Goal: Task Accomplishment & Management: Manage account settings

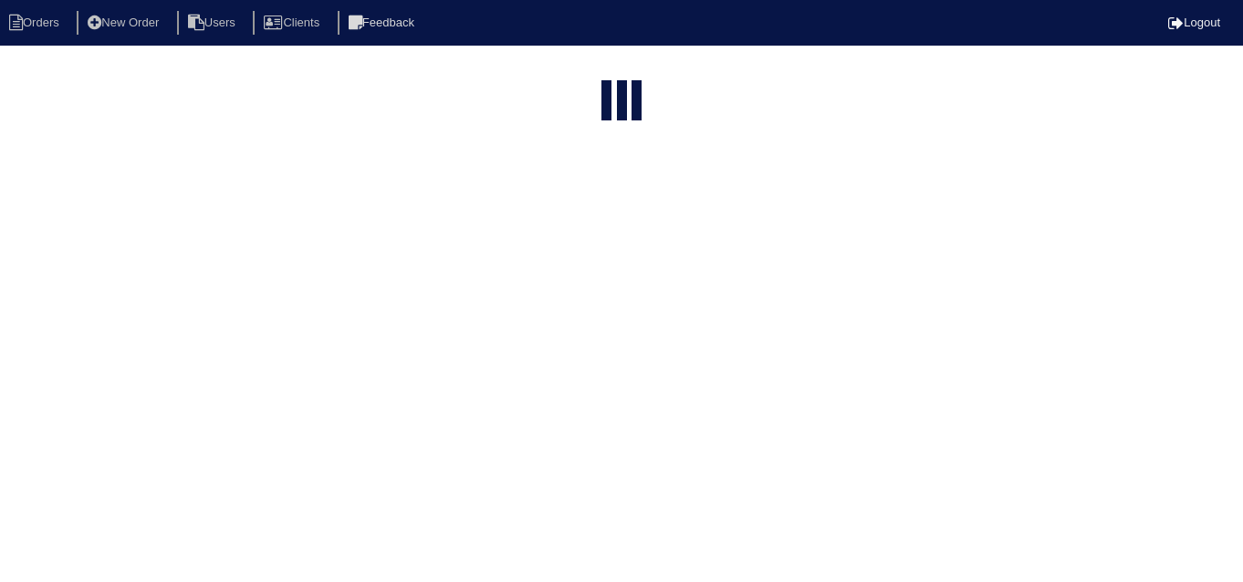
select select "15"
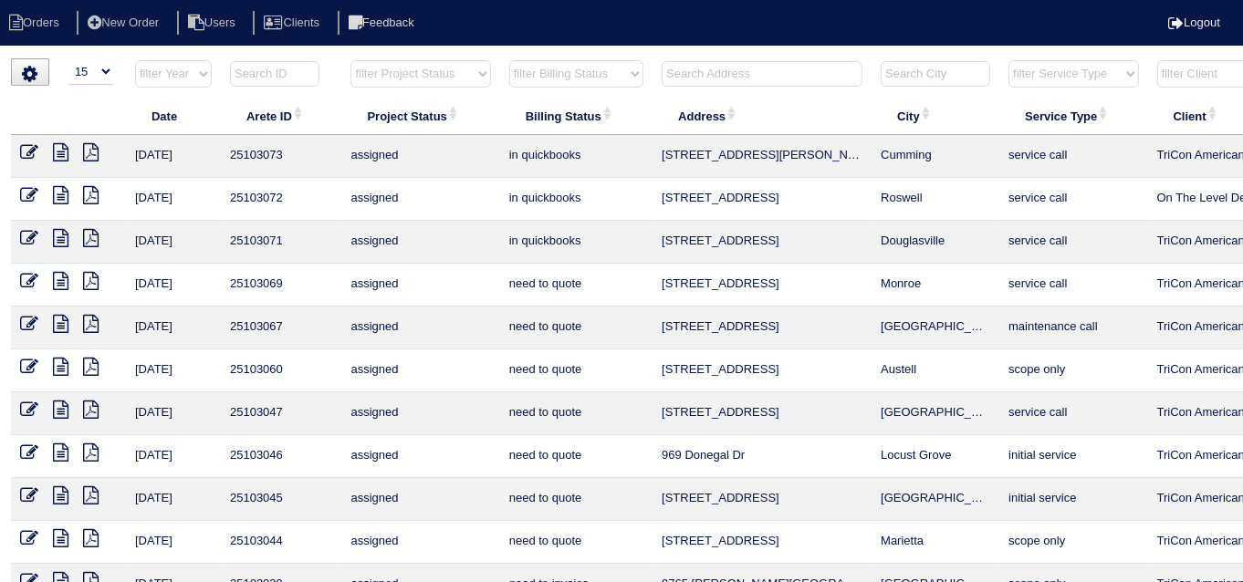
click at [696, 75] on input "text" at bounding box center [762, 74] width 201 height 26
type input "508"
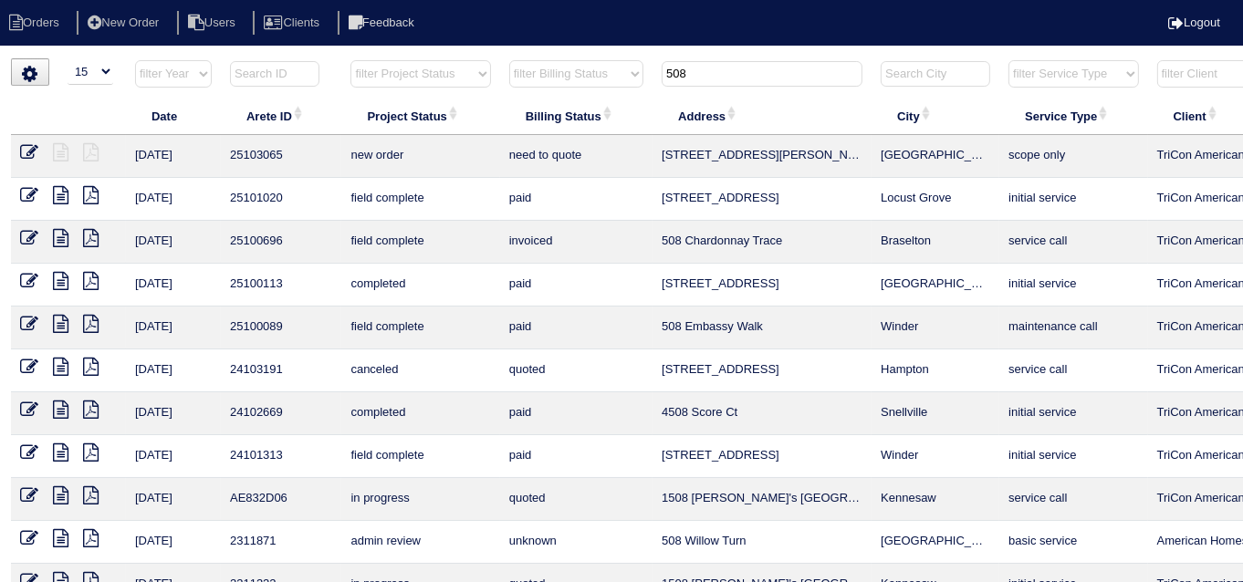
drag, startPoint x: 717, startPoint y: 72, endPoint x: 645, endPoint y: 93, distance: 75.1
click at [645, 93] on tr "filter Year -- Any Year -- 2025 2024 2023 2022 2021 2020 2019 filter Project St…" at bounding box center [802, 77] width 1582 height 37
click at [549, 68] on select "filter Billing Status -- Any Billing Status -- need to quote quoted need to inv…" at bounding box center [576, 73] width 134 height 27
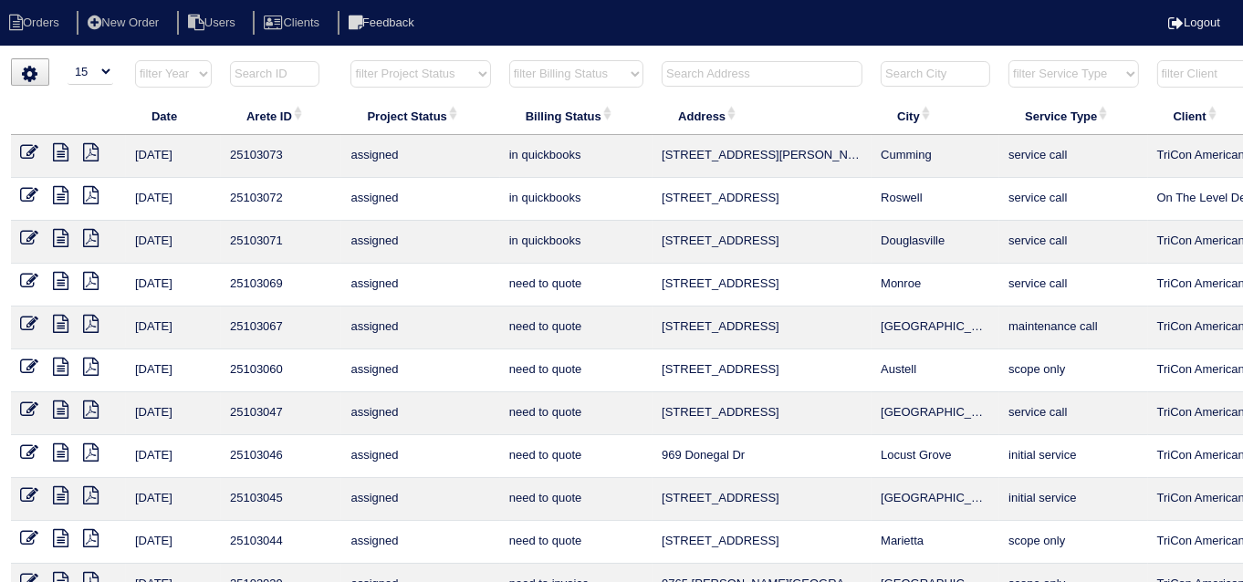
click at [509, 60] on select "filter Billing Status -- Any Billing Status -- need to quote quoted need to inv…" at bounding box center [576, 73] width 134 height 27
select select "in quickbooks"
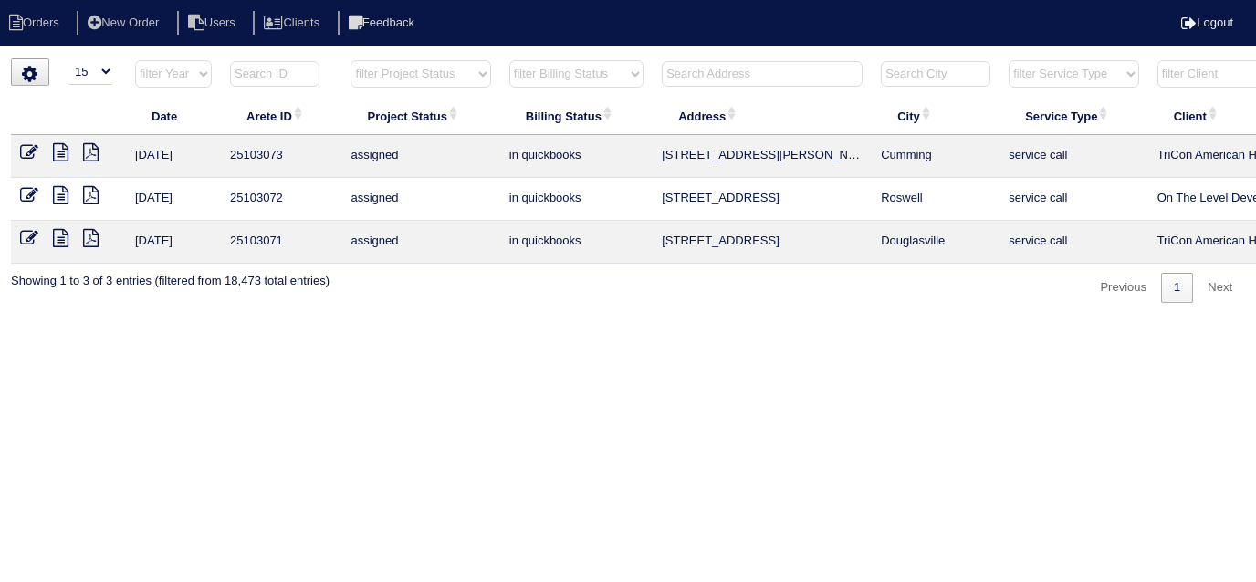
click at [557, 80] on select "filter Billing Status -- Any Billing Status -- need to quote quoted need to inv…" at bounding box center [576, 73] width 134 height 27
select select
click at [509, 60] on select "filter Billing Status -- Any Billing Status -- need to quote quoted need to inv…" at bounding box center [576, 73] width 134 height 27
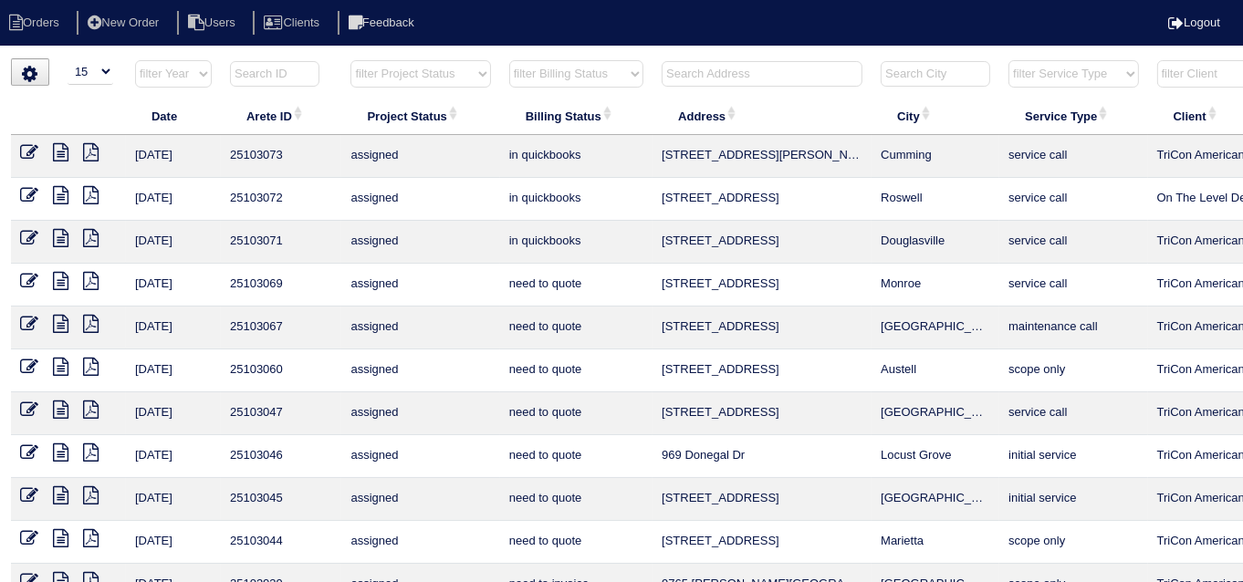
click at [695, 79] on input "text" at bounding box center [762, 74] width 201 height 26
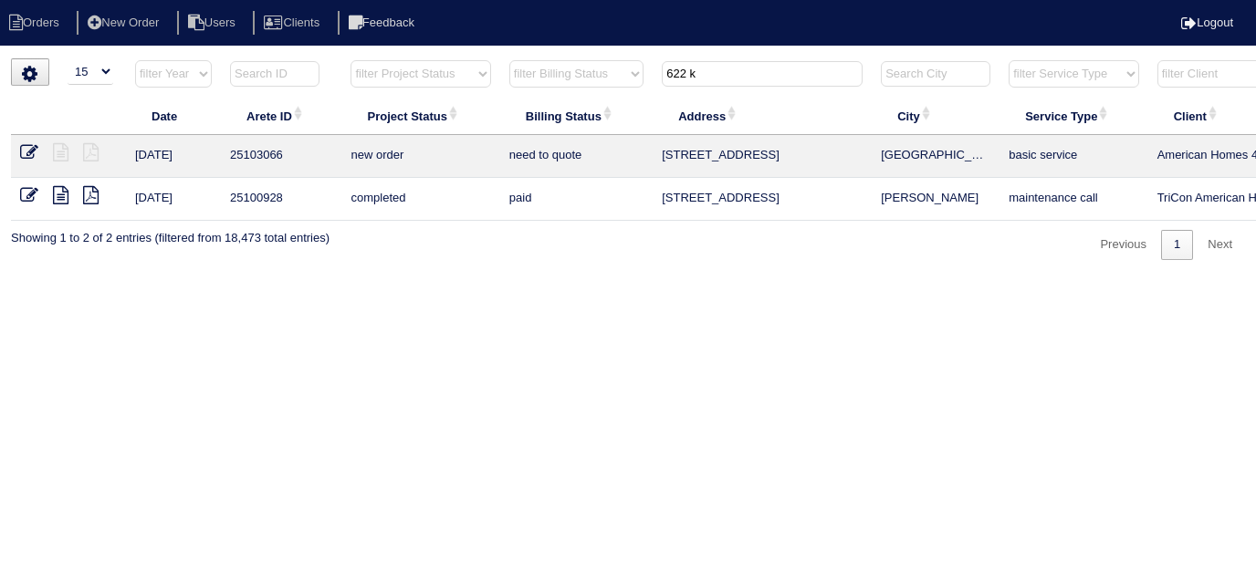
drag, startPoint x: 723, startPoint y: 68, endPoint x: 545, endPoint y: 32, distance: 181.7
click at [545, 58] on body "Orders New Order Users Clients Feedback Logout Orders New Order Users Clients M…" at bounding box center [628, 159] width 1256 height 202
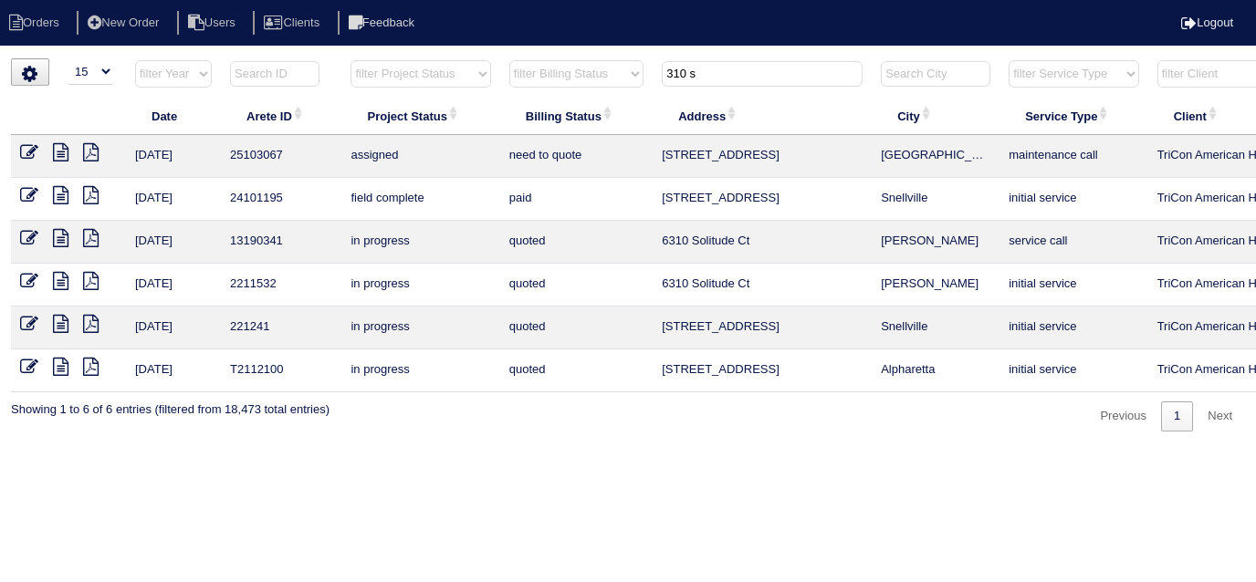
drag, startPoint x: 776, startPoint y: 86, endPoint x: 513, endPoint y: 1, distance: 276.3
click at [540, 58] on body "Orders New Order Users Clients Feedback Logout Orders New Order Users Clients M…" at bounding box center [628, 244] width 1256 height 373
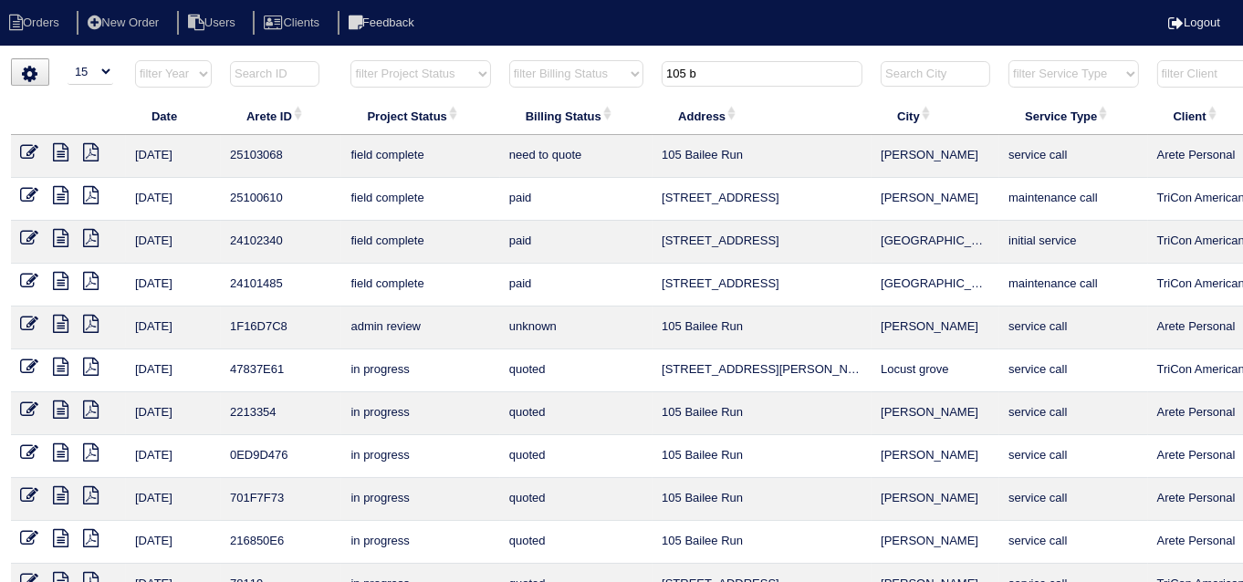
drag, startPoint x: 750, startPoint y: 77, endPoint x: 577, endPoint y: 41, distance: 177.1
click at [577, 58] on body "Orders New Order Users Clients Feedback Logout Orders New Order Users Clients M…" at bounding box center [621, 438] width 1243 height 760
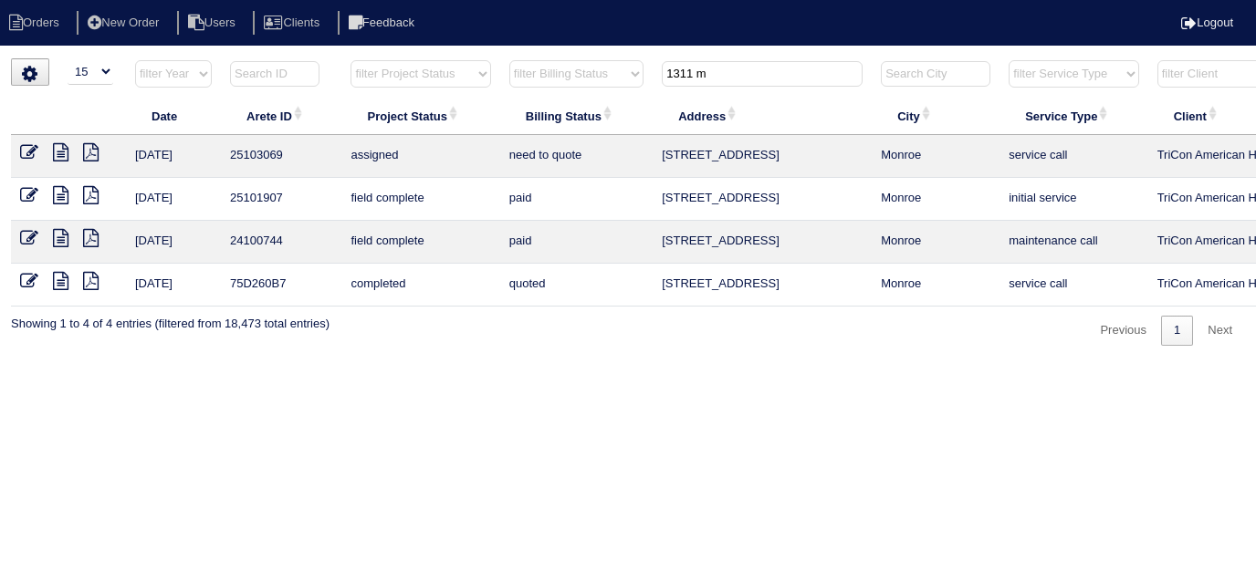
drag, startPoint x: 729, startPoint y: 74, endPoint x: 628, endPoint y: 68, distance: 100.6
click at [628, 68] on tr "filter Year -- Any Year -- 2025 2024 2023 2022 2021 2020 2019 filter Project St…" at bounding box center [802, 77] width 1582 height 37
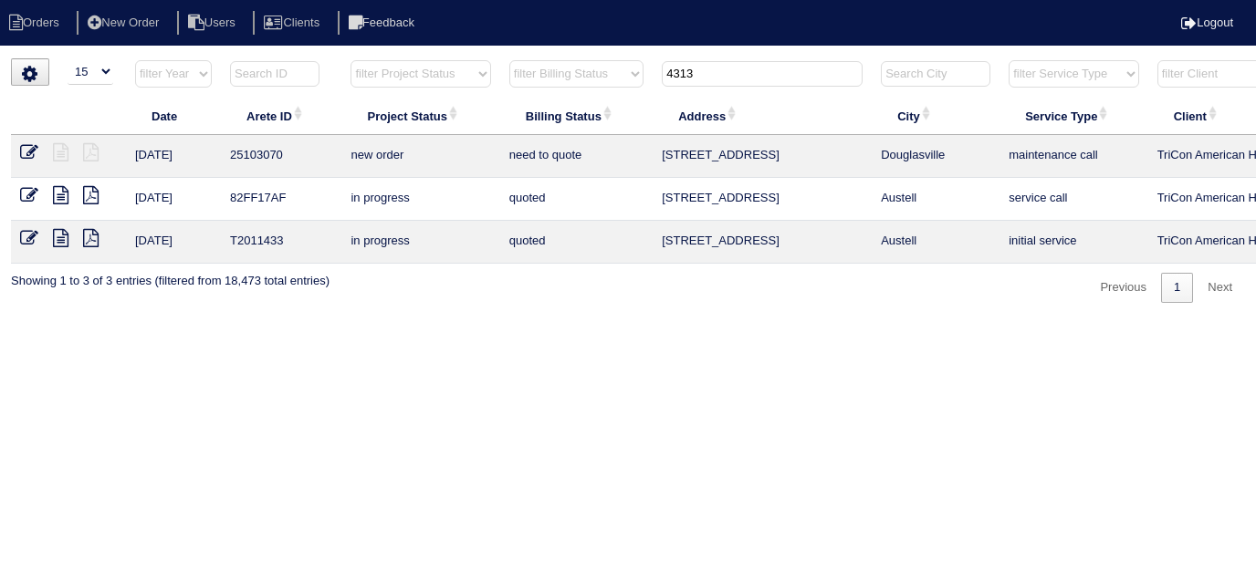
type input "4313"
drag, startPoint x: 703, startPoint y: 68, endPoint x: 611, endPoint y: 41, distance: 96.2
click at [610, 58] on body "Orders New Order Users Clients Feedback Logout Orders New Order Users Clients M…" at bounding box center [628, 180] width 1256 height 245
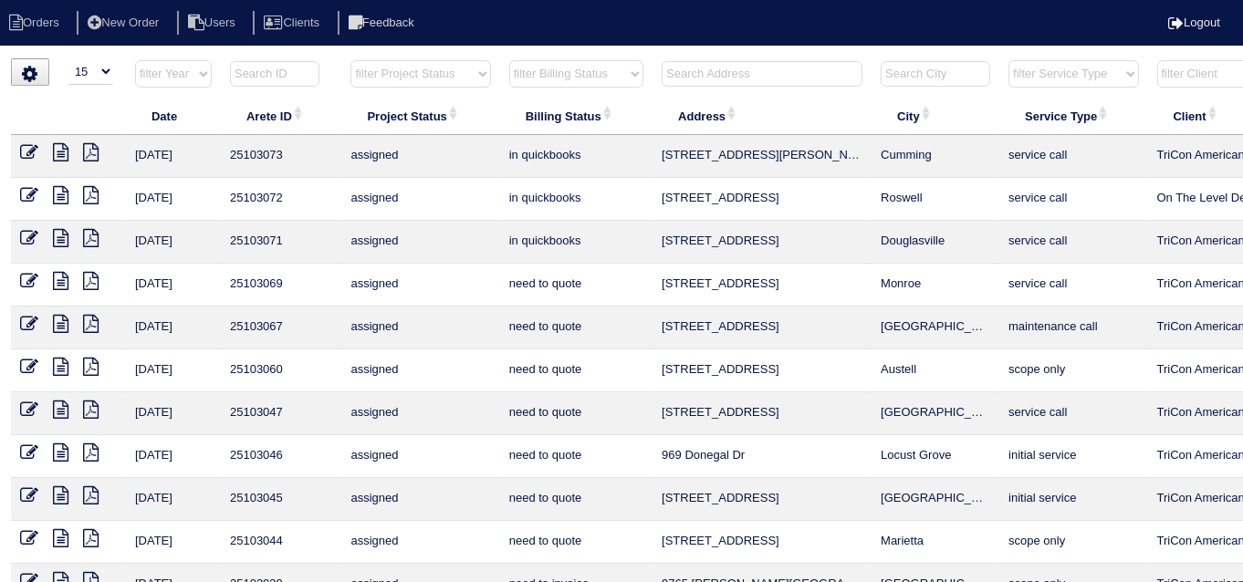
click at [747, 71] on input "text" at bounding box center [762, 74] width 201 height 26
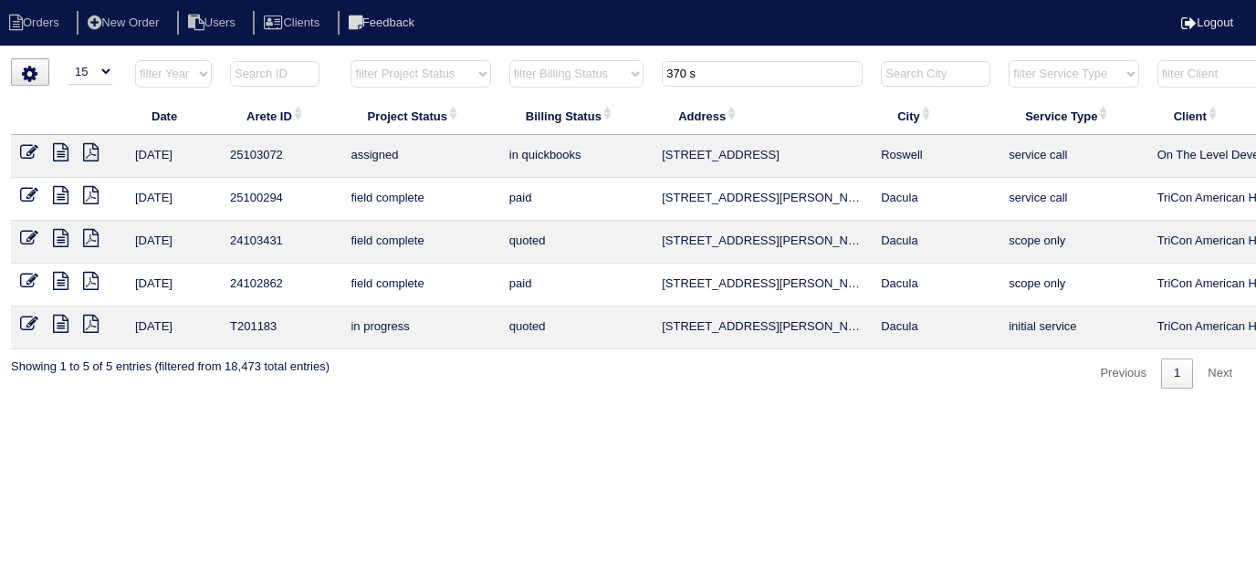
type input "370 s"
click at [37, 156] on icon at bounding box center [29, 152] width 18 height 18
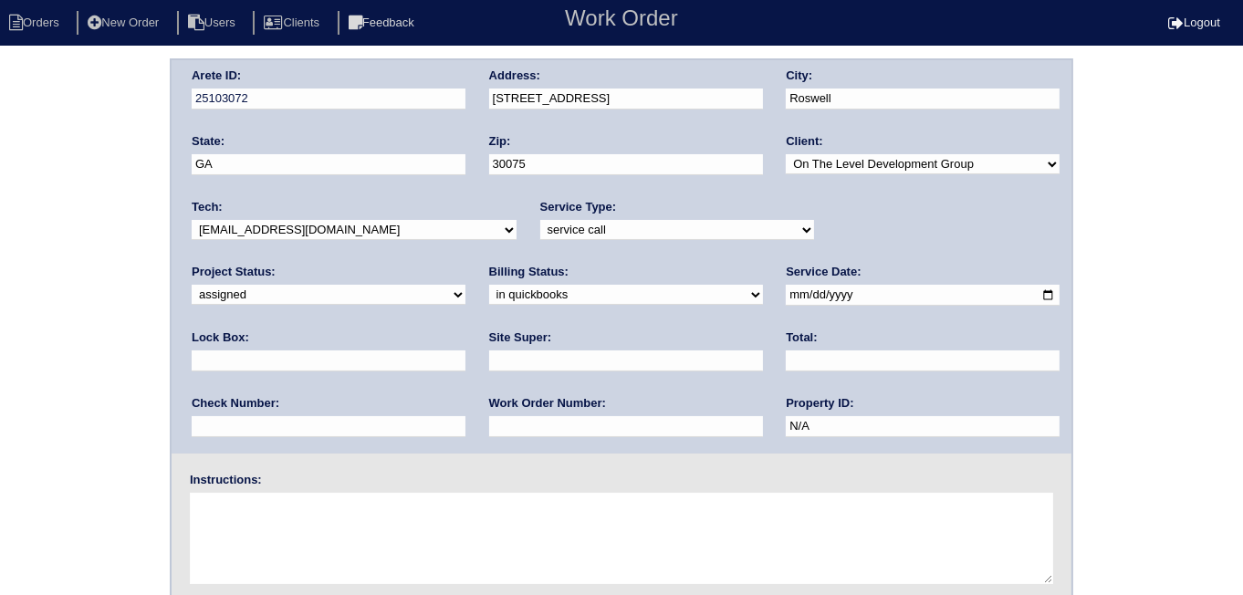
click at [489, 288] on select "need to quote quoted need to invoice invoiced paid warranty purchase order need…" at bounding box center [626, 295] width 274 height 20
select select "need to quote"
click at [489, 285] on select "need to quote quoted need to invoice invoiced paid warranty purchase order need…" at bounding box center [626, 295] width 274 height 20
click at [309, 517] on textarea at bounding box center [622, 538] width 864 height 91
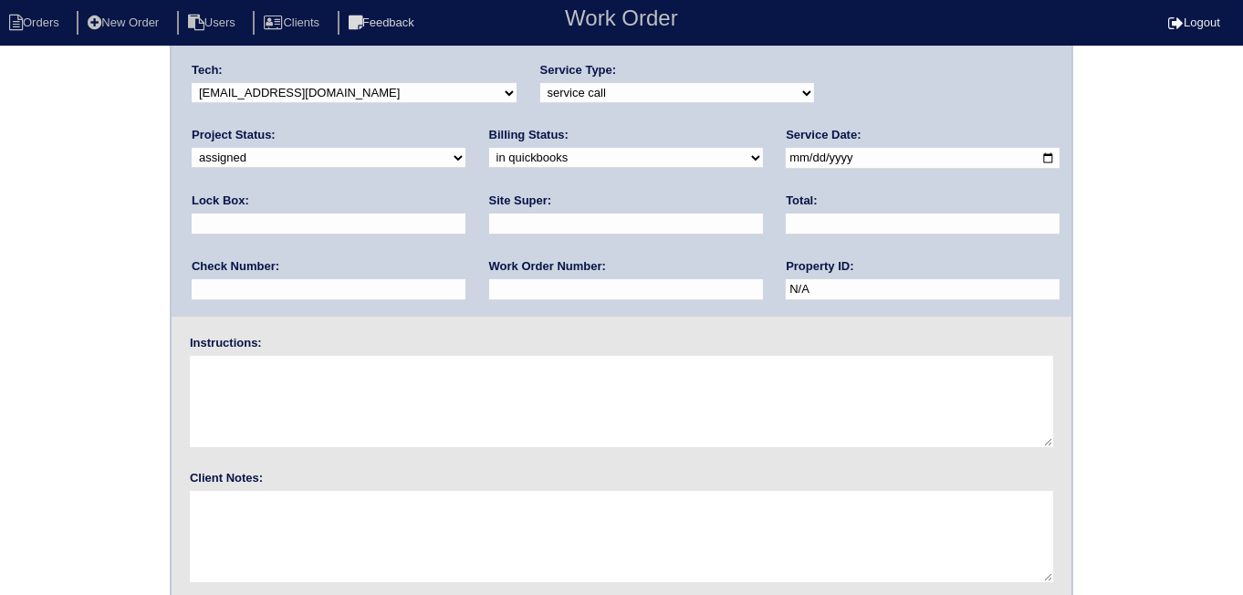
scroll to position [197, 0]
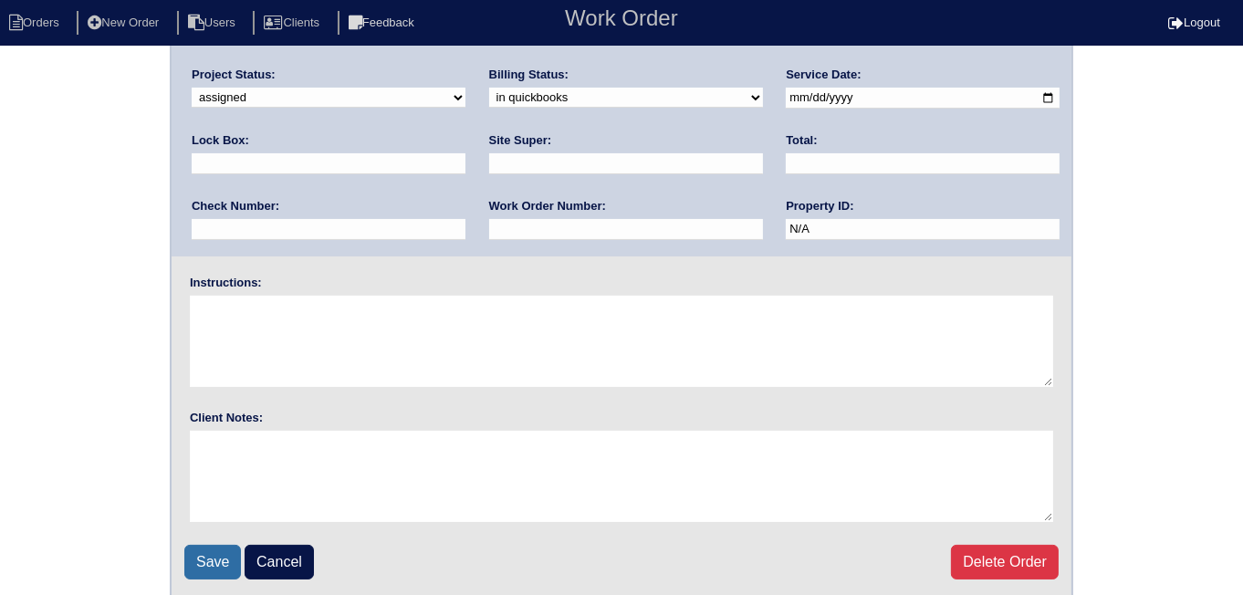
click at [204, 558] on input "Save" at bounding box center [212, 562] width 57 height 35
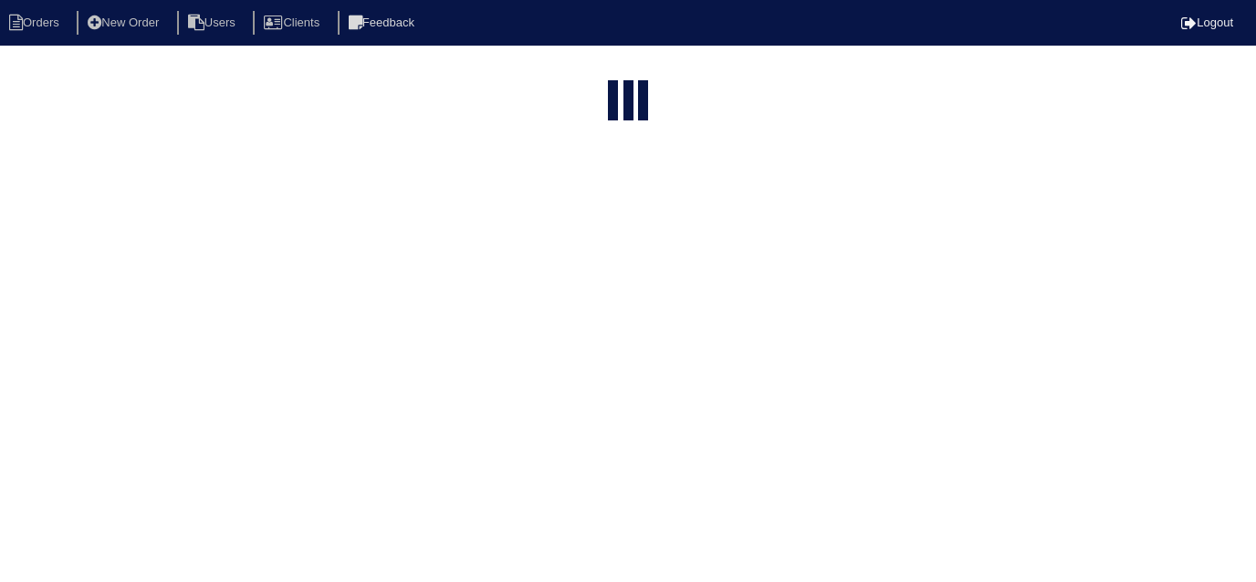
select select "15"
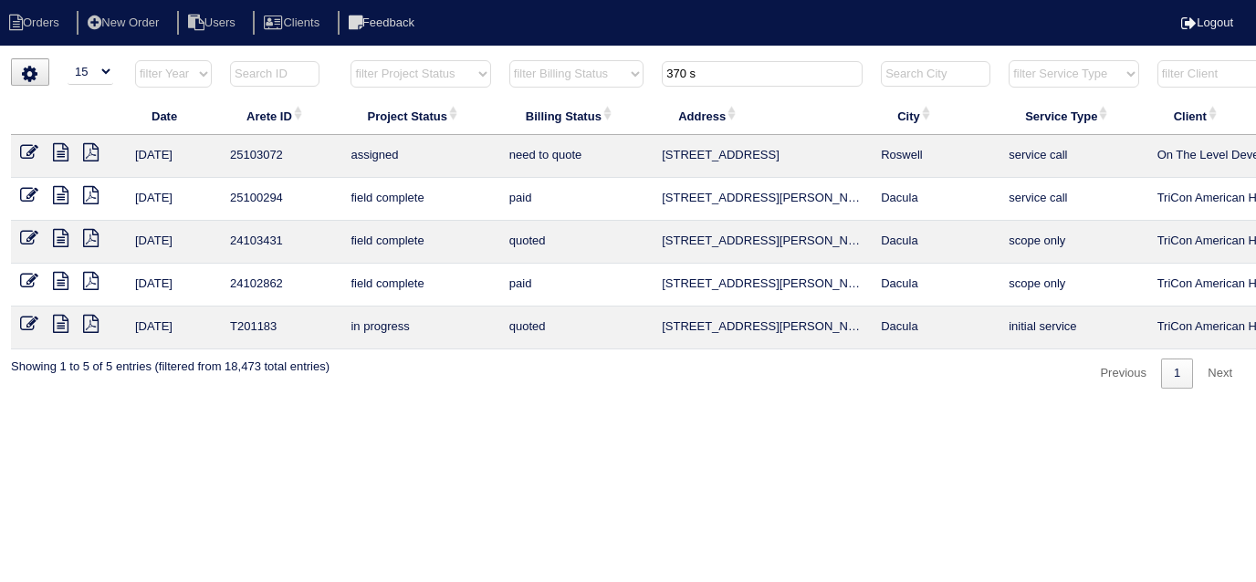
drag, startPoint x: 723, startPoint y: 79, endPoint x: 676, endPoint y: 71, distance: 47.3
click at [676, 72] on input "370 s" at bounding box center [762, 74] width 201 height 26
type input "3"
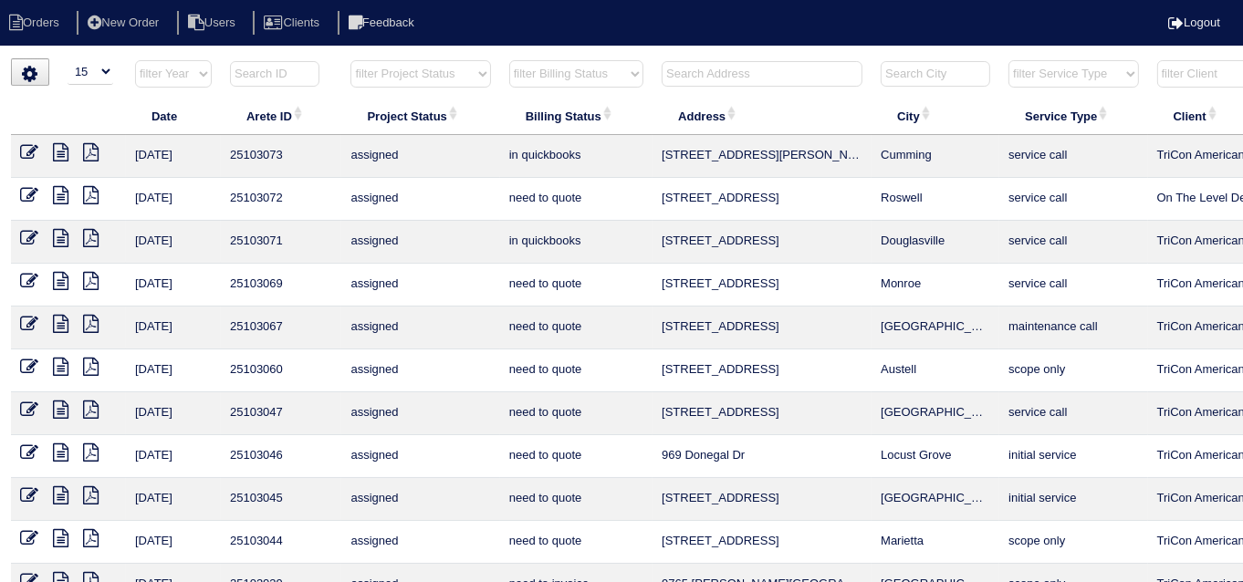
click at [434, 73] on select "filter Project Status -- Any Project Status -- new order assigned in progress f…" at bounding box center [421, 73] width 140 height 27
click at [529, 79] on select "filter Billing Status -- Any Billing Status -- need to quote quoted need to inv…" at bounding box center [576, 73] width 134 height 27
click at [509, 60] on select "filter Billing Status -- Any Billing Status -- need to quote quoted need to inv…" at bounding box center [576, 73] width 134 height 27
select select "in quickbooks"
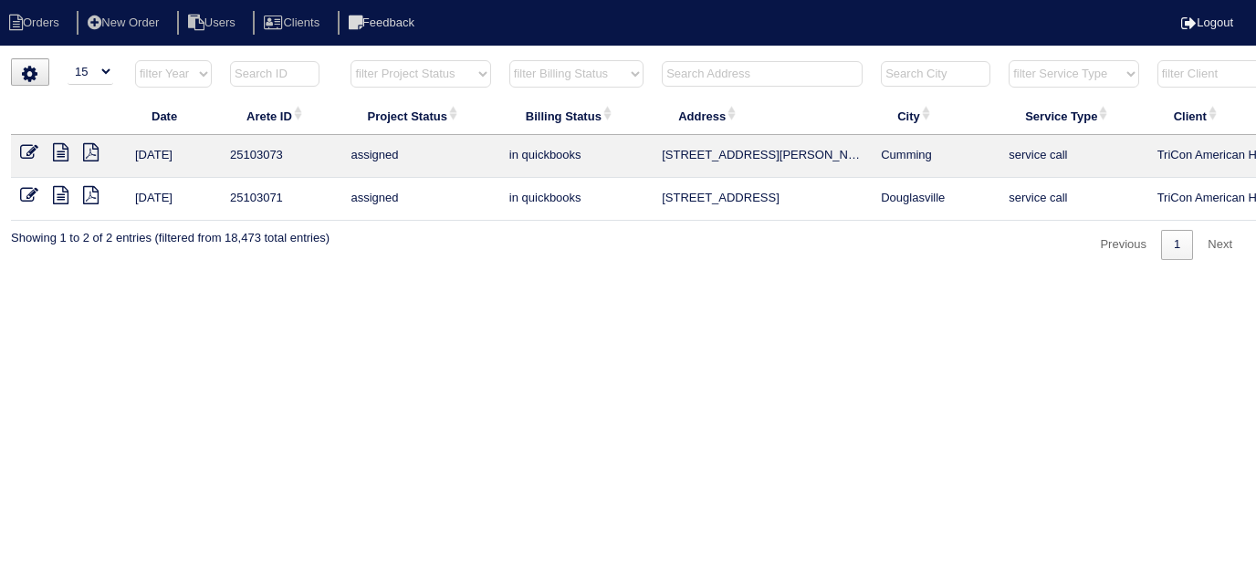
click at [26, 152] on icon at bounding box center [29, 152] width 18 height 18
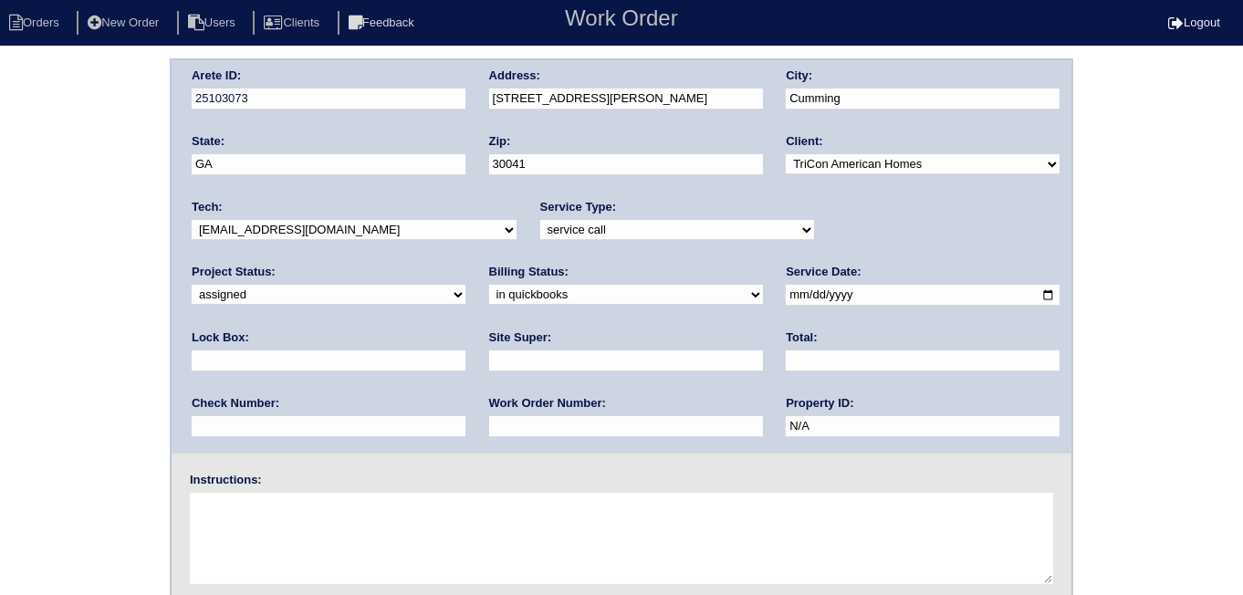
click at [489, 299] on select "need to quote quoted need to invoice invoiced paid warranty purchase order need…" at bounding box center [626, 295] width 274 height 20
click at [489, 285] on select "need to quote quoted need to invoice invoiced paid warranty purchase order need…" at bounding box center [626, 295] width 274 height 20
click at [78, 327] on div "Arete ID: 25103073 Address: 2875 Lanier Beach South Rd City: Cumming State: GA …" at bounding box center [621, 427] width 1243 height 739
click at [489, 296] on select "need to quote quoted need to invoice invoiced paid warranty purchase order need…" at bounding box center [626, 295] width 274 height 20
click at [489, 285] on select "need to quote quoted need to invoice invoiced paid warranty purchase order need…" at bounding box center [626, 295] width 274 height 20
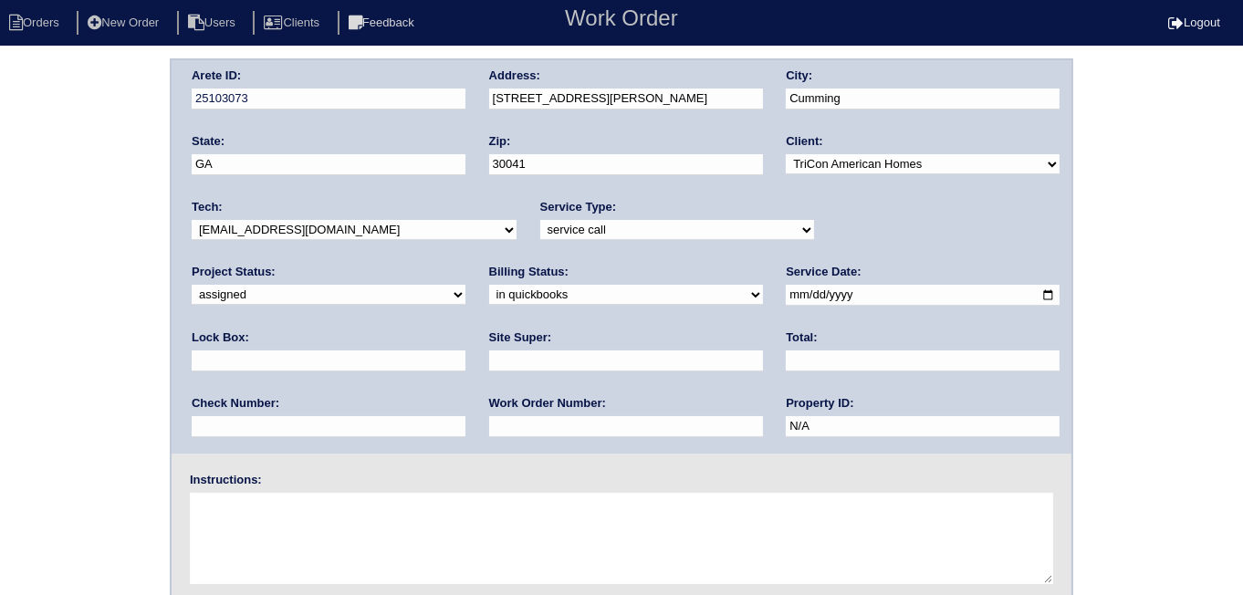
click at [41, 422] on div "Arete ID: 25103073 Address: 2875 Lanier Beach South Rd City: Cumming State: GA …" at bounding box center [621, 427] width 1243 height 739
click at [489, 292] on select "need to quote quoted need to invoice invoiced paid warranty purchase order need…" at bounding box center [626, 295] width 274 height 20
select select "need to quote"
click at [489, 285] on select "need to quote quoted need to invoice invoiced paid warranty purchase order need…" at bounding box center [626, 295] width 274 height 20
click at [61, 305] on div "Arete ID: 25103073 Address: 2875 Lanier Beach South Rd City: Cumming State: GA …" at bounding box center [621, 427] width 1243 height 739
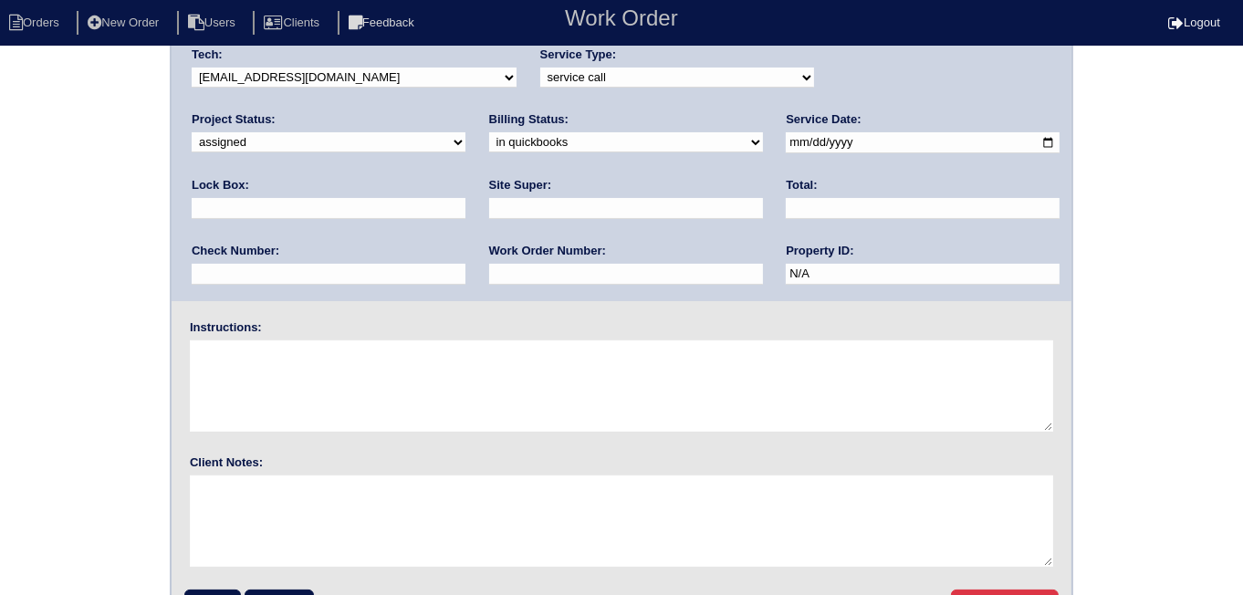
scroll to position [197, 0]
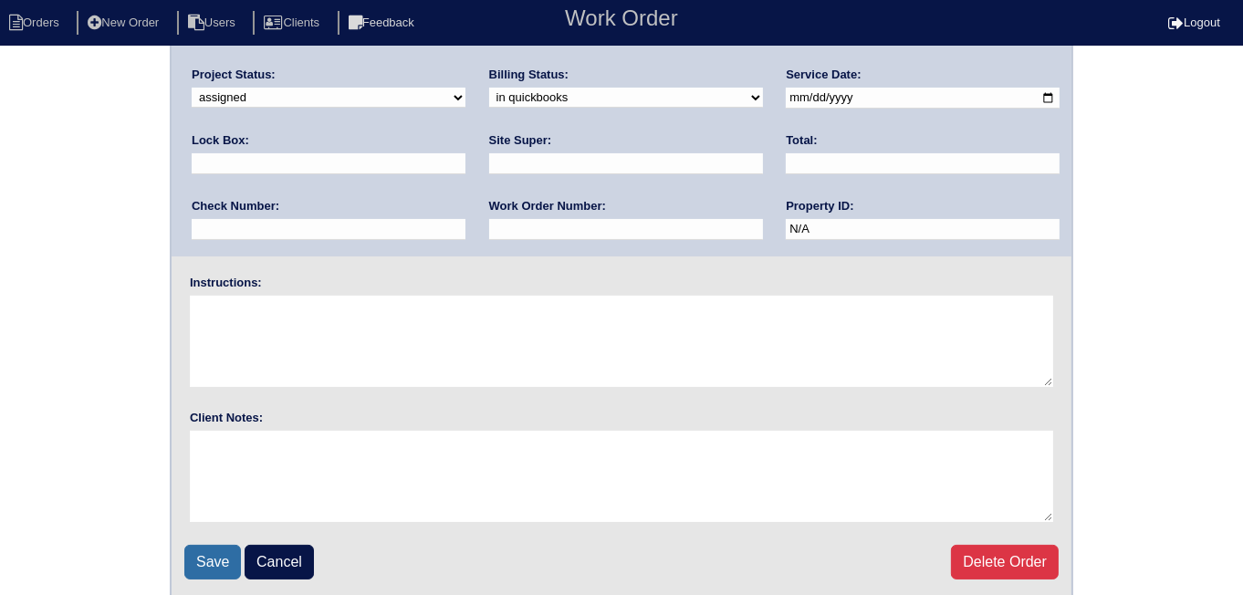
click at [221, 545] on input "Save" at bounding box center [212, 562] width 57 height 35
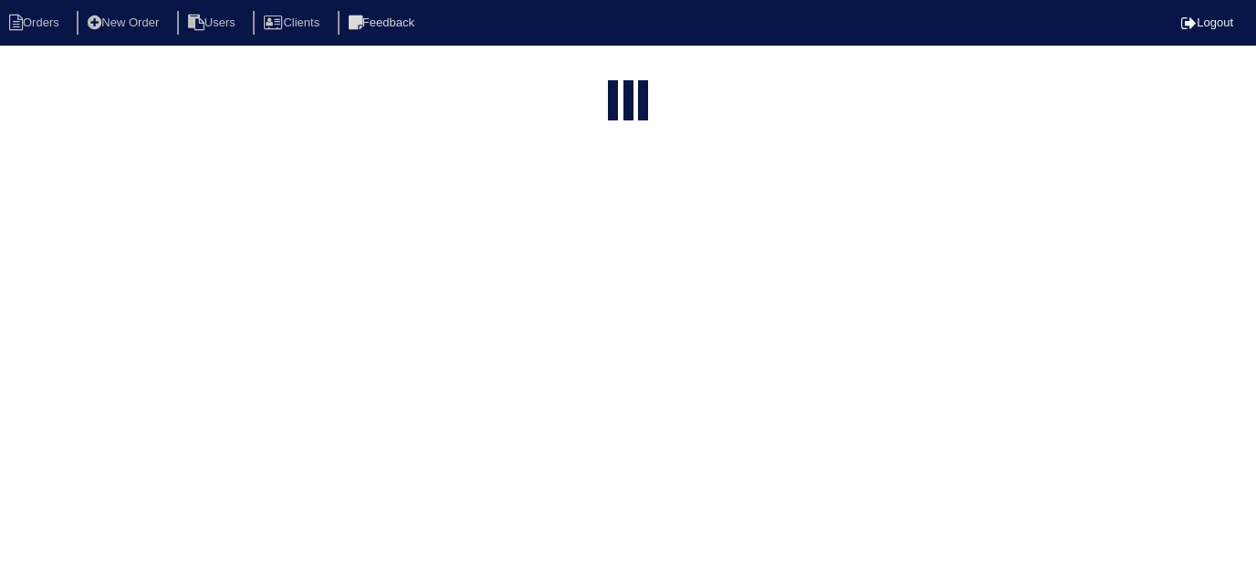
select select "15"
select select "in quickbooks"
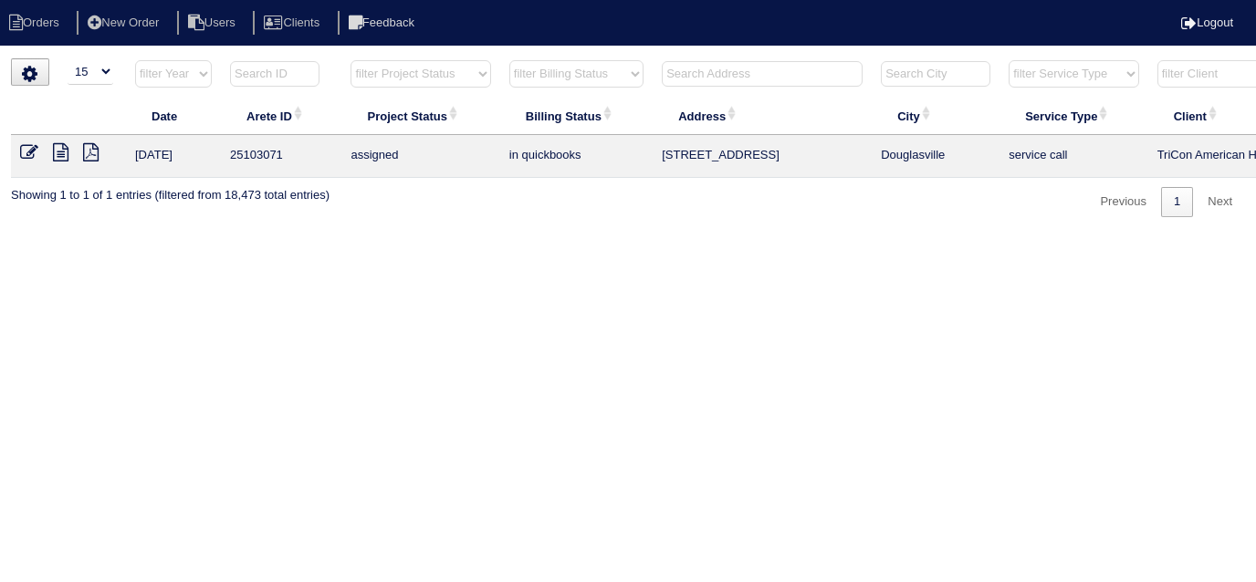
click at [25, 151] on icon at bounding box center [29, 152] width 18 height 18
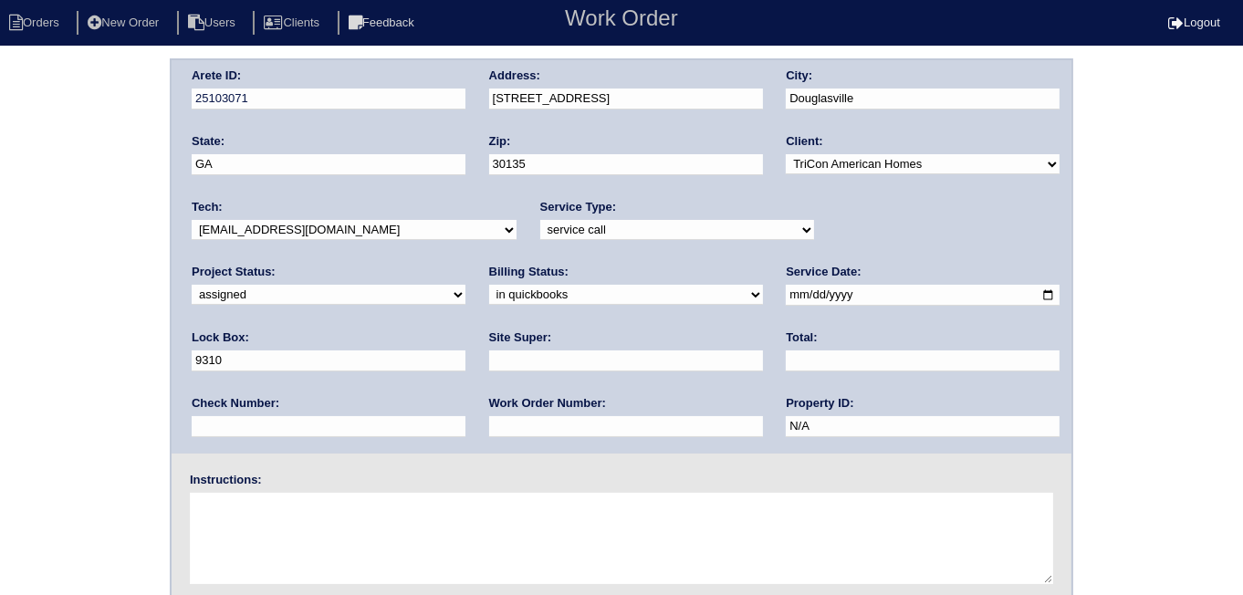
click at [489, 298] on select "need to quote quoted need to invoice invoiced paid warranty purchase order need…" at bounding box center [626, 295] width 274 height 20
select select "need to quote"
click at [489, 285] on select "need to quote quoted need to invoice invoiced paid warranty purchase order need…" at bounding box center [626, 295] width 274 height 20
click at [162, 312] on div "Arete ID: 25103071 Address: [STREET_ADDRESS] City: [GEOGRAPHIC_DATA] State: [GE…" at bounding box center [621, 427] width 1243 height 739
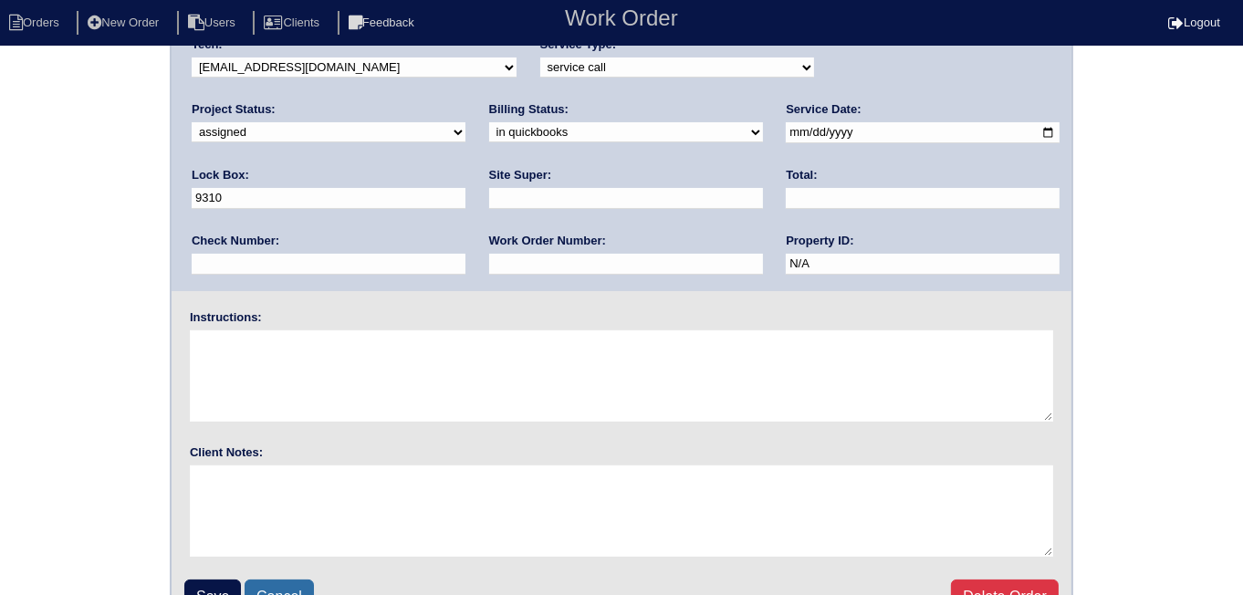
scroll to position [164, 0]
click at [213, 589] on input "Save" at bounding box center [212, 595] width 57 height 35
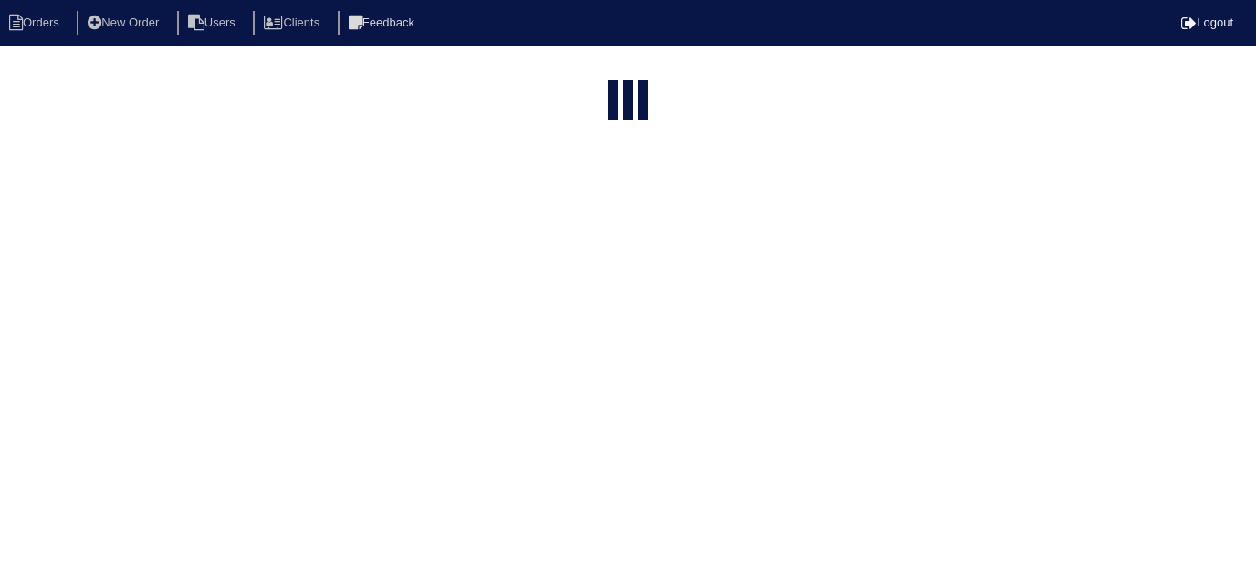
select select "15"
select select "in quickbooks"
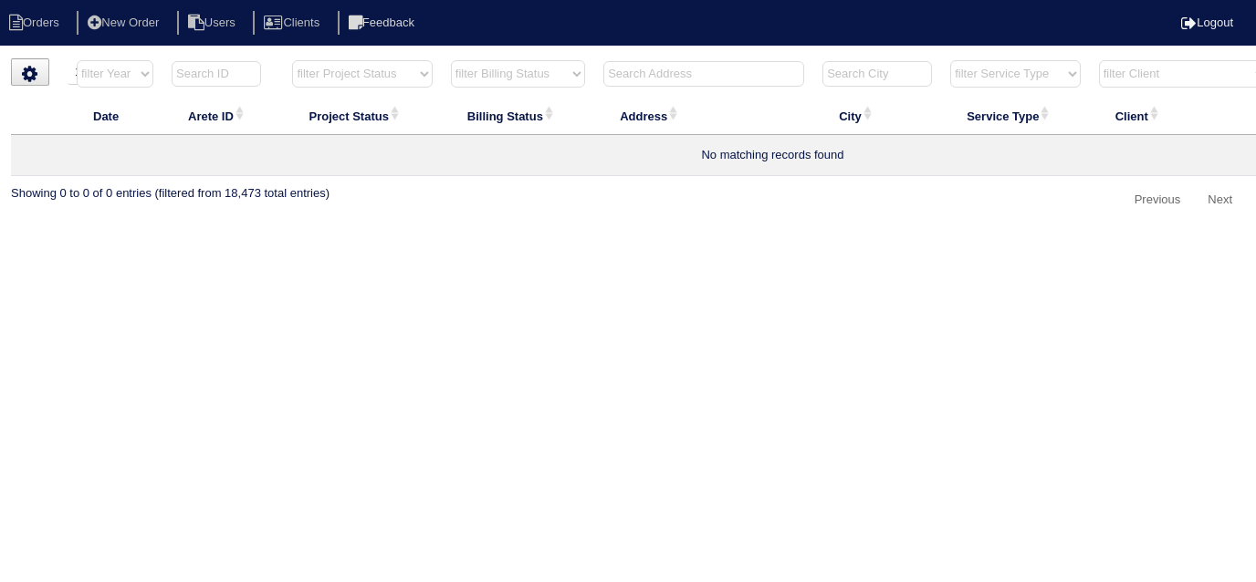
click at [564, 65] on select "filter Billing Status -- Any Billing Status -- need to quote quoted need to inv…" at bounding box center [518, 73] width 134 height 27
select select
click at [451, 60] on select "filter Billing Status -- Any Billing Status -- need to quote quoted need to inv…" at bounding box center [518, 73] width 134 height 27
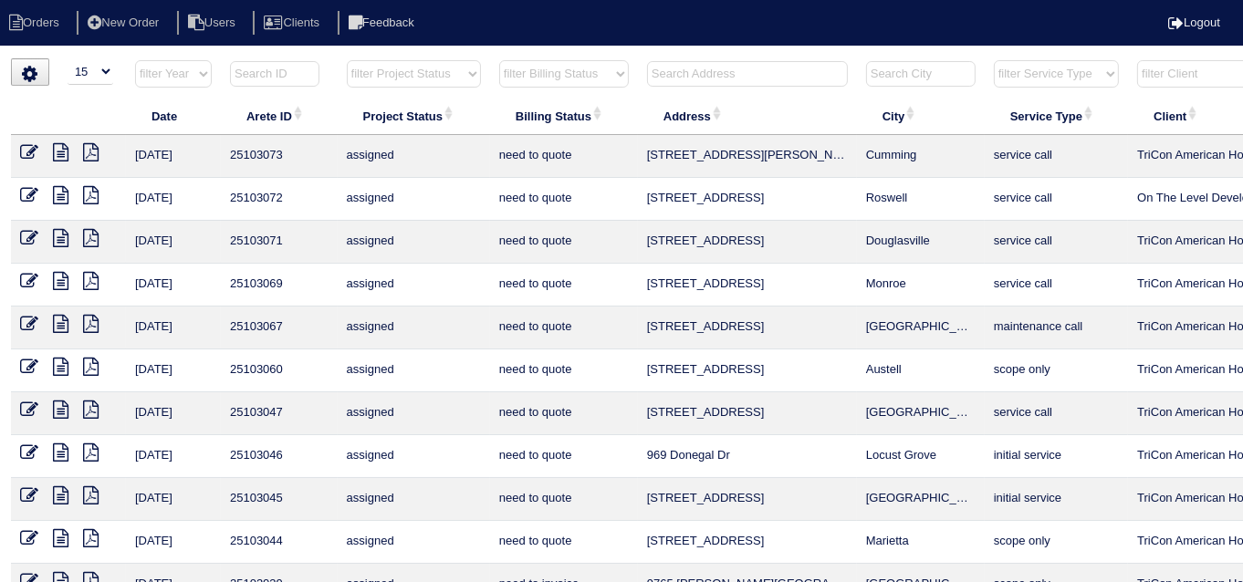
click at [654, 81] on th at bounding box center [747, 77] width 219 height 37
click at [300, 69] on input "text" at bounding box center [274, 74] width 89 height 26
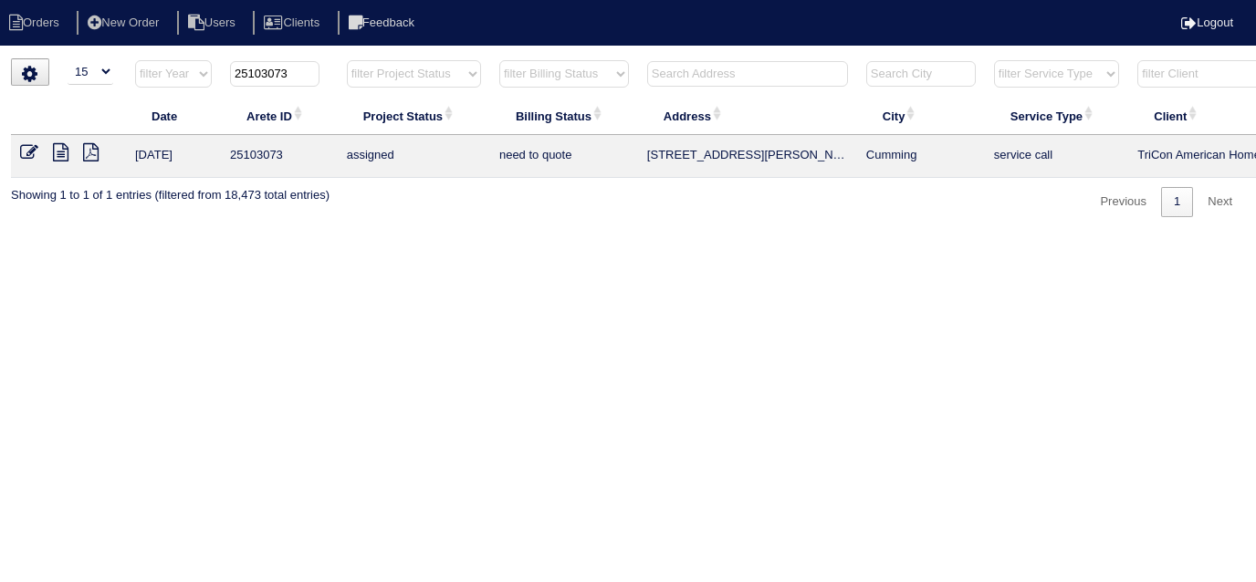
type input "25103073"
click at [436, 236] on html "Orders New Order Users Clients Feedback Logout Orders New Order Users Clients M…" at bounding box center [628, 118] width 1256 height 236
click at [807, 236] on html "Orders New Order Users Clients Feedback Logout Orders New Order Users Clients M…" at bounding box center [628, 118] width 1256 height 236
click at [307, 60] on th "25103073" at bounding box center [279, 77] width 117 height 37
drag, startPoint x: 302, startPoint y: 68, endPoint x: 199, endPoint y: 65, distance: 103.2
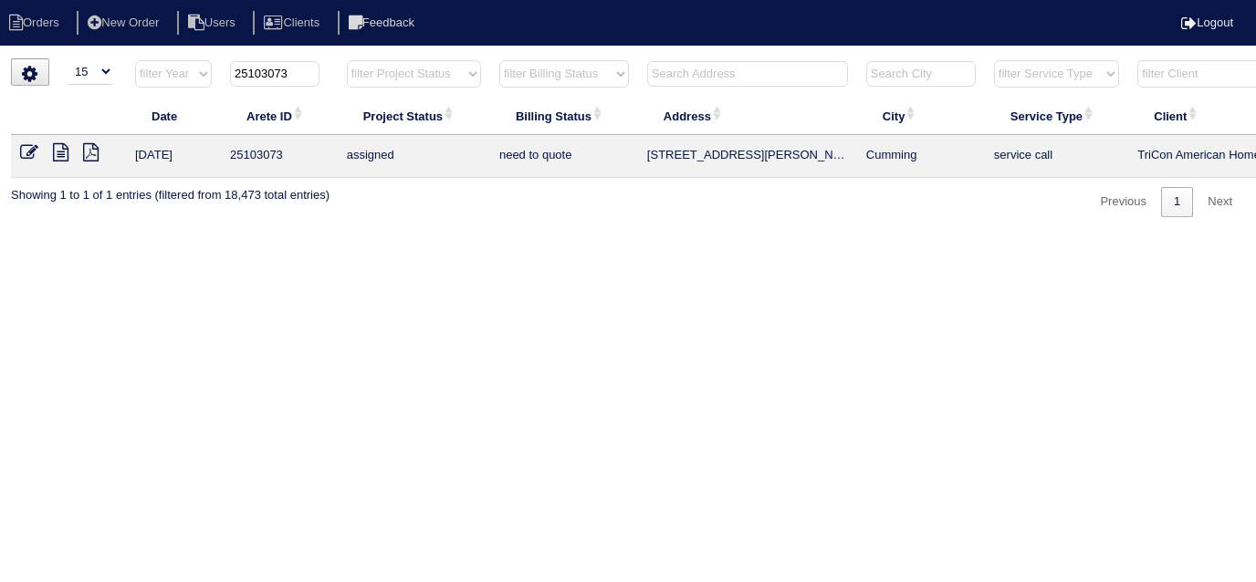
click at [199, 70] on tr "filter Year -- Any Year -- 2025 2024 2023 2022 2021 2020 2019 25103073 filter P…" at bounding box center [773, 77] width 1524 height 37
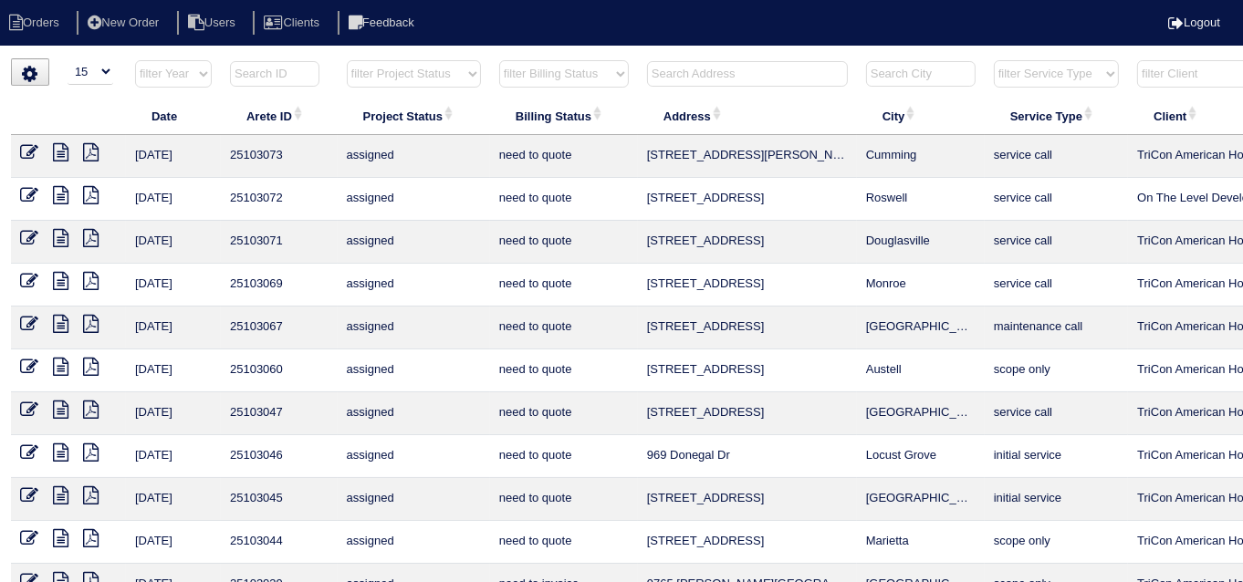
click at [711, 69] on input "text" at bounding box center [747, 74] width 201 height 26
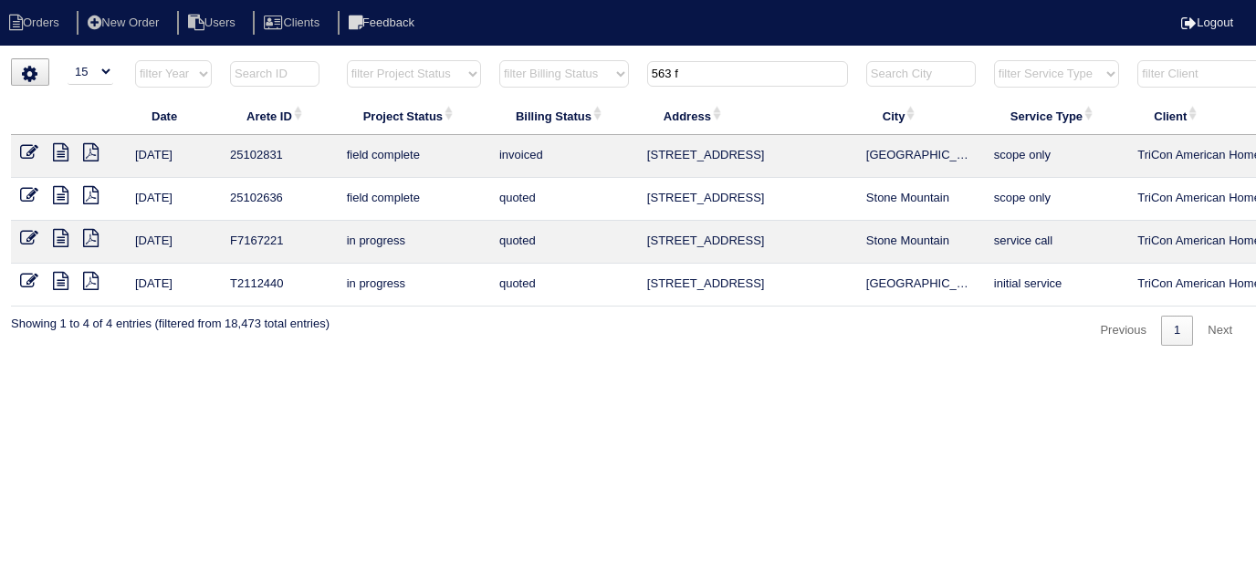
type input "563 f"
click at [30, 195] on icon at bounding box center [29, 195] width 18 height 18
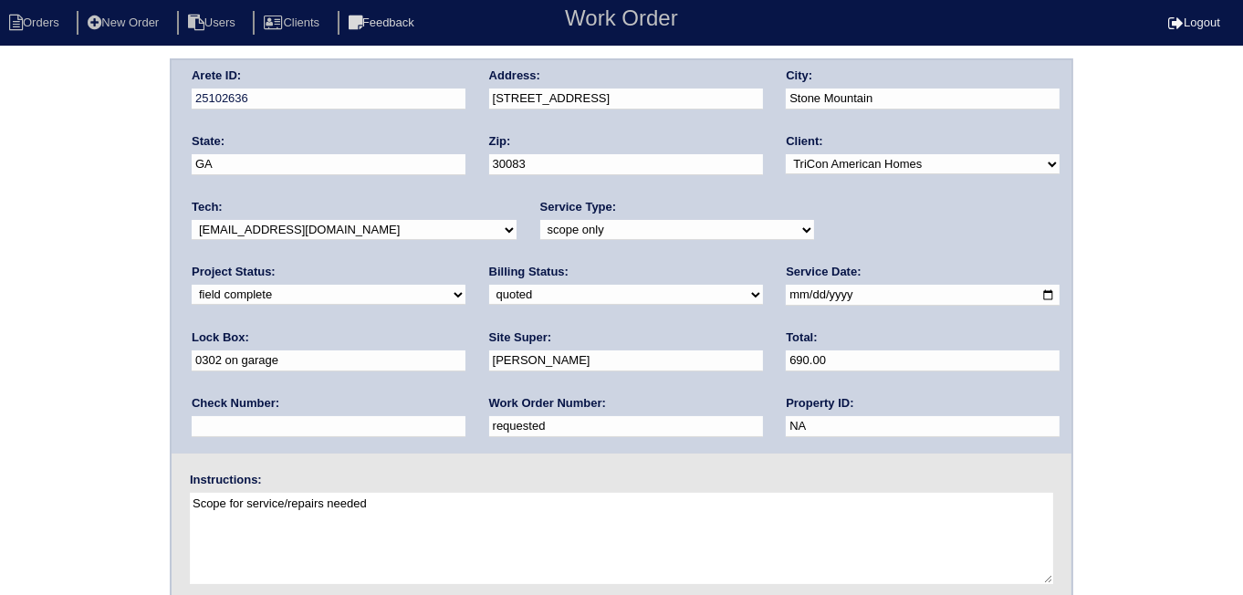
click at [489, 299] on select "need to quote quoted need to invoice invoiced paid warranty purchase order need…" at bounding box center [626, 295] width 274 height 20
select select "need to invoice"
click at [489, 285] on select "need to quote quoted need to invoice invoiced paid warranty purchase order need…" at bounding box center [626, 295] width 274 height 20
click at [466, 285] on select "new order assigned in progress field complete need to schedule admin review arc…" at bounding box center [329, 295] width 274 height 20
select select "need to schedule"
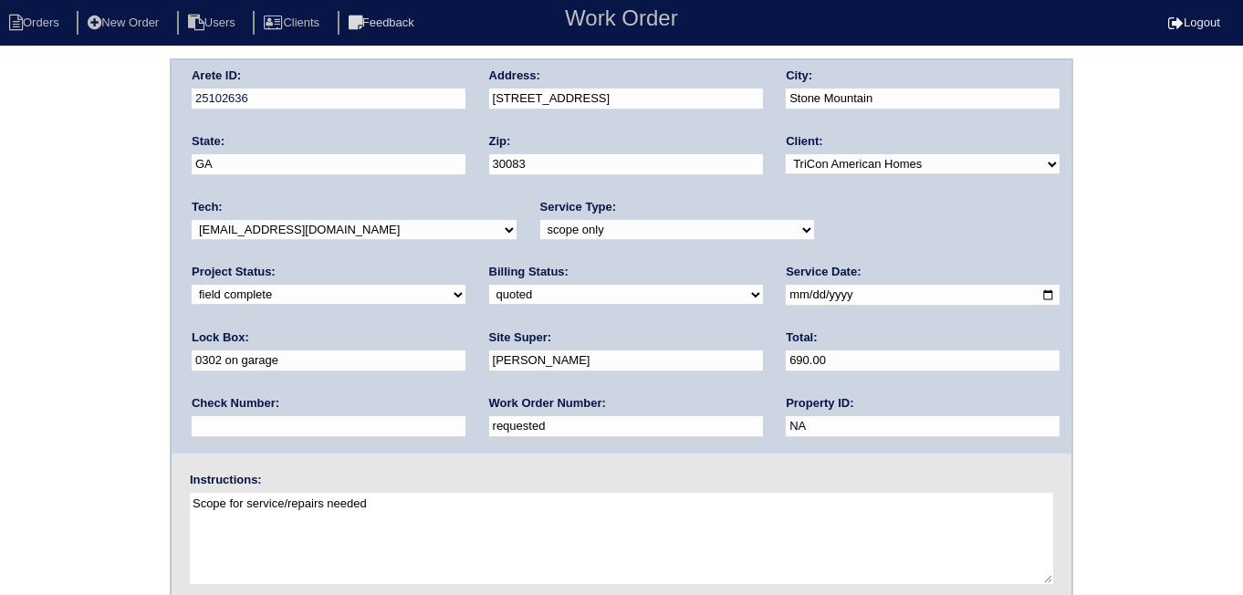
click at [466, 285] on select "new order assigned in progress field complete need to schedule admin review arc…" at bounding box center [329, 295] width 274 height 20
click at [786, 296] on input "2025-07-24" at bounding box center [923, 295] width 274 height 21
type input "2025-08-20"
drag, startPoint x: 307, startPoint y: 430, endPoint x: 50, endPoint y: 343, distance: 270.8
click at [60, 360] on div "Arete ID: 25102636 Address: 563 Freemans Walk City: Stone Mountain State: GA Zi…" at bounding box center [621, 427] width 1243 height 739
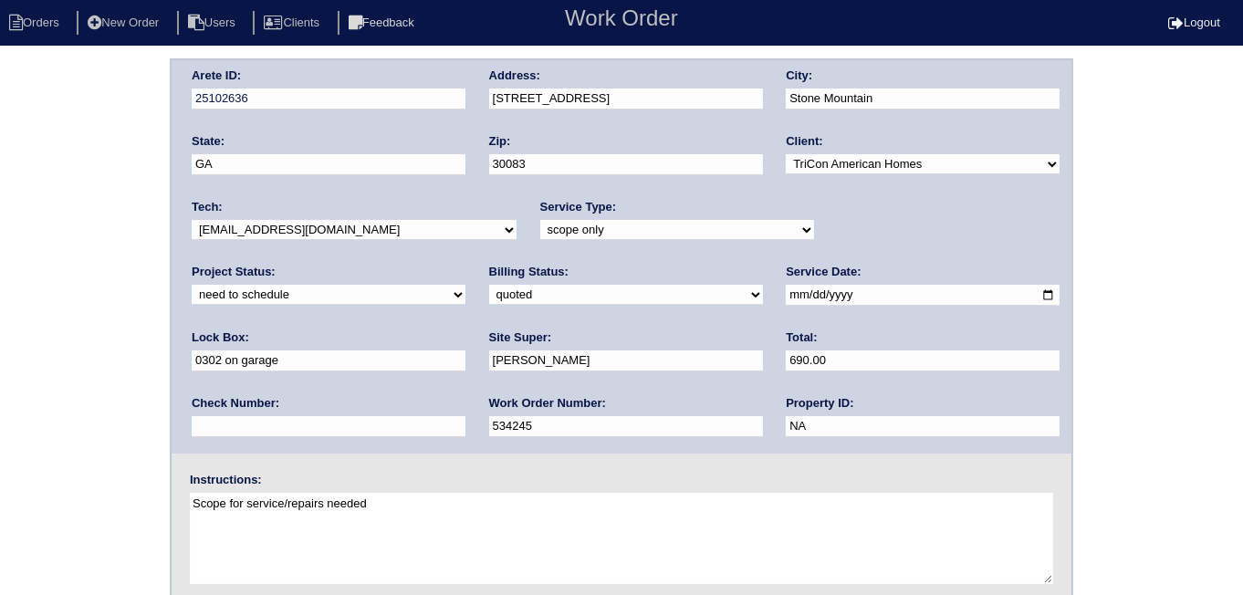
type input "534245"
click at [50, 341] on div "Arete ID: 25102636 Address: 563 Freemans Walk City: Stone Mountain State: GA Zi…" at bounding box center [621, 427] width 1243 height 739
click at [51, 333] on div "Arete ID: 25102636 Address: 563 Freemans Walk City: Stone Mountain State: GA Zi…" at bounding box center [621, 427] width 1243 height 739
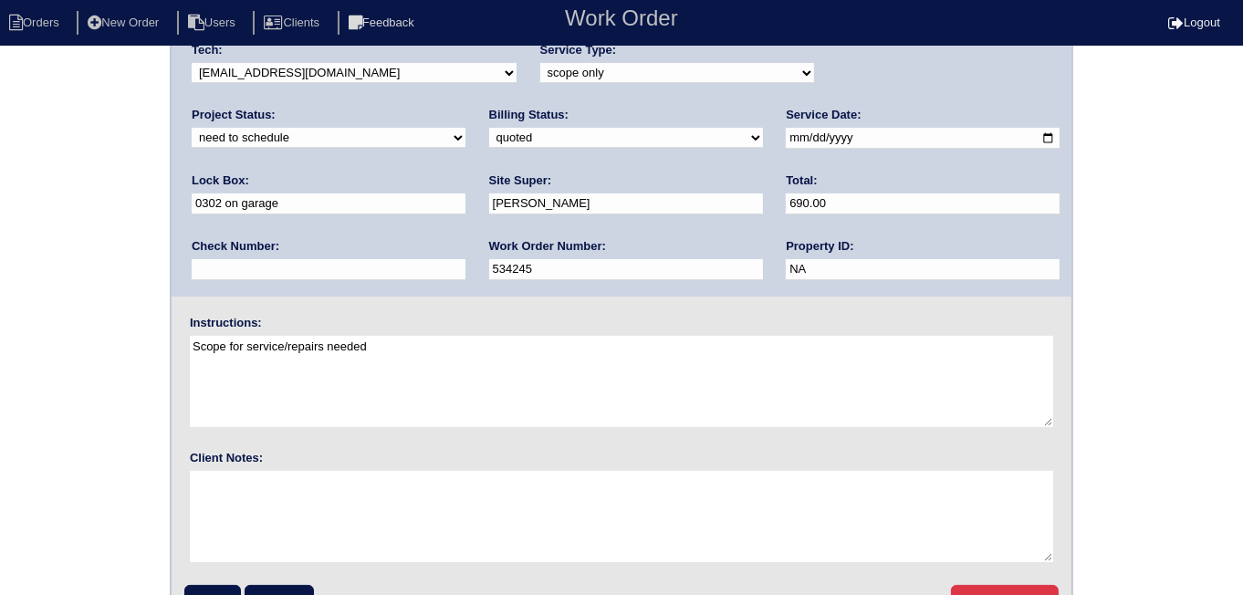
scroll to position [197, 0]
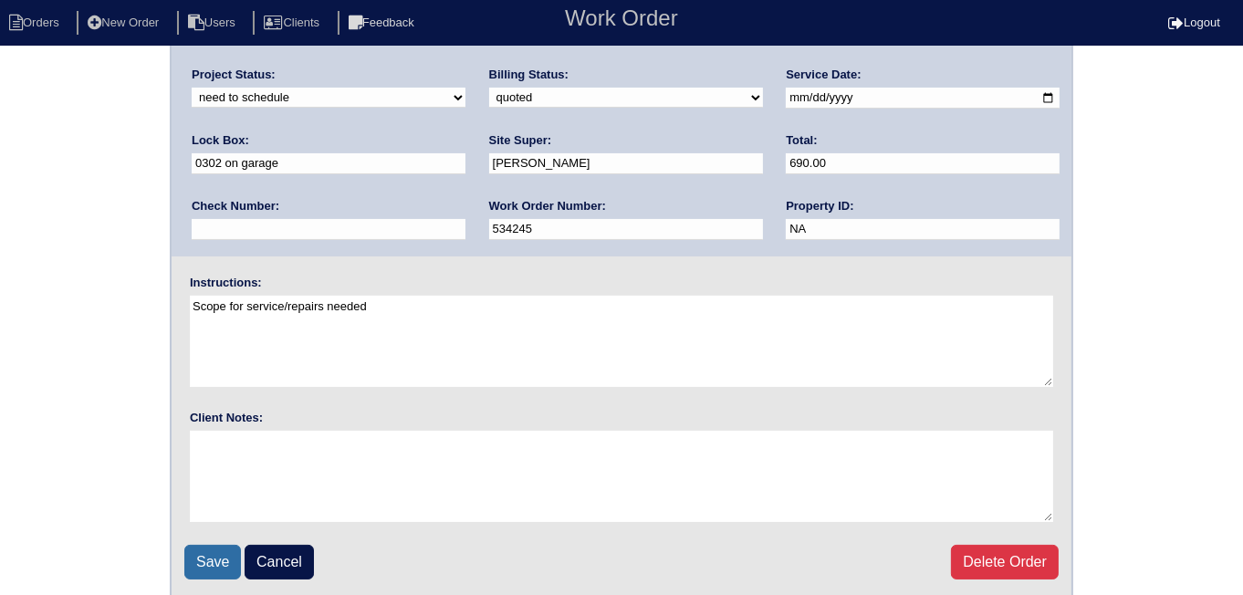
click at [213, 561] on input "Save" at bounding box center [212, 562] width 57 height 35
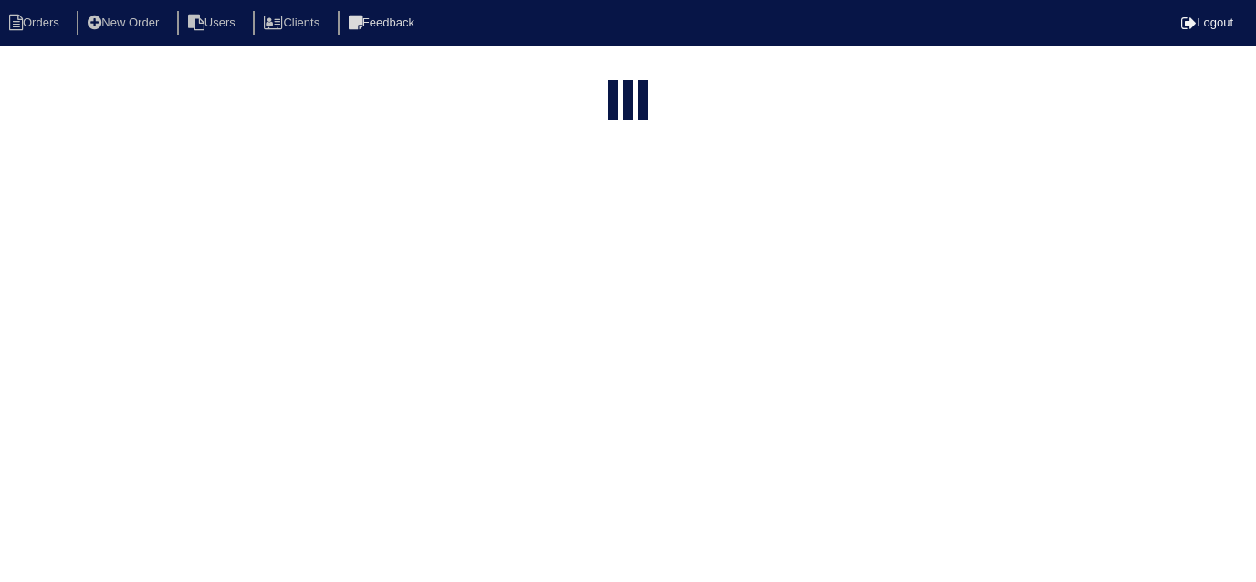
select select "15"
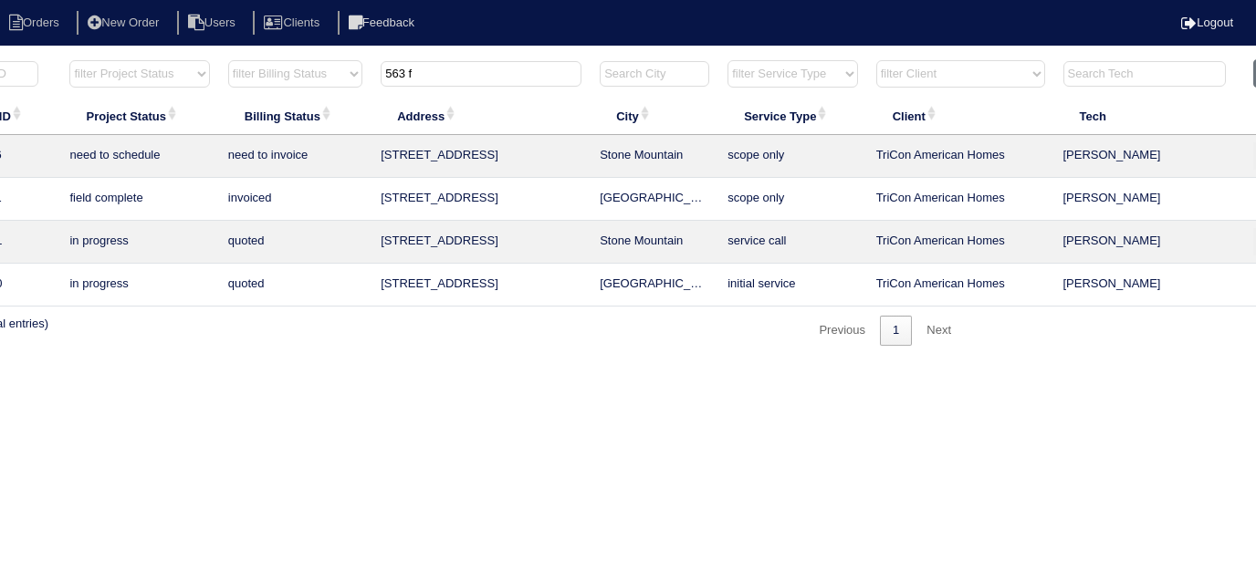
scroll to position [0, 336]
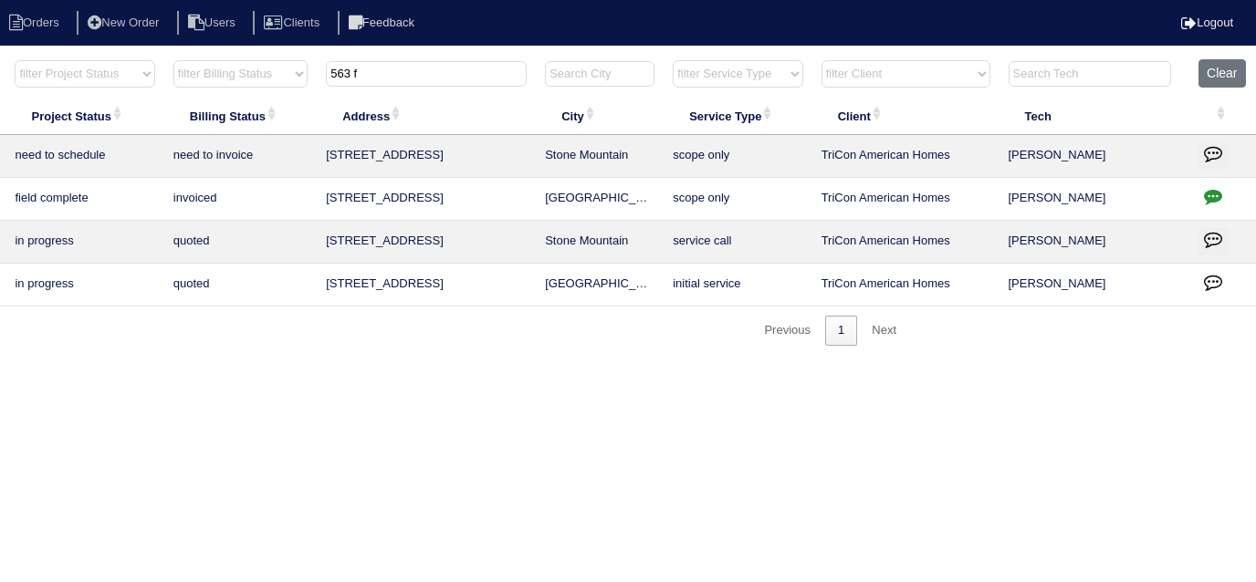
click at [1224, 143] on button "button" at bounding box center [1213, 155] width 29 height 27
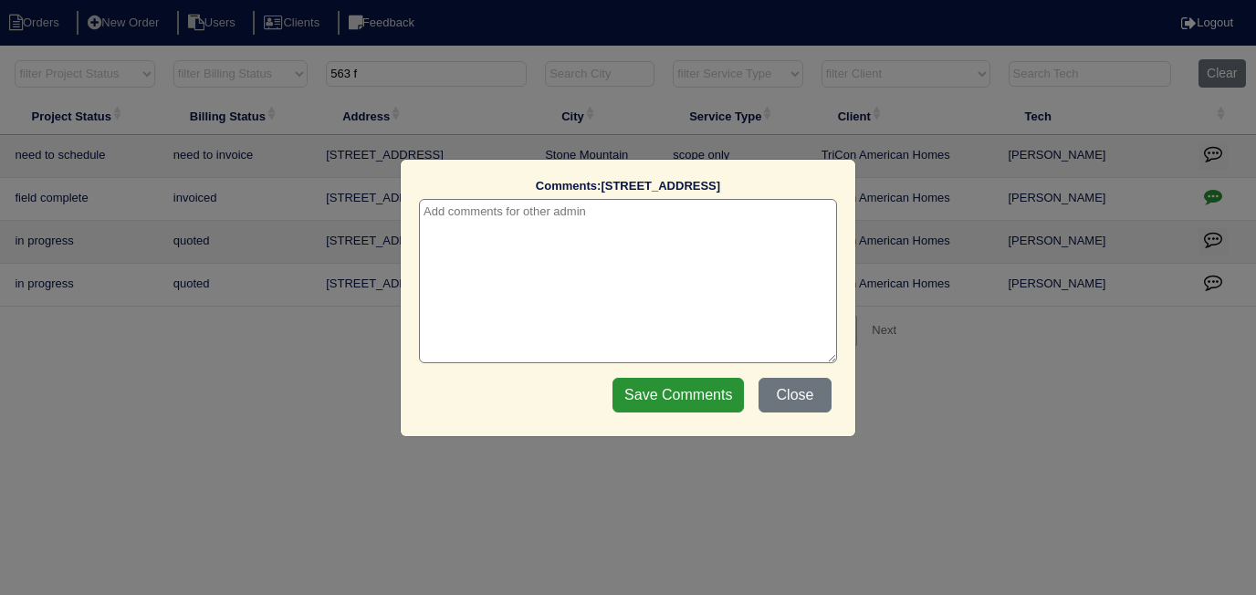
click at [567, 222] on textarea at bounding box center [628, 281] width 418 height 164
type textarea "[DATE] - Service approved - Sent to [PERSON_NAME], [GEOGRAPHIC_DATA] - KE"
click at [708, 422] on div "Comments: [STREET_ADDRESS] The comments on file have changed since you started …" at bounding box center [628, 298] width 455 height 277
click at [718, 404] on input "Save Comments" at bounding box center [678, 395] width 131 height 35
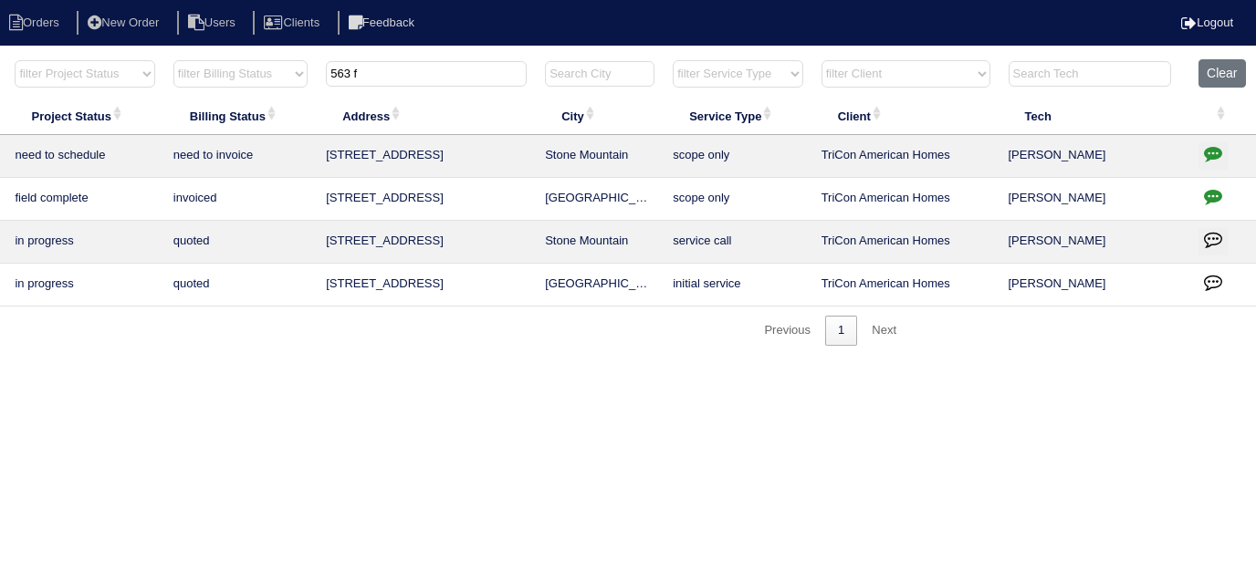
drag, startPoint x: 449, startPoint y: 68, endPoint x: 294, endPoint y: 41, distance: 157.6
click at [297, 47] on html "Orders New Order Users Clients Feedback Logout Orders New Order Users Clients M…" at bounding box center [292, 182] width 1256 height 364
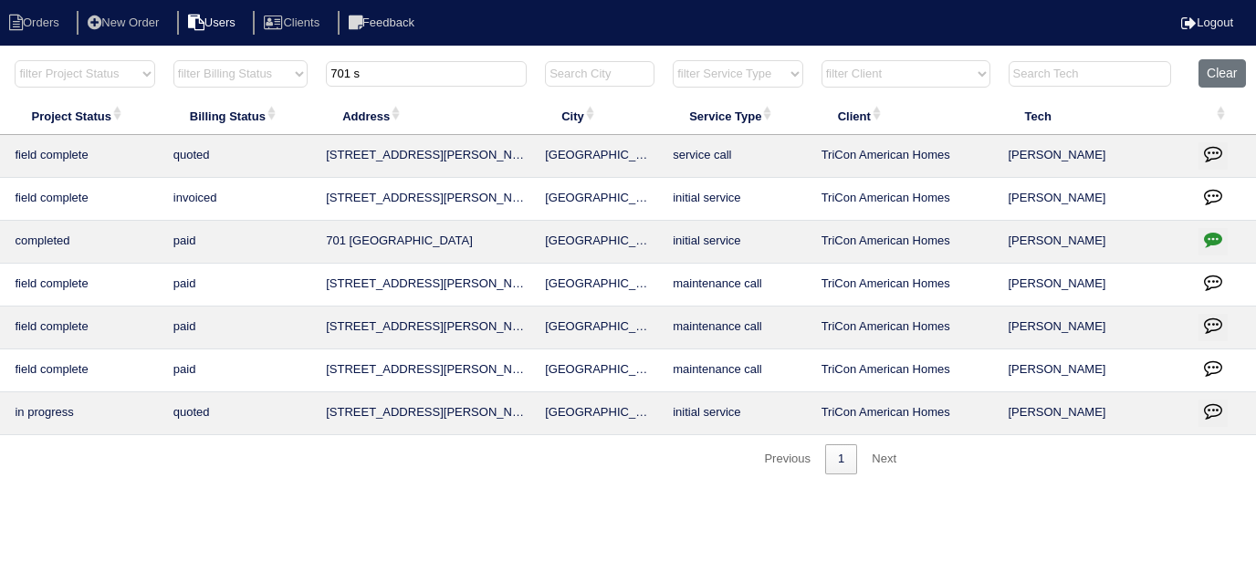
type input "701 s"
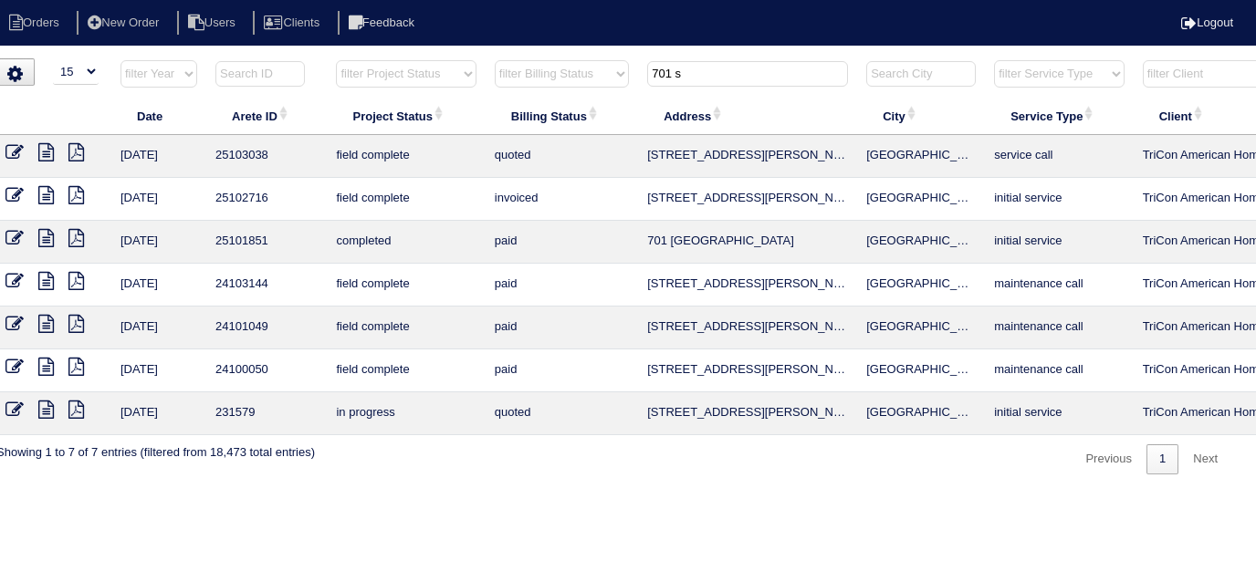
scroll to position [0, 0]
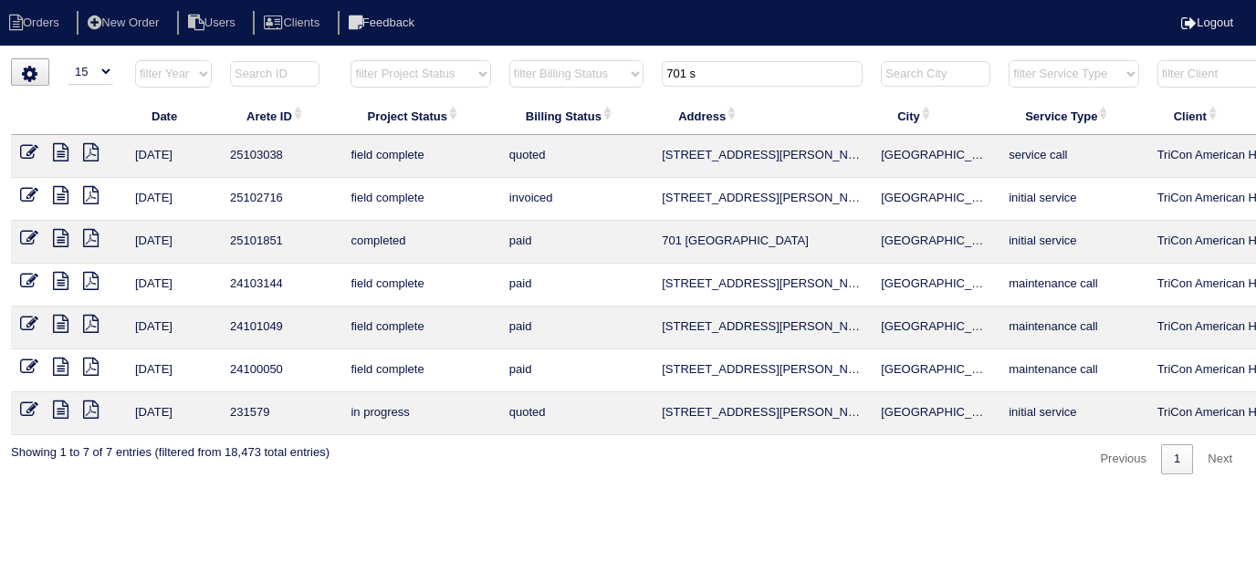
click at [31, 149] on icon at bounding box center [29, 152] width 18 height 18
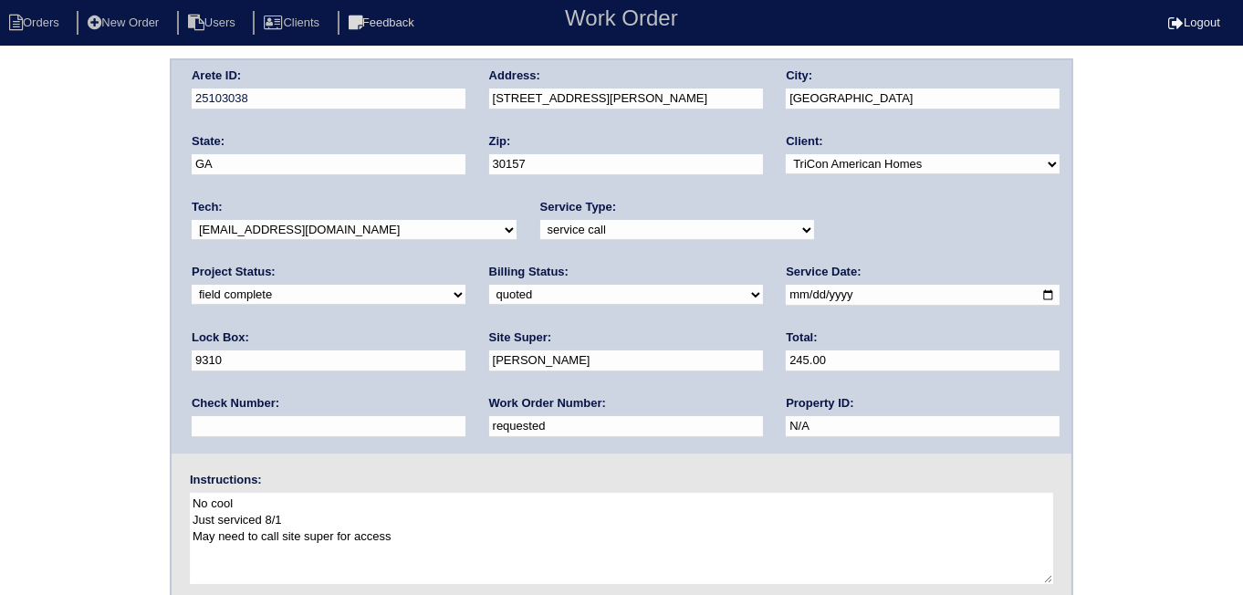
drag, startPoint x: 301, startPoint y: 431, endPoint x: 10, endPoint y: 266, distance: 334.8
click at [42, 297] on div "Arete ID: 25103038 Address: 701 St Charles Ave City: Dallas State: GA Zip: 3015…" at bounding box center [621, 427] width 1243 height 739
type input "534231"
click at [489, 289] on select "need to quote quoted need to invoice invoiced paid warranty purchase order need…" at bounding box center [626, 295] width 274 height 20
select select "need to invoice"
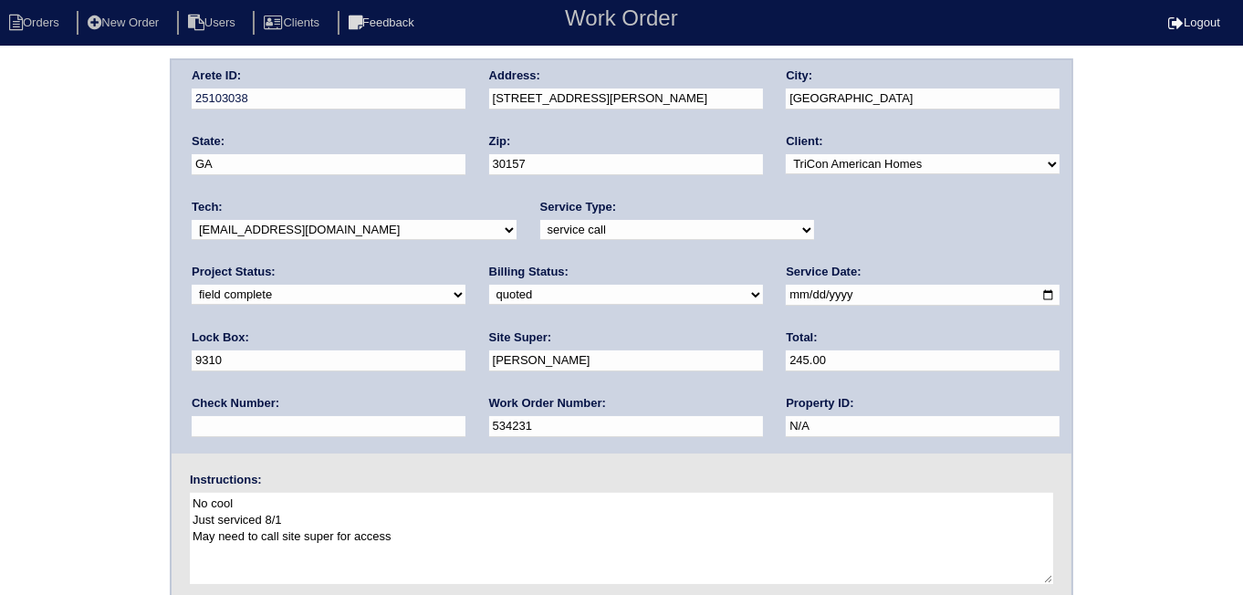
click at [489, 285] on select "need to quote quoted need to invoice invoiced paid warranty purchase order need…" at bounding box center [626, 295] width 274 height 20
drag, startPoint x: 35, startPoint y: 336, endPoint x: 40, endPoint y: 327, distance: 10.6
click at [38, 330] on div "Arete ID: 25103038 Address: 701 St Charles Ave City: Dallas State: GA Zip: 3015…" at bounding box center [621, 427] width 1243 height 739
click at [10, 236] on div "Arete ID: 25103038 Address: 701 St Charles Ave City: Dallas State: GA Zip: 3015…" at bounding box center [621, 427] width 1243 height 739
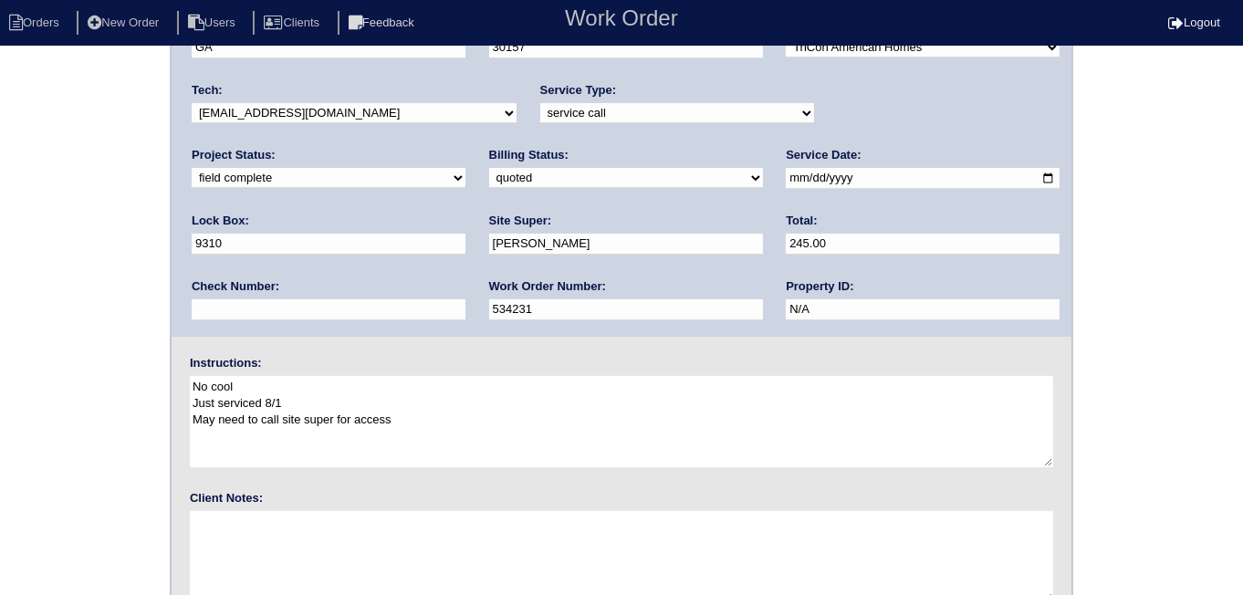
scroll to position [197, 0]
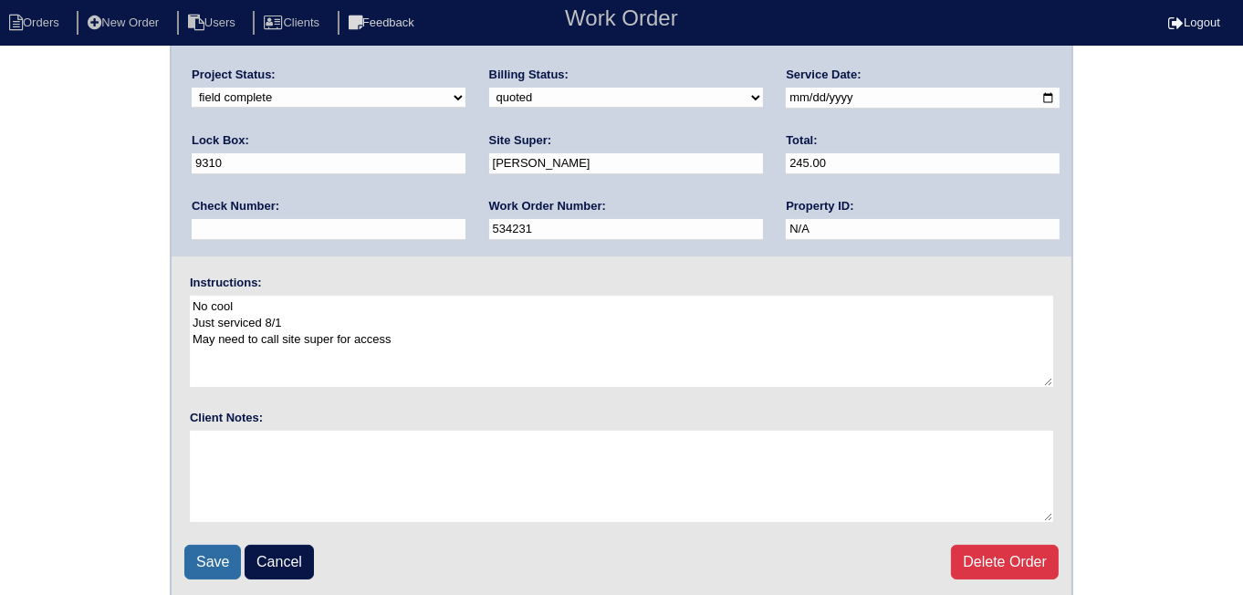
click at [192, 546] on input "Save" at bounding box center [212, 562] width 57 height 35
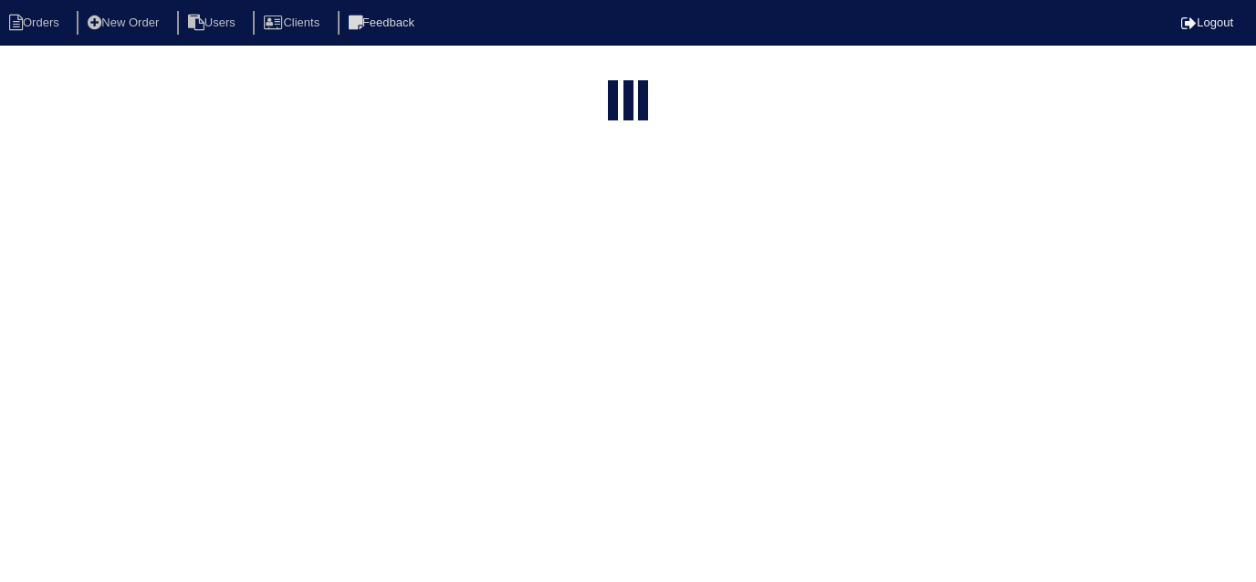
select select "15"
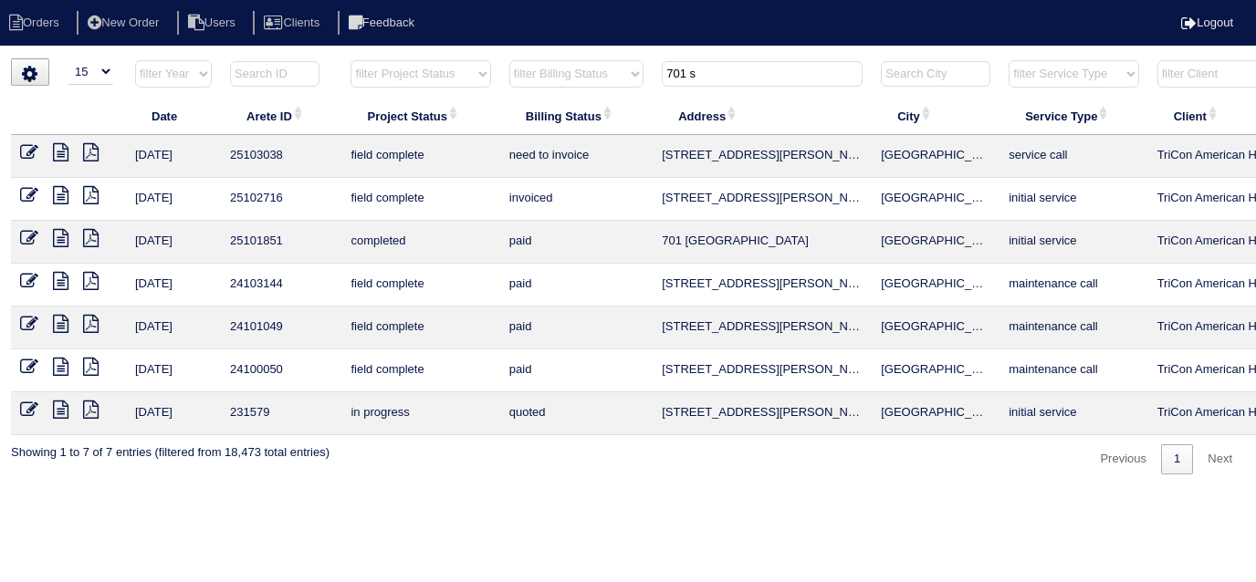
drag, startPoint x: 717, startPoint y: 77, endPoint x: 500, endPoint y: 11, distance: 226.1
click at [508, 58] on body "Orders New Order Users Clients Feedback Logout Orders New Order Users Clients M…" at bounding box center [628, 266] width 1256 height 416
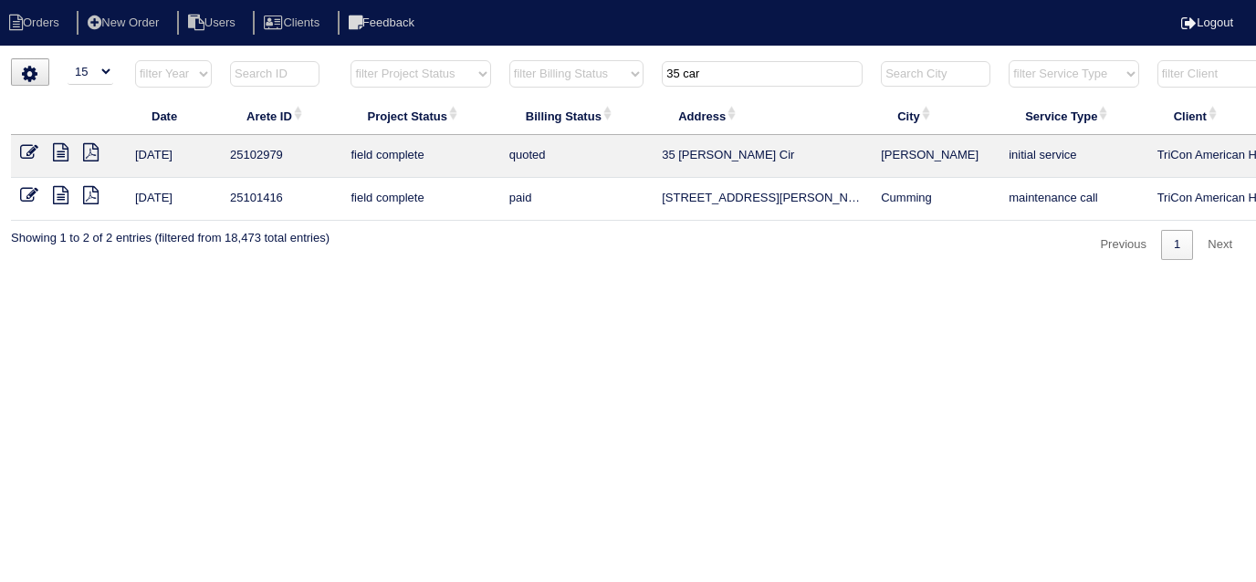
type input "35 car"
click at [24, 146] on icon at bounding box center [29, 152] width 18 height 18
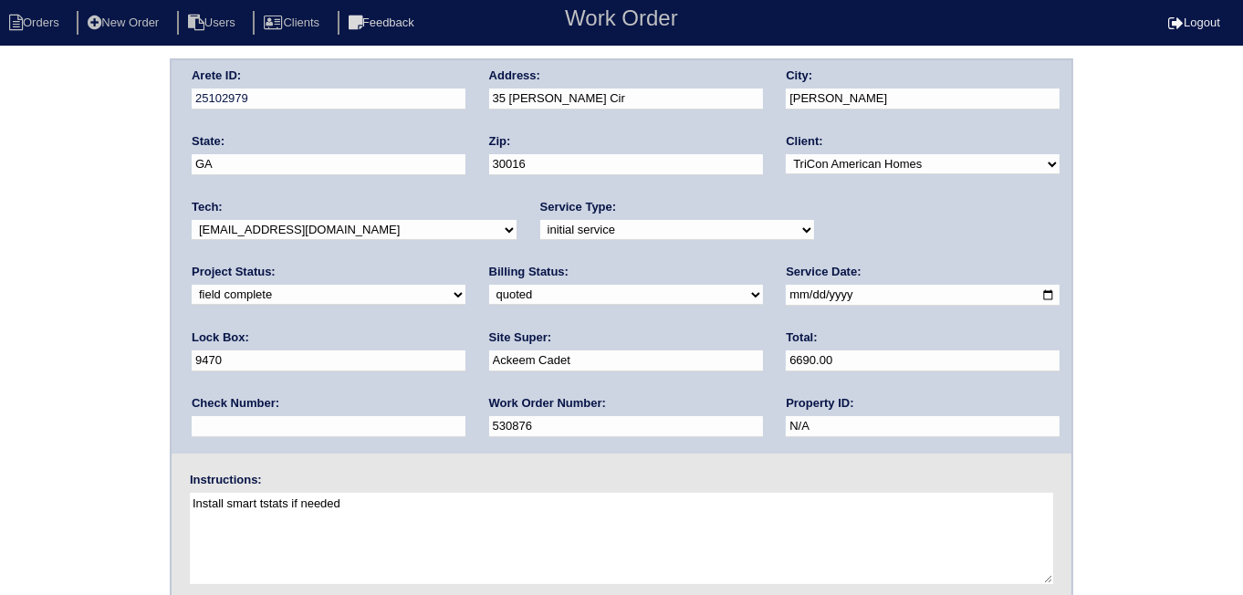
click at [489, 285] on select "need to quote quoted need to invoice invoiced paid warranty purchase order need…" at bounding box center [626, 295] width 274 height 20
select select "need to invoice"
click at [489, 285] on select "need to quote quoted need to invoice invoiced paid warranty purchase order need…" at bounding box center [626, 295] width 274 height 20
click at [466, 285] on select "new order assigned in progress field complete need to schedule admin review arc…" at bounding box center [329, 295] width 274 height 20
select select "need to schedule"
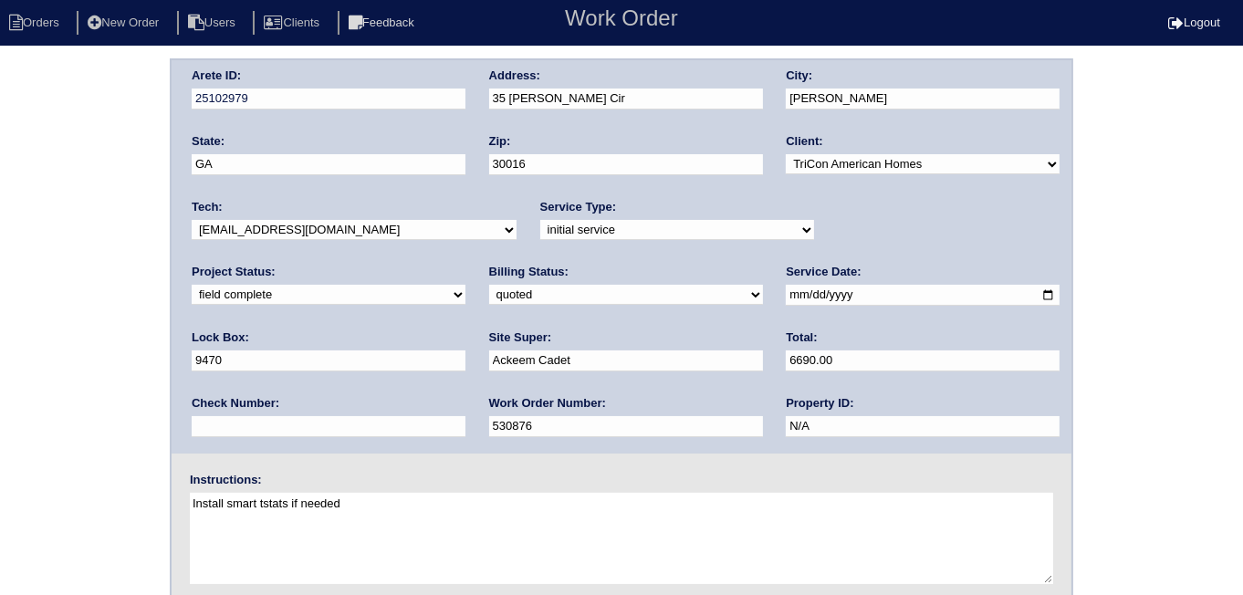
click at [466, 285] on select "new order assigned in progress field complete need to schedule admin review arc…" at bounding box center [329, 295] width 274 height 20
click at [786, 297] on input "2025-08-16" at bounding box center [923, 295] width 274 height 21
type input "2025-08-20"
click at [7, 334] on div "Arete ID: 25102979 Address: 35 Carmody Cir City: Covington State: GA Zip: 30016…" at bounding box center [621, 427] width 1243 height 739
click at [107, 163] on div "Arete ID: 25102979 Address: 35 Carmody Cir City: Covington State: GA Zip: 30016…" at bounding box center [621, 427] width 1243 height 739
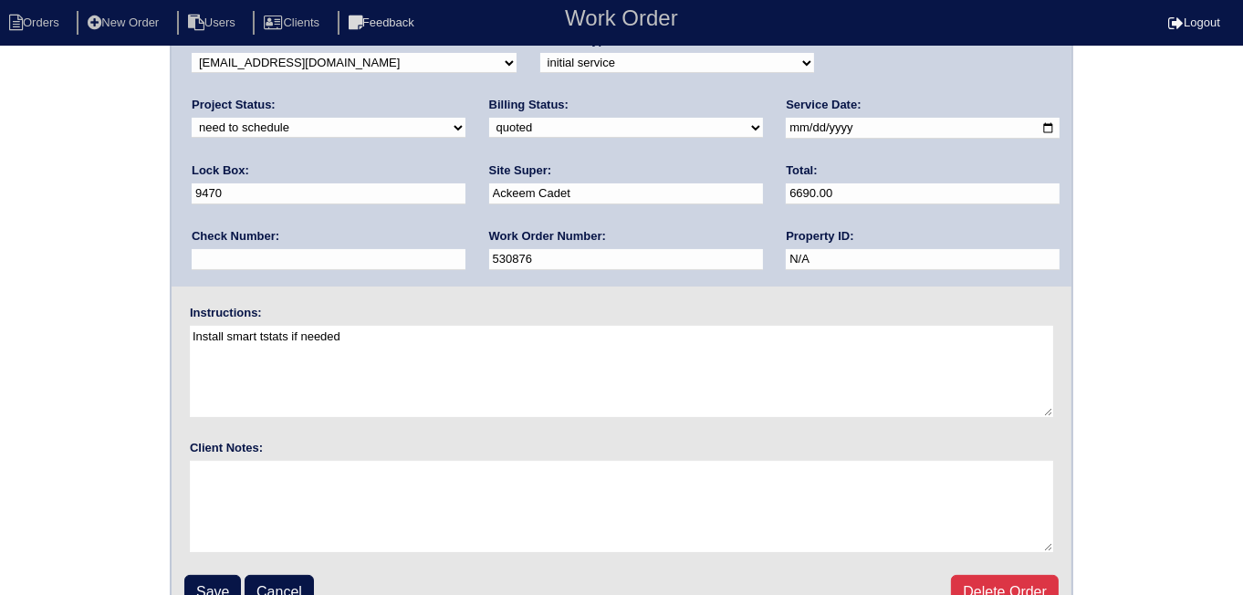
scroll to position [197, 0]
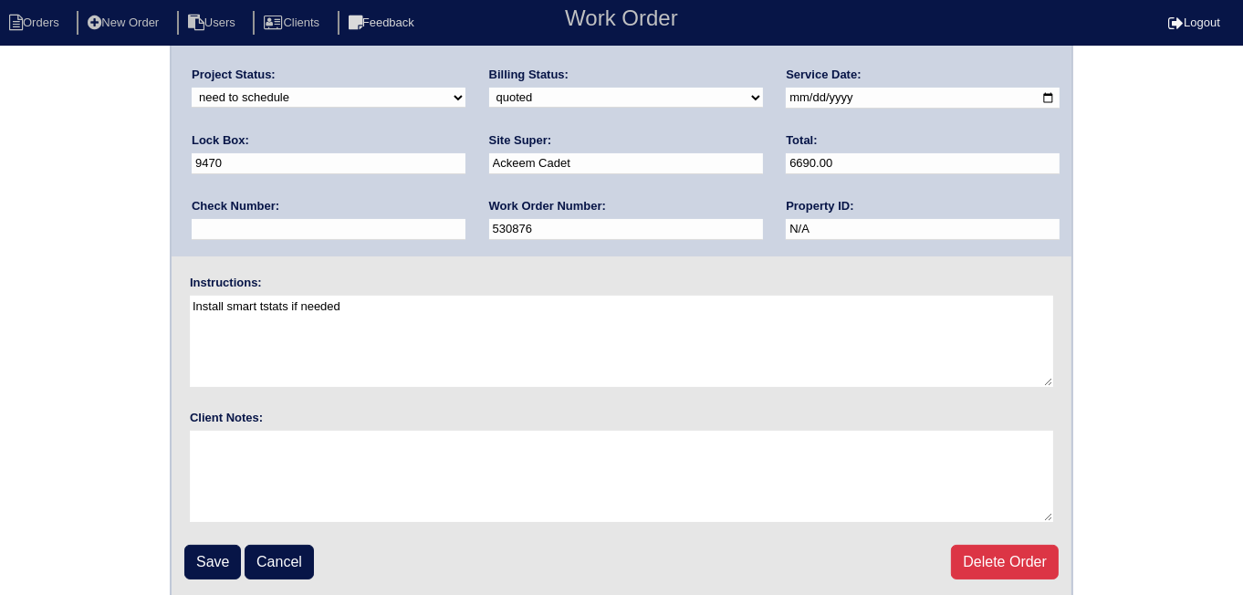
drag, startPoint x: 212, startPoint y: 561, endPoint x: 212, endPoint y: 542, distance: 18.3
click at [213, 560] on input "Save" at bounding box center [212, 562] width 57 height 35
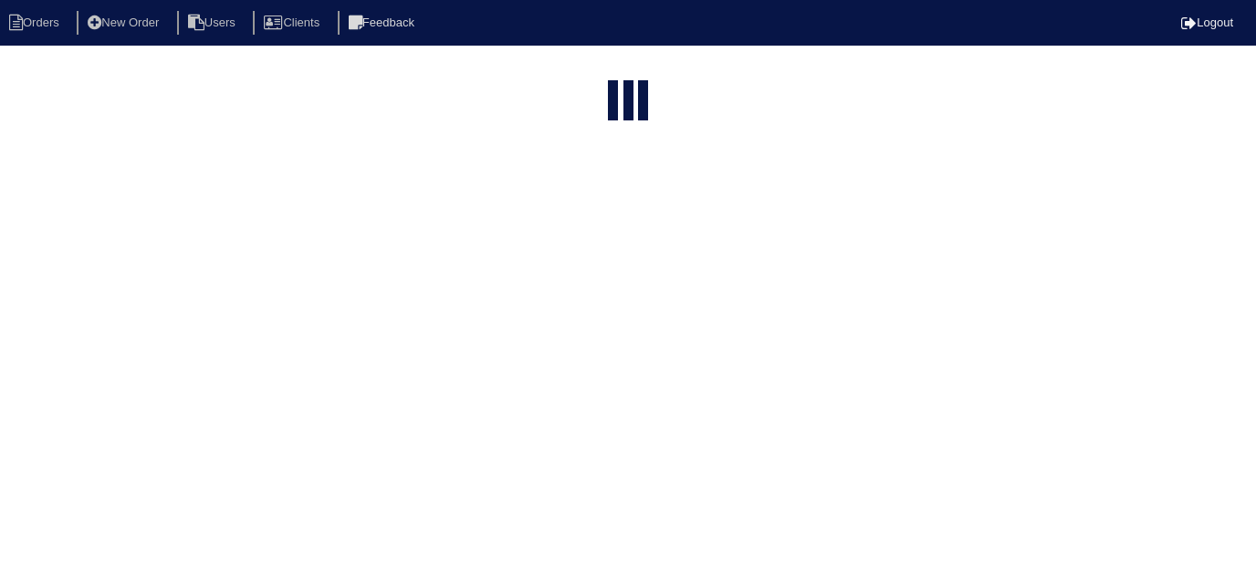
select select "15"
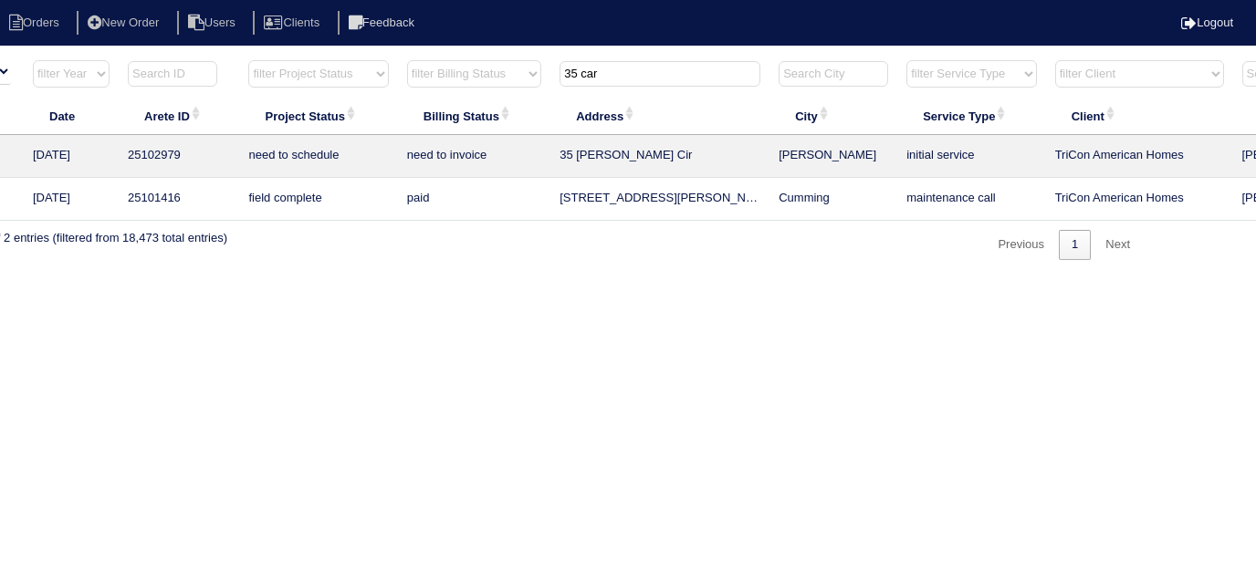
scroll to position [0, 336]
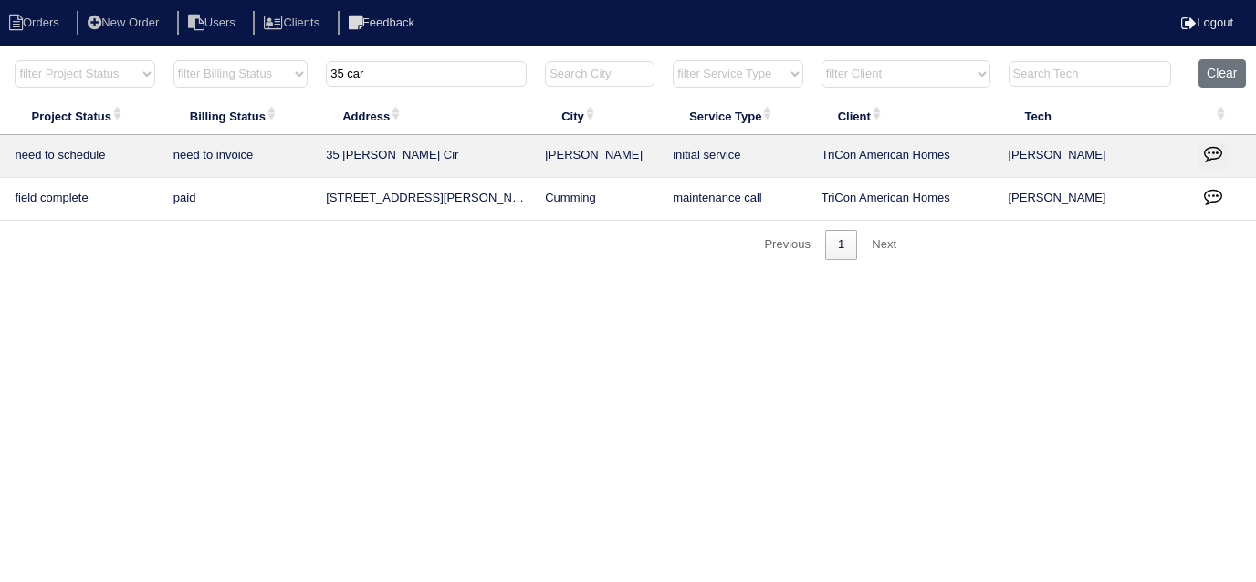
click at [1219, 160] on icon "button" at bounding box center [1213, 153] width 18 height 18
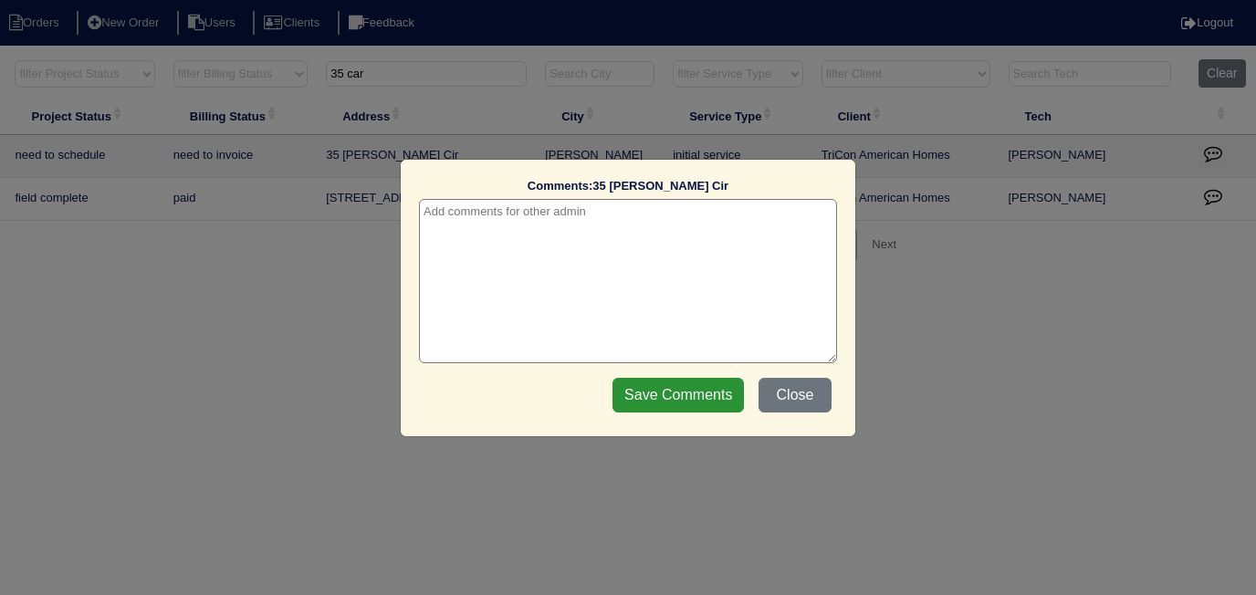
click at [665, 221] on textarea at bounding box center [628, 281] width 418 height 164
paste textarea "Replacement/duct cleaning"
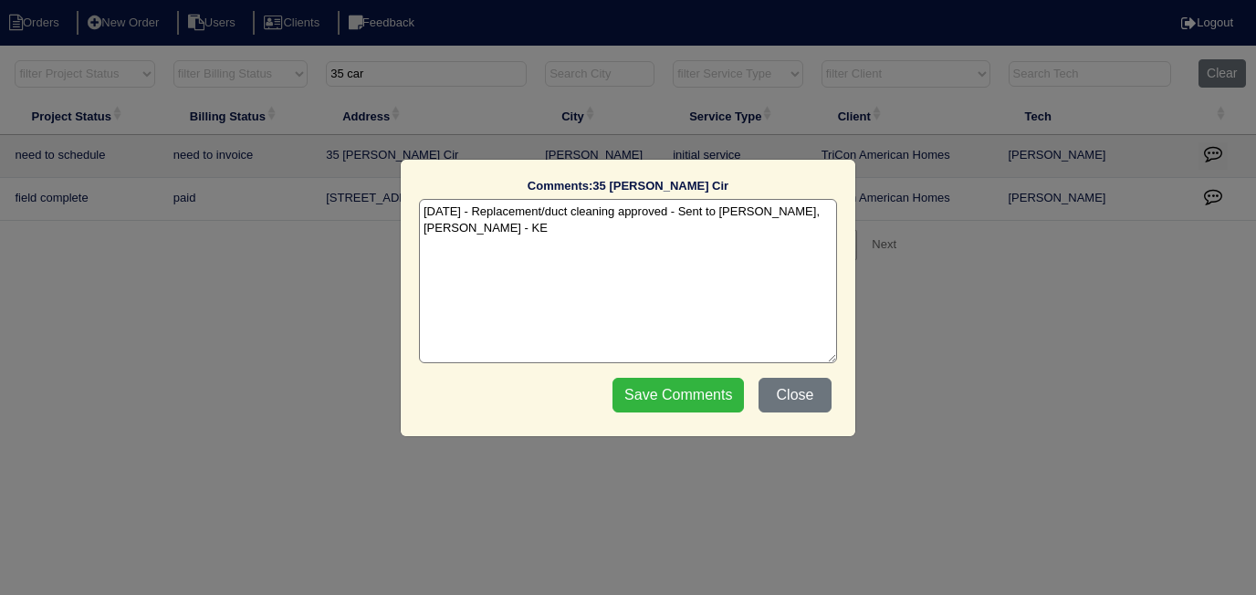
type textarea "[DATE] - Replacement/duct cleaning approved - Sent to [PERSON_NAME], [PERSON_NA…"
click at [656, 386] on input "Save Comments" at bounding box center [678, 395] width 131 height 35
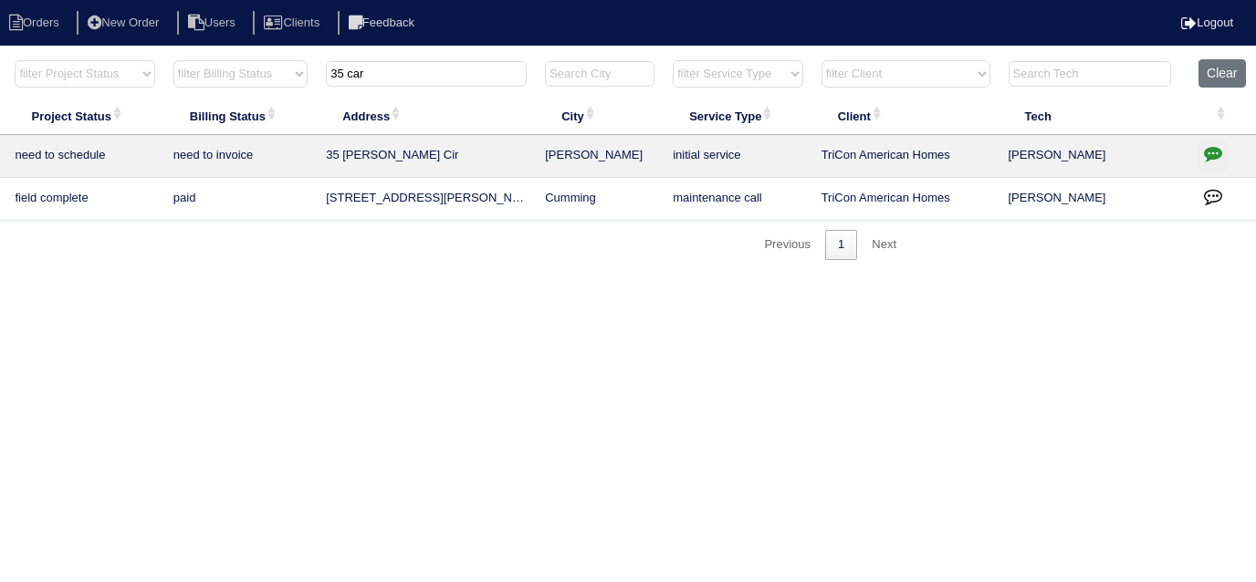
drag, startPoint x: 380, startPoint y: 66, endPoint x: 210, endPoint y: 2, distance: 181.4
click at [213, 58] on body "Orders New Order Users Clients Feedback Logout Orders New Order Users Clients M…" at bounding box center [292, 159] width 1256 height 202
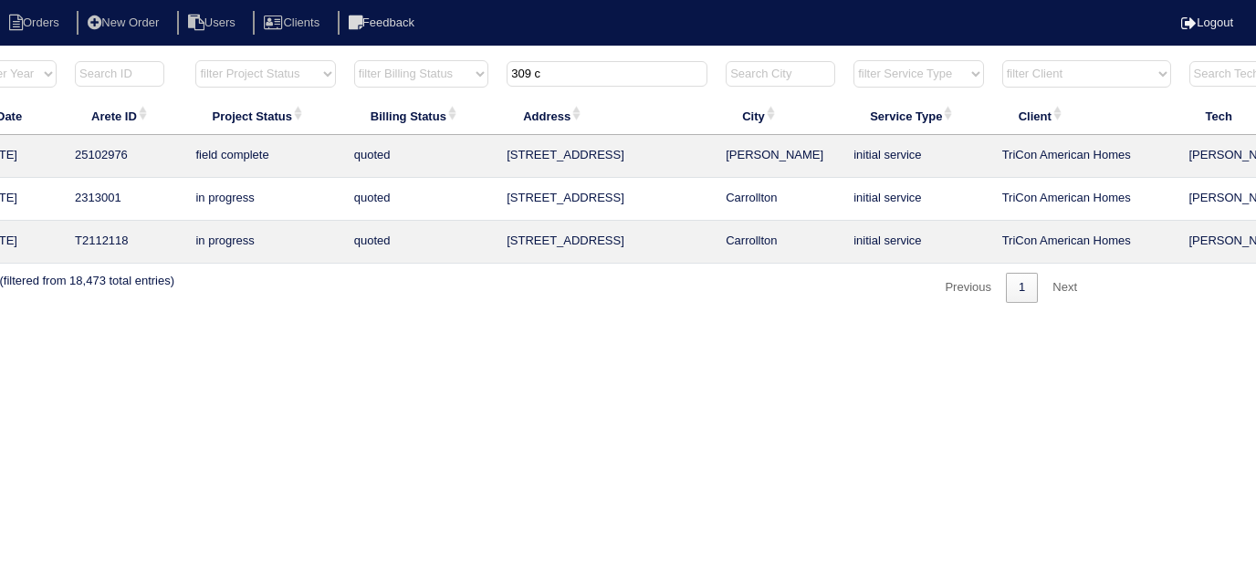
scroll to position [0, 0]
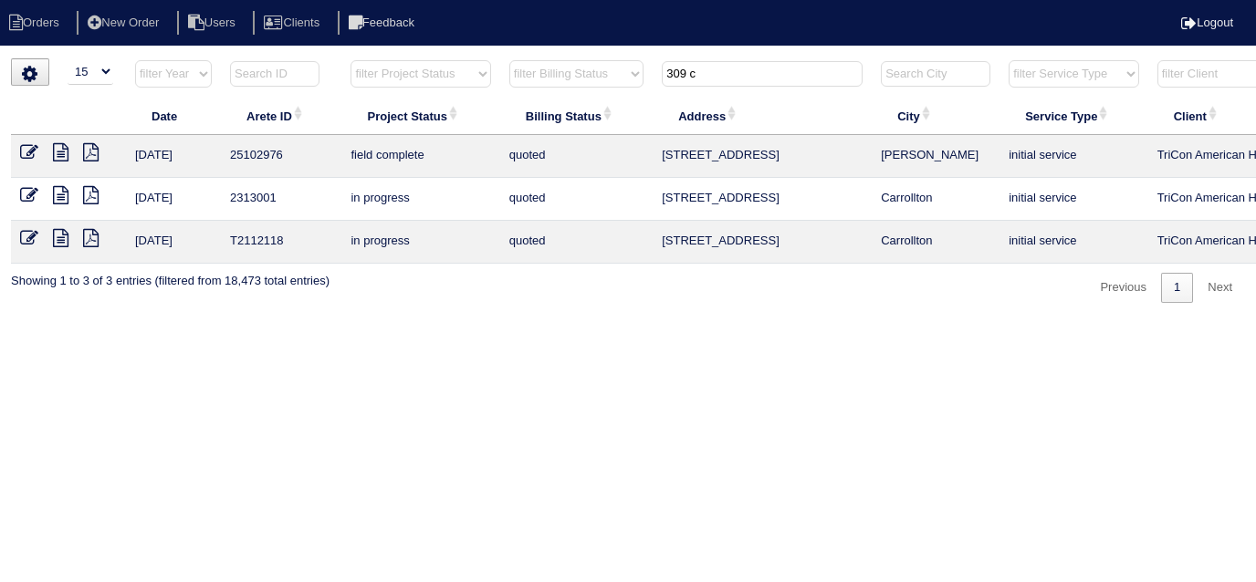
type input "309 c"
click at [24, 146] on icon at bounding box center [29, 152] width 18 height 18
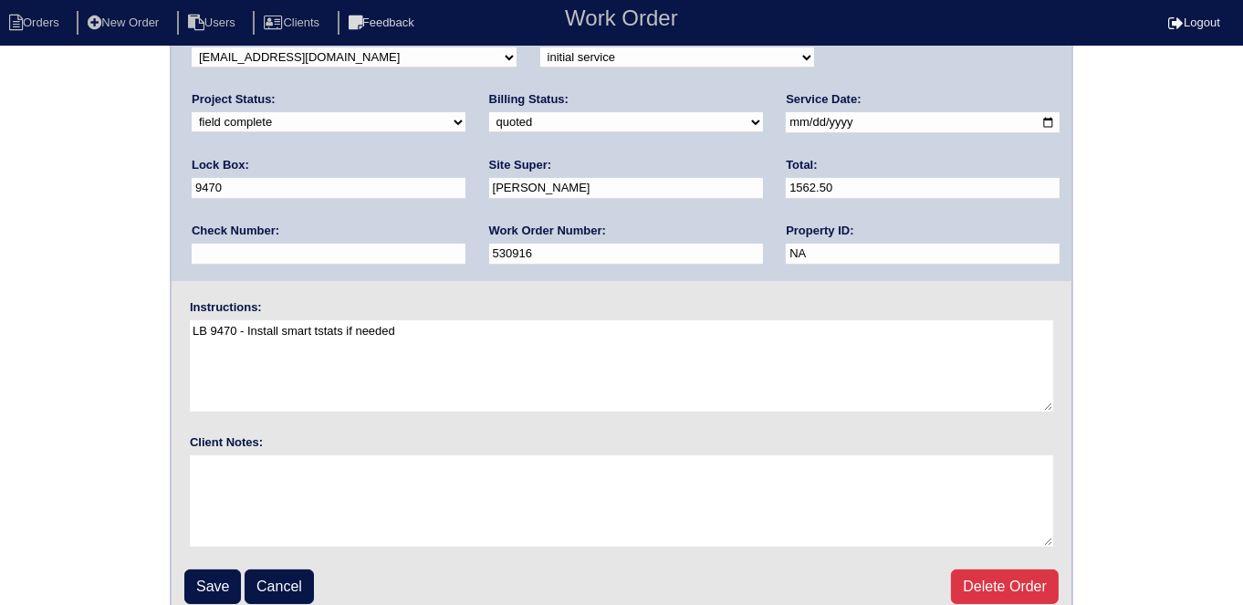
scroll to position [187, 0]
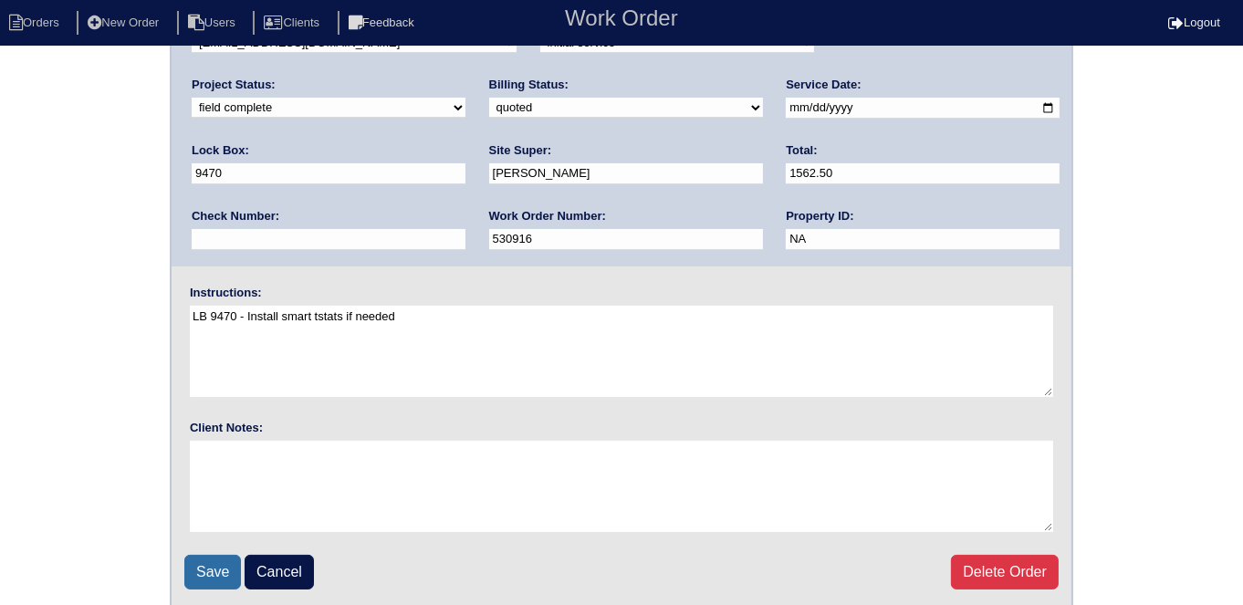
click at [215, 575] on input "Save" at bounding box center [212, 572] width 57 height 35
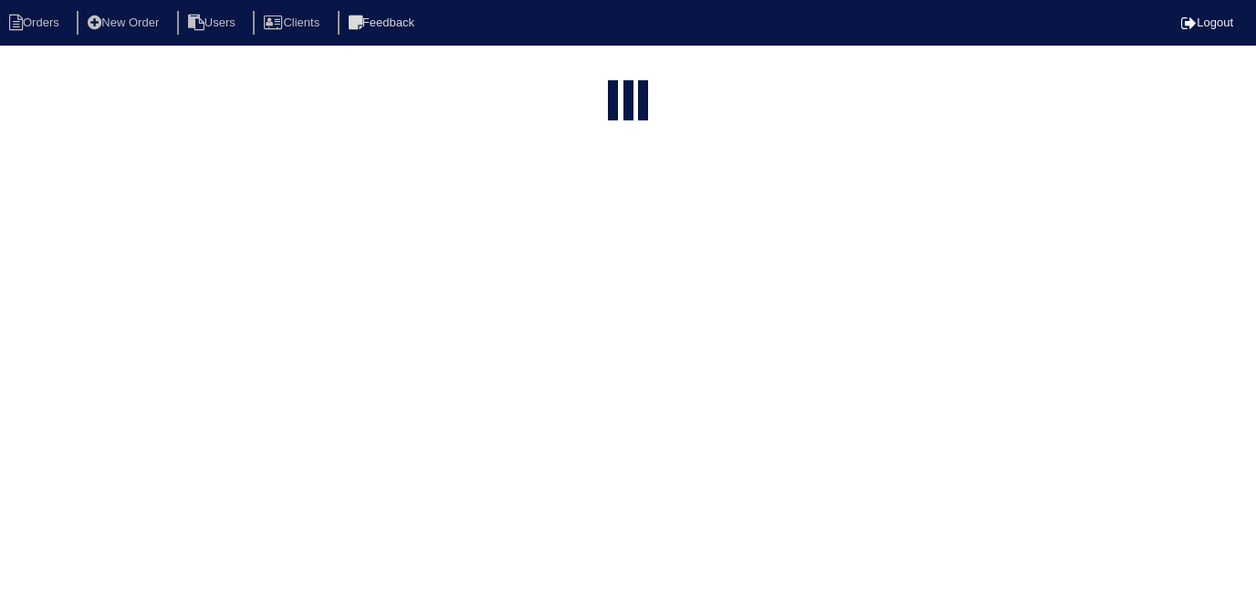
select select "15"
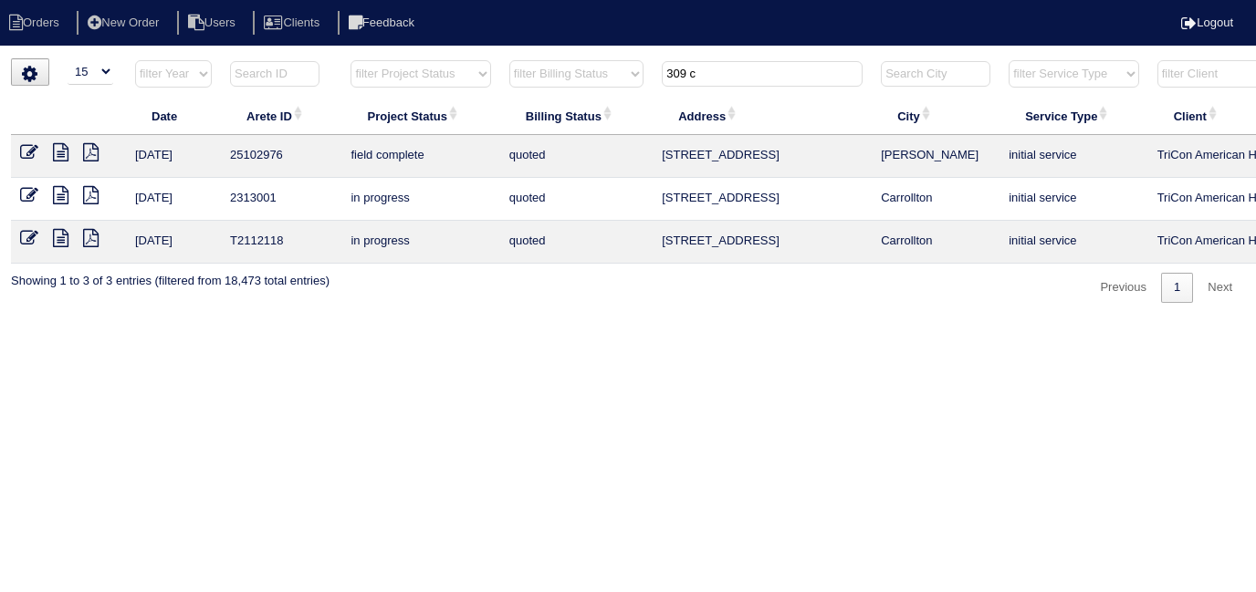
click at [30, 152] on icon at bounding box center [29, 152] width 18 height 18
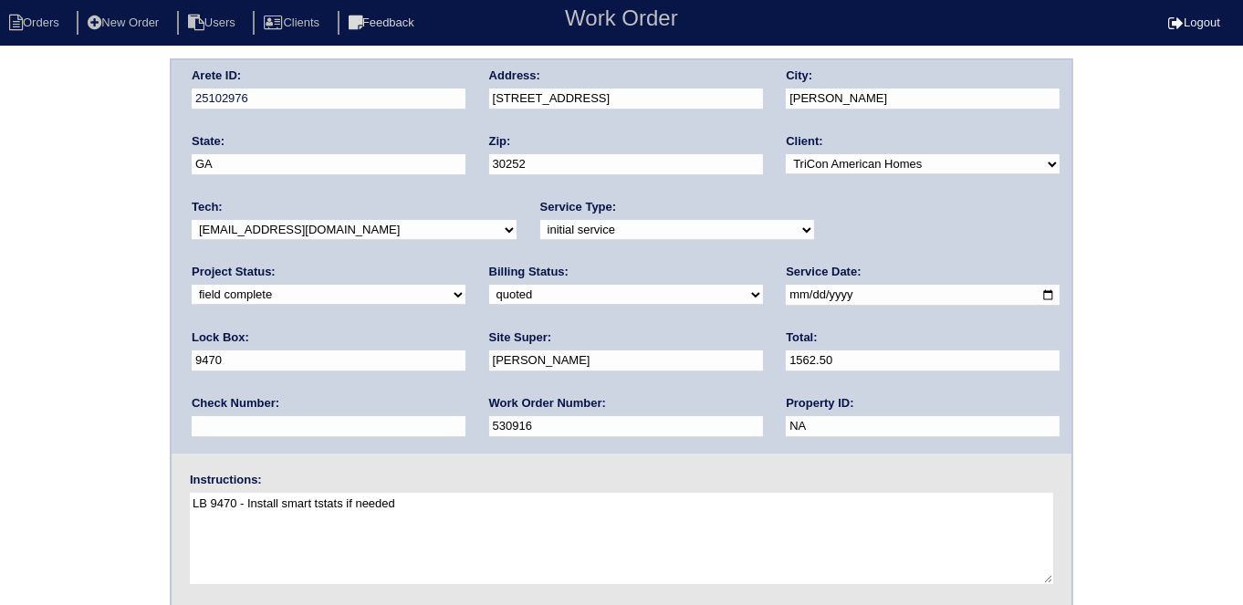
click at [489, 286] on select "need to quote quoted need to invoice invoiced paid warranty purchase order need…" at bounding box center [626, 295] width 274 height 20
select select "need to invoice"
click at [489, 285] on select "need to quote quoted need to invoice invoiced paid warranty purchase order need…" at bounding box center [626, 295] width 274 height 20
click at [87, 266] on div "Arete ID: 25102976 Address: 309 Cattlemans Cir City: McDonough State: GA Zip: 3…" at bounding box center [621, 427] width 1243 height 739
click at [17, 290] on div "Arete ID: 25102976 Address: 309 Cattlemans Cir City: McDonough State: GA Zip: 3…" at bounding box center [621, 427] width 1243 height 739
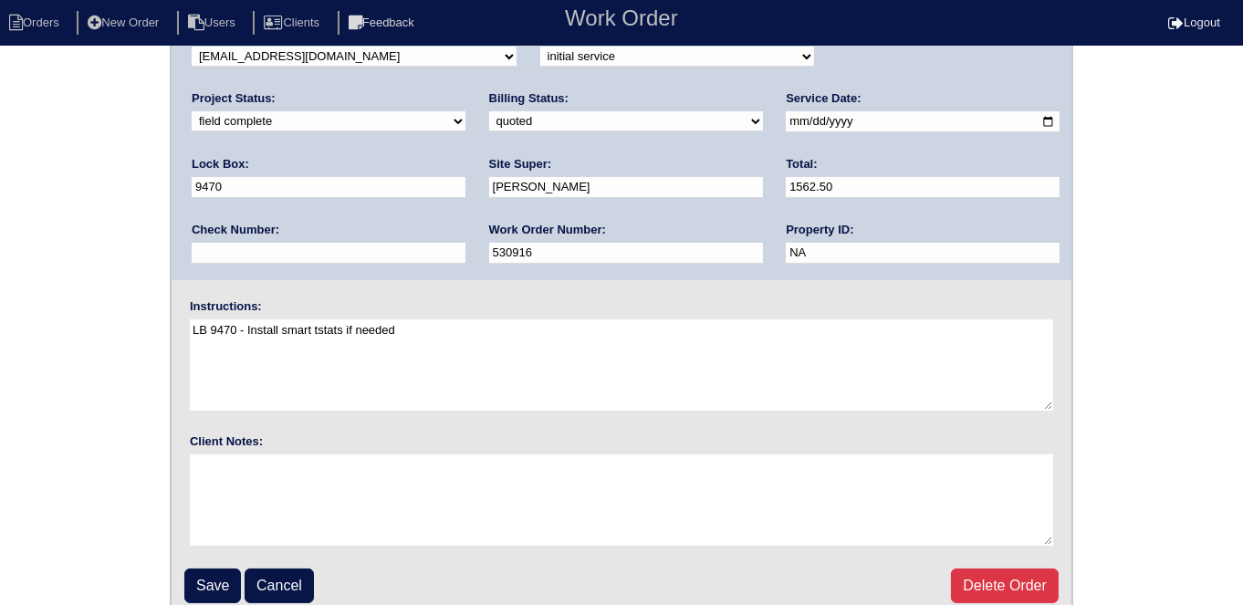
scroll to position [187, 0]
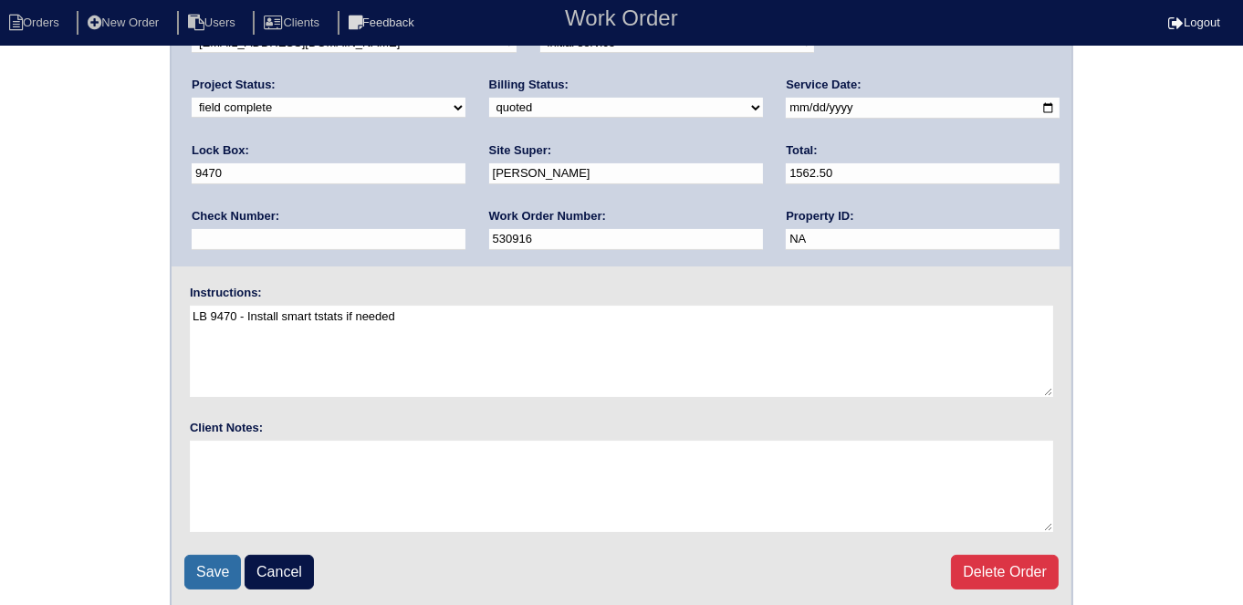
click at [212, 562] on input "Save" at bounding box center [212, 572] width 57 height 35
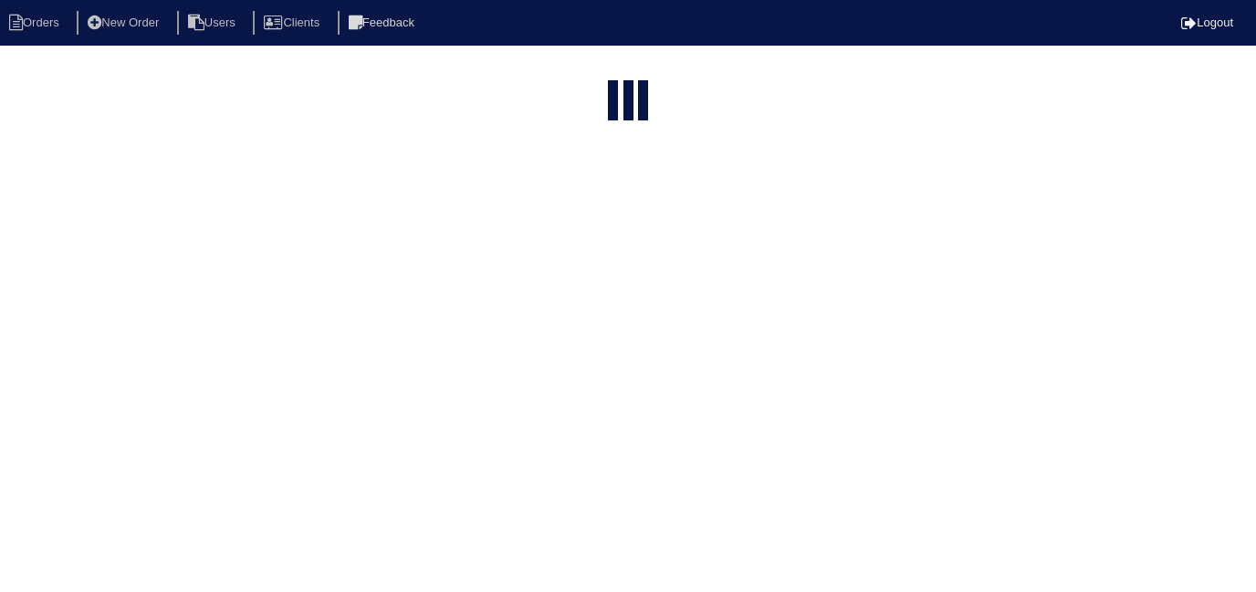
select select "15"
type input "309 c"
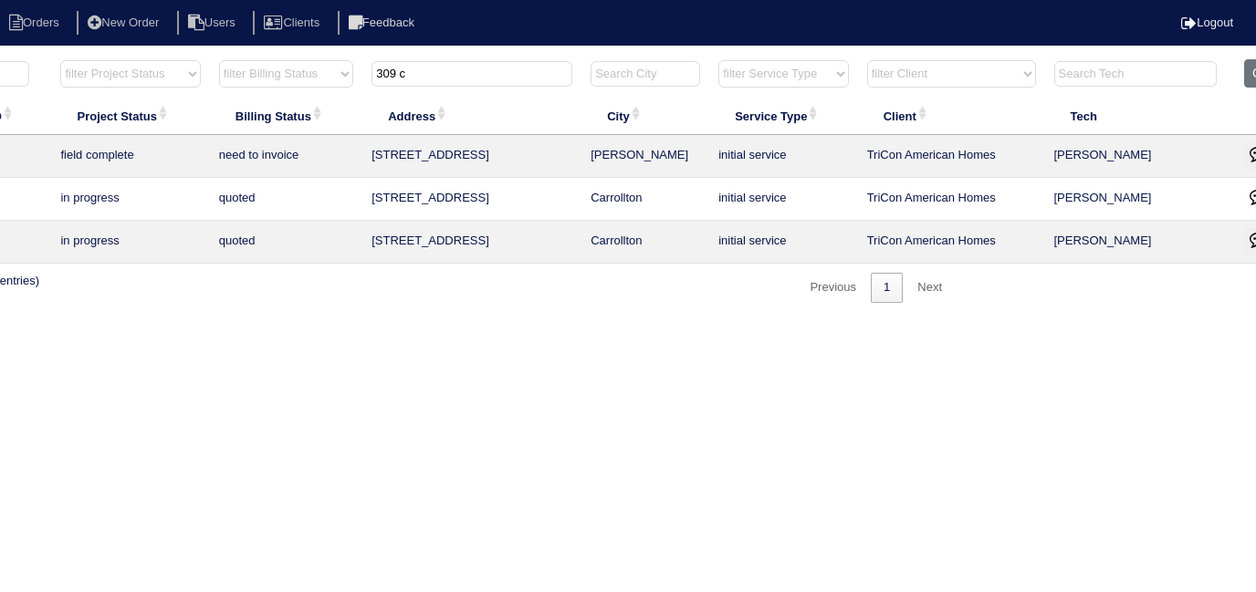
scroll to position [0, 336]
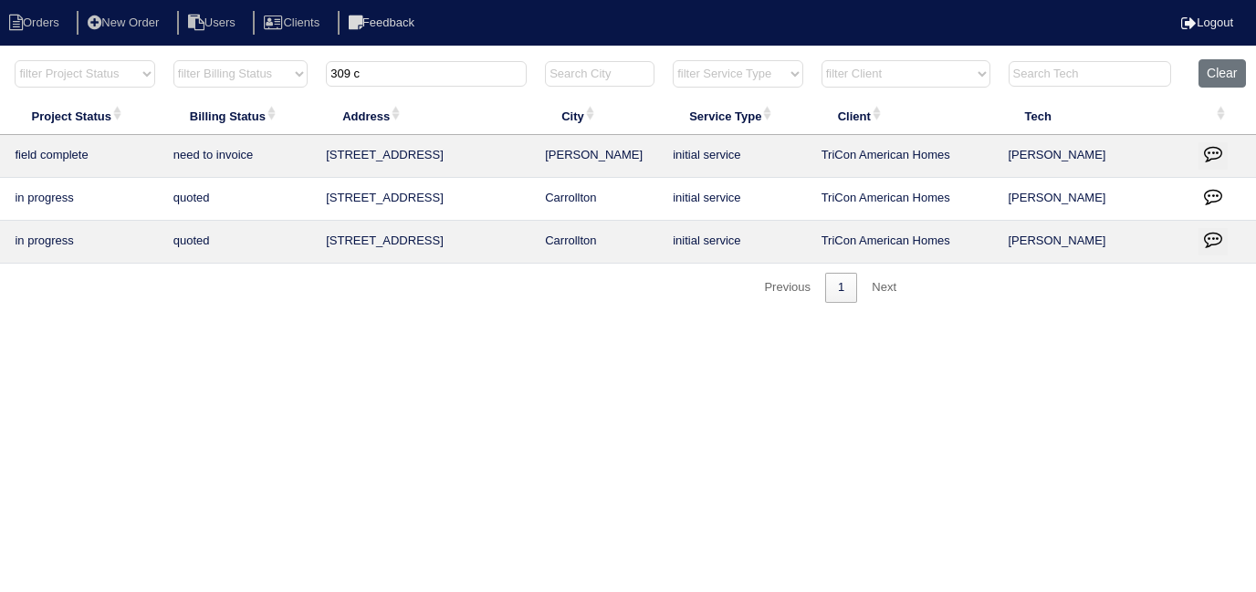
click at [1207, 151] on icon "button" at bounding box center [1213, 153] width 18 height 18
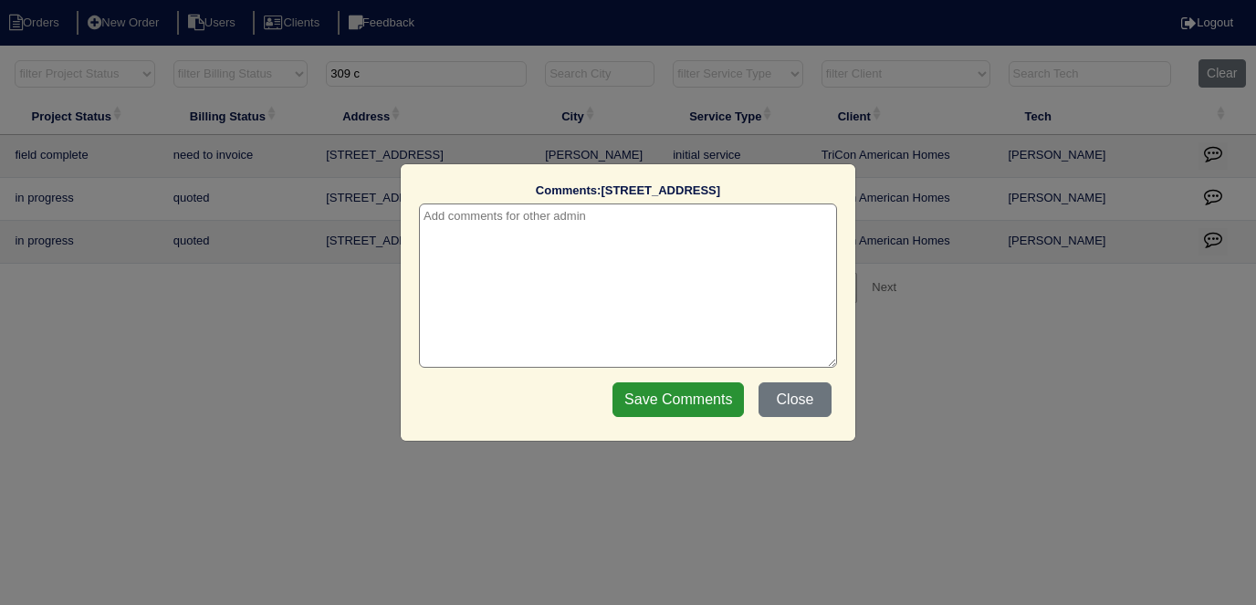
click at [433, 216] on textarea at bounding box center [628, 286] width 418 height 164
paste textarea "Duct cleaning"
type textarea "8/19/25 - Duct cleaning approved - Sent to Dan - KE"
click at [719, 405] on input "Save Comments" at bounding box center [678, 400] width 131 height 35
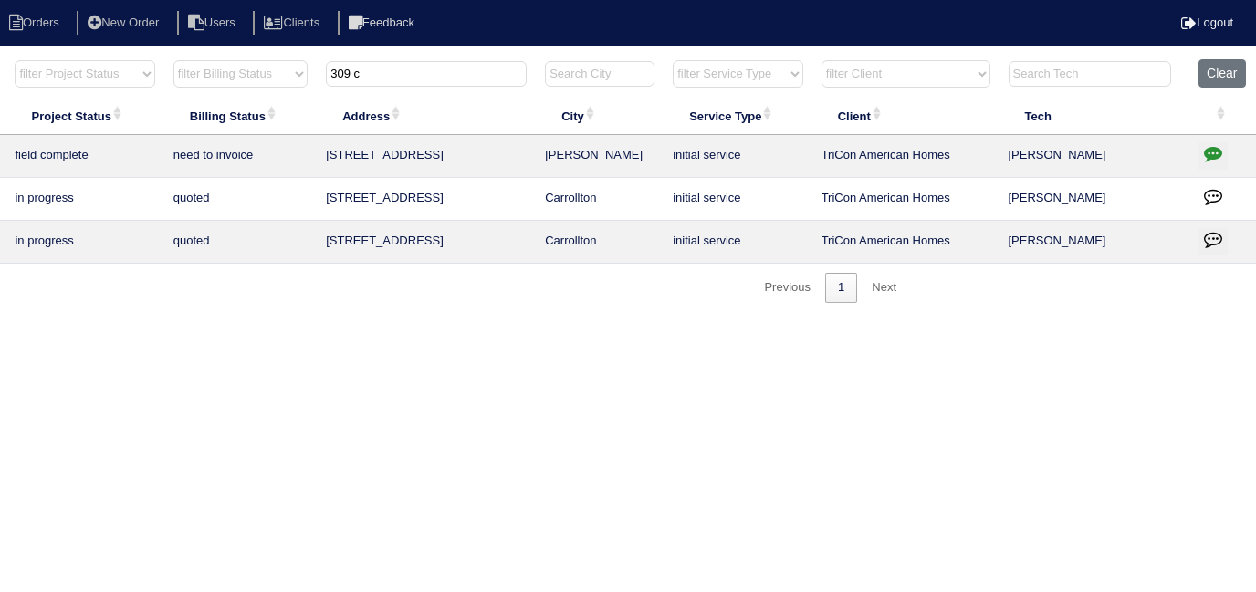
drag, startPoint x: 456, startPoint y: 80, endPoint x: -6, endPoint y: -73, distance: 487.6
click at [0, 0] on html "Orders New Order Users Clients Feedback Logout Orders New Order Users Clients M…" at bounding box center [292, 160] width 1256 height 321
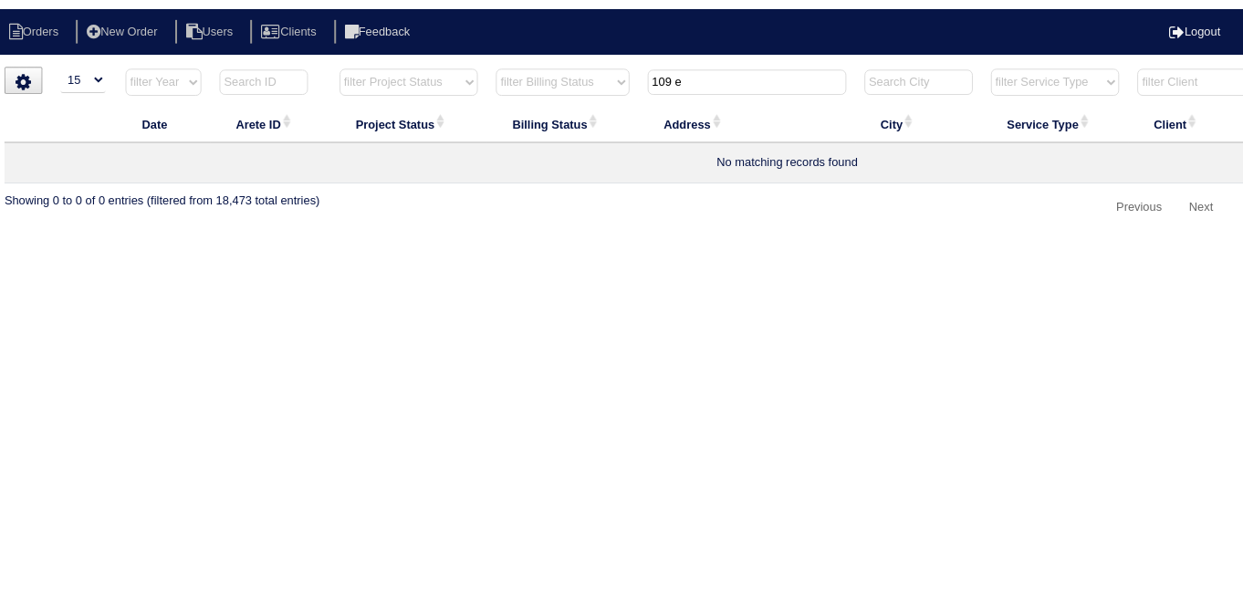
scroll to position [0, 0]
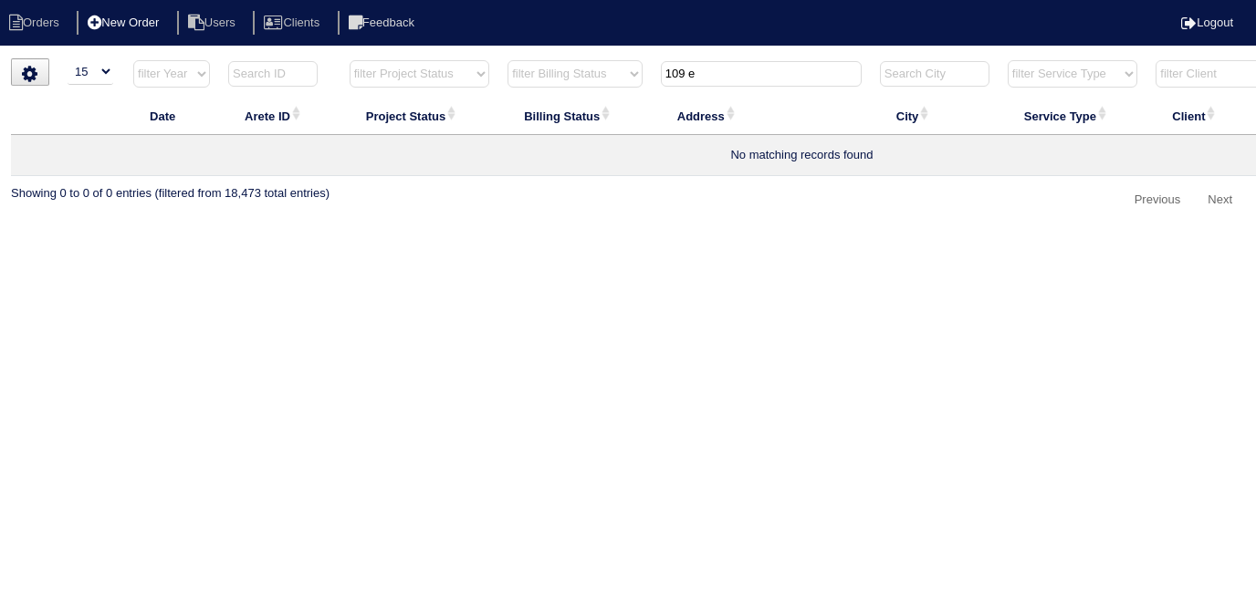
type input "109 e"
click at [164, 25] on li "New Order" at bounding box center [125, 23] width 97 height 25
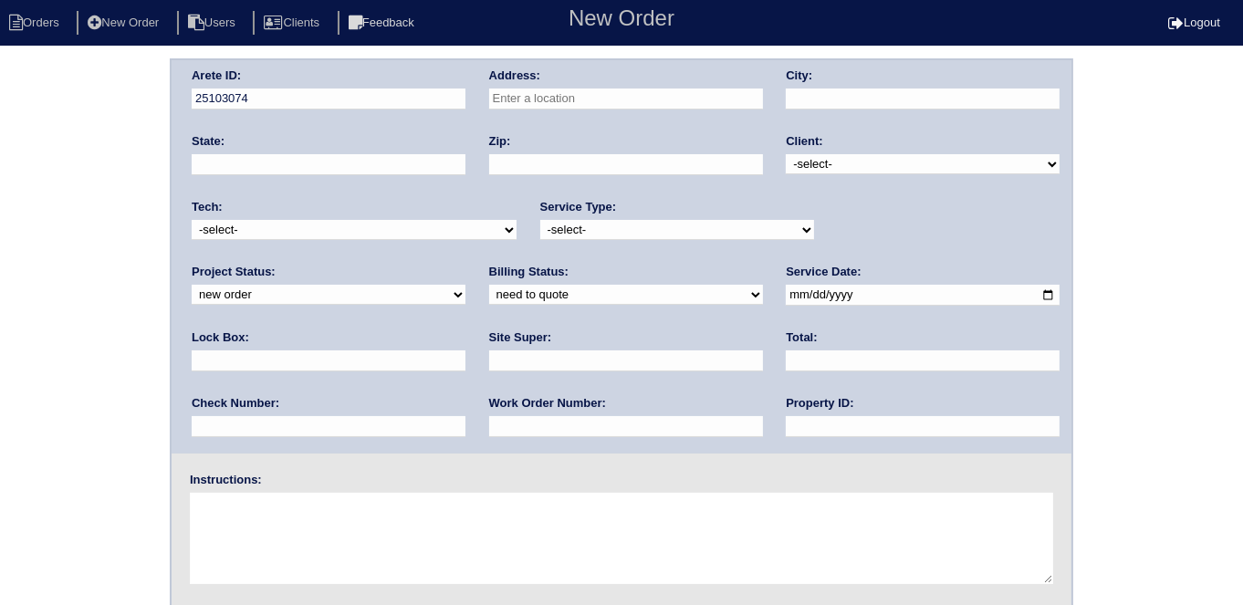
click at [575, 100] on input "text" at bounding box center [626, 99] width 274 height 21
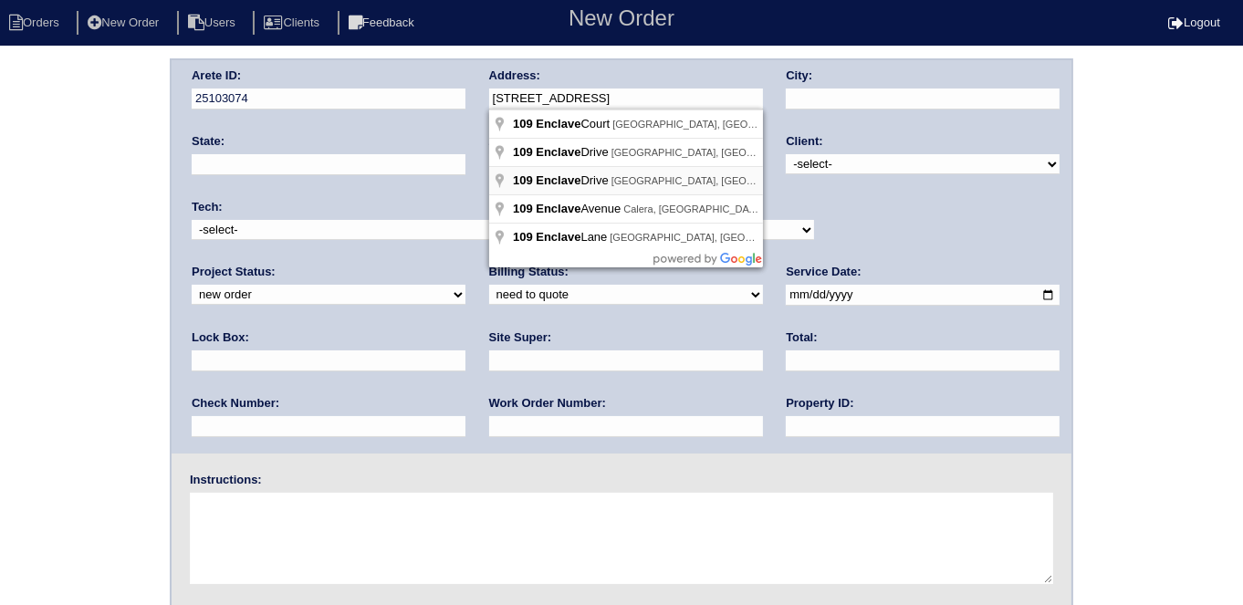
type input "109 Enclave Dr"
type input "[GEOGRAPHIC_DATA]"
type input "GA"
type input "30127"
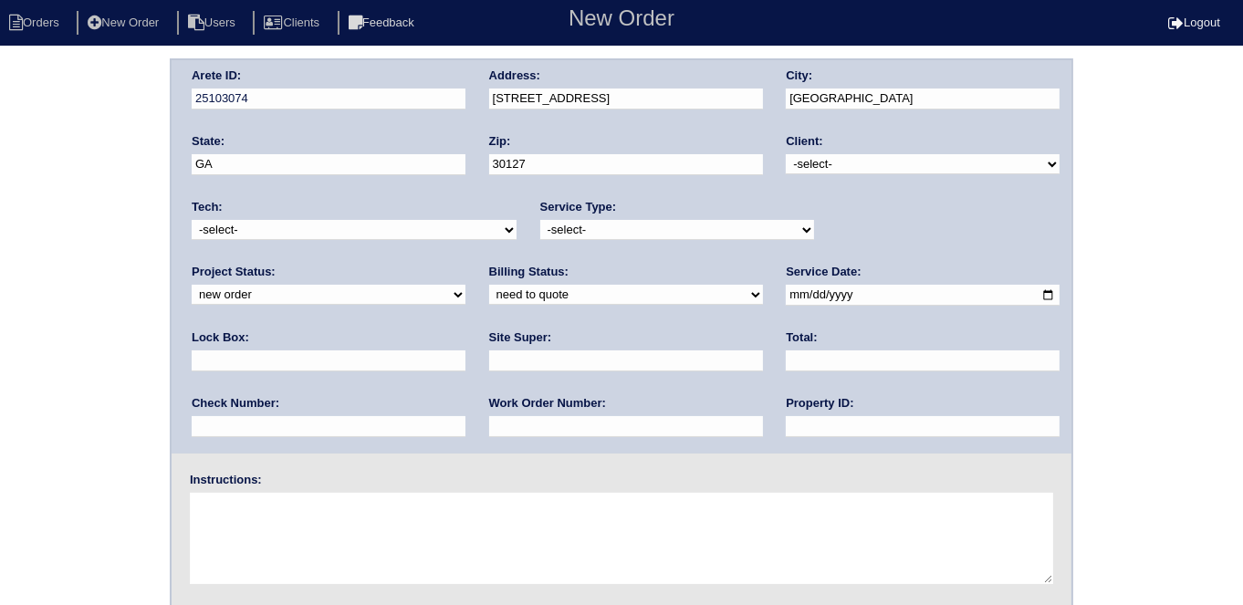
click at [870, 170] on select "-select- TriCon American Homes American Homes 4 Rent First Key Homes Zillow The…" at bounding box center [923, 164] width 274 height 20
select select "1"
click at [787, 154] on select "-select- TriCon American Homes American Homes 4 Rent First Key Homes Zillow The…" at bounding box center [923, 164] width 274 height 20
click at [666, 226] on select "-select- initial service basic service maintenance call replacement scope servi…" at bounding box center [677, 230] width 274 height 20
select select "scope only"
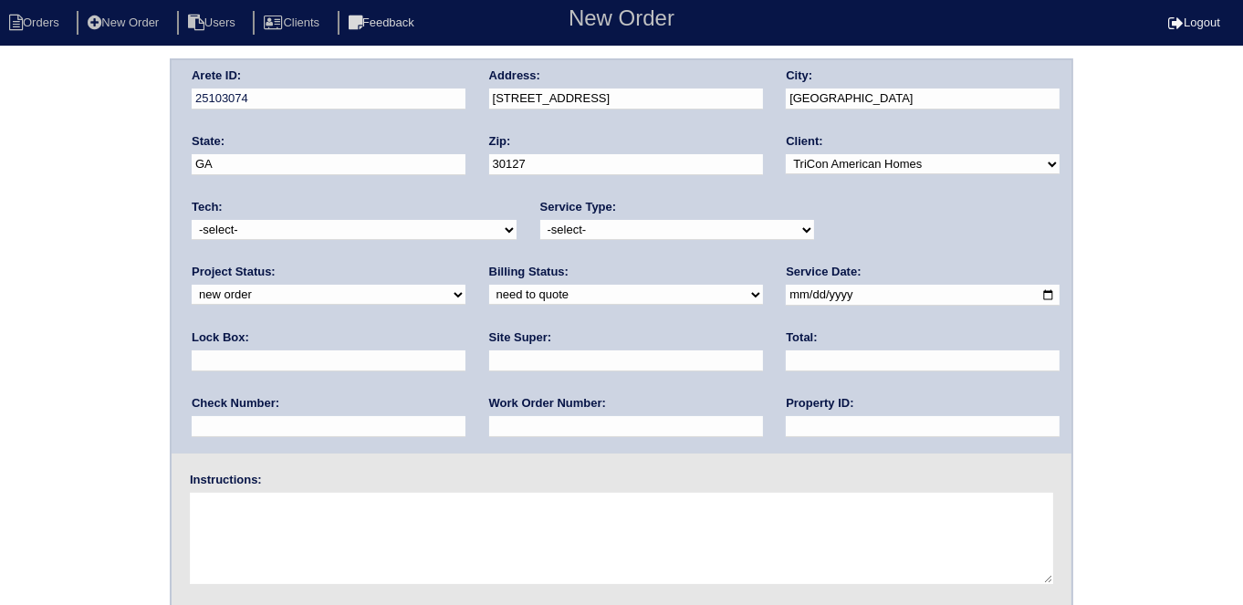
click at [540, 220] on select "-select- initial service basic service maintenance call replacement scope servi…" at bounding box center [677, 230] width 274 height 20
click at [466, 351] on input "text" at bounding box center [329, 361] width 274 height 21
type input "9310"
click at [786, 296] on input "date" at bounding box center [923, 295] width 274 height 21
type input "2025-08-19"
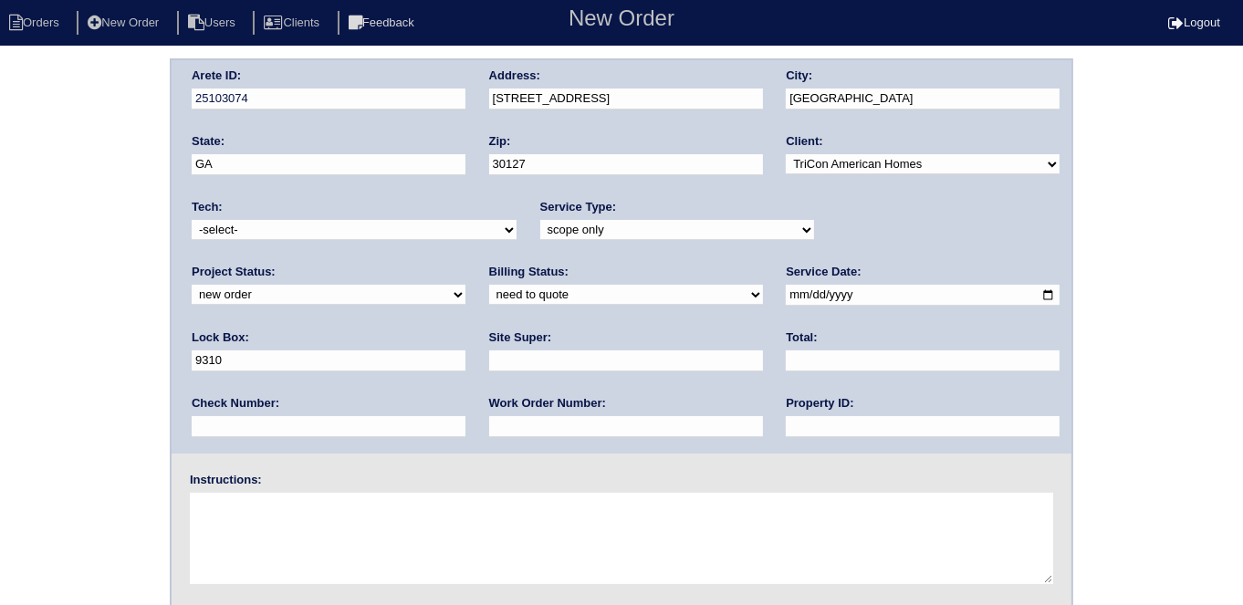
click at [786, 429] on input "text" at bounding box center [923, 426] width 274 height 21
type input "N/A"
click at [489, 363] on input "text" at bounding box center [626, 361] width 274 height 21
type input "Jacob Gaither"
click at [318, 502] on textarea at bounding box center [622, 538] width 864 height 91
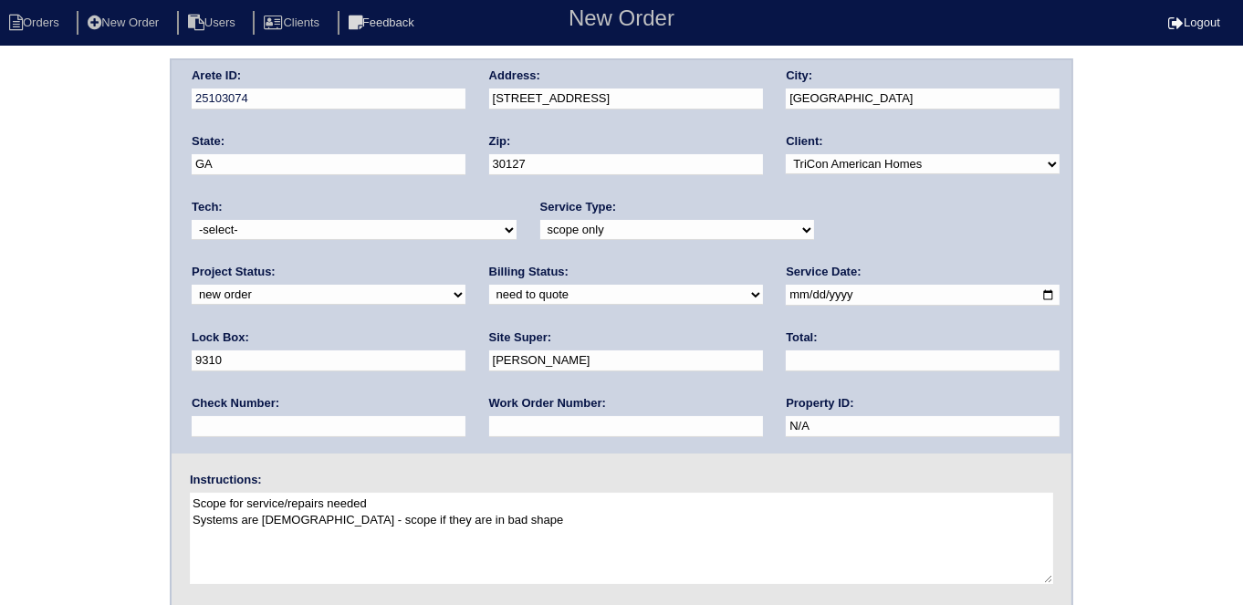
type textarea "Scope for service/repairs needed Systems are 12 years old - scope if they are i…"
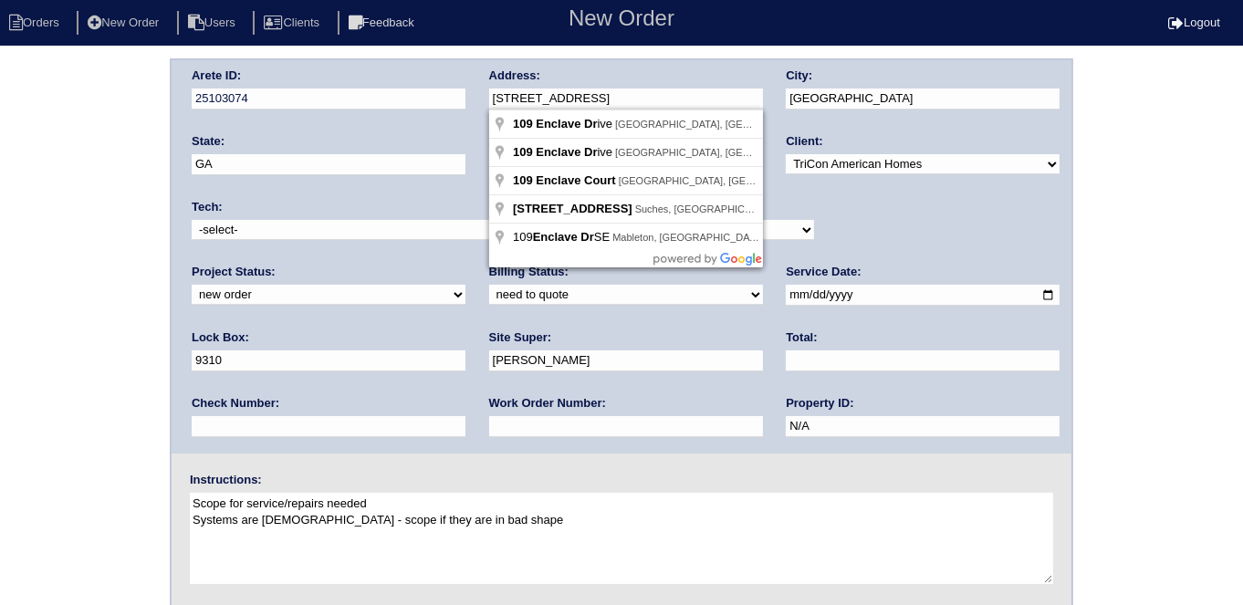
drag, startPoint x: 633, startPoint y: 100, endPoint x: 460, endPoint y: 86, distance: 173.2
click at [460, 86] on div "Arete ID: 25103074 Address: 109 Enclave Dr City: Powder Springs State: GA Zip: …" at bounding box center [622, 256] width 900 height 393
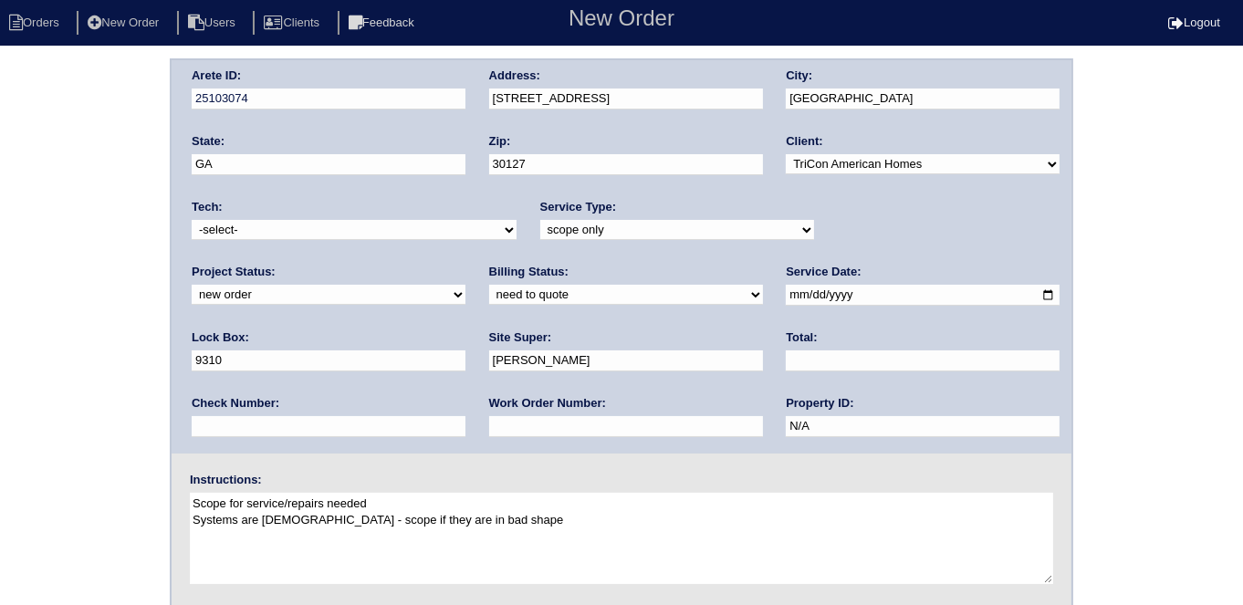
click at [16, 304] on div "Arete ID: 25103074 Address: 109 Enclave Dr City: Powder Springs State: GA Zip: …" at bounding box center [621, 427] width 1243 height 739
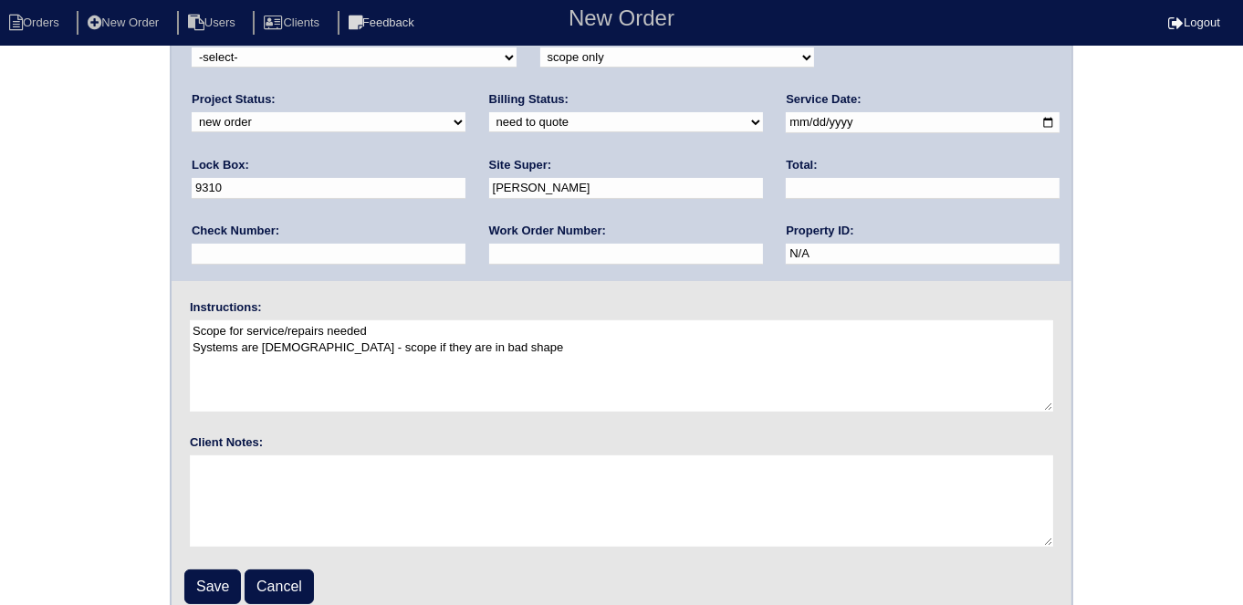
scroll to position [187, 0]
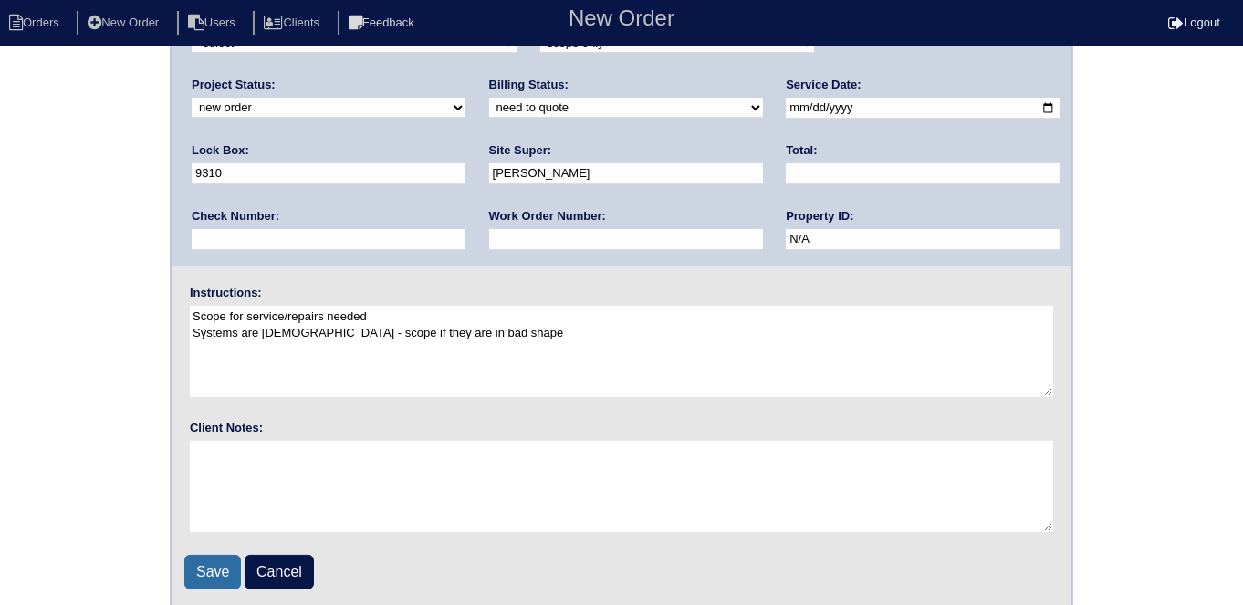
click at [225, 565] on input "Save" at bounding box center [212, 572] width 57 height 35
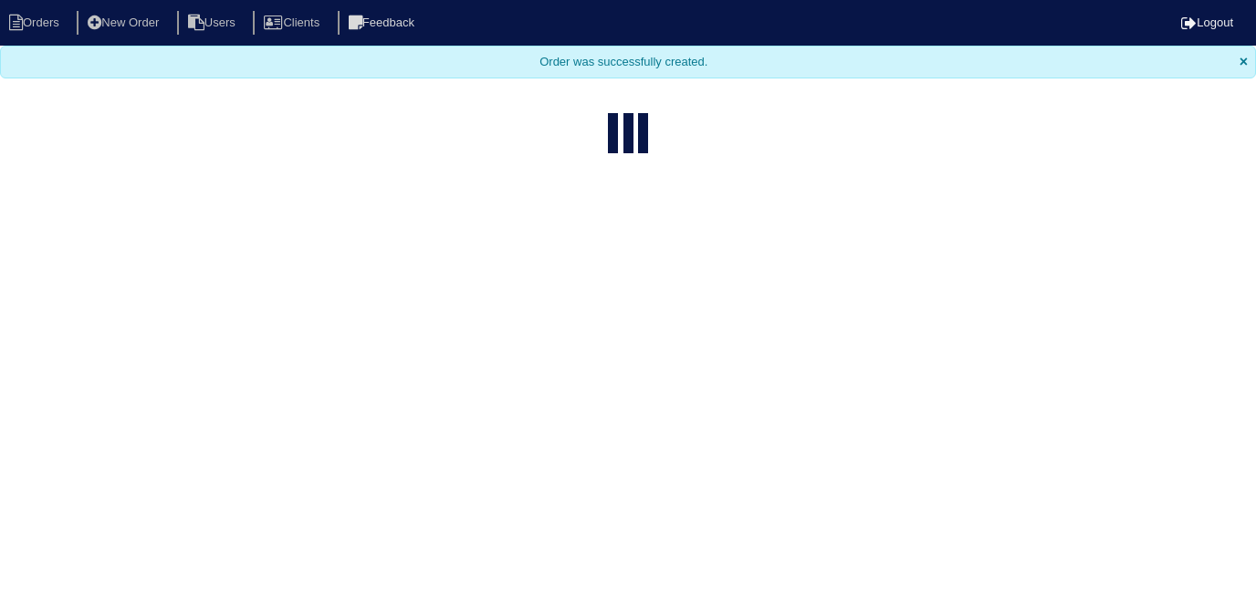
select select "15"
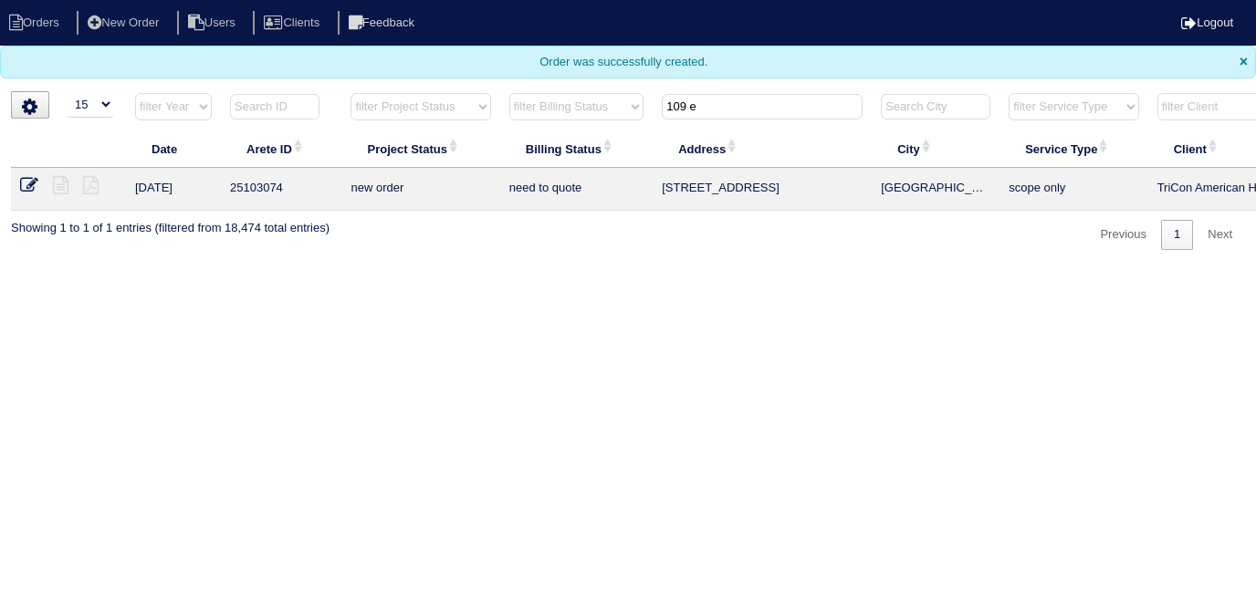
drag, startPoint x: 728, startPoint y: 100, endPoint x: 491, endPoint y: 82, distance: 237.2
click at [528, 98] on tr "filter Year -- Any Year -- 2025 2024 2023 2022 2021 2020 2019 filter Project St…" at bounding box center [802, 110] width 1582 height 37
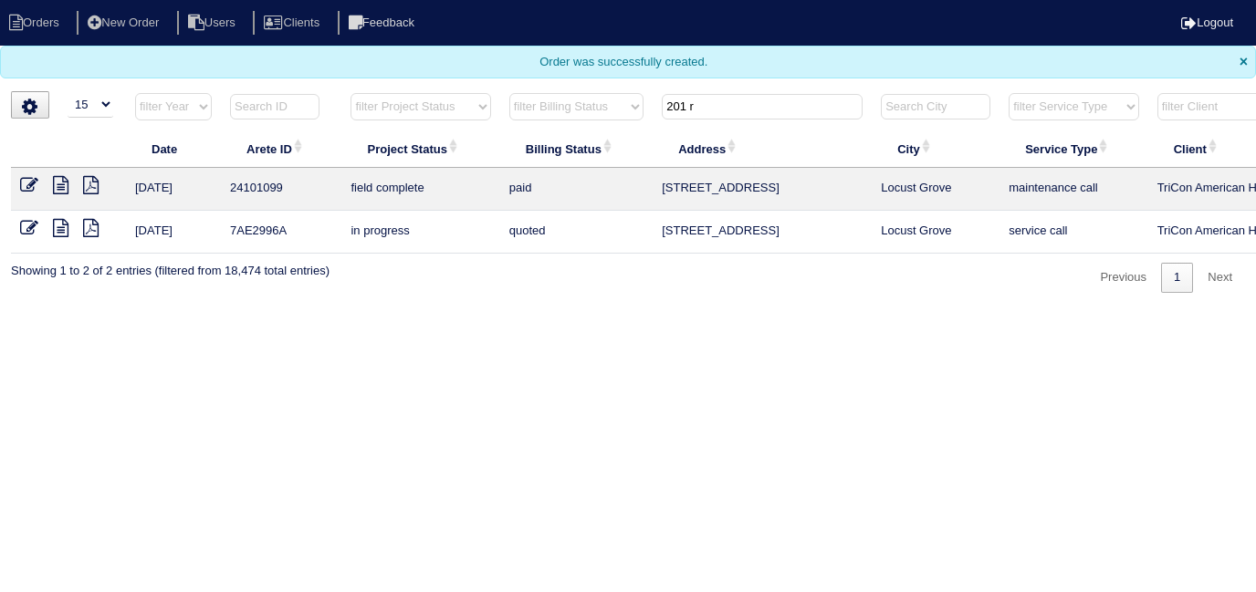
type input "201 r"
click at [59, 185] on icon at bounding box center [61, 185] width 16 height 18
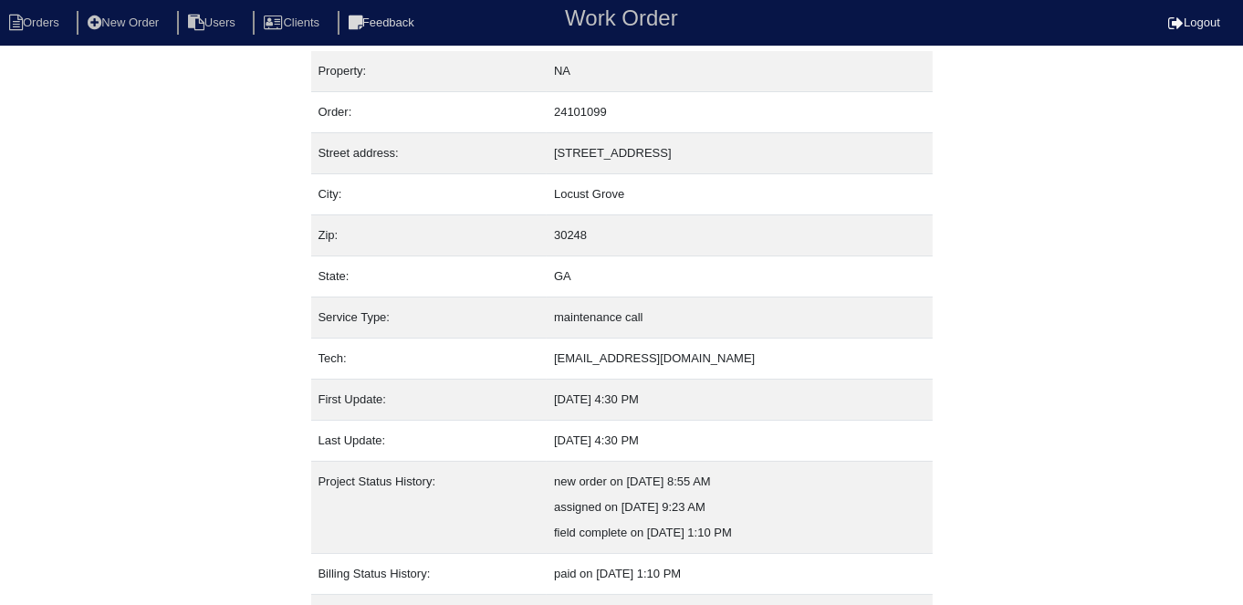
scroll to position [96, 0]
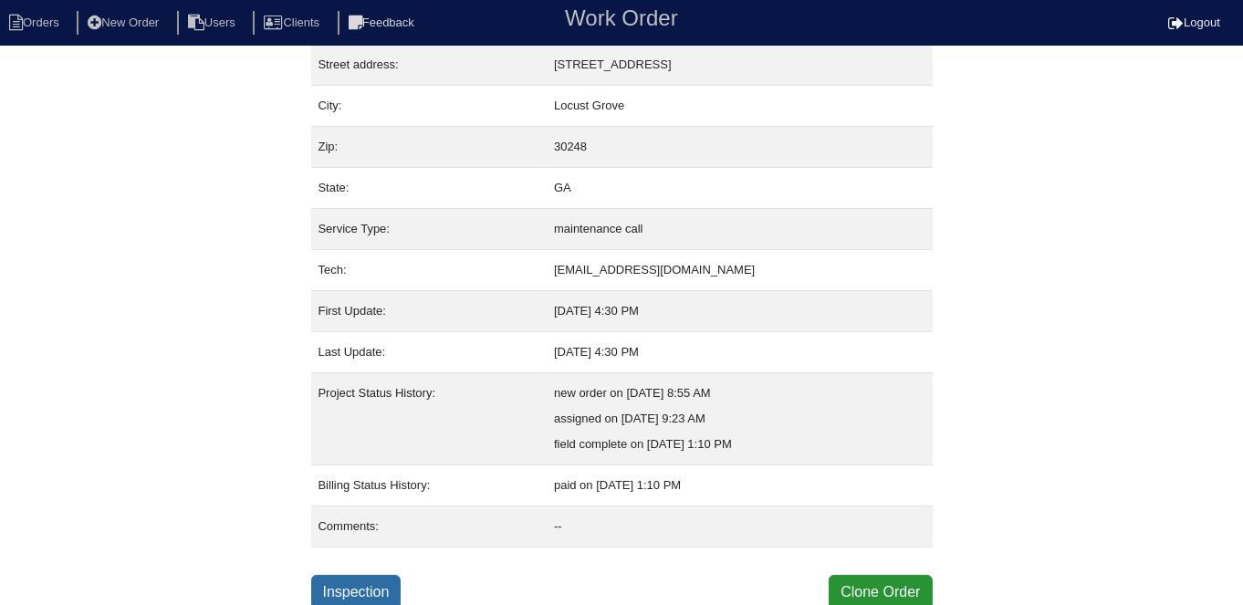
click at [382, 578] on link "Inspection" at bounding box center [356, 592] width 90 height 35
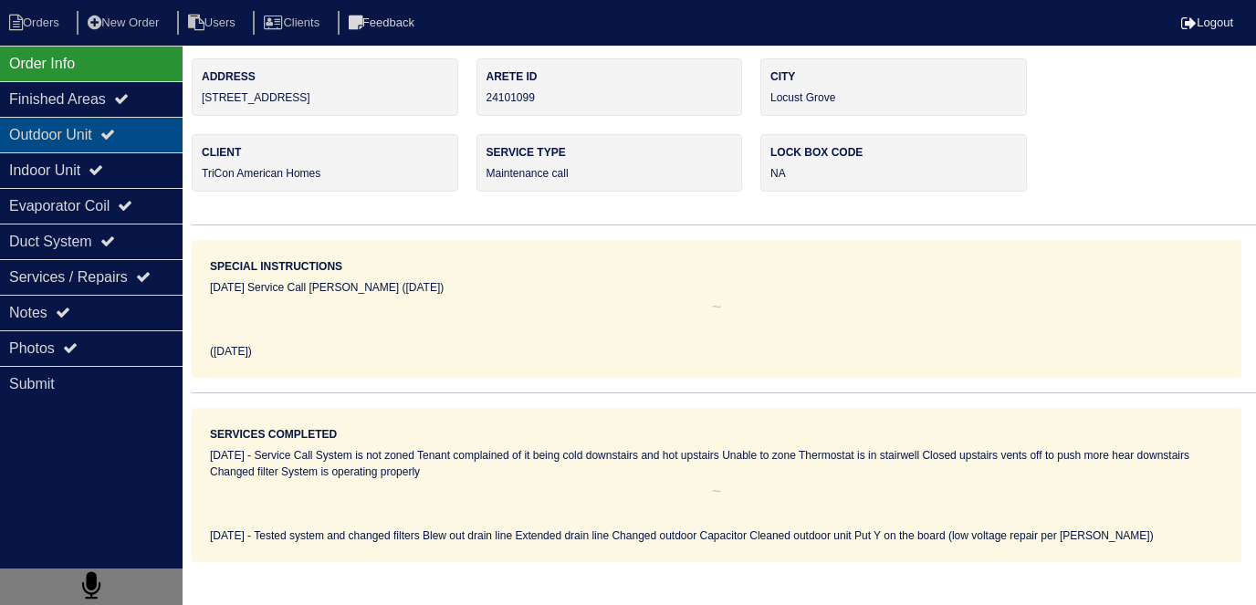
click at [80, 146] on div "Outdoor Unit" at bounding box center [91, 135] width 183 height 36
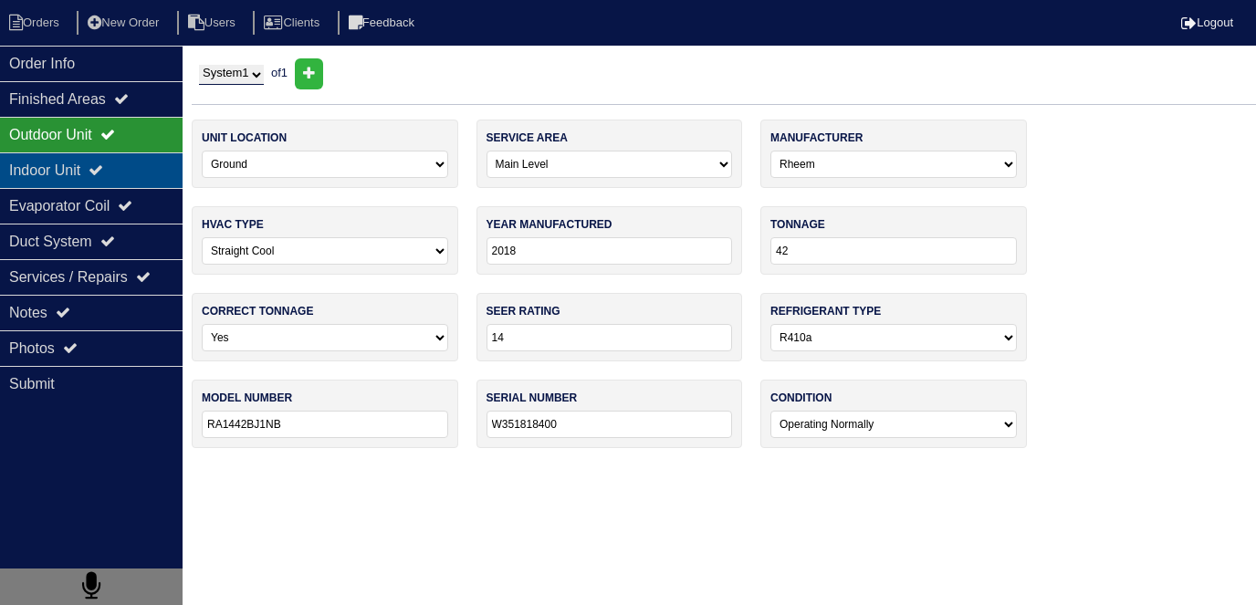
click at [64, 169] on div "Indoor Unit" at bounding box center [91, 170] width 183 height 36
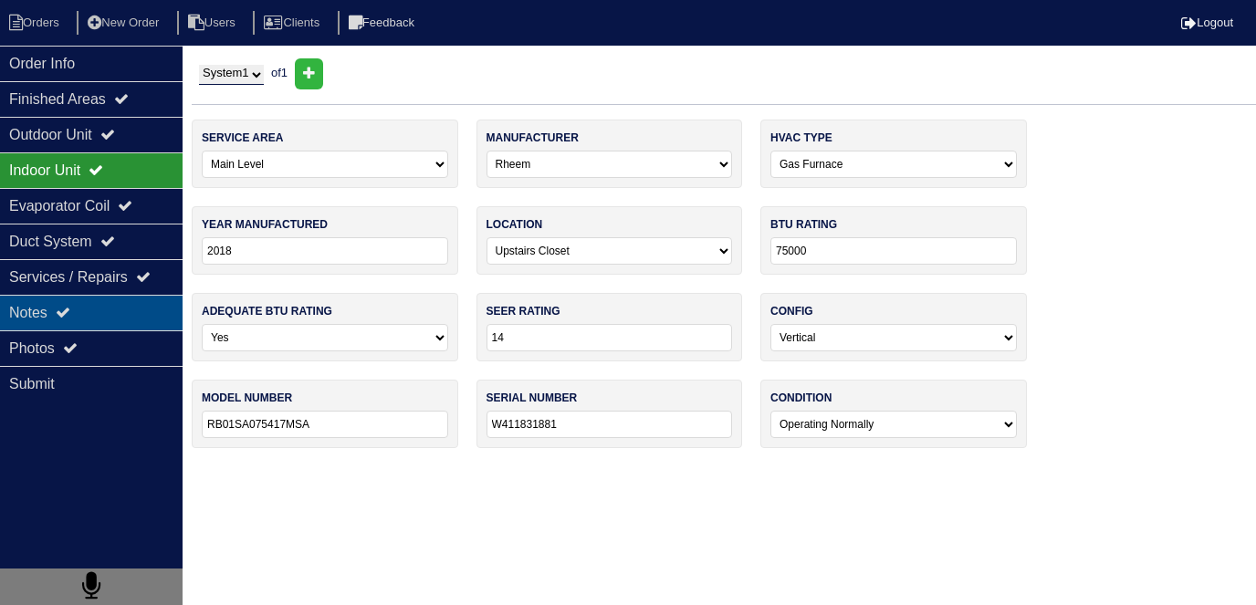
click at [117, 325] on div "Notes" at bounding box center [91, 313] width 183 height 36
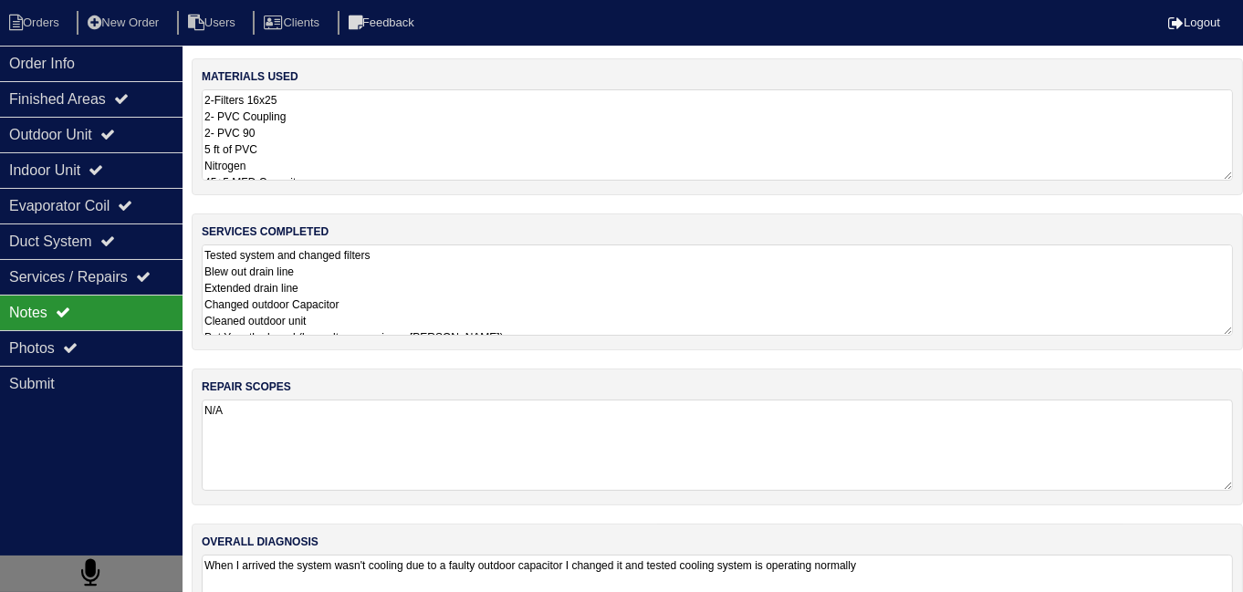
drag, startPoint x: 490, startPoint y: 292, endPoint x: 498, endPoint y: 298, distance: 9.9
click at [490, 292] on textarea "Tested system and changed filters Blew out drain line Extended drain line Chang…" at bounding box center [718, 290] width 1032 height 91
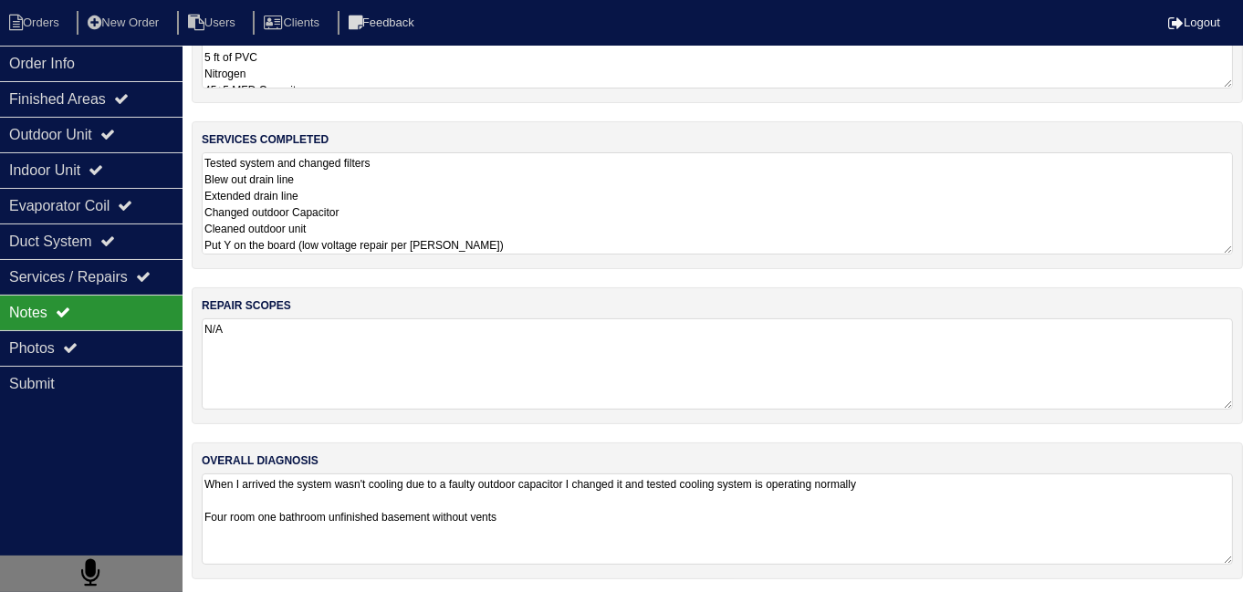
scroll to position [1, 0]
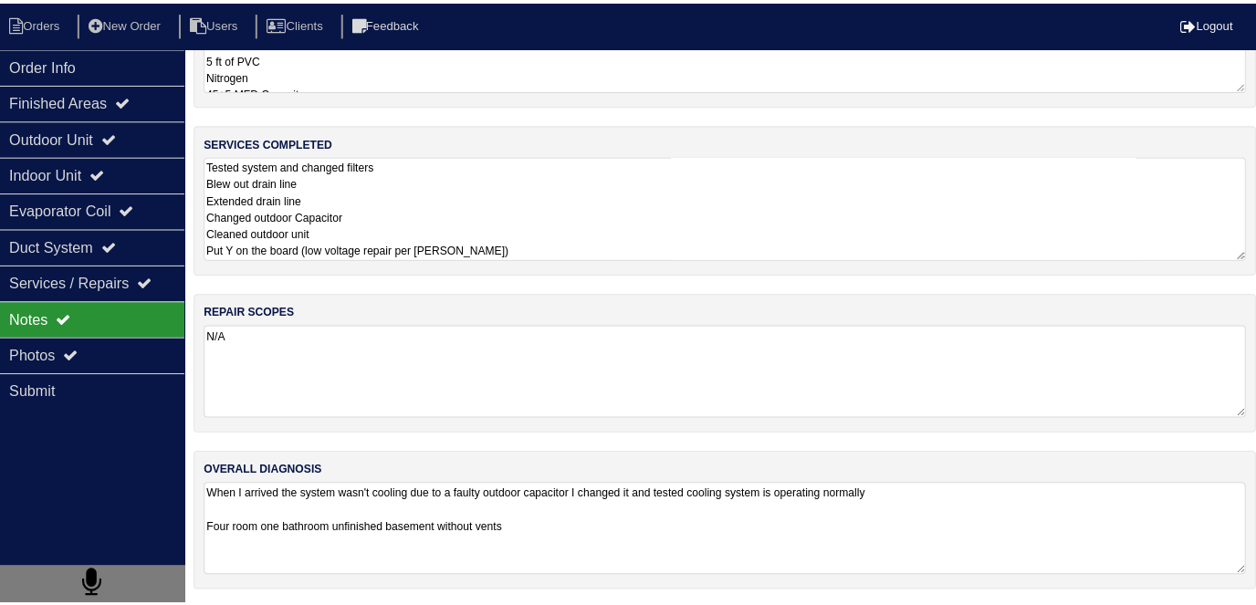
scroll to position [96, 0]
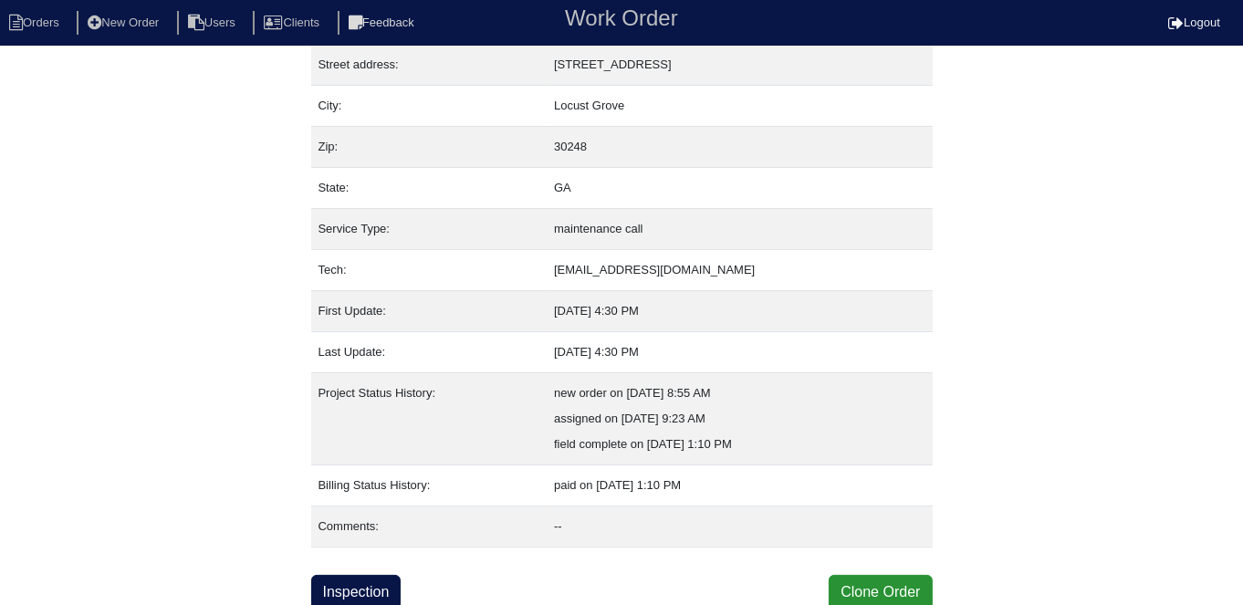
click at [889, 570] on div "Property: NA Order: 24101099 Street address: 201 Ranch Ct City: Locust Grove Zi…" at bounding box center [622, 286] width 622 height 647
click at [890, 597] on button "Clone Order" at bounding box center [880, 592] width 103 height 35
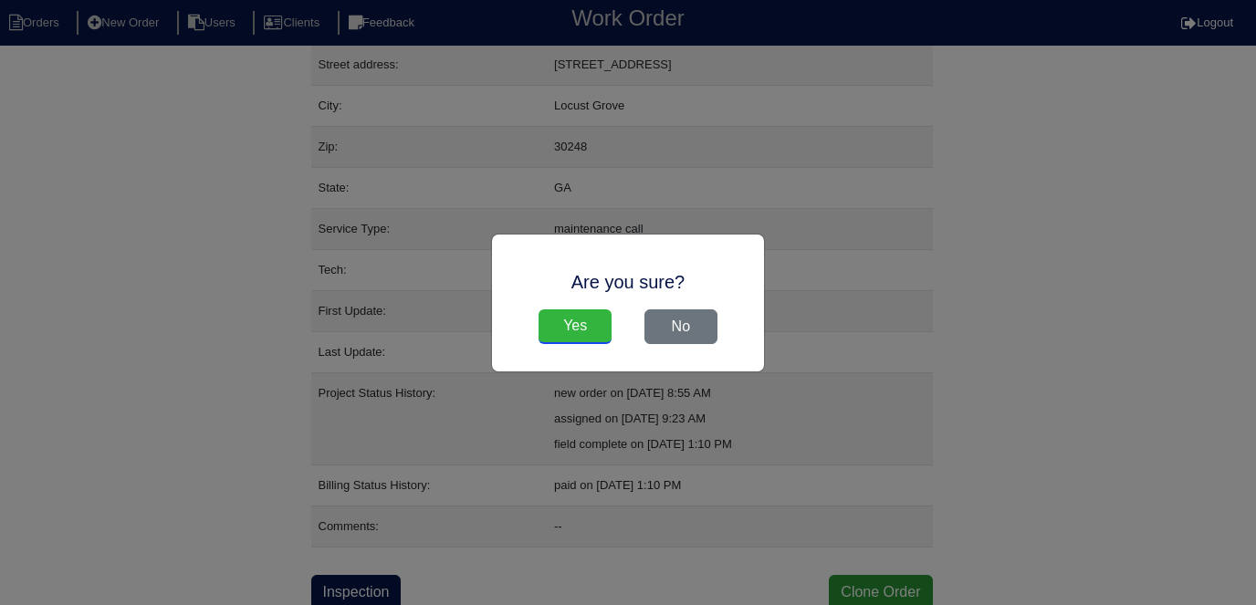
click at [574, 337] on input "Yes" at bounding box center [575, 326] width 73 height 35
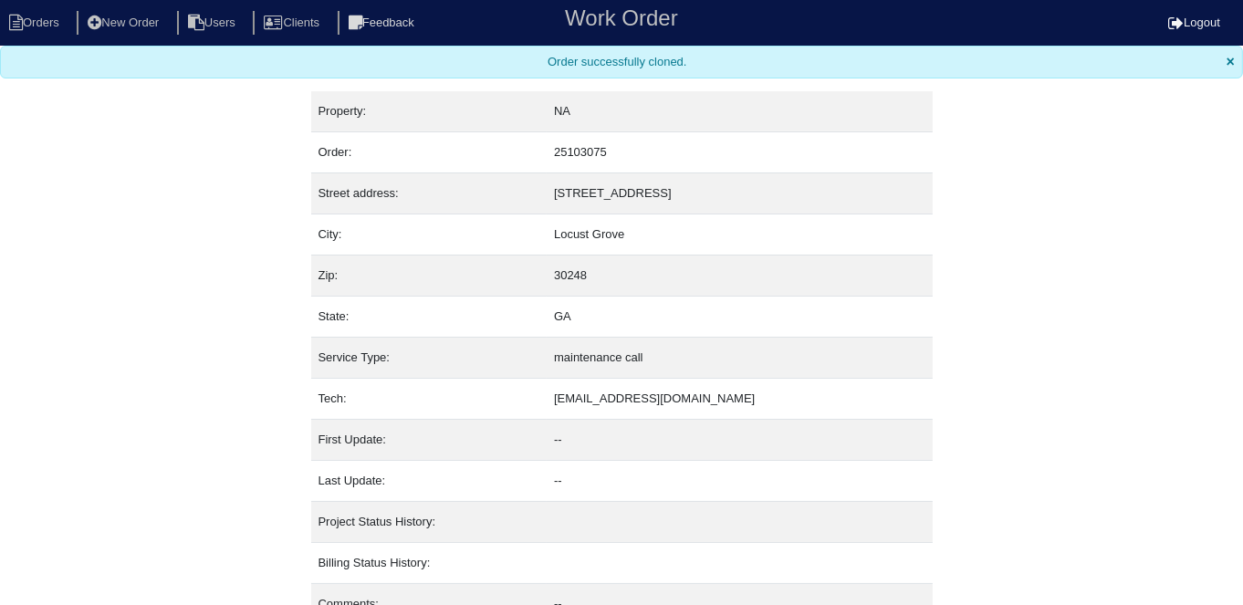
click at [47, 36] on nav "Orders New Order Users Clients Feedback Work Order Logout" at bounding box center [621, 23] width 1243 height 46
click at [44, 25] on li "Orders" at bounding box center [37, 23] width 74 height 25
select select "15"
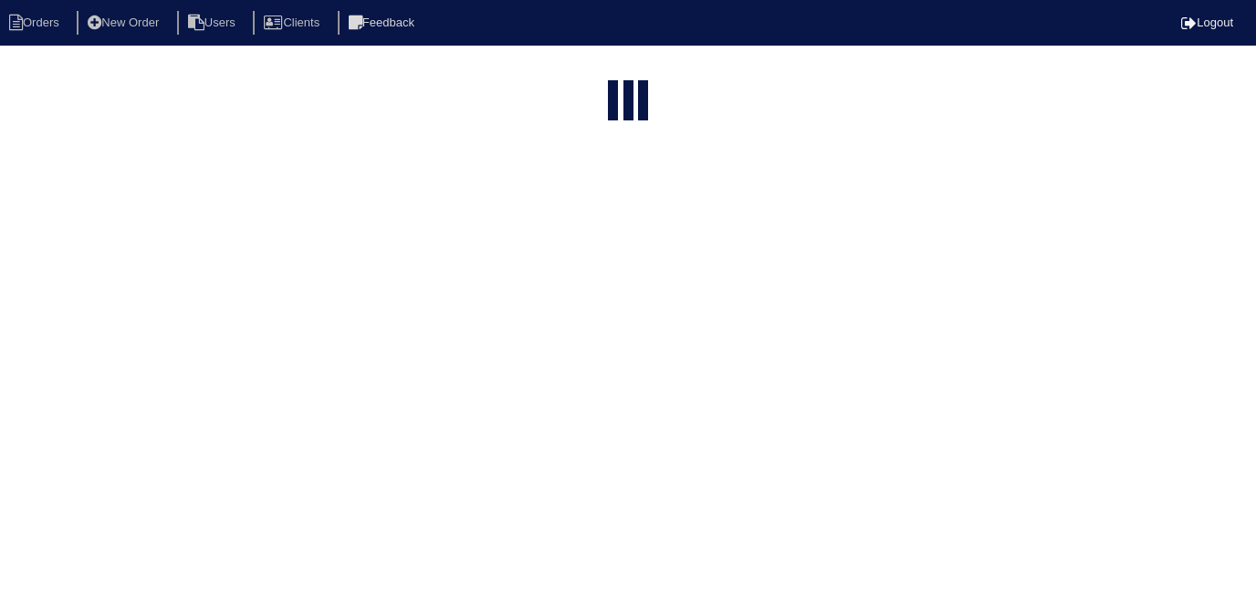
type input "201 r"
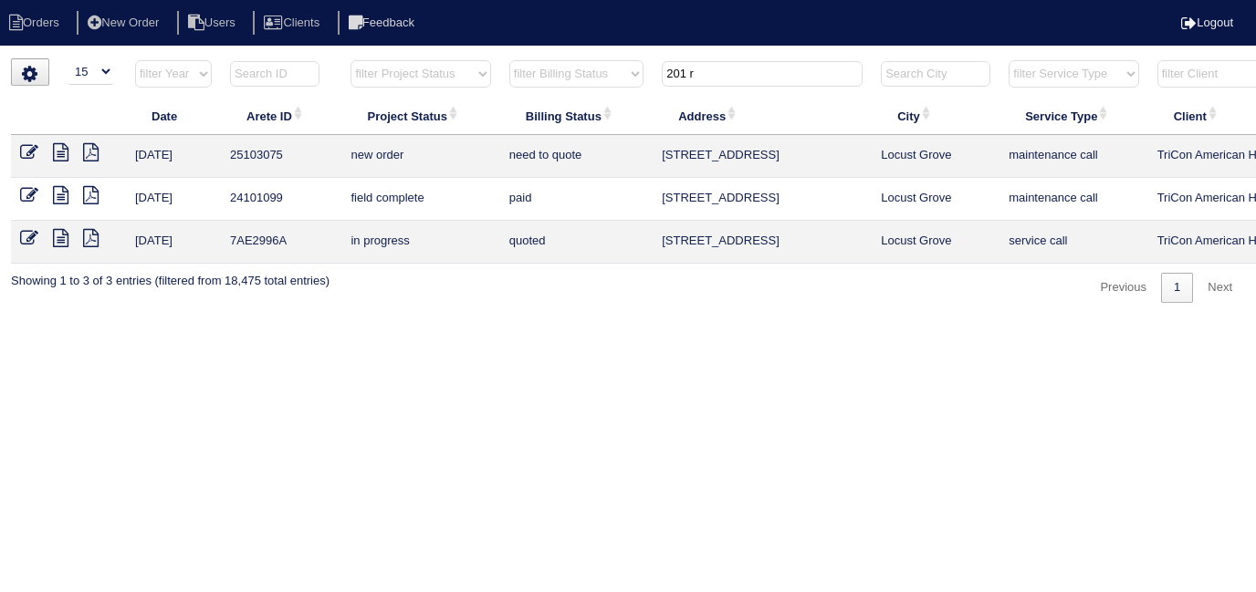
click at [34, 144] on icon at bounding box center [29, 152] width 18 height 18
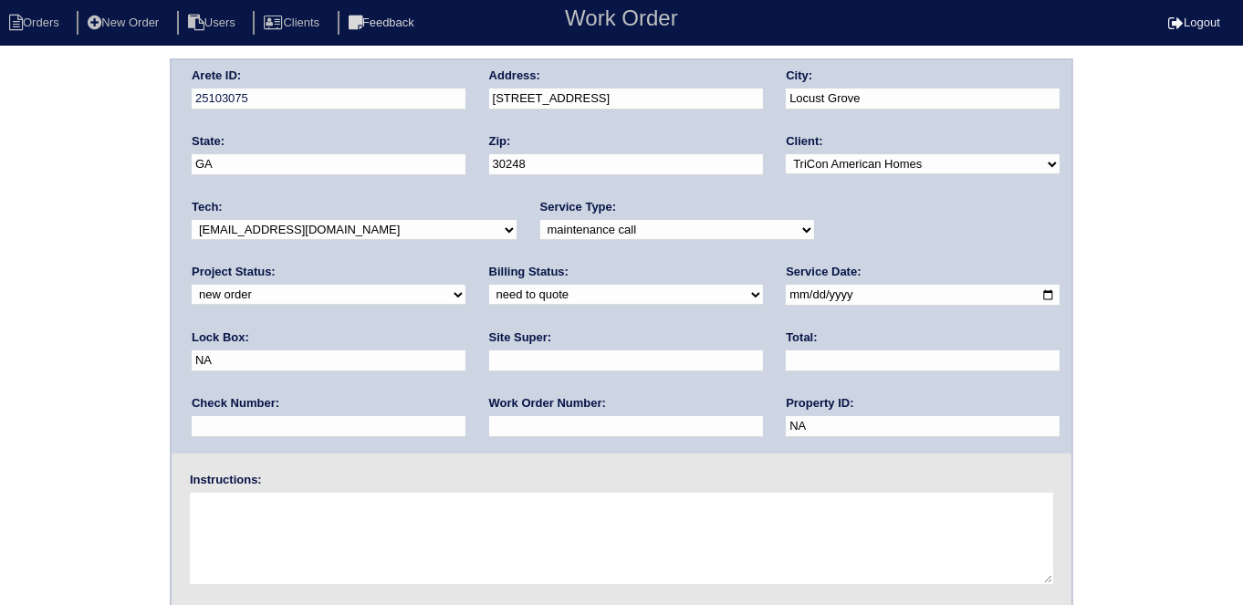
drag, startPoint x: 565, startPoint y: 225, endPoint x: 562, endPoint y: 235, distance: 10.4
click at [565, 225] on select "-select- initial service basic service maintenance call replacement scope servi…" at bounding box center [677, 230] width 274 height 20
select select "scope only"
click at [540, 220] on select "-select- initial service basic service maintenance call replacement scope servi…" at bounding box center [677, 230] width 274 height 20
drag, startPoint x: 825, startPoint y: 299, endPoint x: 718, endPoint y: 294, distance: 107.9
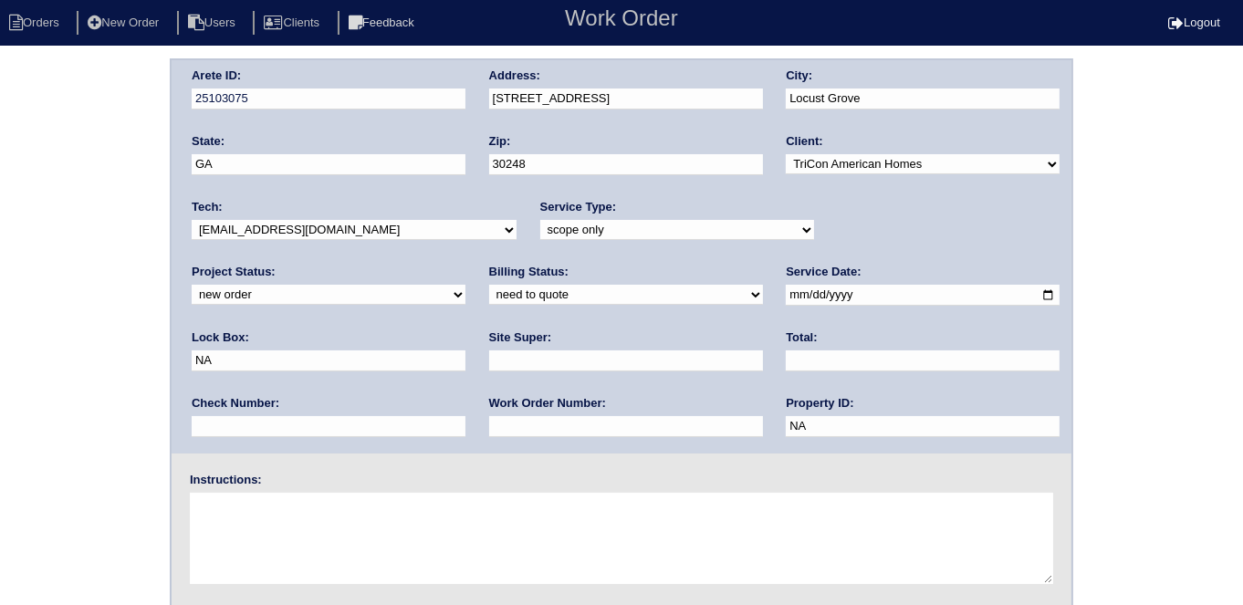
click at [718, 294] on div "Arete ID: 25103075 Address: 201 Ranch Ct City: Locust Grove State: GA Zip: 3024…" at bounding box center [622, 256] width 900 height 393
type input "9470"
click at [489, 367] on input "text" at bounding box center [626, 361] width 274 height 21
type input "Claudia Abreu-Mullings"
drag, startPoint x: 279, startPoint y: 519, endPoint x: 287, endPoint y: 507, distance: 13.9
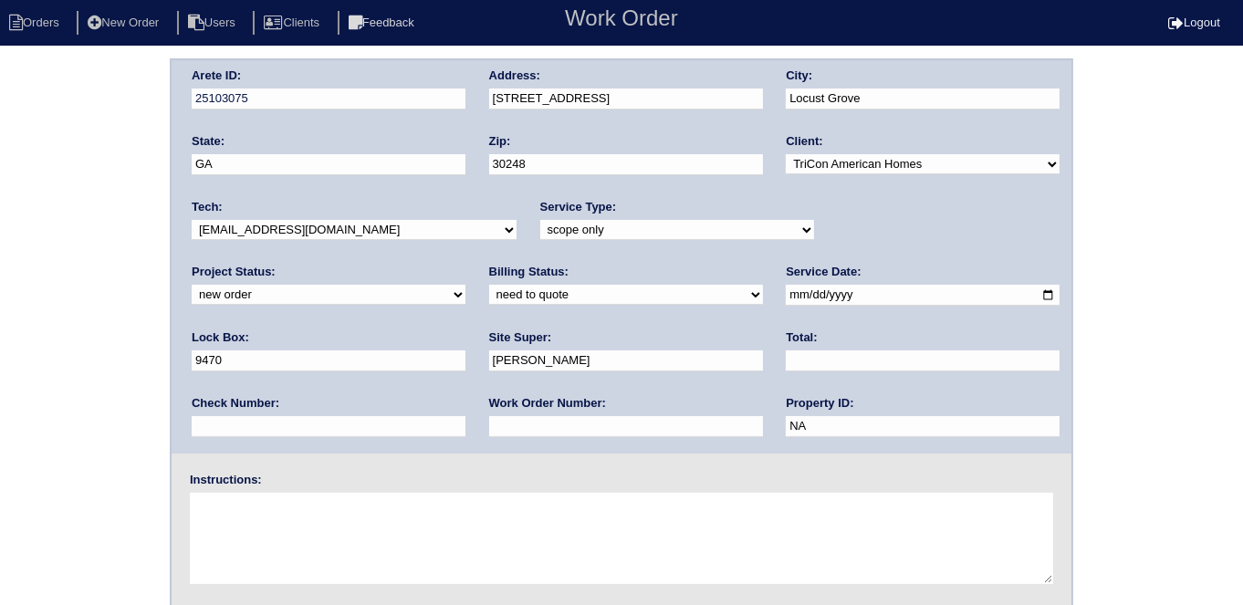
click at [279, 519] on textarea at bounding box center [622, 538] width 864 height 91
type textarea "Scope for service/repairs needed"
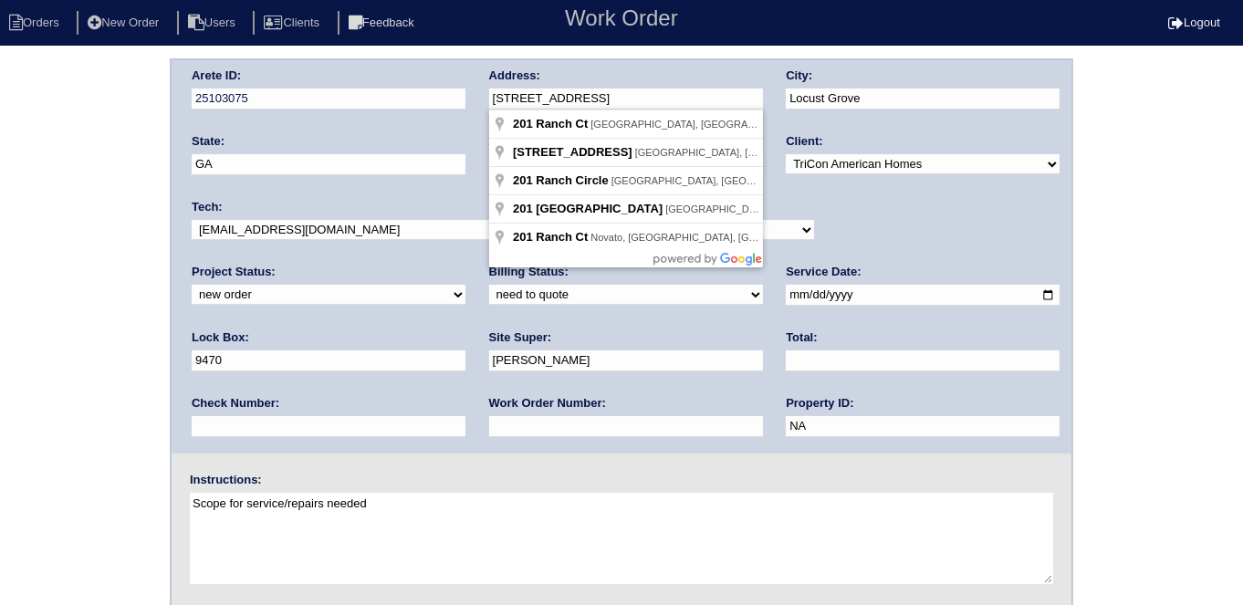
drag, startPoint x: 597, startPoint y: 108, endPoint x: 484, endPoint y: 110, distance: 113.2
click at [484, 110] on div "Arete ID: 25103075 Address: 201 Ranch Ct City: Locust Grove State: GA Zip: 3024…" at bounding box center [622, 256] width 900 height 393
click at [88, 131] on div "Arete ID: 25103075 Address: 201 Ranch Ct City: Locust Grove State: GA Zip: 3024…" at bounding box center [621, 427] width 1243 height 739
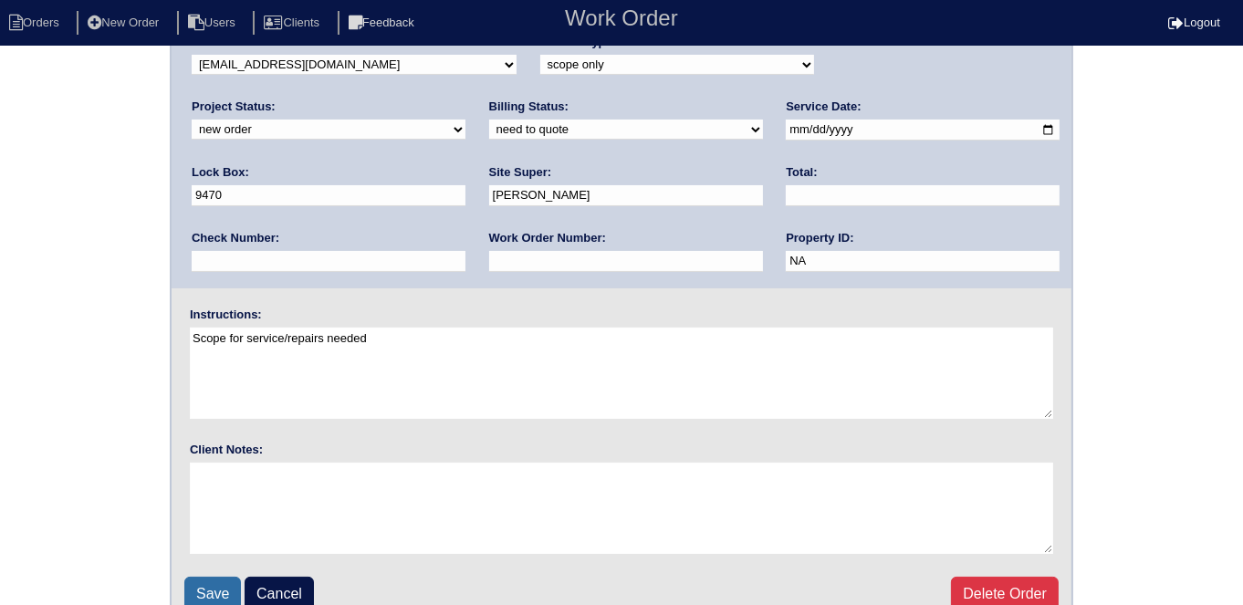
scroll to position [166, 0]
click at [221, 590] on input "Save" at bounding box center [212, 593] width 57 height 35
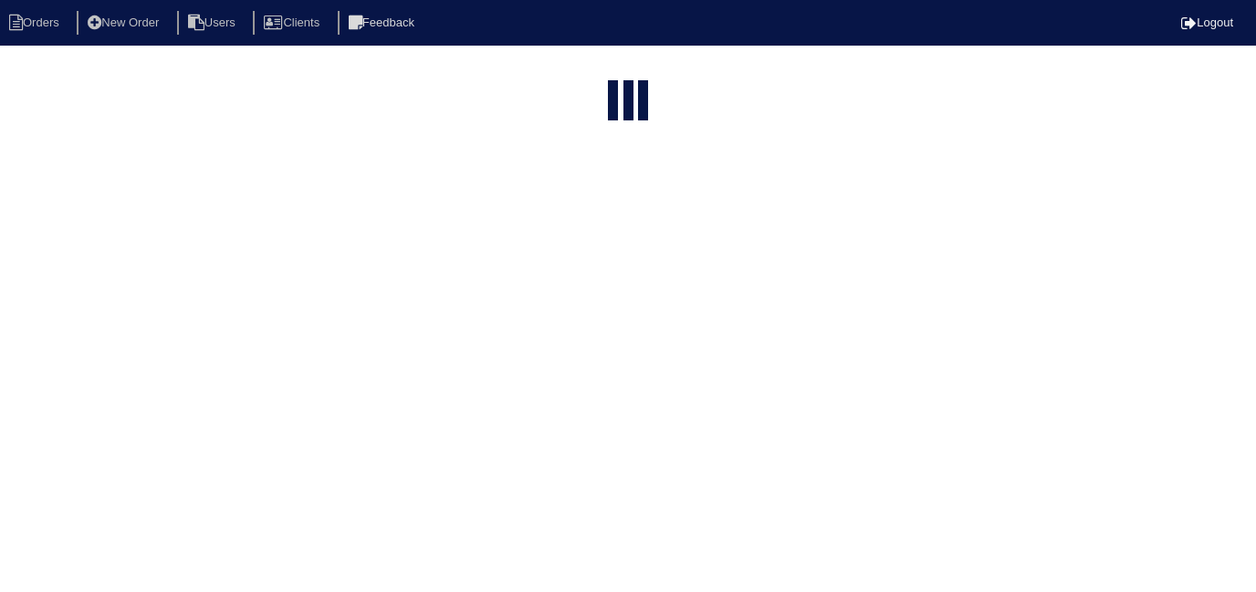
select select "15"
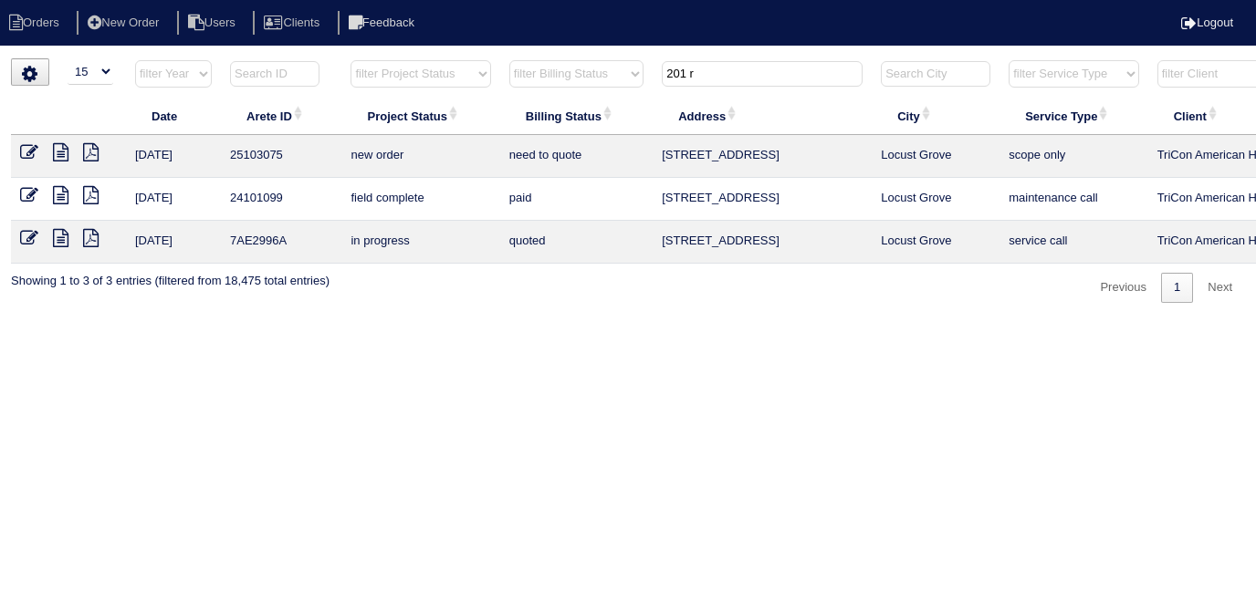
drag, startPoint x: 710, startPoint y: 78, endPoint x: 641, endPoint y: 68, distance: 70.0
click at [644, 71] on tr "filter Year -- Any Year -- 2025 2024 2023 2022 2021 2020 2019 filter Project St…" at bounding box center [802, 77] width 1582 height 37
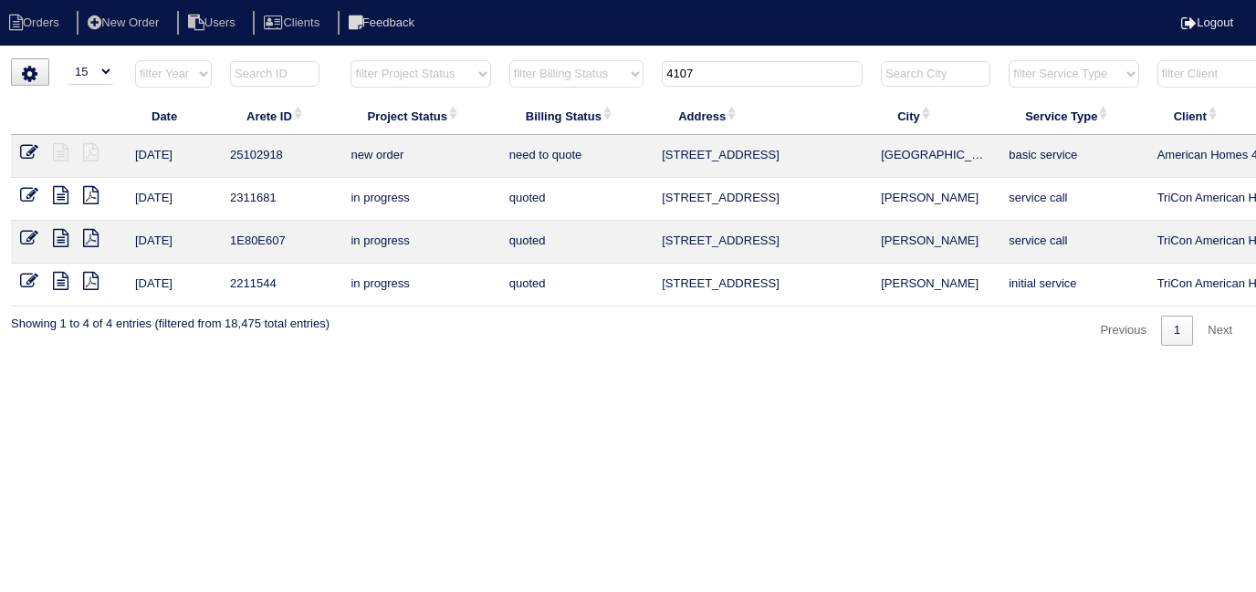
type input "4107"
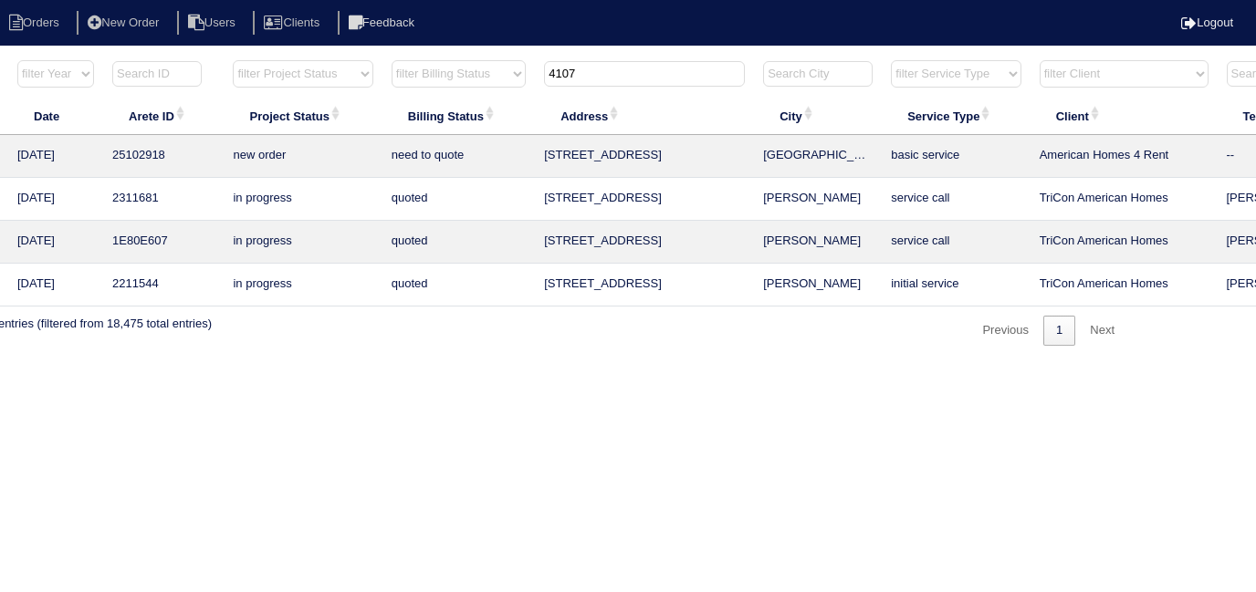
scroll to position [0, 336]
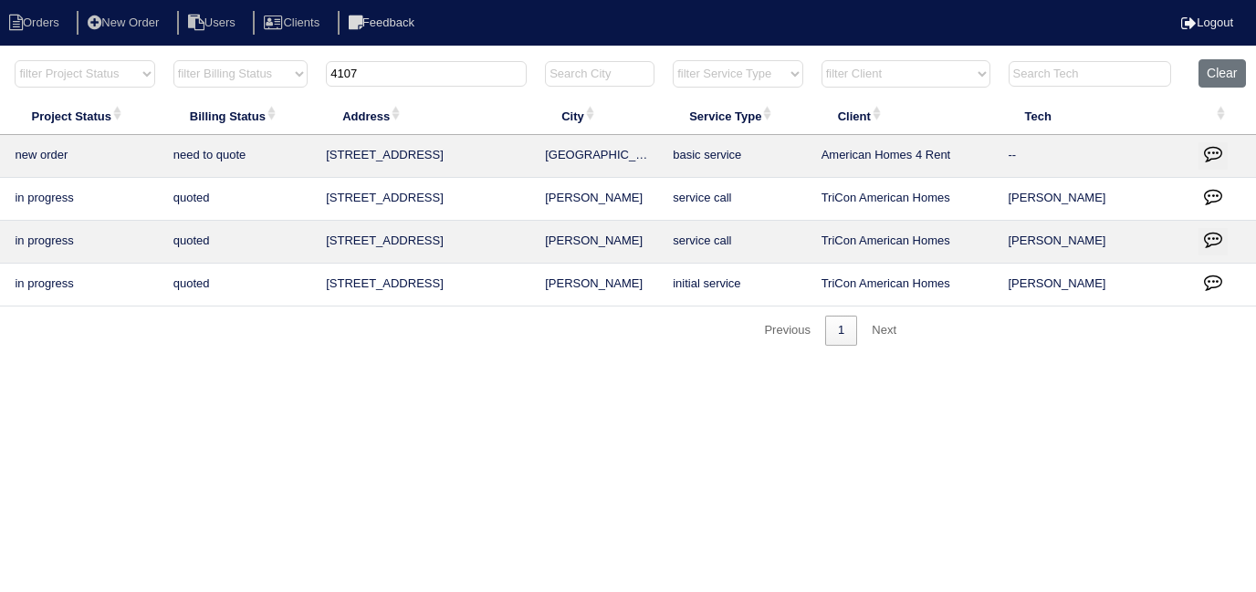
click at [1220, 152] on icon "button" at bounding box center [1213, 153] width 18 height 18
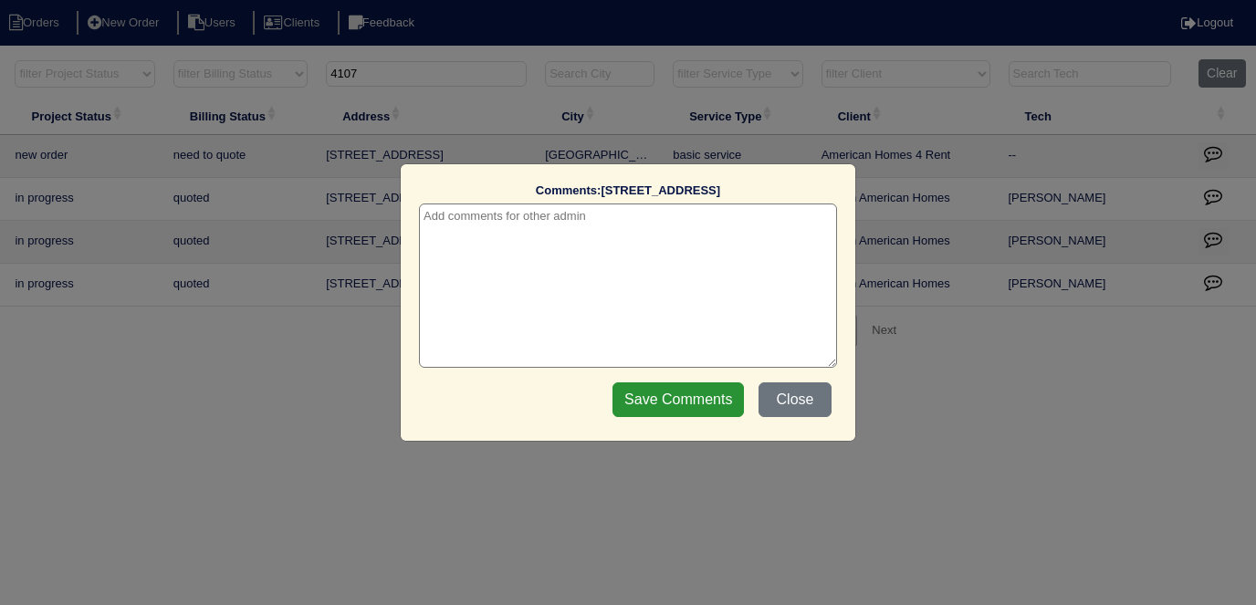
click at [540, 225] on textarea at bounding box center [628, 286] width 418 height 164
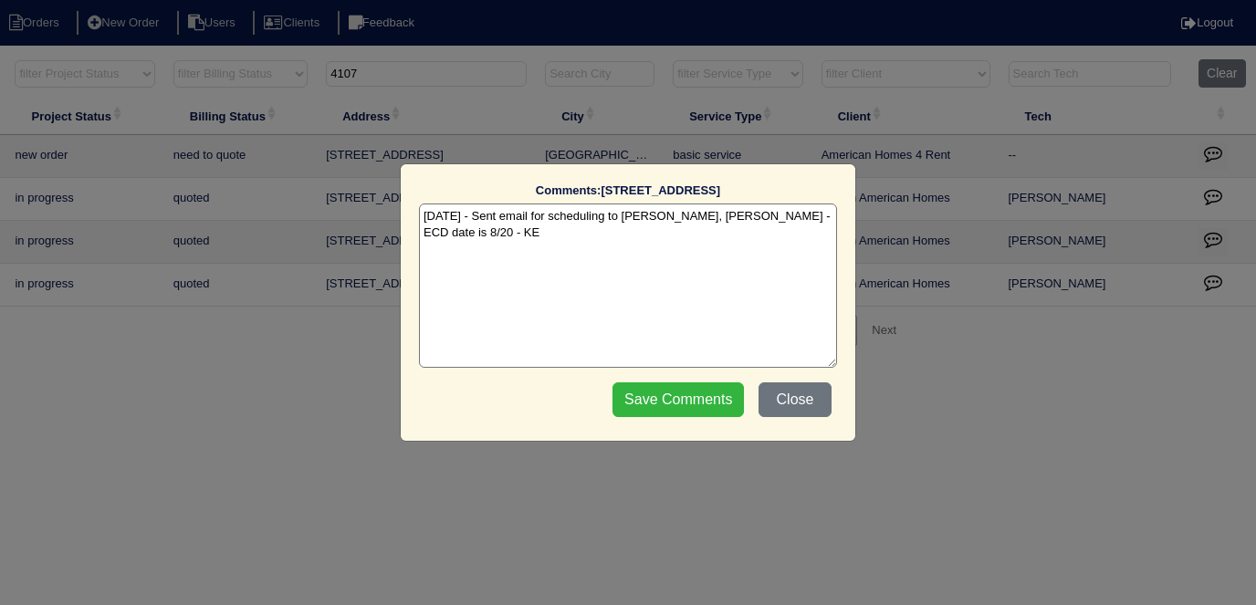
type textarea "8/19/25 - Sent email for scheduling to Dan, Payton, Reeca - ECD date is 8/20 - …"
click at [720, 393] on input "Save Comments" at bounding box center [678, 400] width 131 height 35
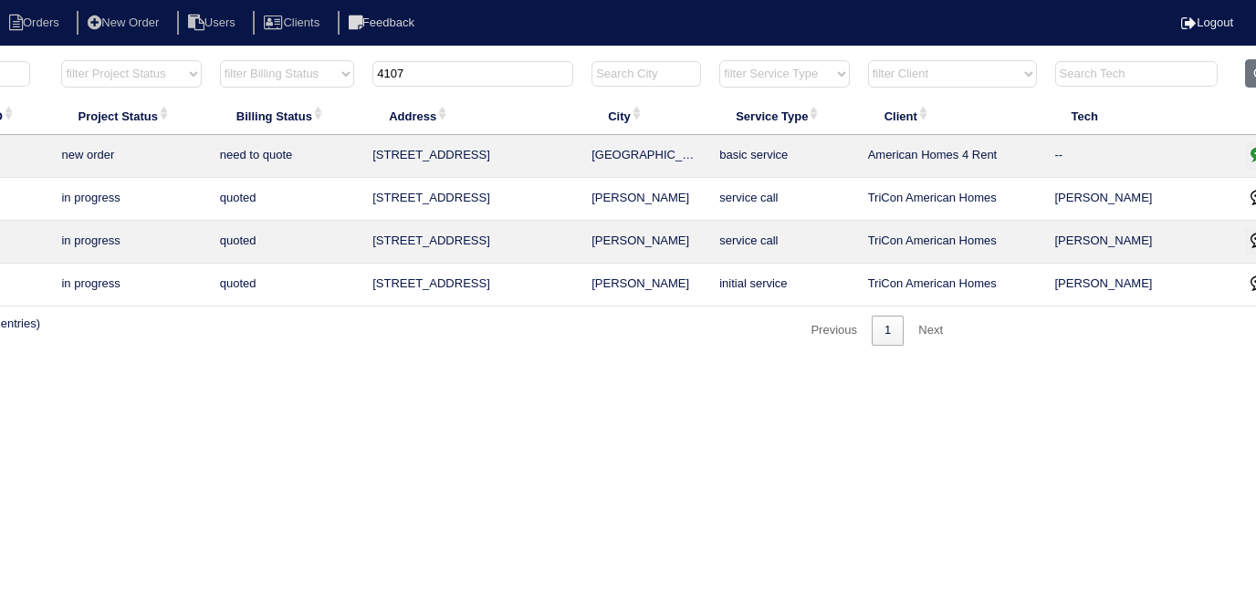
scroll to position [0, 0]
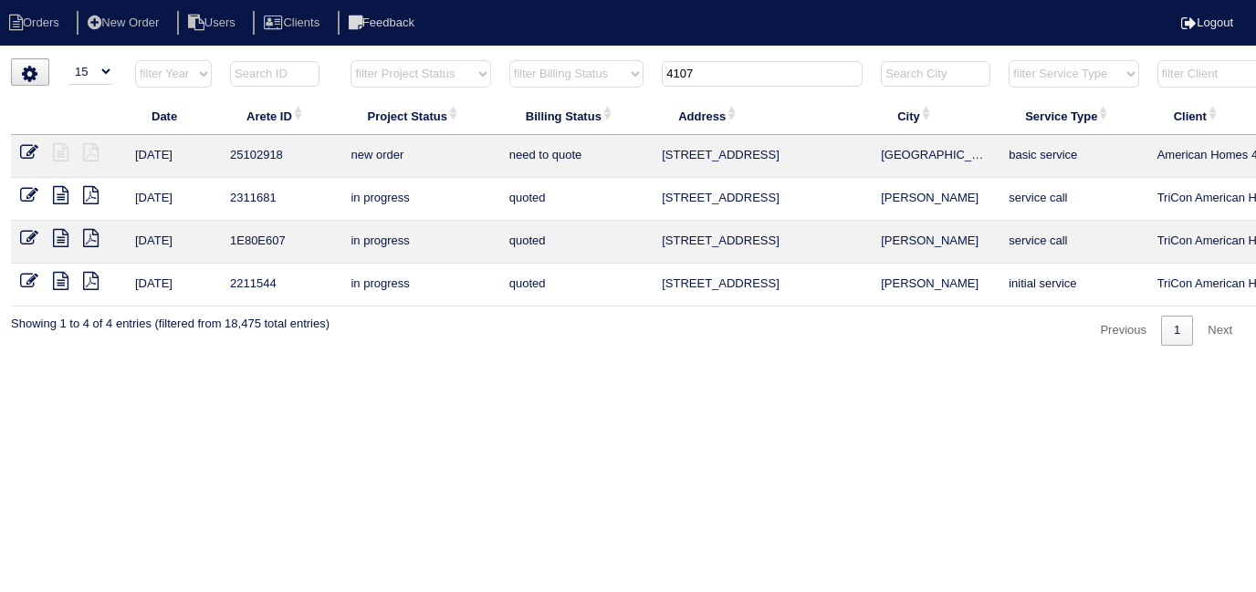
click at [382, 364] on html "Orders New Order Users Clients Feedback Logout Orders New Order Users Clients M…" at bounding box center [628, 182] width 1256 height 364
drag, startPoint x: 722, startPoint y: 78, endPoint x: 613, endPoint y: 68, distance: 110.0
click at [613, 68] on tr "filter Year -- Any Year -- 2025 2024 2023 2022 2021 2020 2019 filter Project St…" at bounding box center [802, 77] width 1582 height 37
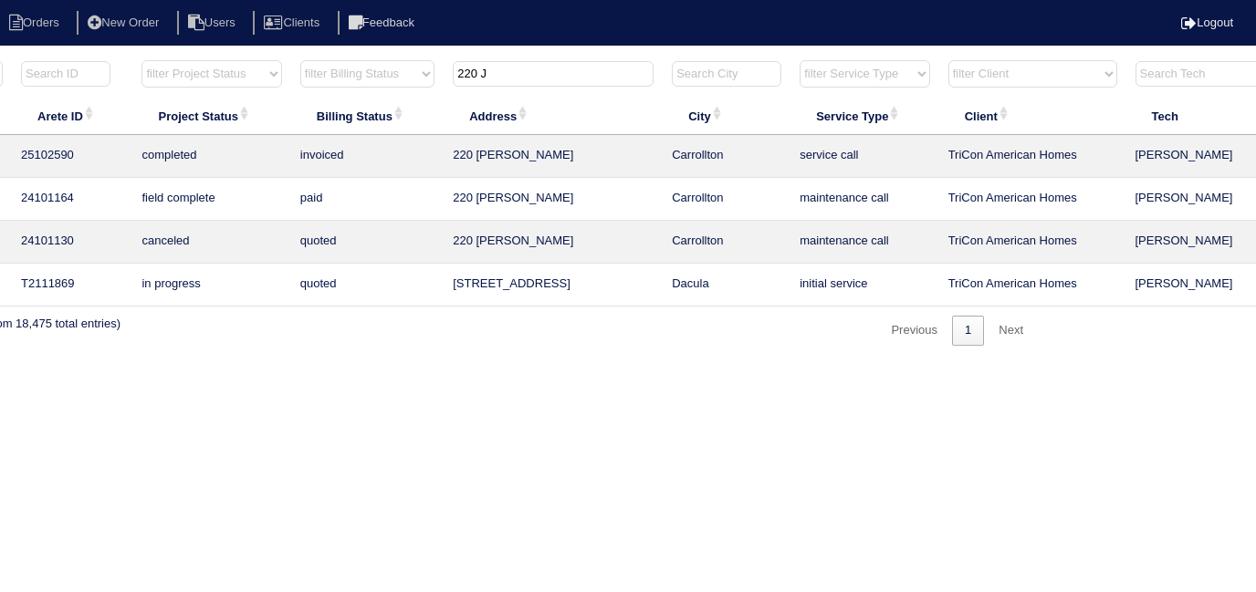
scroll to position [0, 336]
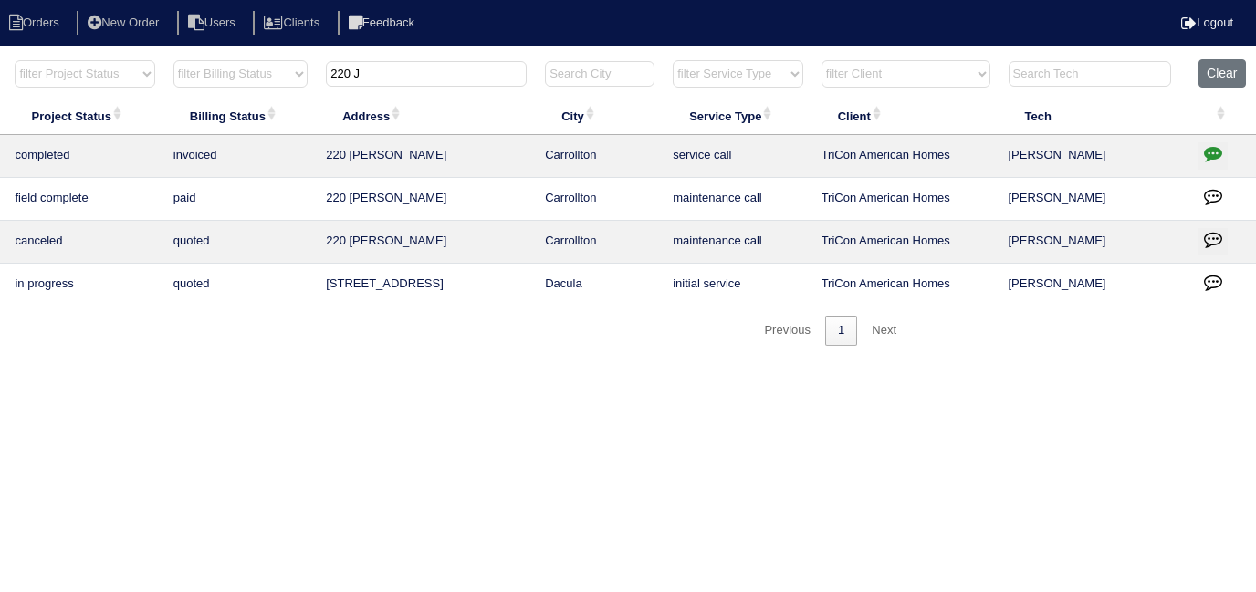
type input "220 J"
click at [1214, 168] on button "button" at bounding box center [1213, 155] width 29 height 27
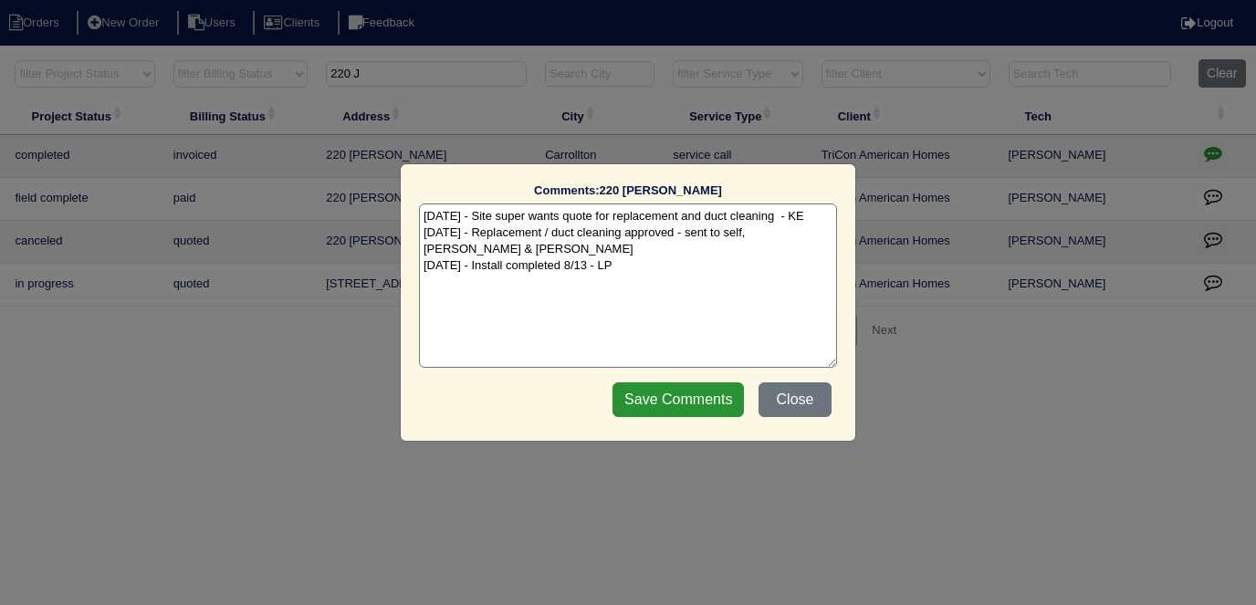
click at [726, 266] on textarea "7/23/25 - Site super wants quote for replacement and duct cleaning - KE 7/31/25…" at bounding box center [628, 286] width 418 height 164
type textarea "7/23/25 - Site super wants quote for replacement and duct cleaning - KE 7/31/25…"
drag, startPoint x: 686, startPoint y: 399, endPoint x: 694, endPoint y: 372, distance: 27.7
click at [687, 396] on input "Save Comments" at bounding box center [678, 400] width 131 height 35
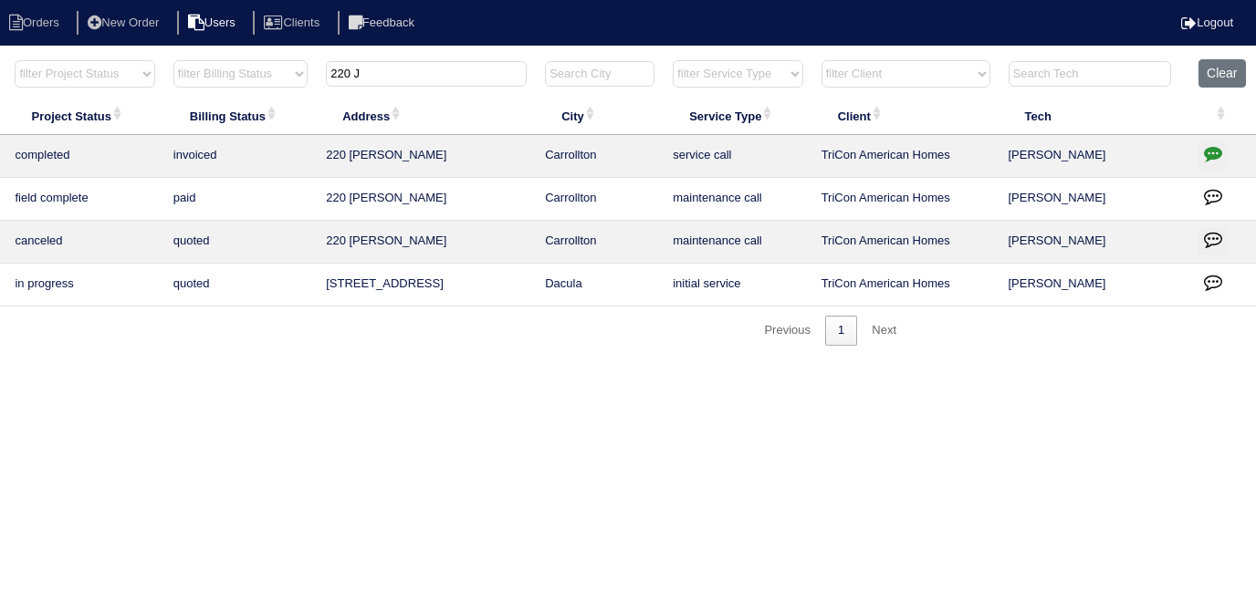
drag, startPoint x: 374, startPoint y: 75, endPoint x: 223, endPoint y: 35, distance: 156.8
click at [223, 58] on body "Orders New Order Users Clients Feedback Logout Orders New Order Users Clients M…" at bounding box center [292, 202] width 1256 height 288
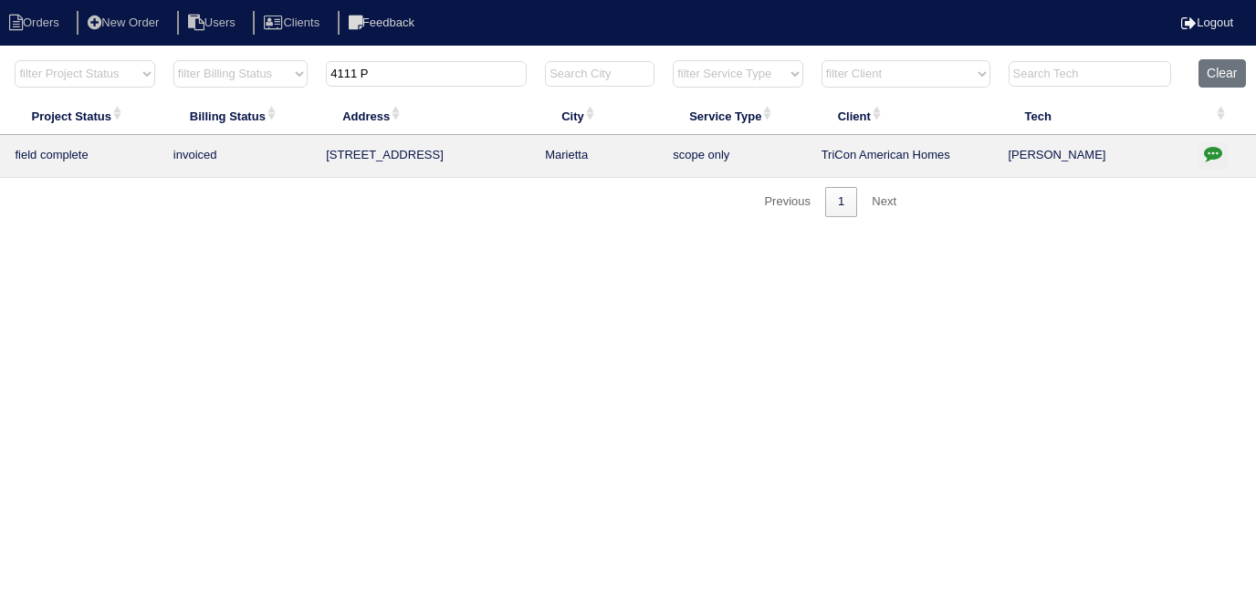
type input "4111 P"
click at [1213, 147] on icon "button" at bounding box center [1213, 153] width 18 height 18
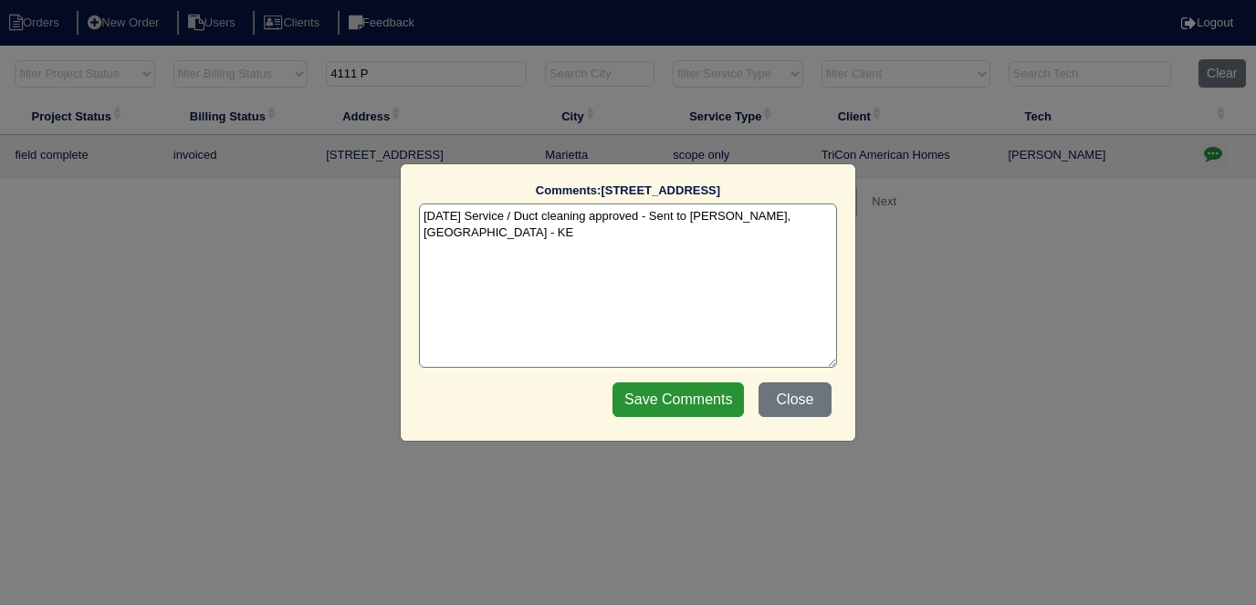
click at [787, 218] on textarea "8/14/25 Service / Duct cleaning approved - Sent to Dan, Payton - KE" at bounding box center [628, 286] width 418 height 164
click at [731, 388] on input "Save Comments" at bounding box center [678, 400] width 131 height 35
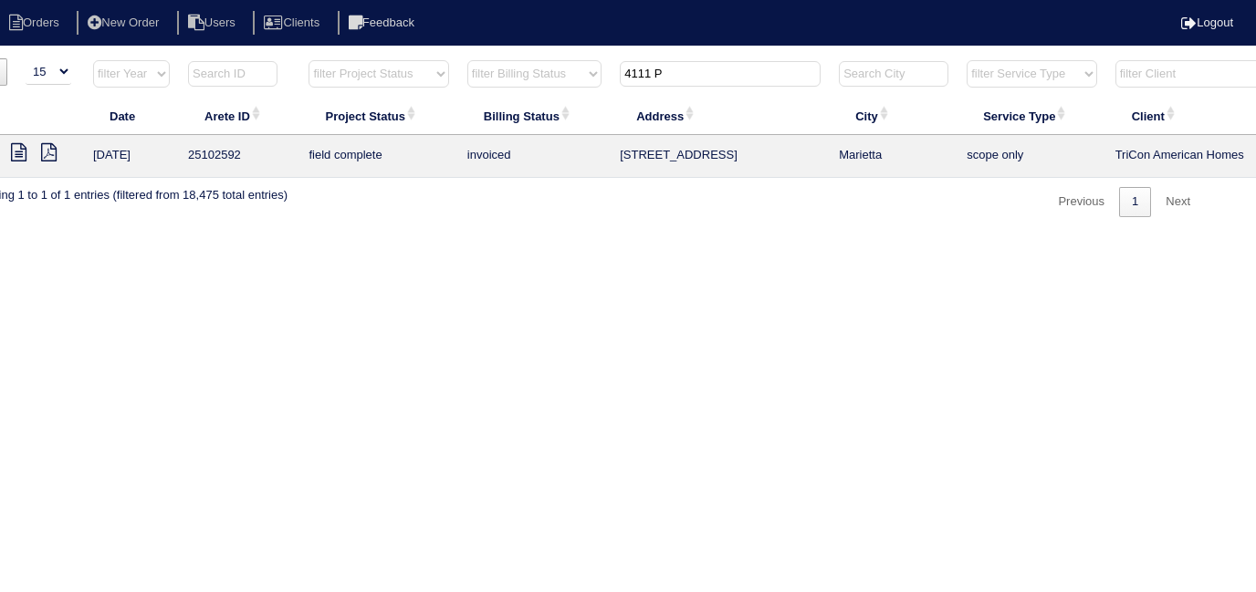
scroll to position [0, 37]
click at [24, 152] on icon at bounding box center [24, 152] width 16 height 18
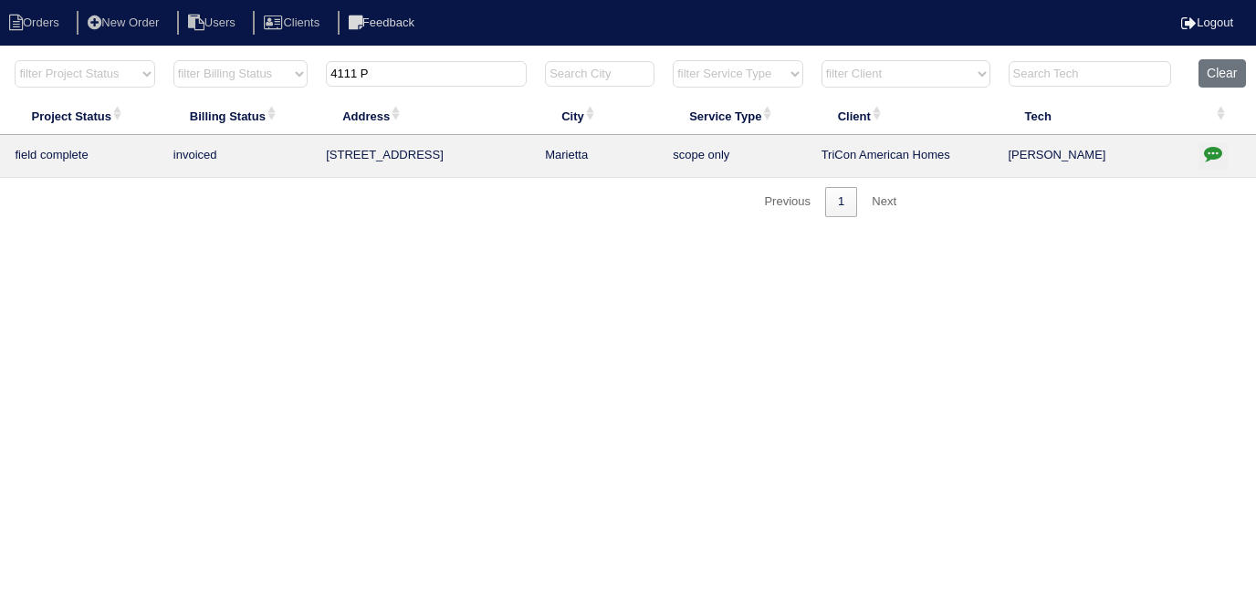
click at [1212, 144] on icon "button" at bounding box center [1213, 153] width 18 height 18
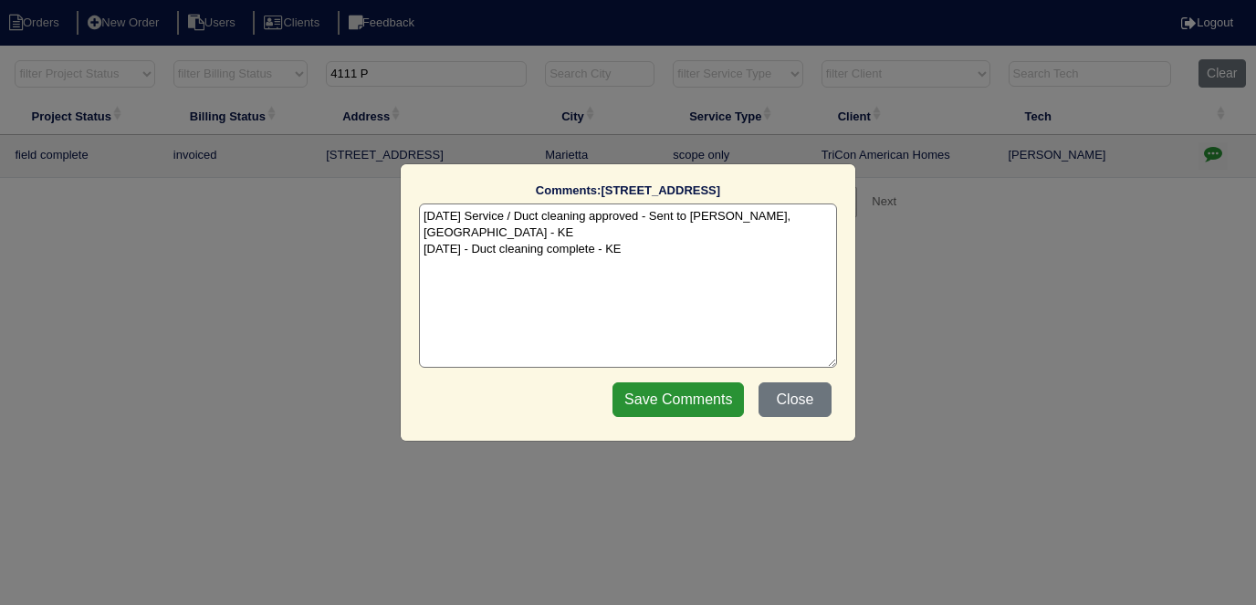
click at [803, 218] on textarea "8/14/25 Service / Duct cleaning approved - Sent to Dan, Payton - KE 8/18/25 - D…" at bounding box center [628, 286] width 418 height 164
type textarea "8/14/25 Service / Duct cleaning approved - Sent to Dan, Payton - KE 8/15/25 - S…"
click at [681, 405] on input "Save Comments" at bounding box center [678, 400] width 131 height 35
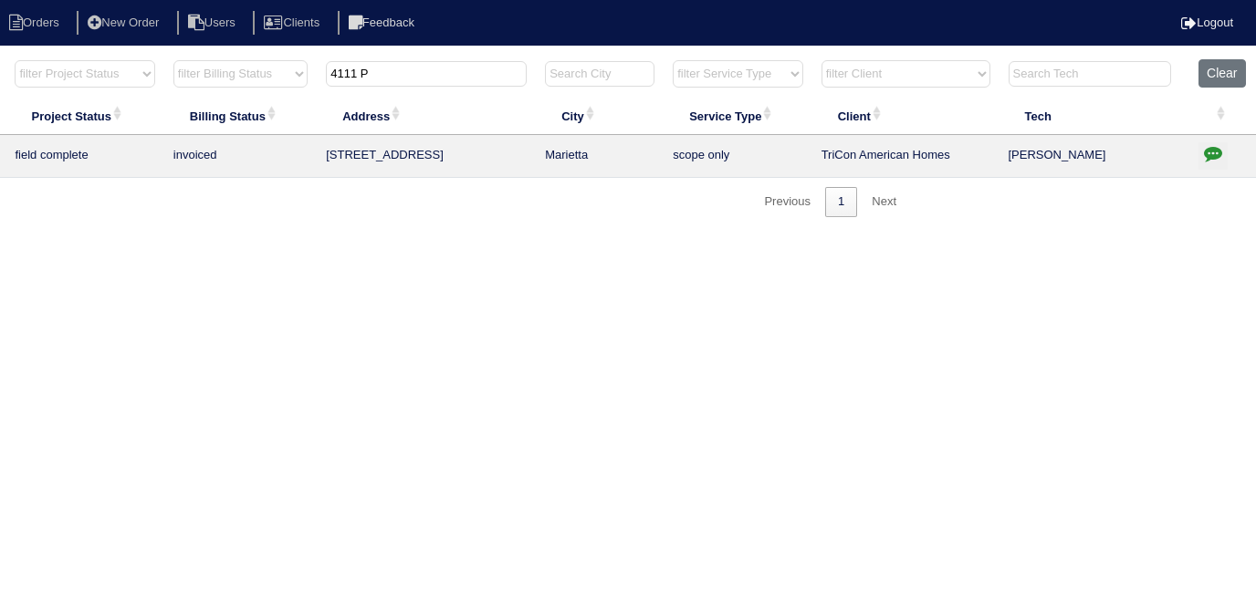
drag, startPoint x: 441, startPoint y: 79, endPoint x: 105, endPoint y: 63, distance: 336.3
click at [105, 63] on tr "filter Year -- Any Year -- 2025 2024 2023 2022 2021 2020 2019 filter Project St…" at bounding box center [466, 77] width 1582 height 37
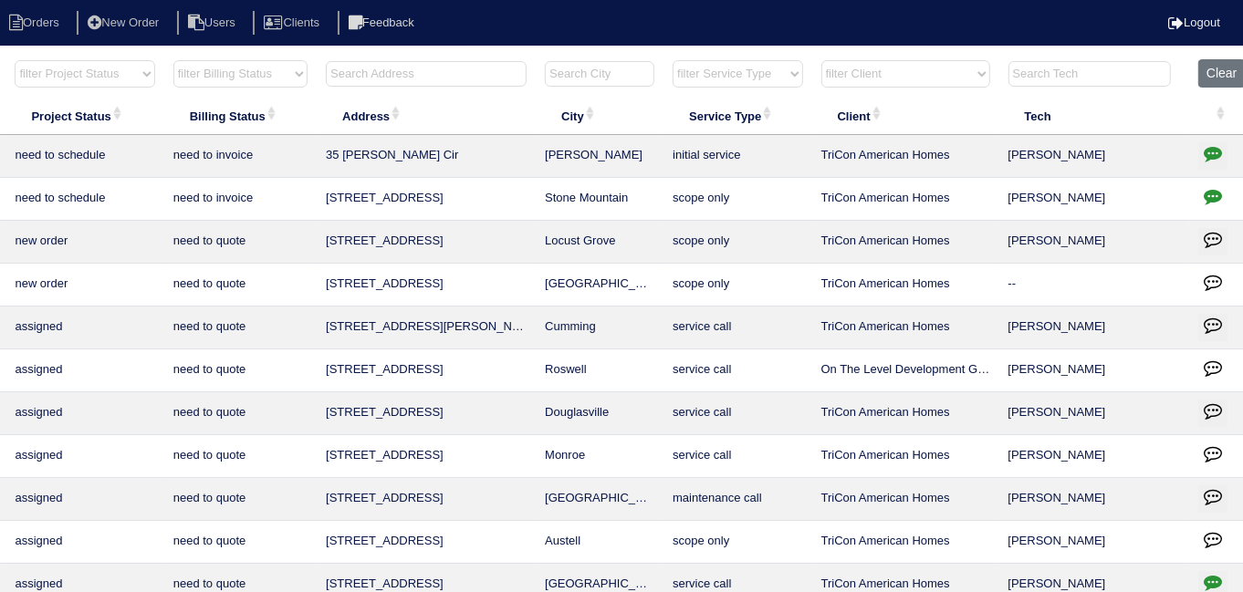
click at [378, 64] on input "text" at bounding box center [426, 74] width 201 height 26
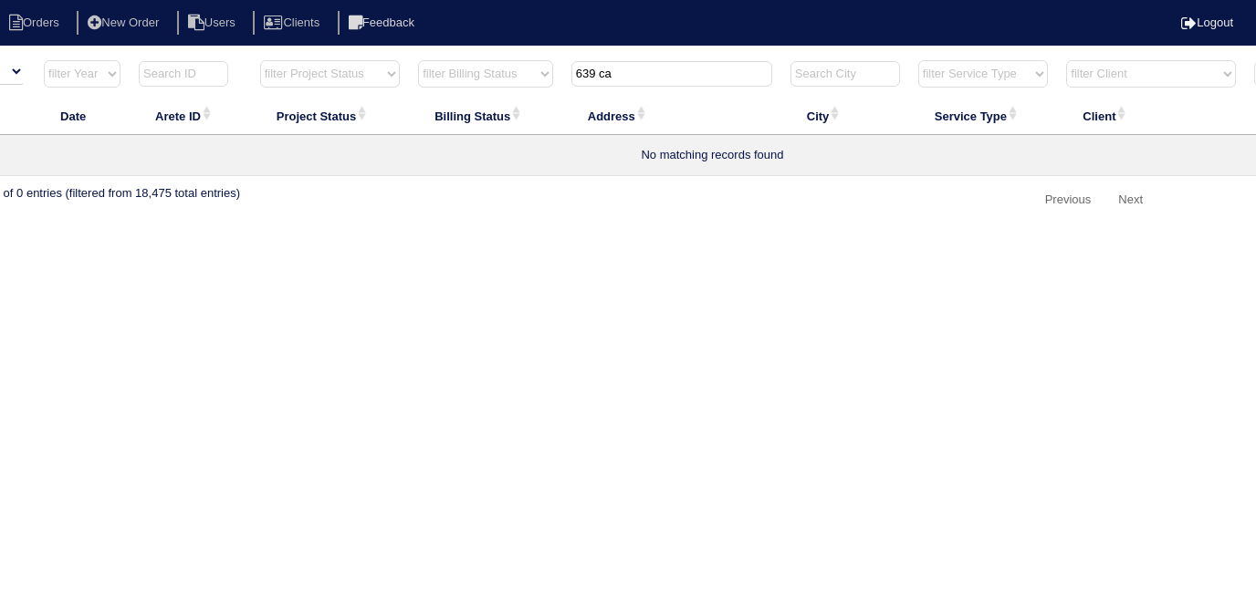
scroll to position [0, 0]
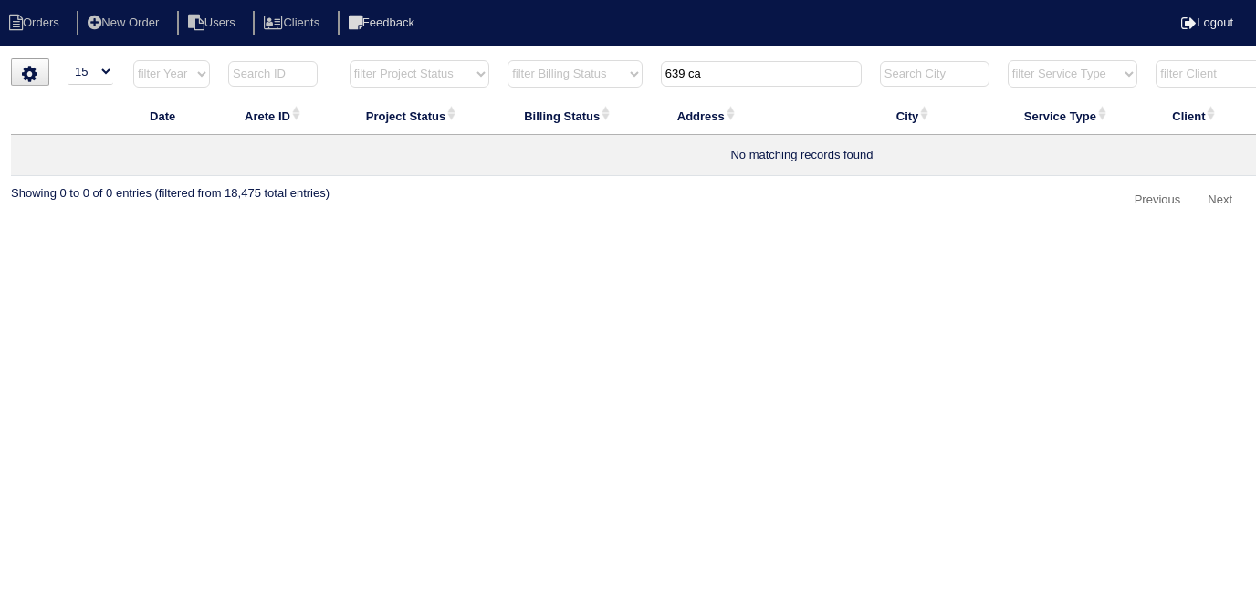
drag, startPoint x: 725, startPoint y: 73, endPoint x: 528, endPoint y: 10, distance: 207.0
click at [605, 51] on html "Orders New Order Users Clients Feedback Logout Orders New Order Users Clients M…" at bounding box center [628, 117] width 1256 height 234
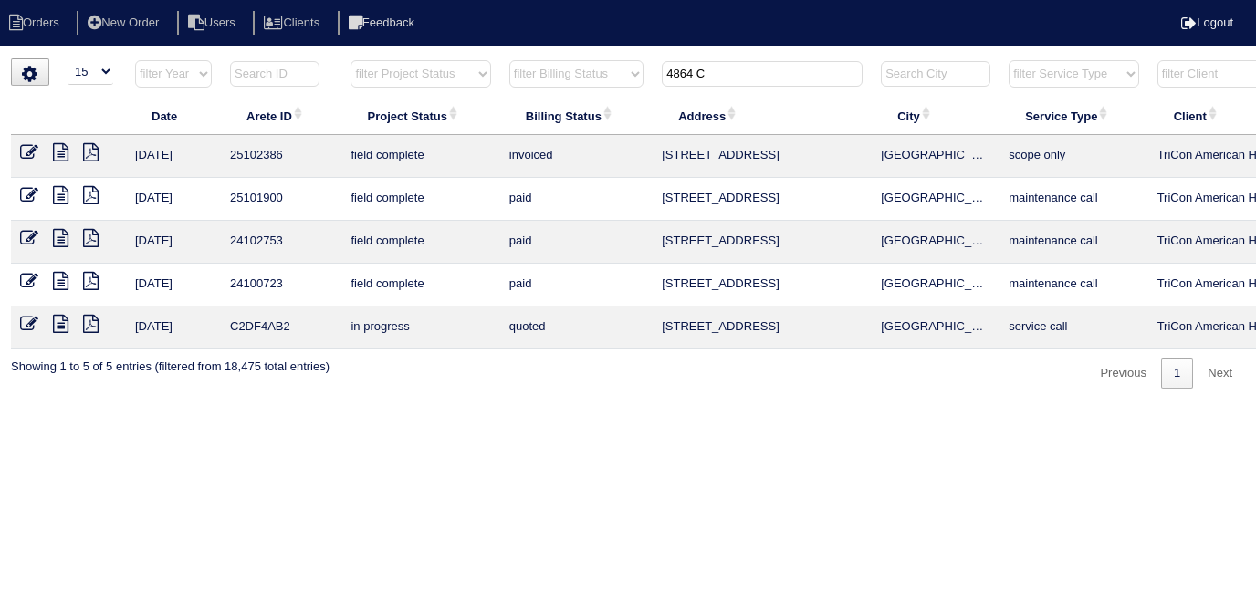
type input "4864 C"
drag, startPoint x: 393, startPoint y: 592, endPoint x: 265, endPoint y: 597, distance: 127.9
click at [265, 407] on html "Orders New Order Users Clients Feedback Logout Orders New Order Users Clients M…" at bounding box center [628, 203] width 1256 height 407
click at [22, 152] on icon at bounding box center [29, 152] width 18 height 18
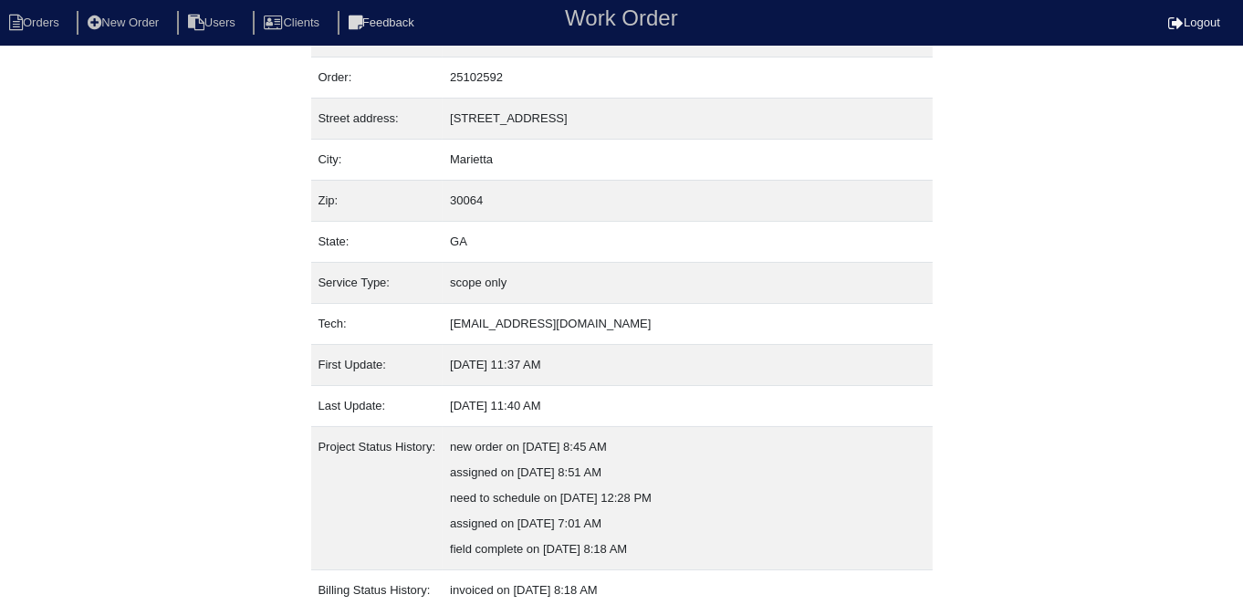
scroll to position [173, 0]
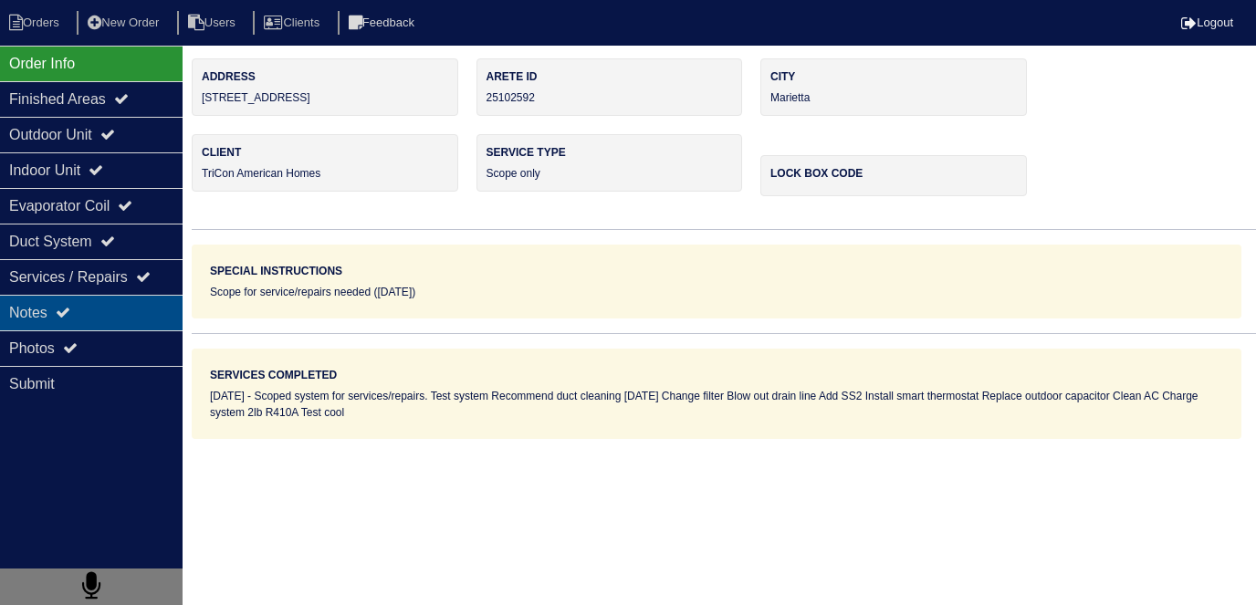
click at [64, 307] on icon at bounding box center [63, 312] width 15 height 15
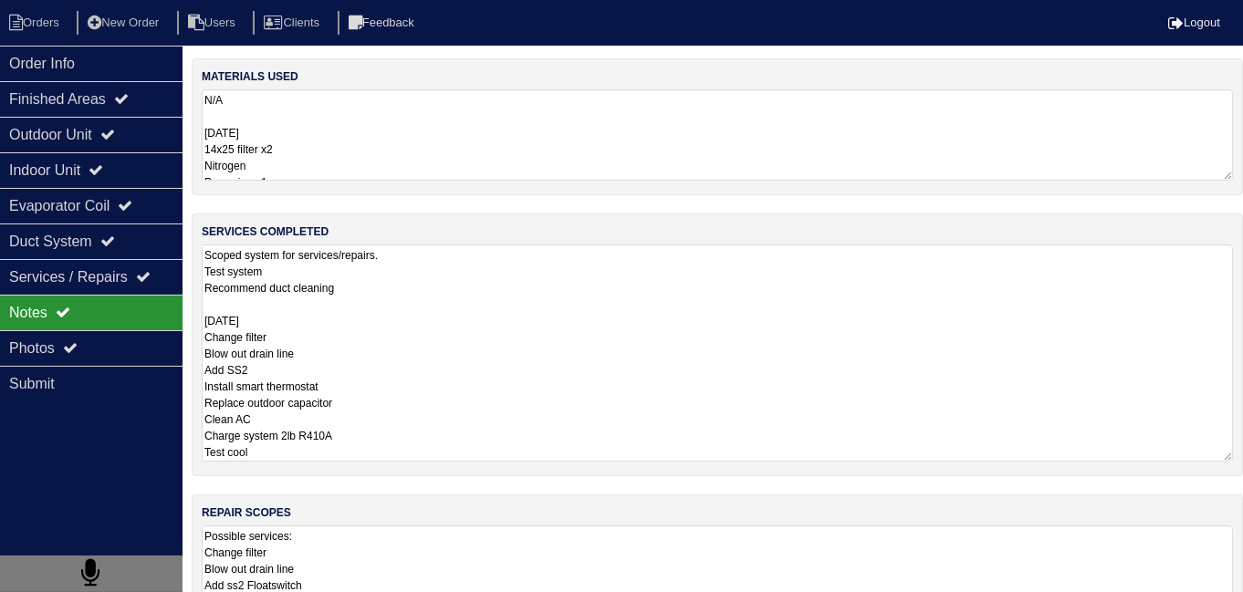
click at [462, 315] on textarea "Scoped system for services/repairs. Test system Recommend duct cleaning [DATE] …" at bounding box center [718, 353] width 1032 height 217
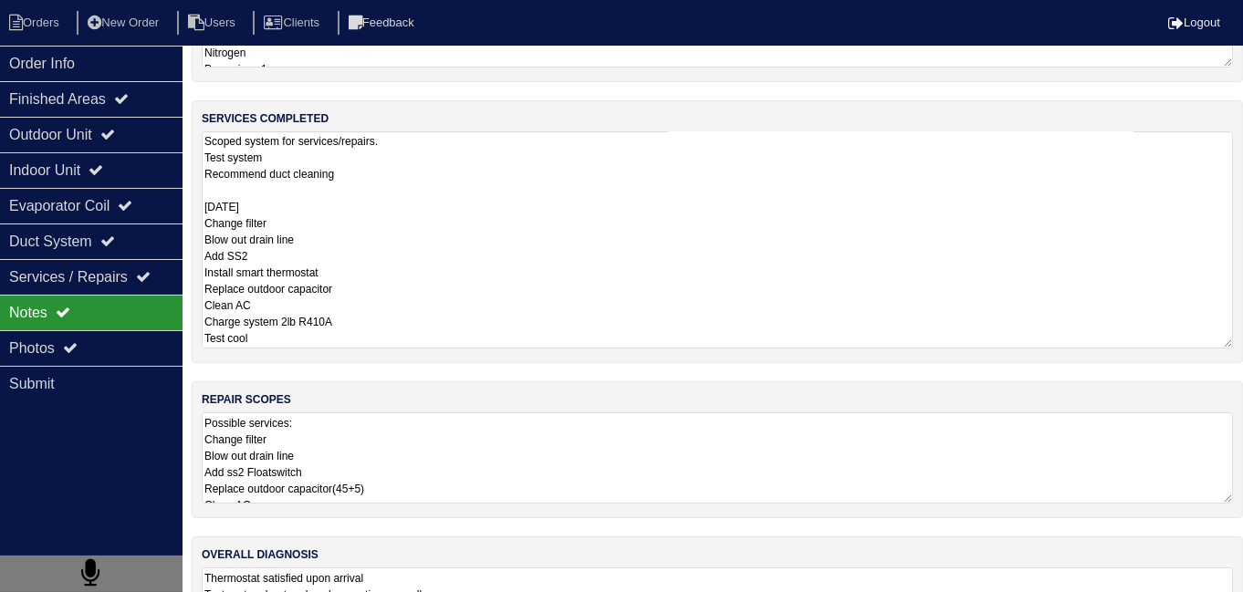
scroll to position [114, 0]
click at [599, 299] on textarea "Scoped system for services/repairs. Test system Recommend duct cleaning [DATE] …" at bounding box center [718, 239] width 1032 height 217
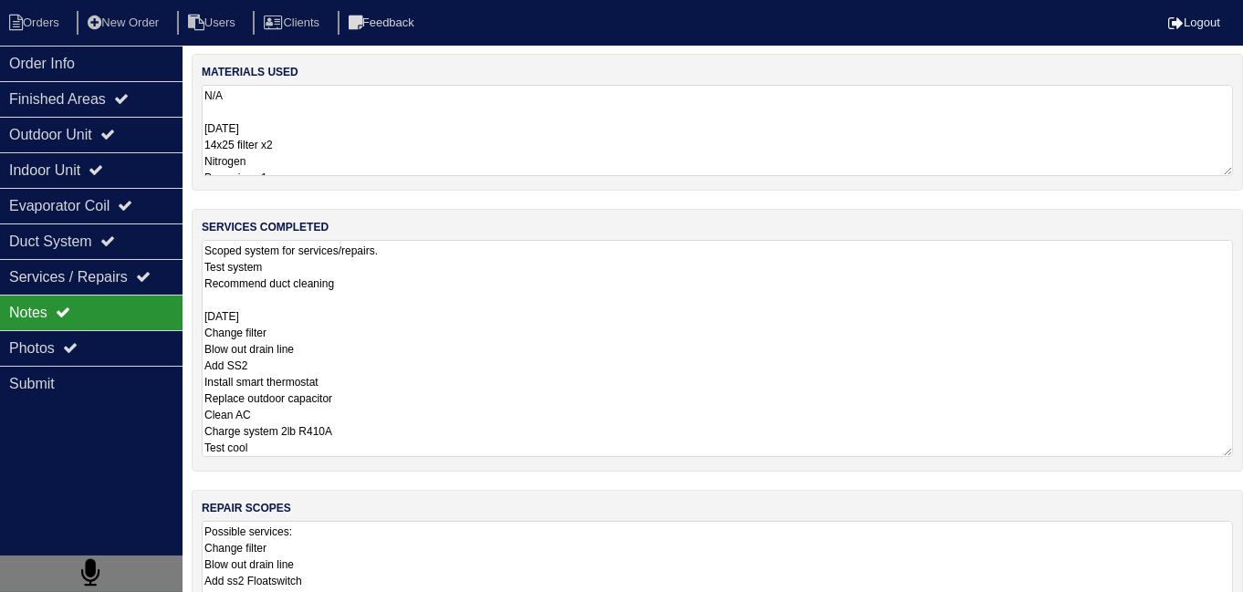
scroll to position [0, 0]
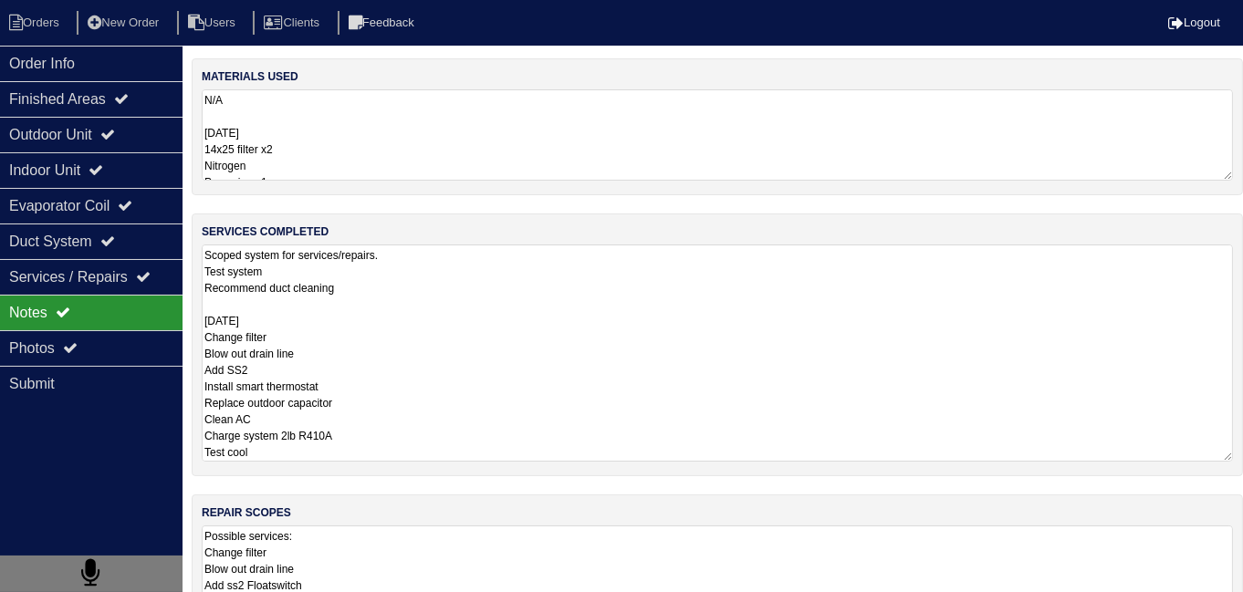
click at [472, 147] on textarea "N/A [DATE] 14x25 filter x2 Nitrogen Pvc union x1 45+5 Capacitor x1 R410A-2lb Sm…" at bounding box center [718, 134] width 1032 height 91
click at [534, 372] on textarea "Scoped system for services/repairs. Test system Recommend duct cleaning [DATE] …" at bounding box center [718, 353] width 1032 height 217
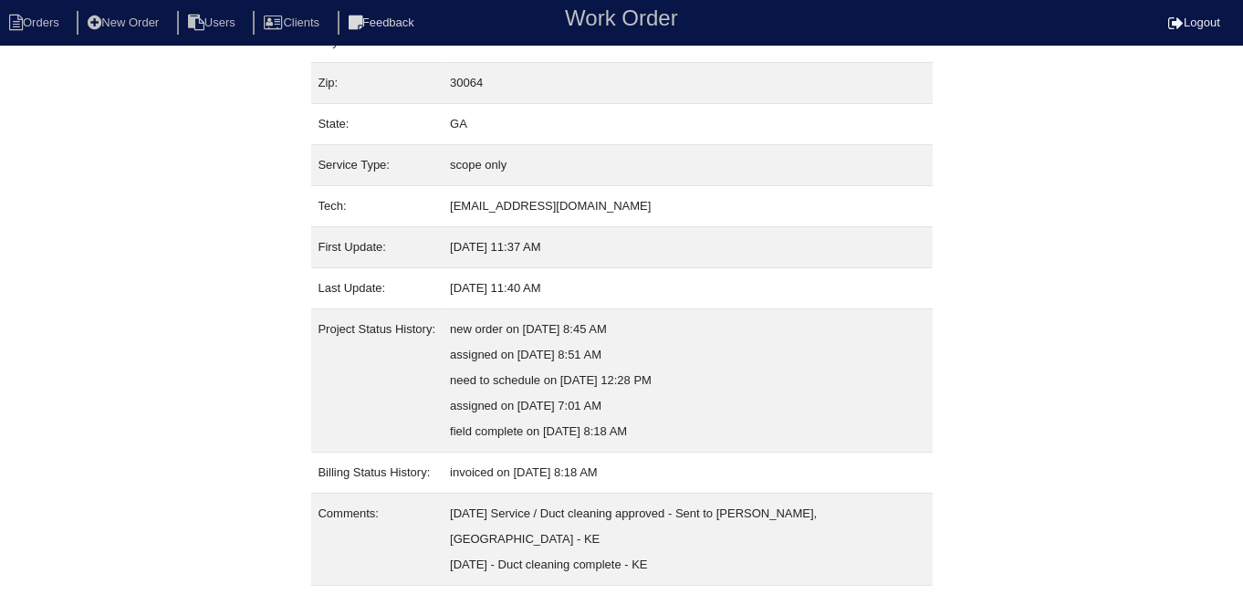
scroll to position [173, 0]
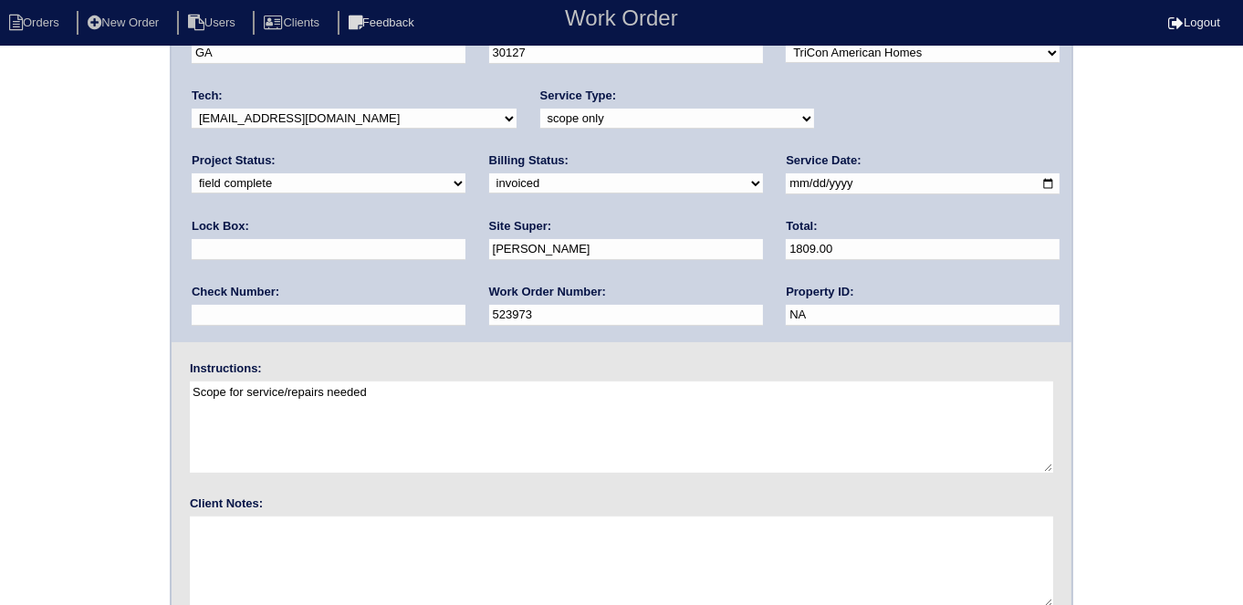
scroll to position [187, 0]
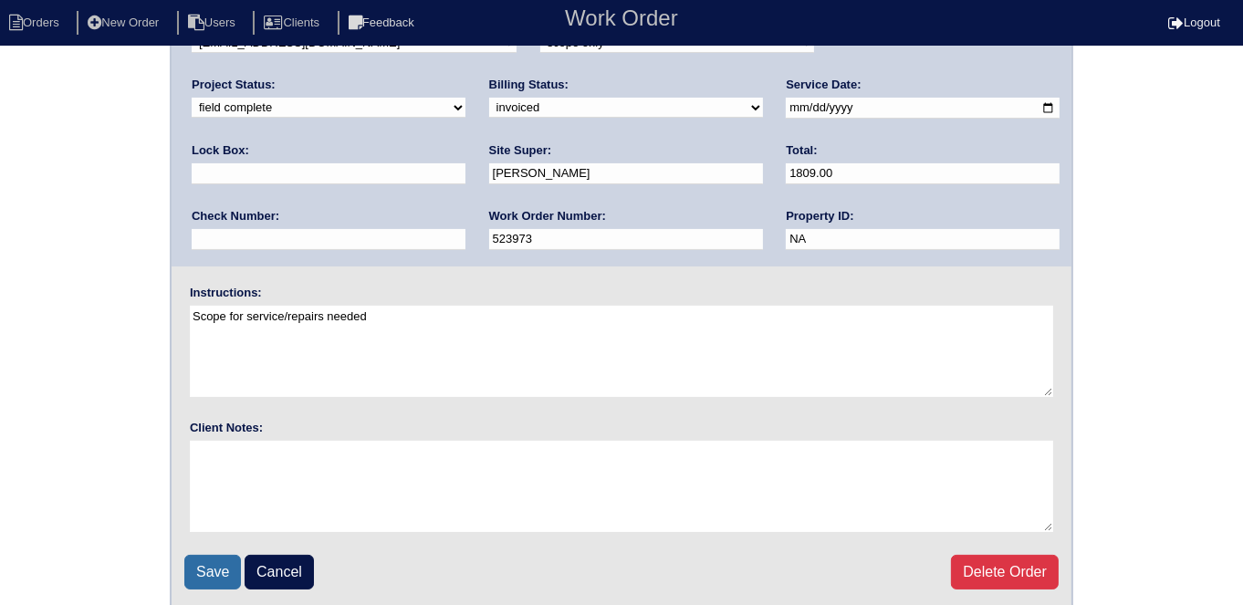
click at [215, 570] on input "Save" at bounding box center [212, 572] width 57 height 35
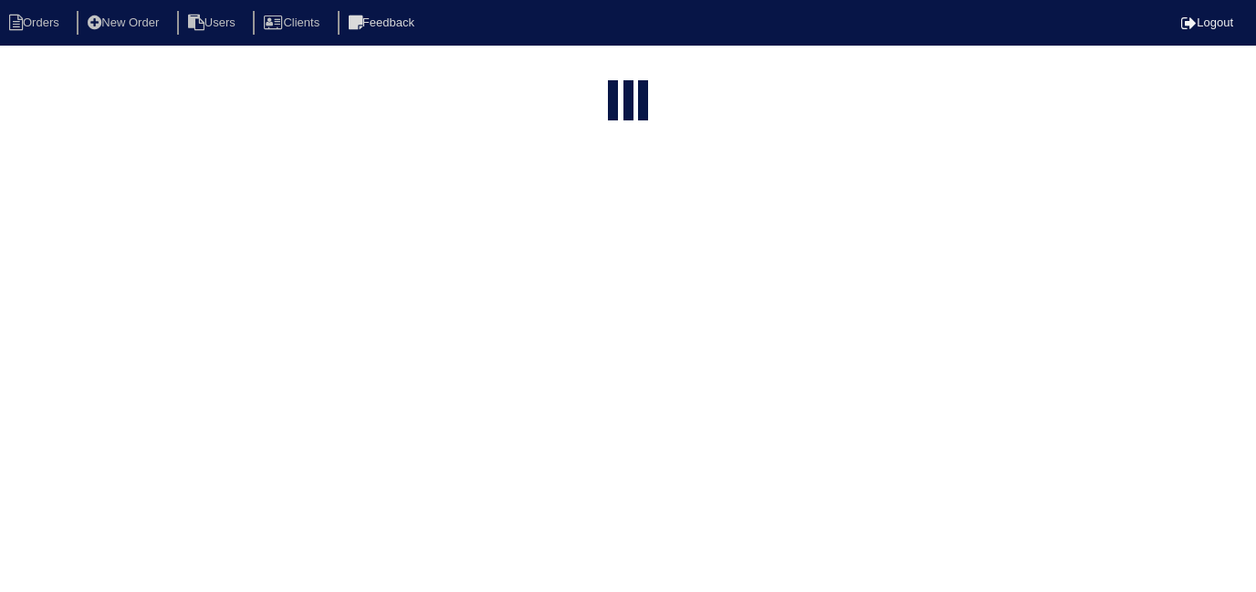
select select "15"
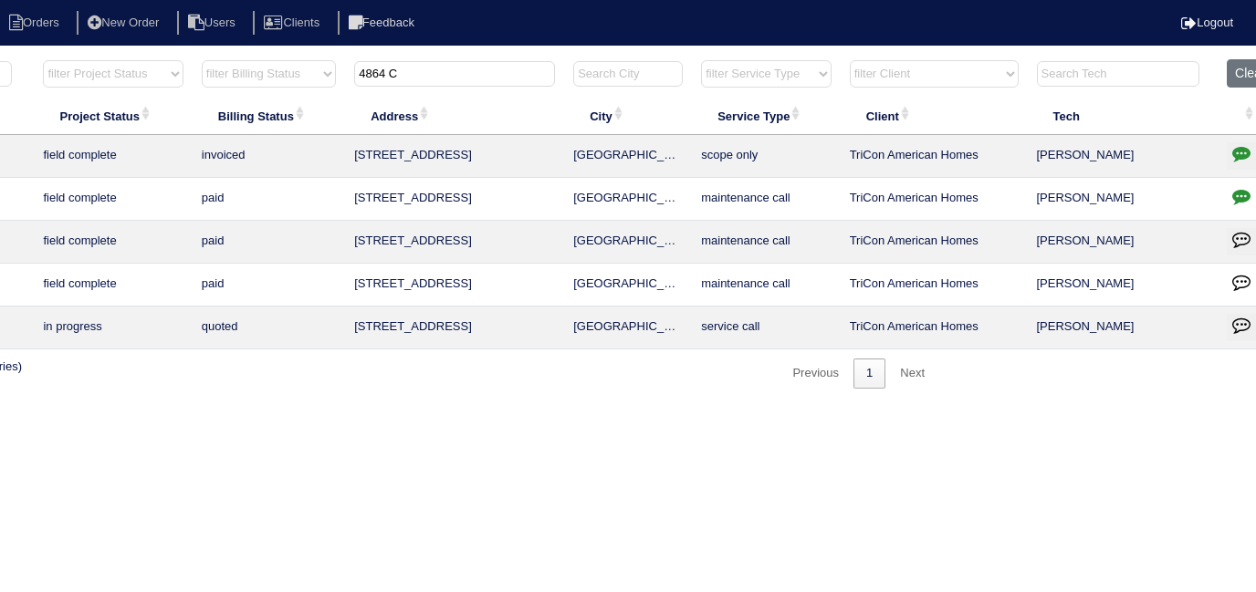
scroll to position [0, 336]
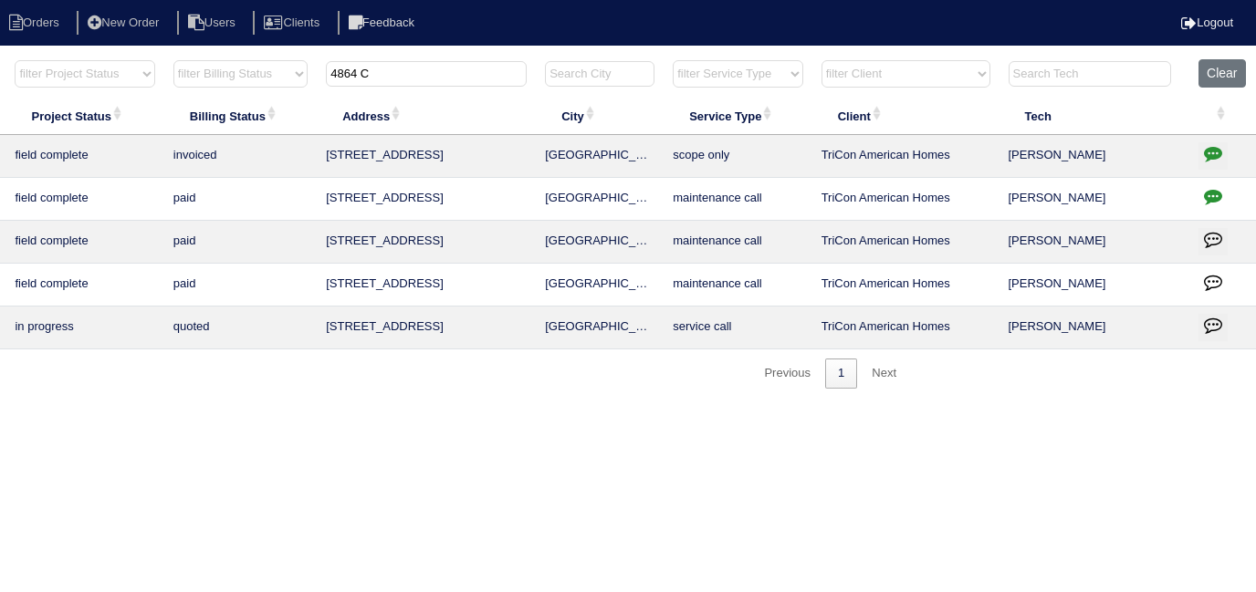
click at [1210, 152] on icon "button" at bounding box center [1213, 153] width 18 height 18
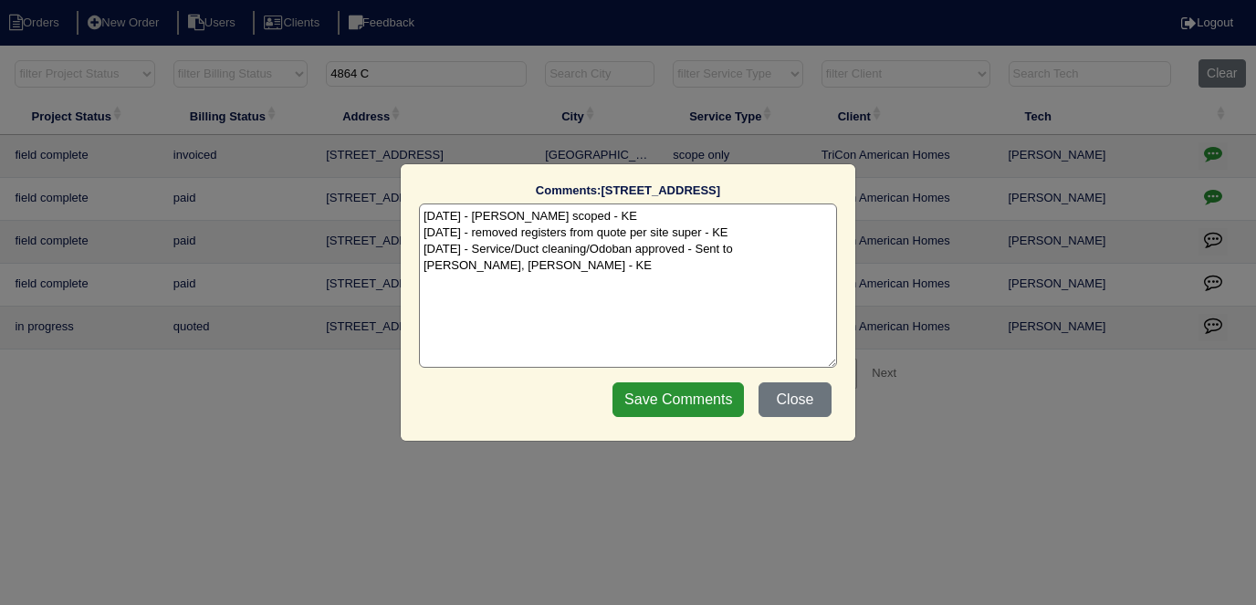
click at [832, 246] on textarea "[DATE] - [PERSON_NAME] scoped - KE [DATE] - removed registers from quote per si…" at bounding box center [628, 286] width 418 height 164
type textarea "7/7/25 - Dan scoped - KE 7/29/25 - removed registers from quote per site super …"
click at [724, 396] on input "Save Comments" at bounding box center [678, 400] width 131 height 35
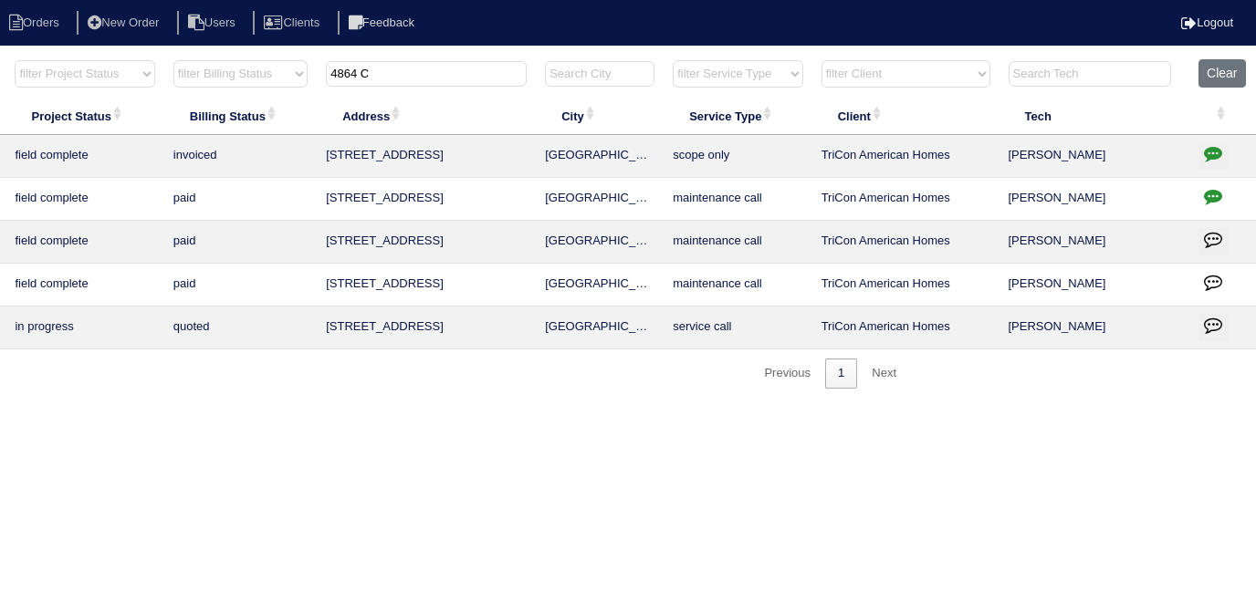
scroll to position [0, 0]
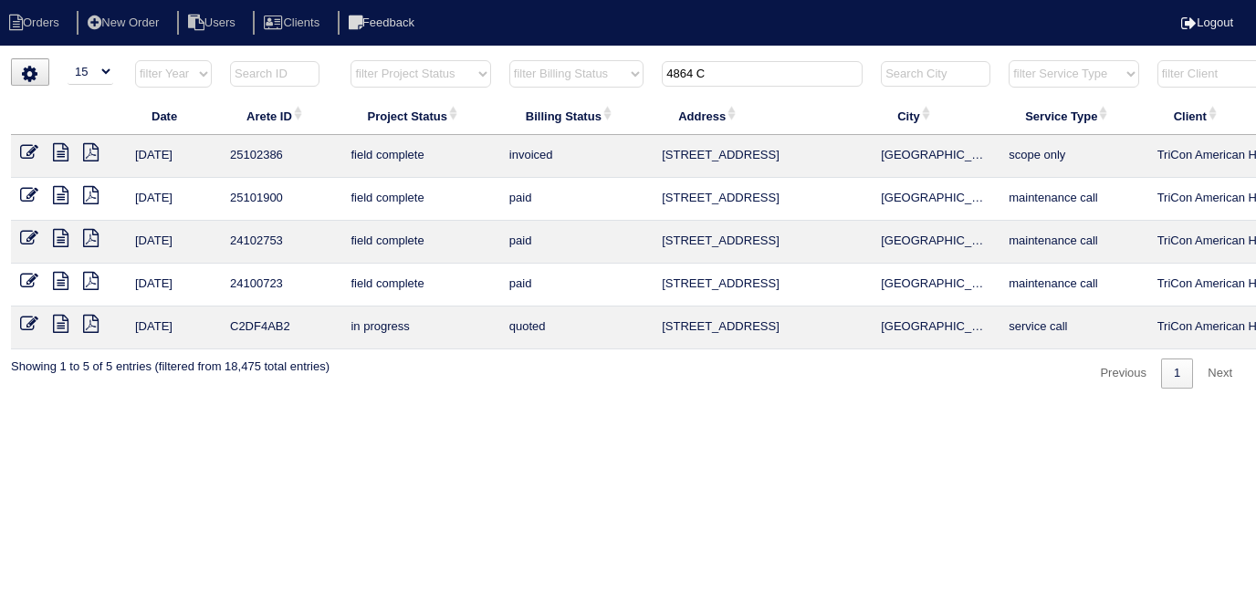
click at [65, 163] on td at bounding box center [68, 156] width 115 height 43
click at [61, 159] on icon at bounding box center [61, 152] width 16 height 18
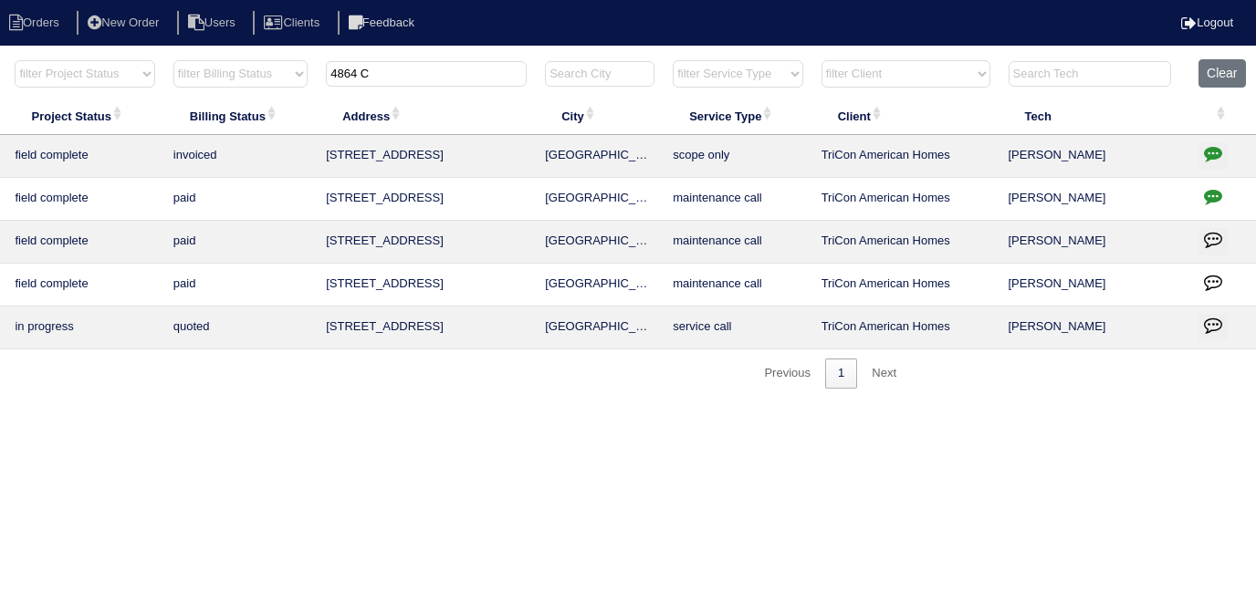
click at [1214, 146] on icon "button" at bounding box center [1213, 153] width 18 height 18
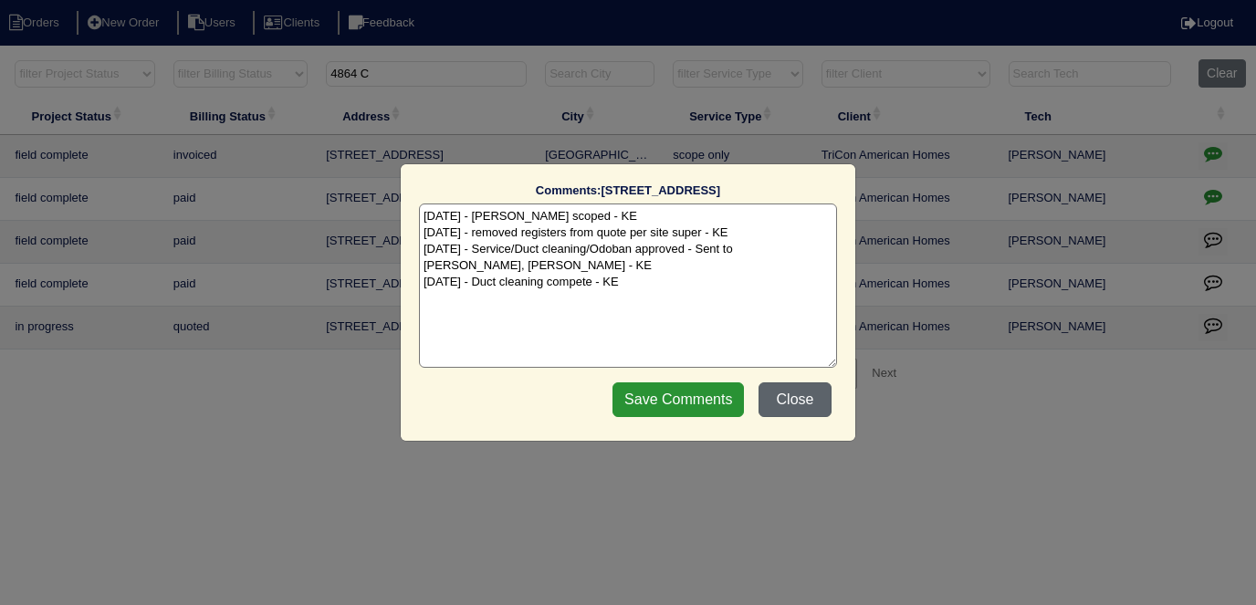
click at [814, 401] on button "Close" at bounding box center [795, 400] width 73 height 35
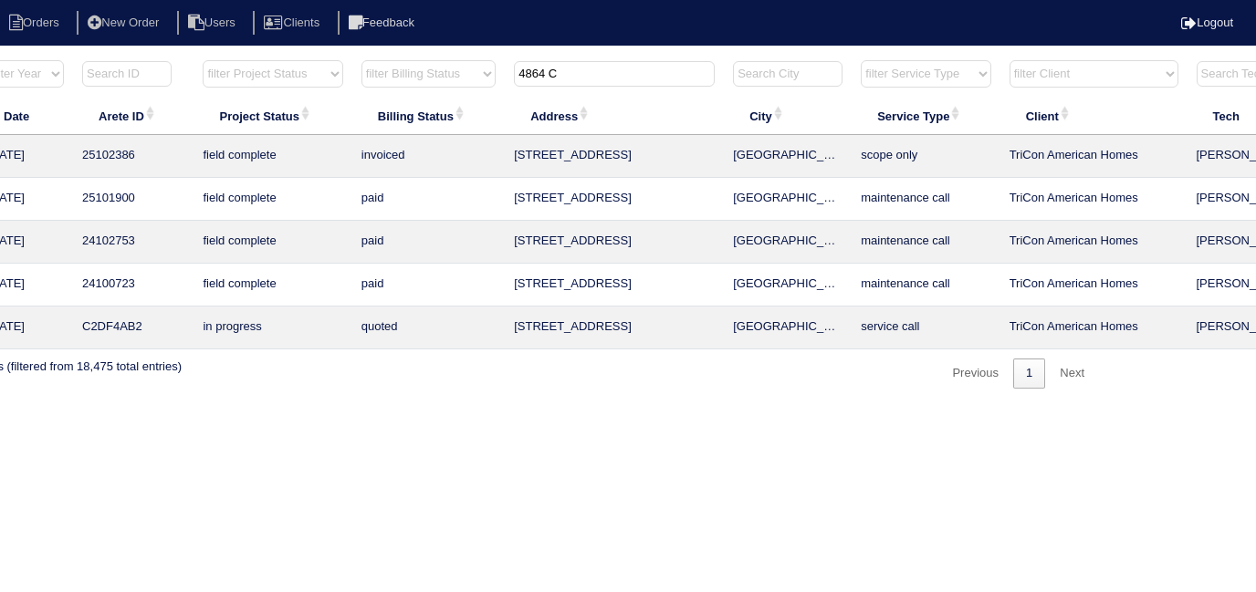
scroll to position [0, 0]
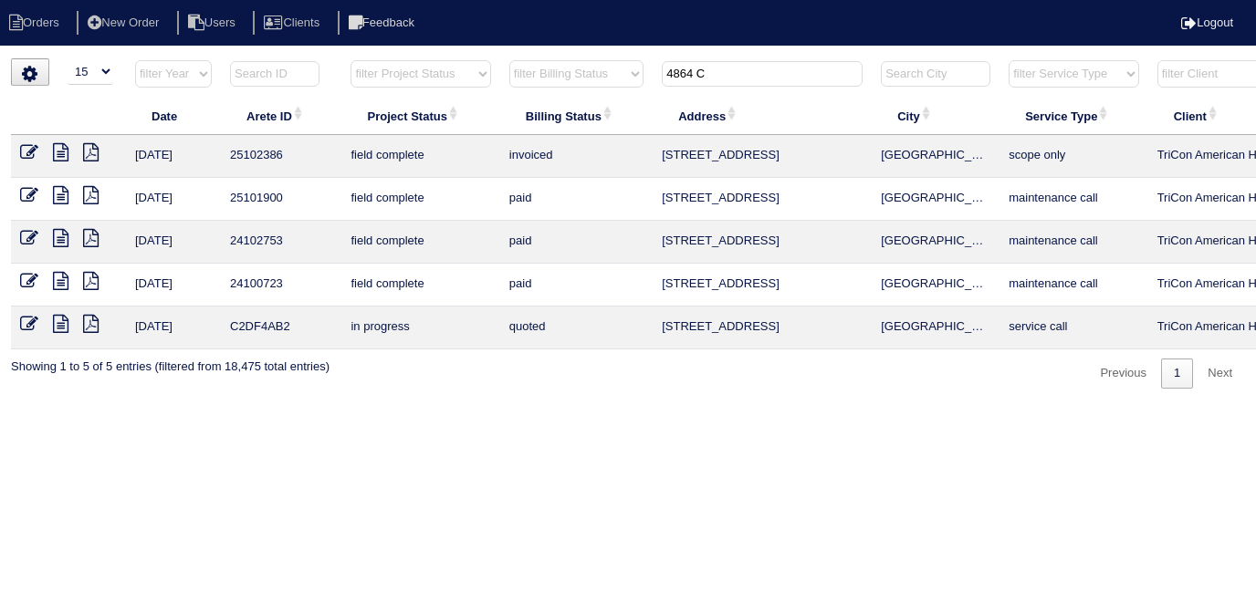
click at [92, 146] on icon at bounding box center [91, 152] width 16 height 18
click at [66, 153] on icon at bounding box center [61, 152] width 16 height 18
click at [89, 151] on icon at bounding box center [91, 152] width 16 height 18
drag, startPoint x: 708, startPoint y: 74, endPoint x: 589, endPoint y: 72, distance: 119.6
click at [589, 72] on tr "filter Year -- Any Year -- 2025 2024 2023 2022 2021 2020 2019 filter Project St…" at bounding box center [802, 77] width 1582 height 37
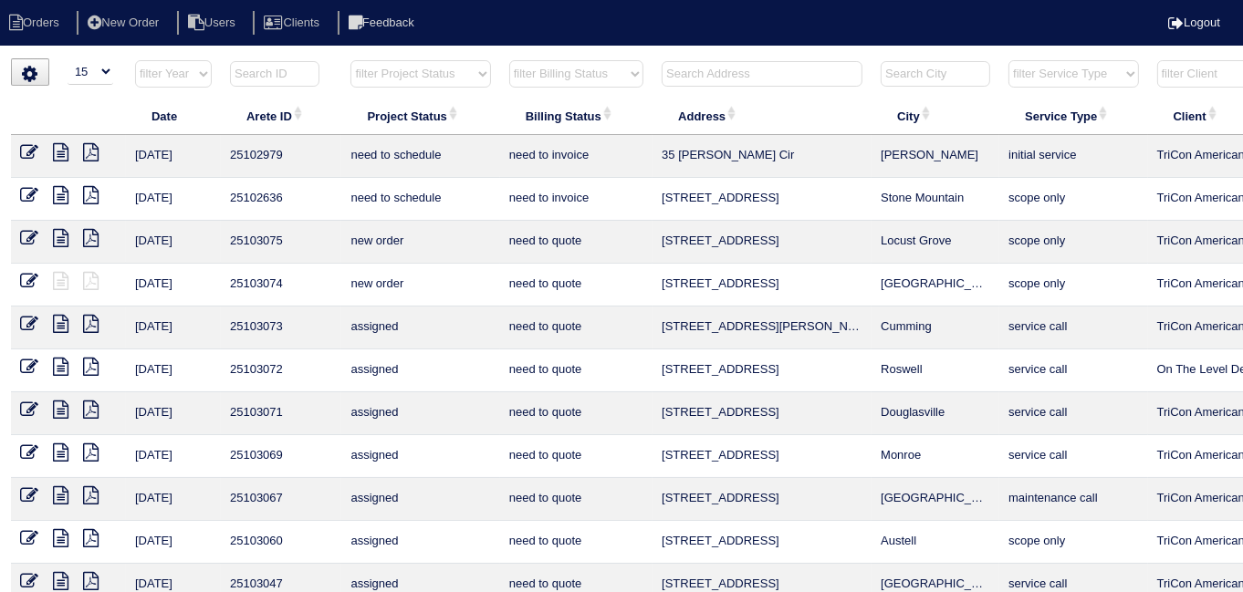
click at [689, 80] on input "text" at bounding box center [762, 74] width 201 height 26
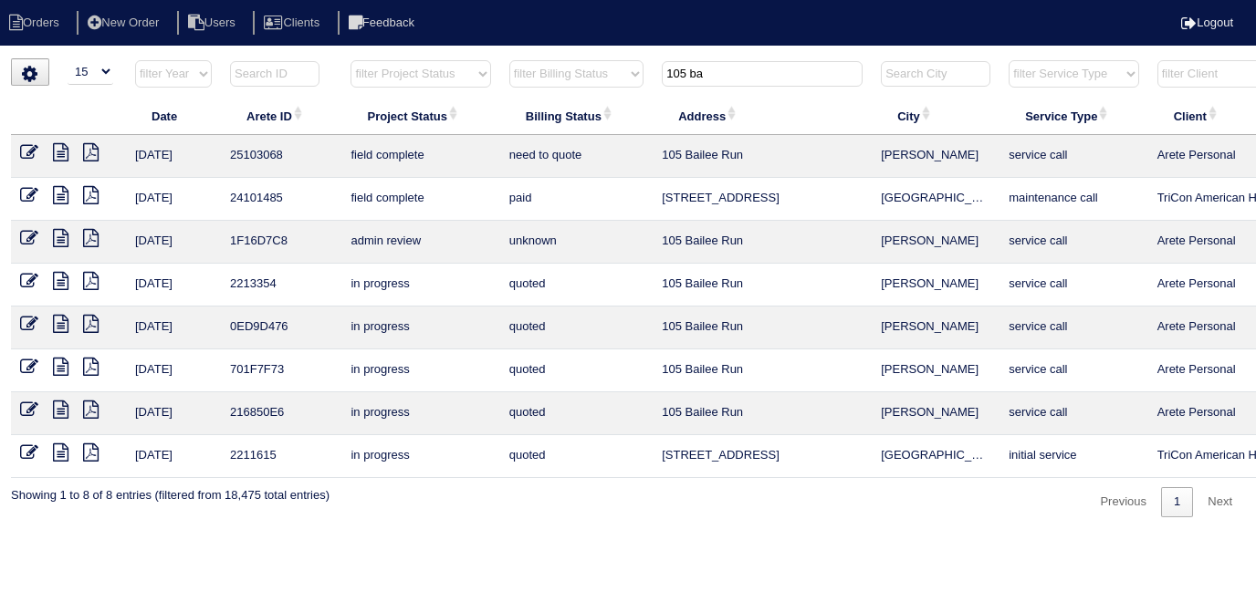
type input "105 ba"
click at [85, 154] on icon at bounding box center [91, 152] width 16 height 18
click at [68, 153] on icon at bounding box center [61, 152] width 16 height 18
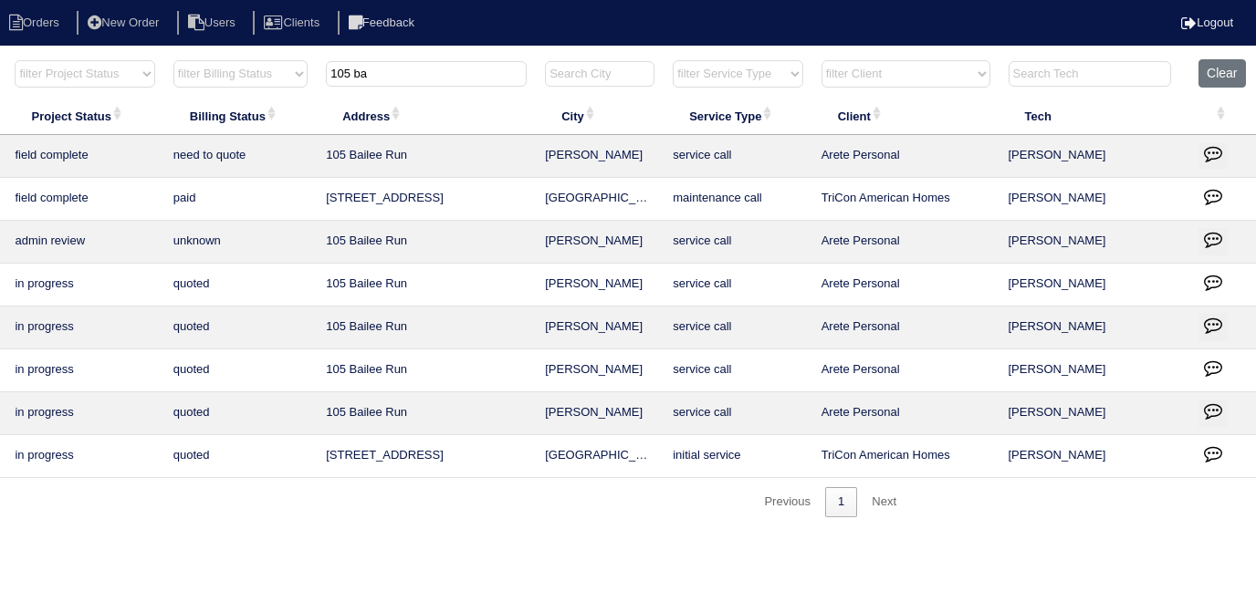
click at [1221, 150] on icon "button" at bounding box center [1213, 153] width 18 height 18
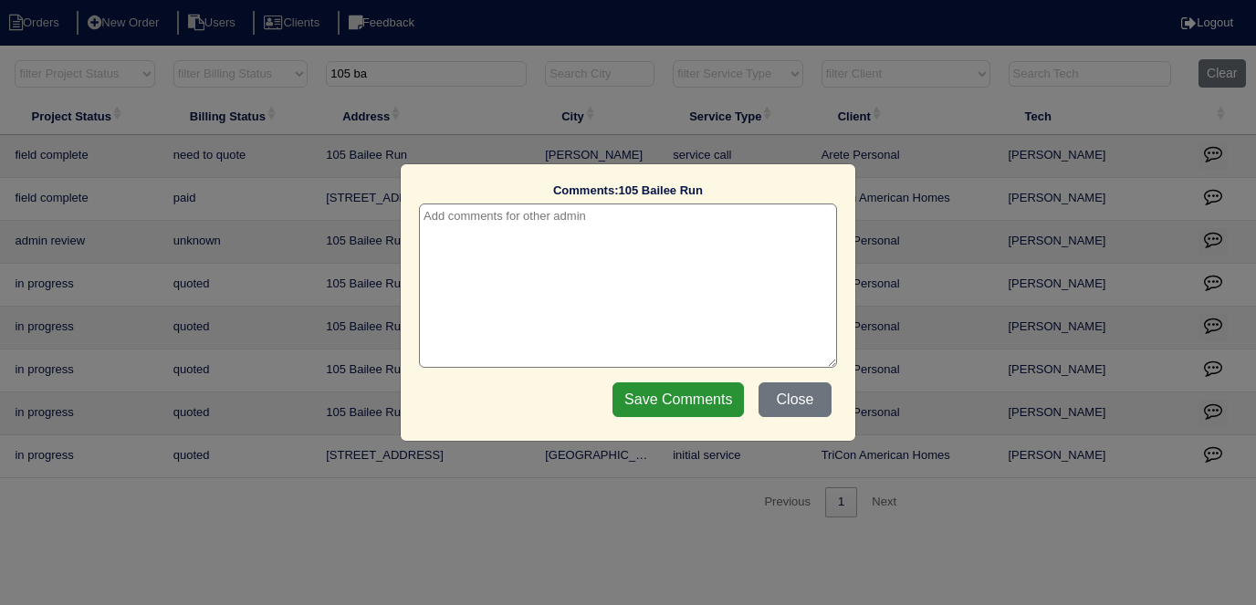
click at [521, 231] on textarea at bounding box center [628, 286] width 418 height 164
type textarea "8/18/25 - $480 quoted price per Payton - KE"
click at [684, 380] on div "Save Comments Close" at bounding box center [722, 400] width 230 height 46
click at [694, 390] on input "Save Comments" at bounding box center [678, 400] width 131 height 35
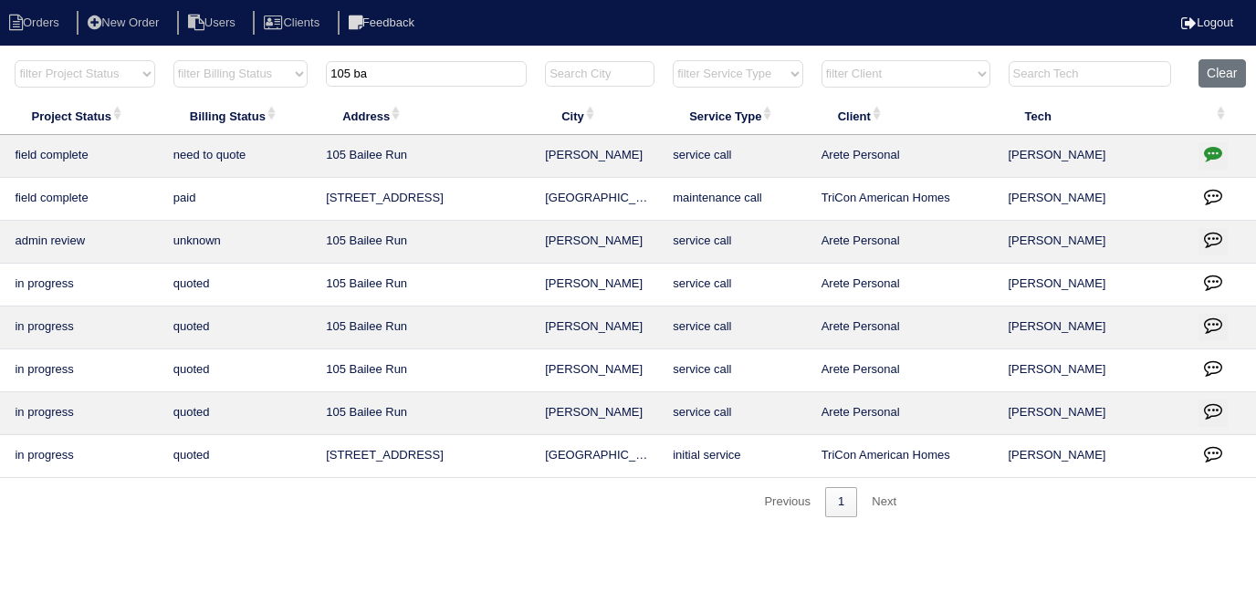
scroll to position [0, 0]
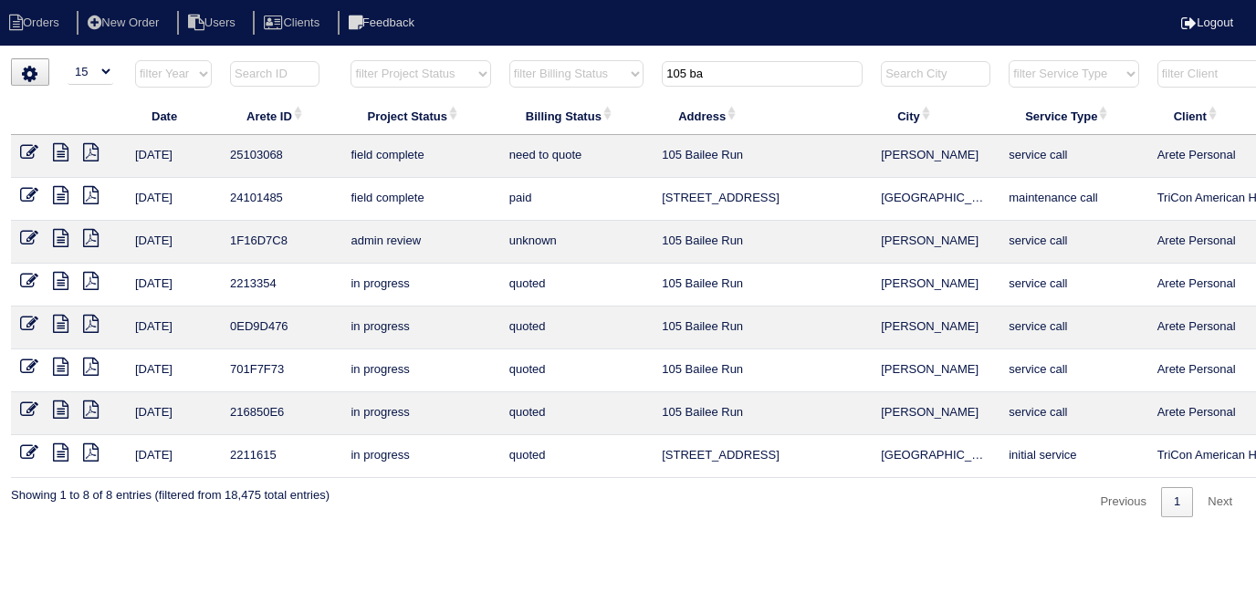
click at [31, 155] on icon at bounding box center [29, 152] width 18 height 18
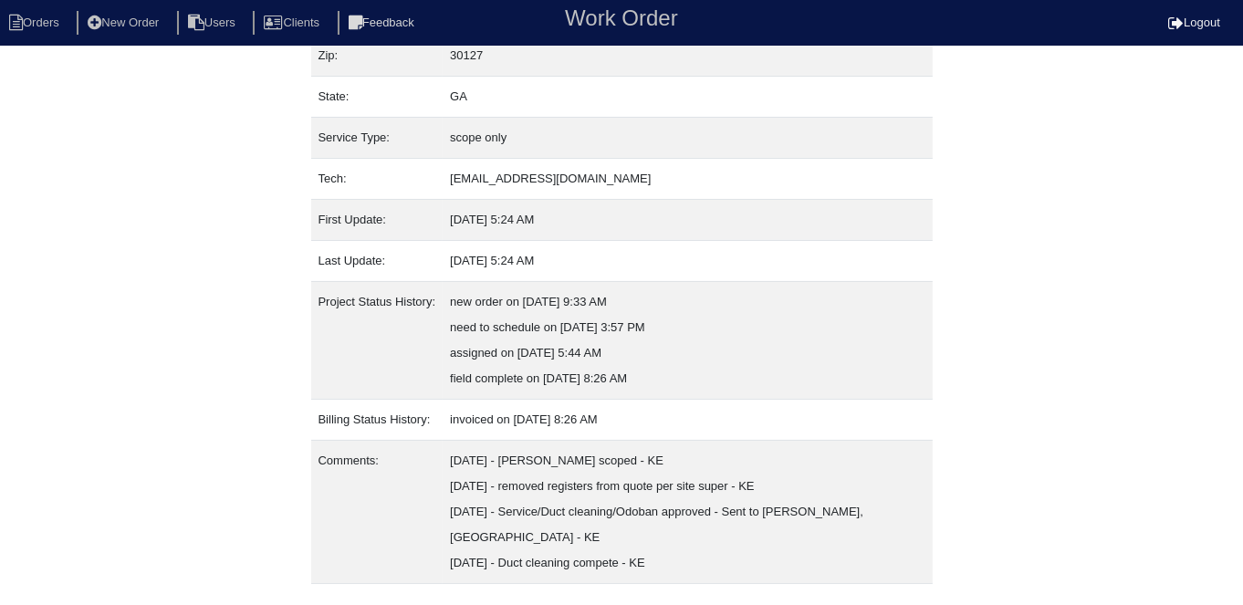
scroll to position [224, 0]
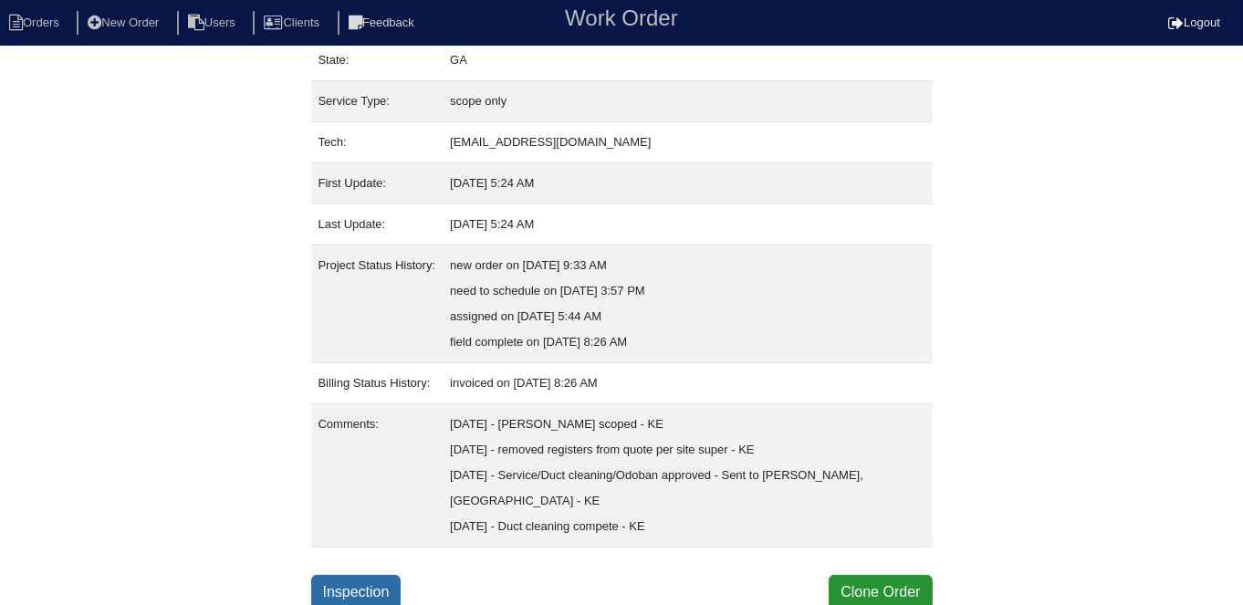
click at [396, 592] on link "Inspection" at bounding box center [356, 592] width 90 height 35
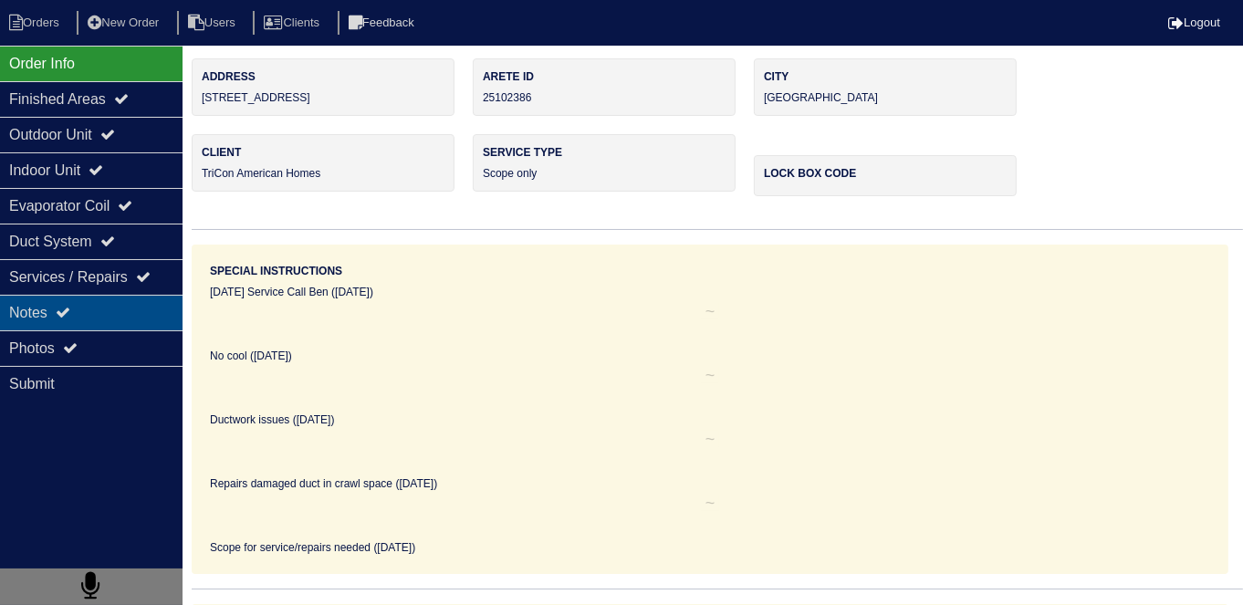
click at [57, 303] on div "Notes" at bounding box center [91, 313] width 183 height 36
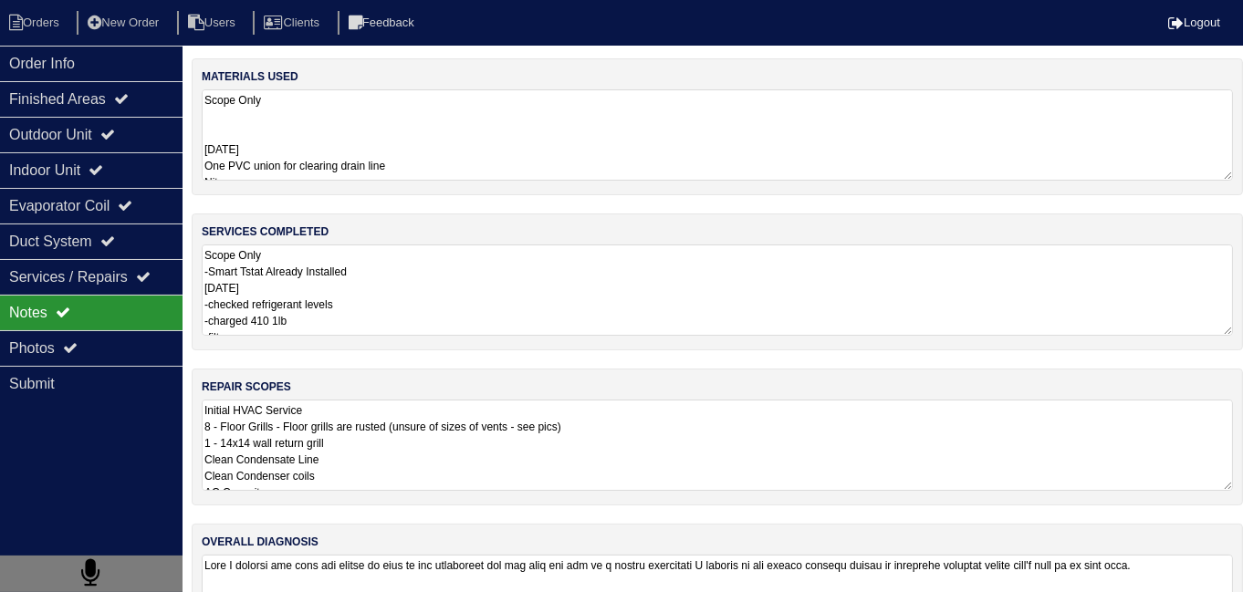
click at [533, 484] on textarea "Initial HVAC Service 8 - Floor Grills - Floor grills are rusted (unsure of size…" at bounding box center [718, 445] width 1032 height 91
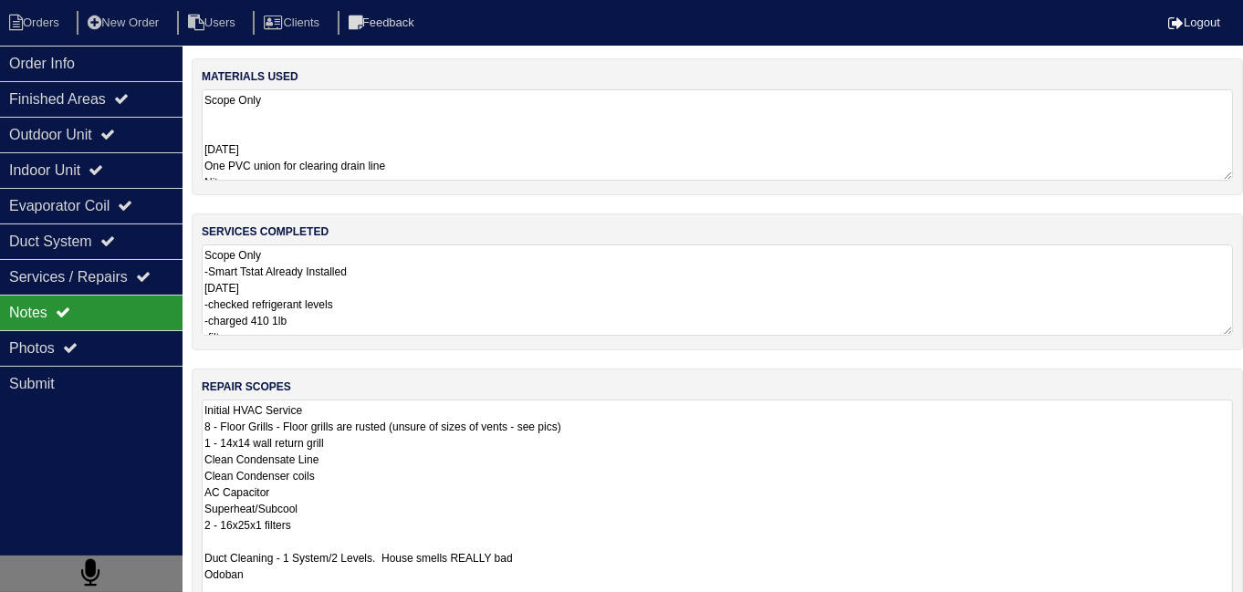
click at [508, 332] on textarea "Scope Only -Smart Tstat Already Installed [DATE] -checked refrigerant levels -c…" at bounding box center [718, 290] width 1032 height 91
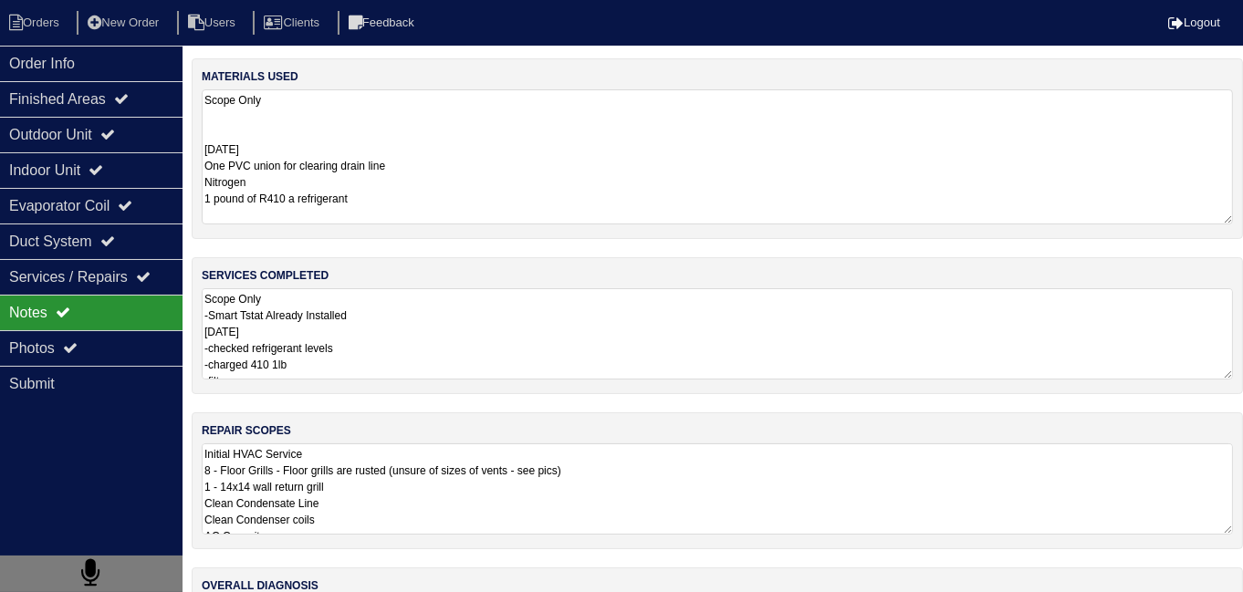
click at [587, 166] on textarea "Scope Only [DATE] One PVC union for clearing drain line Nitrogen 1 pound of R41…" at bounding box center [718, 156] width 1032 height 135
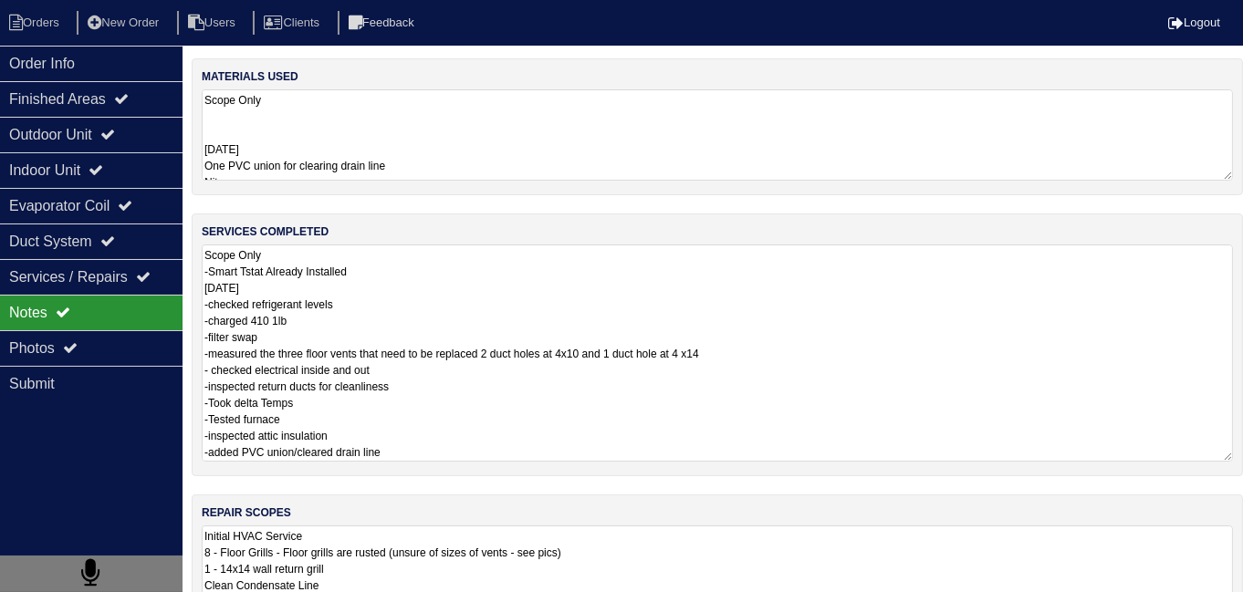
click at [658, 370] on textarea "Scope Only -Smart Tstat Already Installed [DATE] -checked refrigerant levels -c…" at bounding box center [718, 353] width 1032 height 217
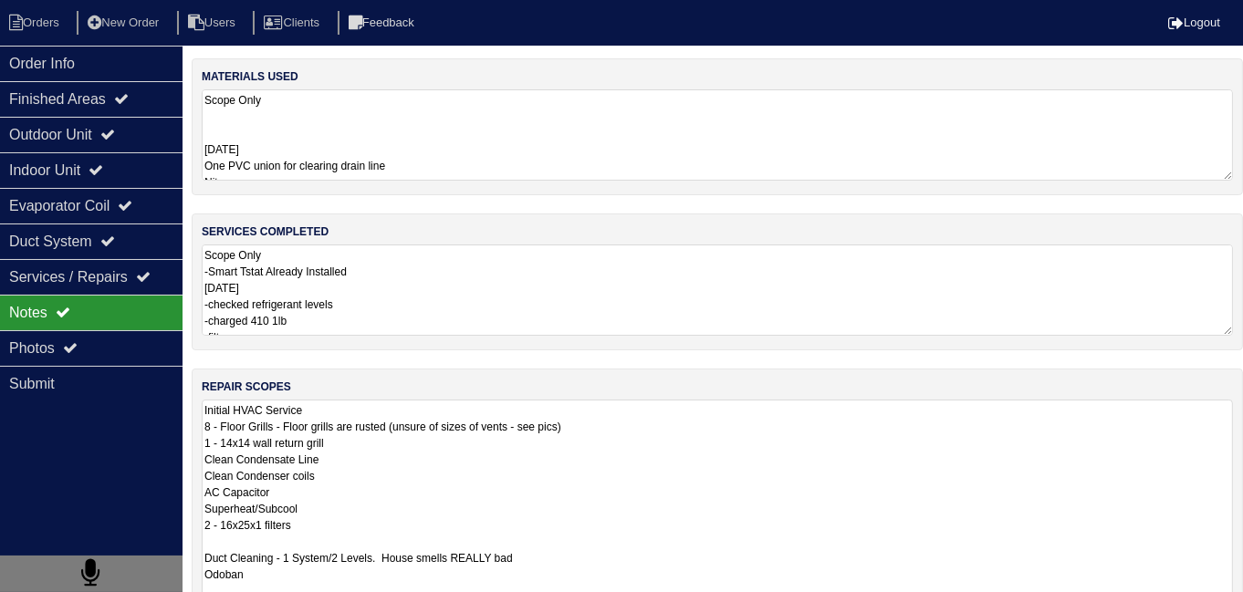
click at [753, 558] on textarea "Initial HVAC Service 8 - Floor Grills - Floor grills are rusted (unsure of size…" at bounding box center [718, 541] width 1032 height 283
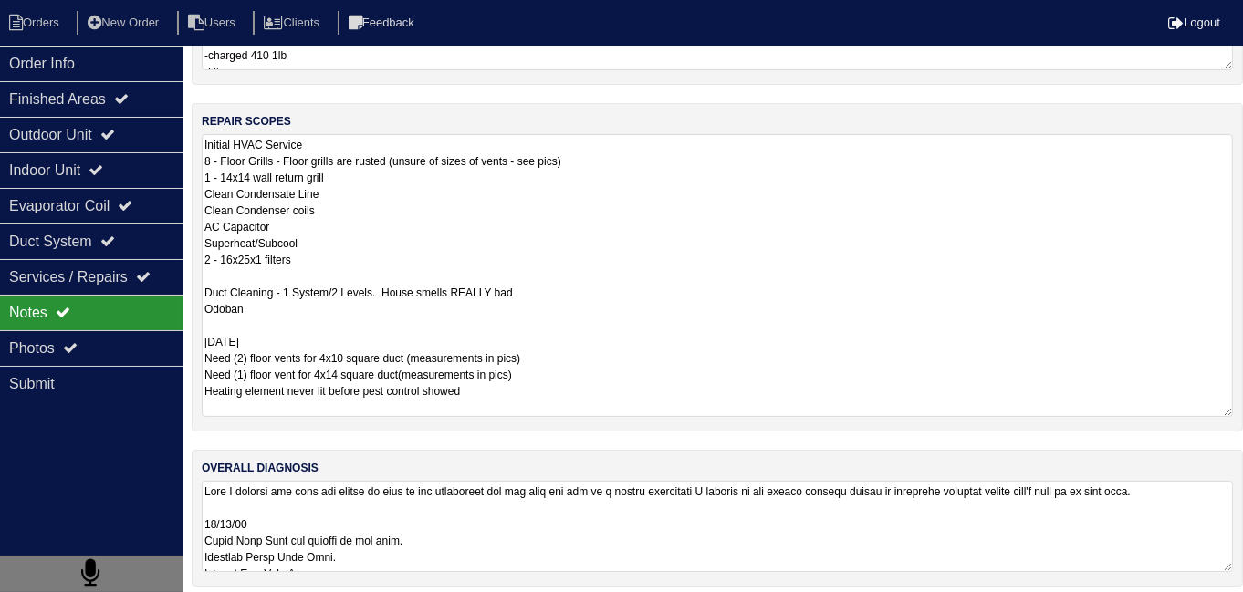
scroll to position [272, 0]
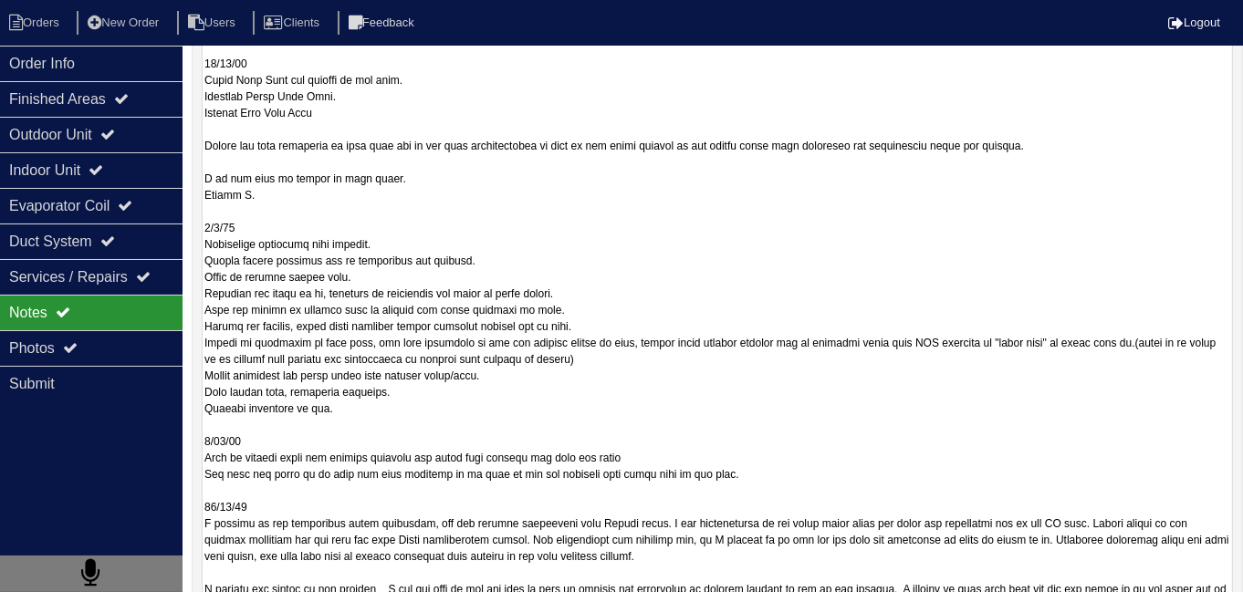
scroll to position [634, 0]
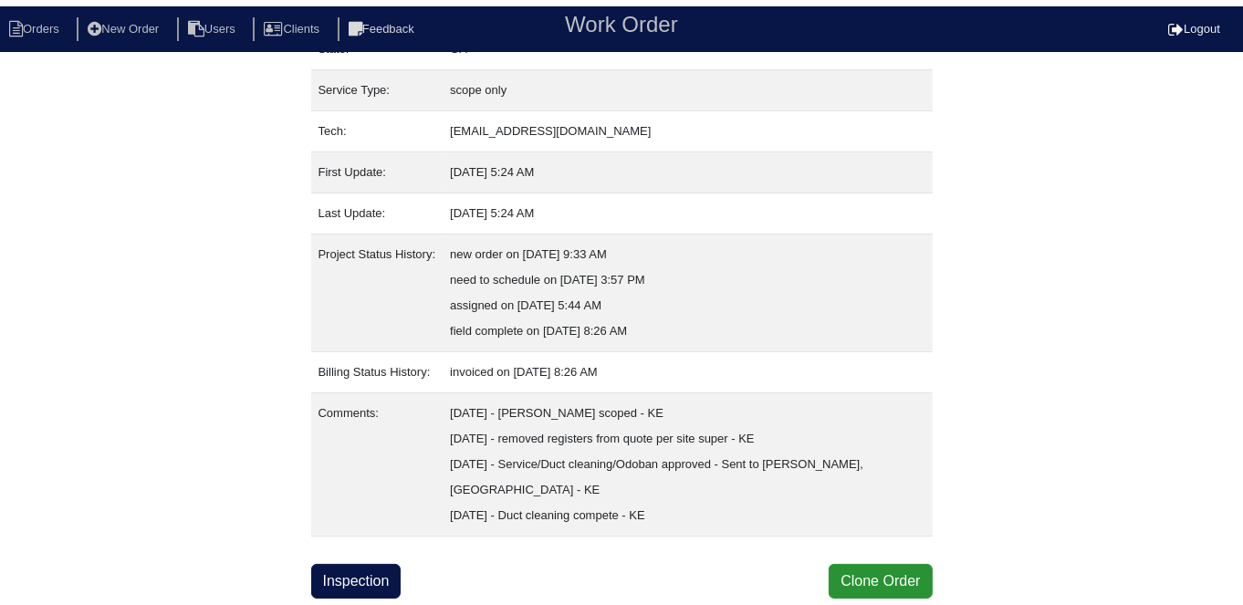
scroll to position [224, 0]
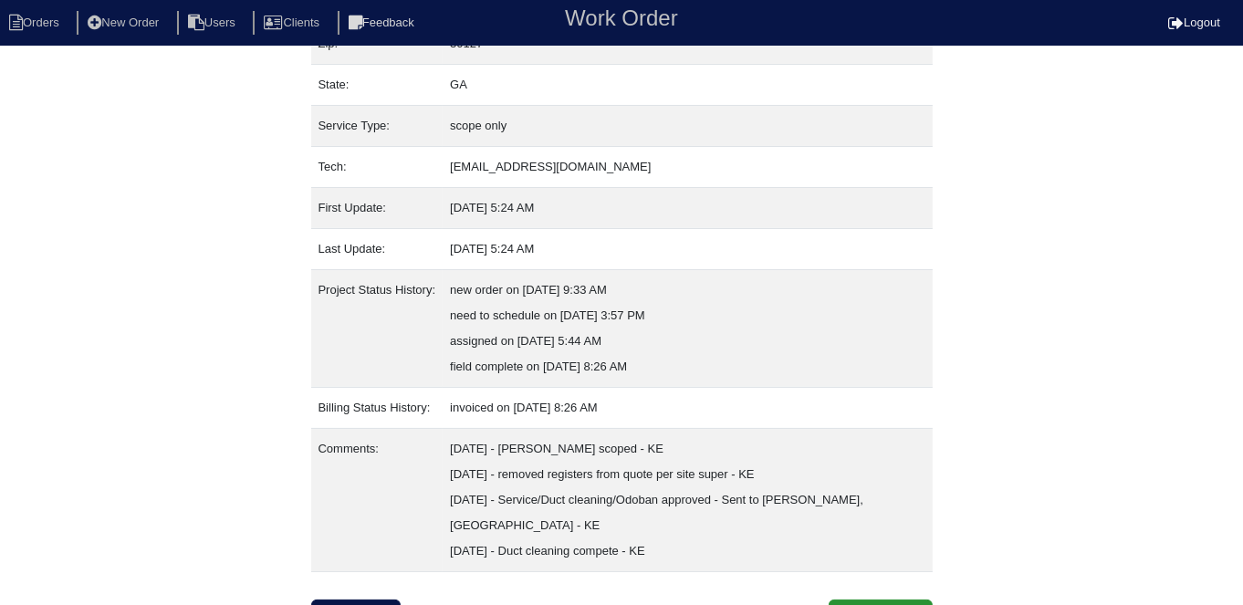
scroll to position [224, 0]
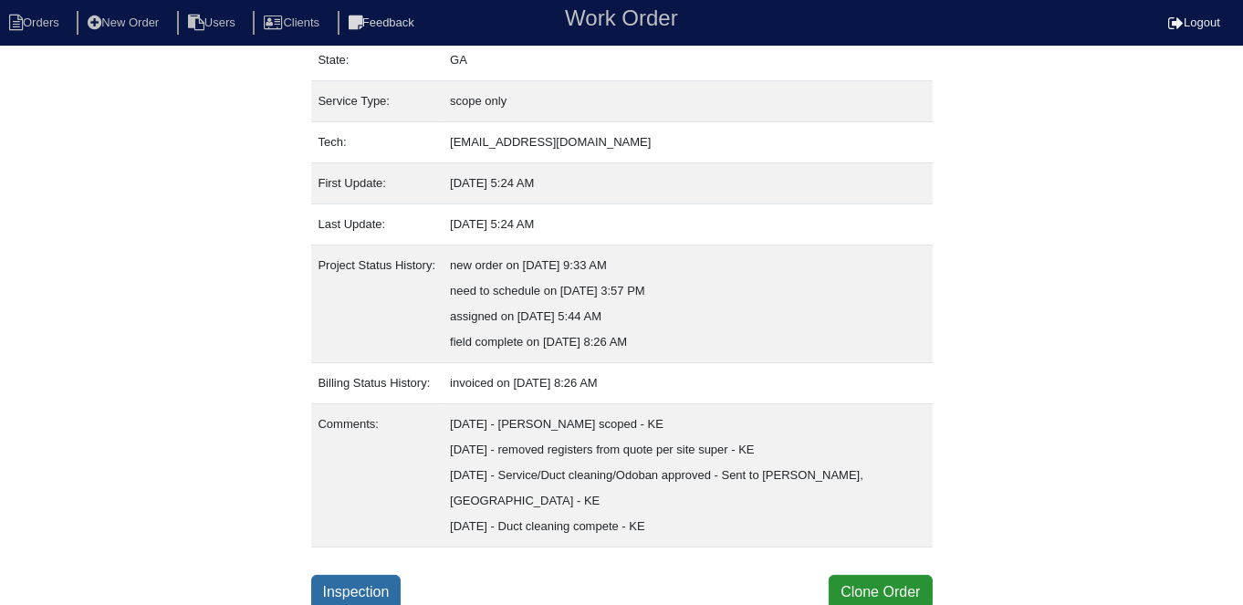
click at [378, 582] on link "Inspection" at bounding box center [356, 592] width 90 height 35
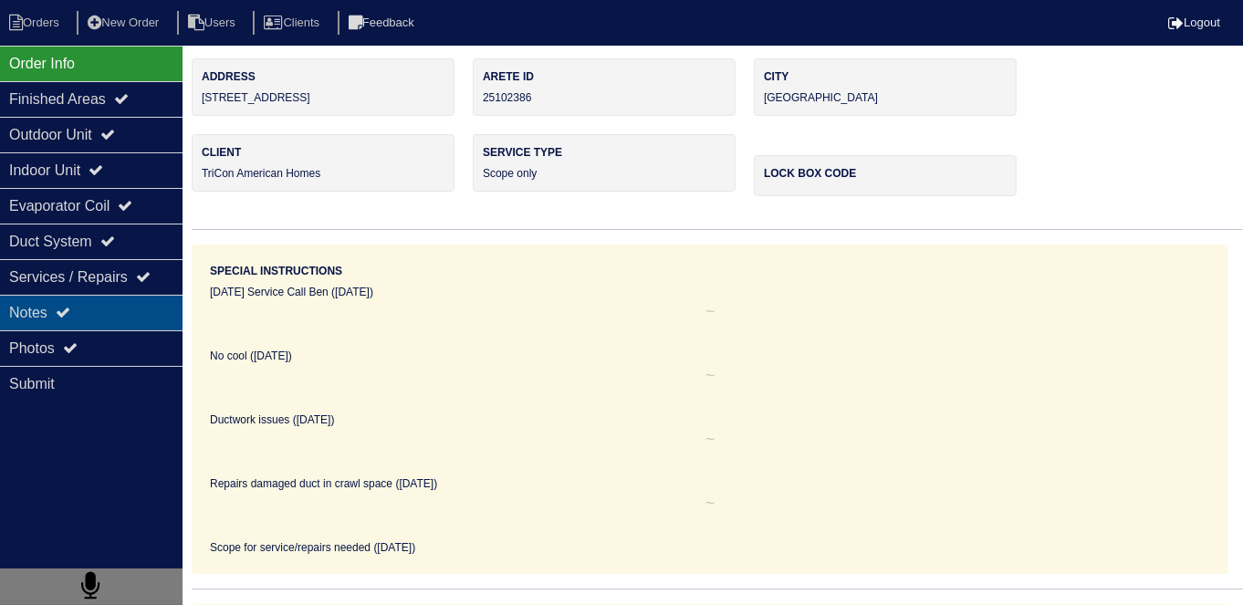
click at [77, 314] on div "Notes" at bounding box center [91, 313] width 183 height 36
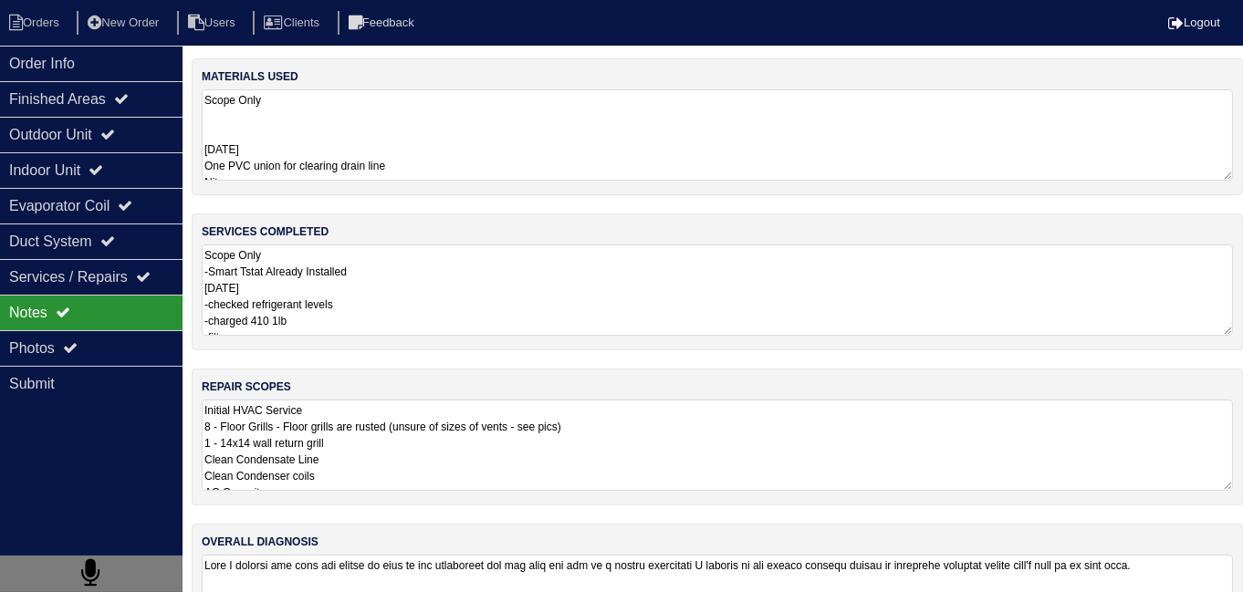
click at [440, 289] on textarea "Scope Only -Smart Tstat Already Installed [DATE] -checked refrigerant levels -c…" at bounding box center [718, 290] width 1032 height 91
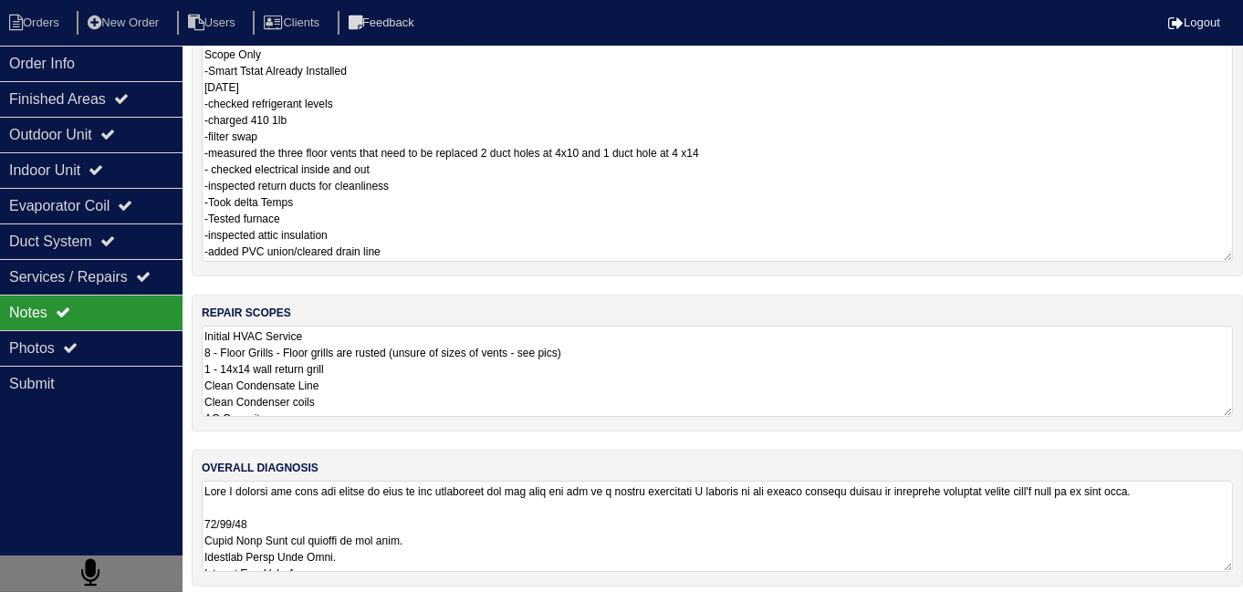
scroll to position [206, 0]
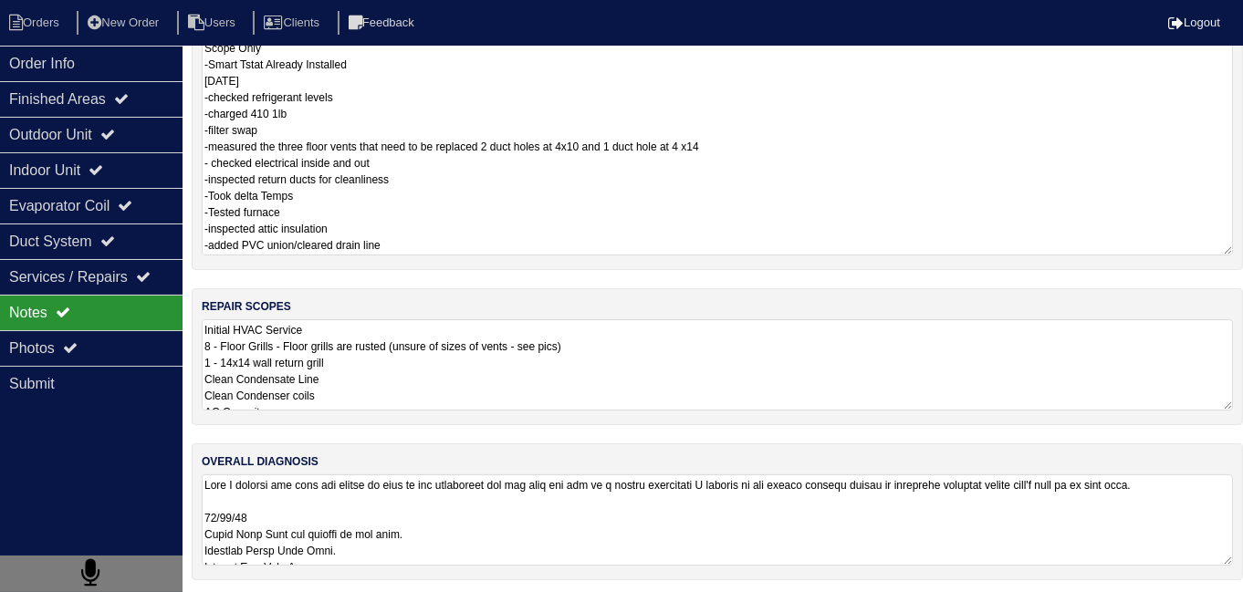
click at [839, 409] on div "repair scopes Initial HVAC Service 8 - Floor Grills - Floor grills are rusted (…" at bounding box center [718, 356] width 1052 height 137
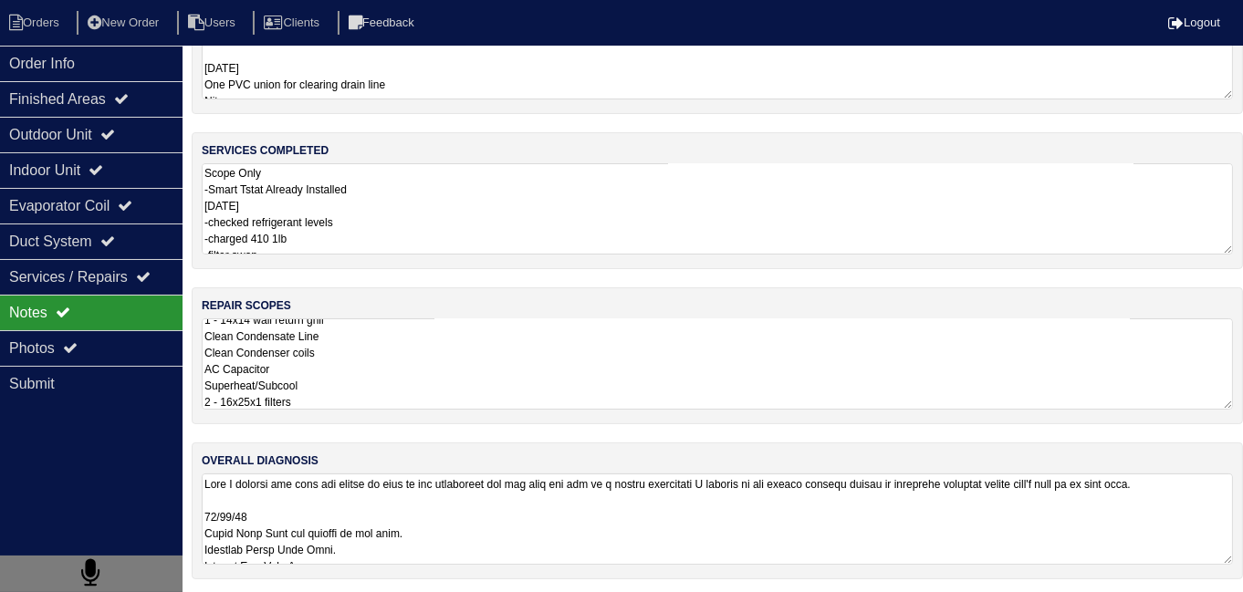
scroll to position [1, 0]
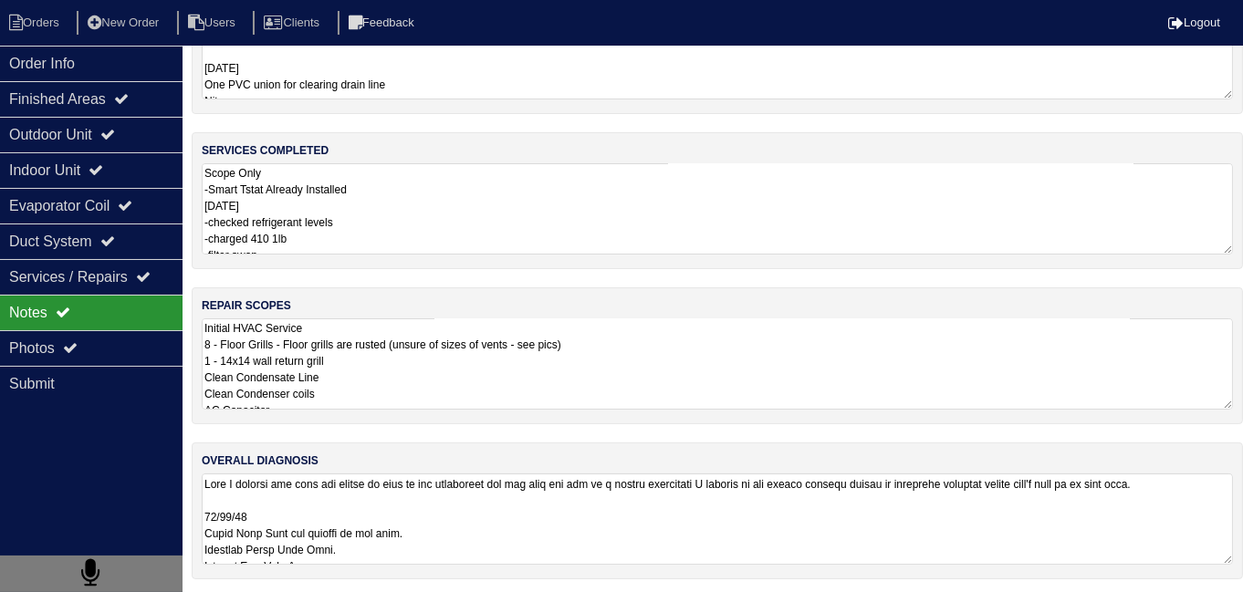
click at [803, 373] on textarea "Initial HVAC Service 8 - Floor Grills - Floor grills are rusted (unsure of size…" at bounding box center [718, 364] width 1032 height 91
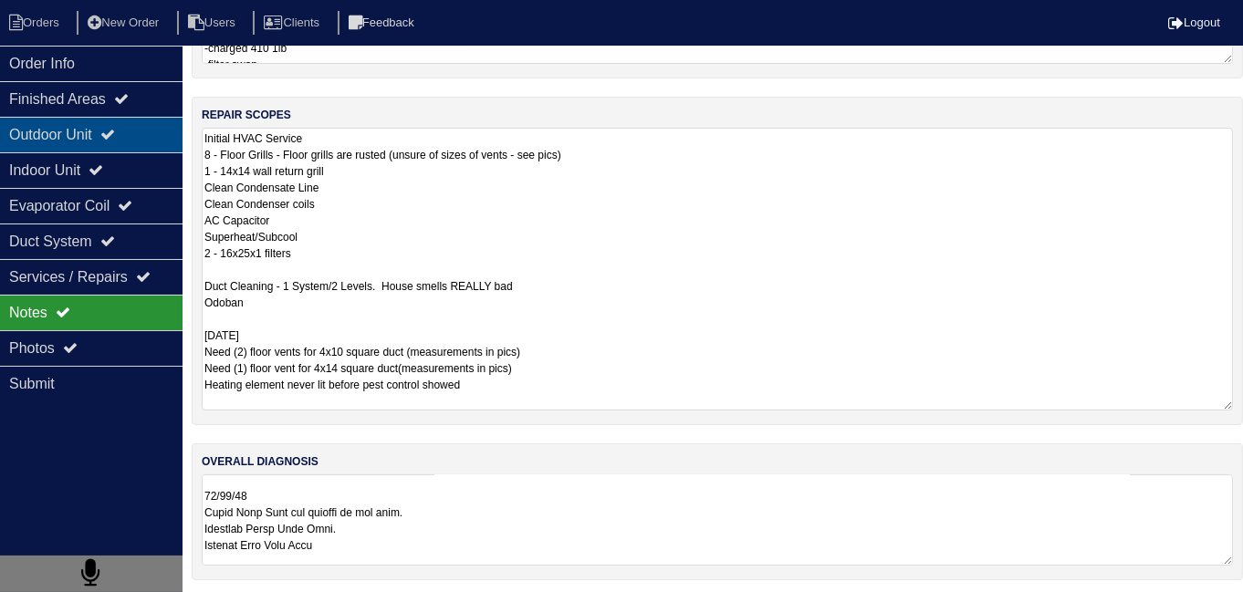
scroll to position [22, 0]
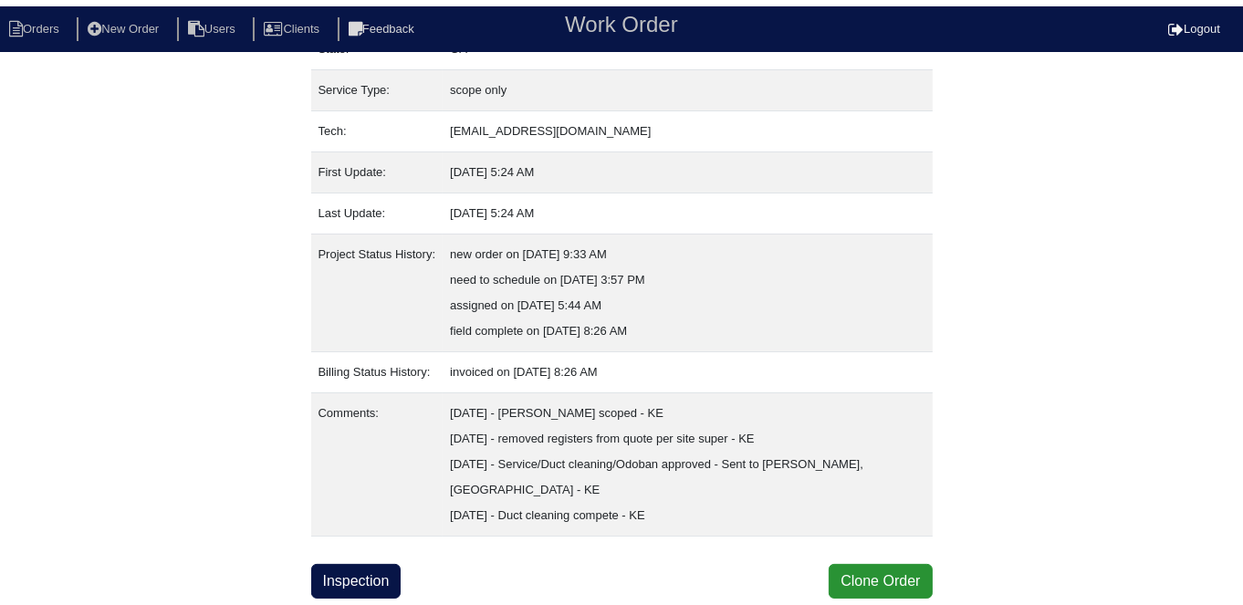
scroll to position [224, 0]
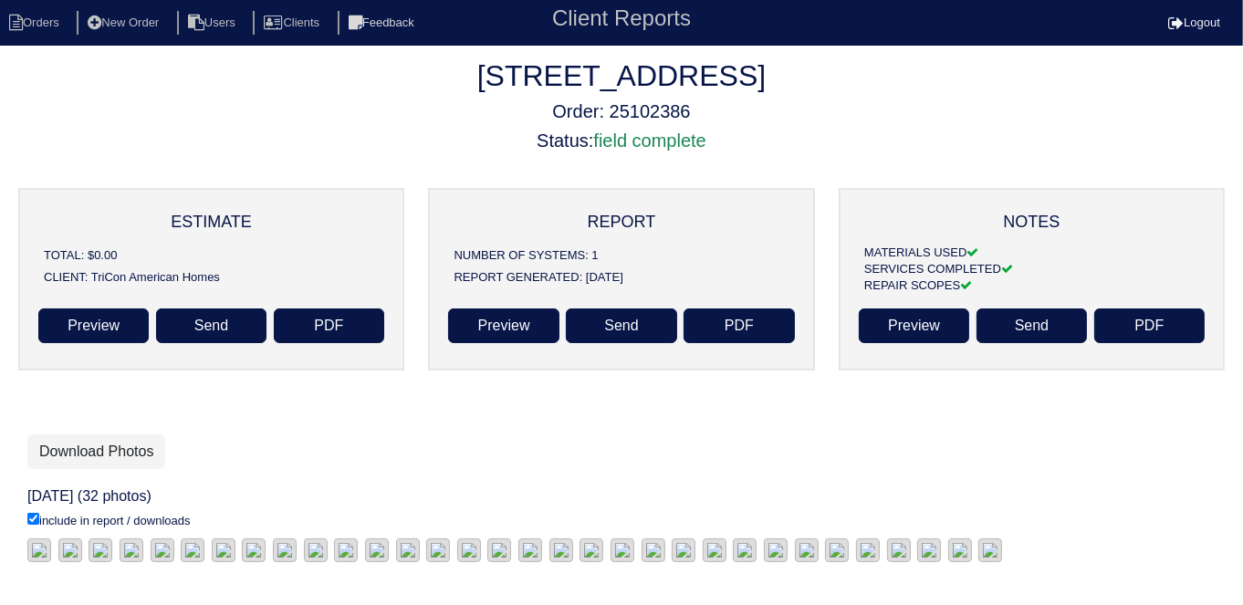
scroll to position [59, 0]
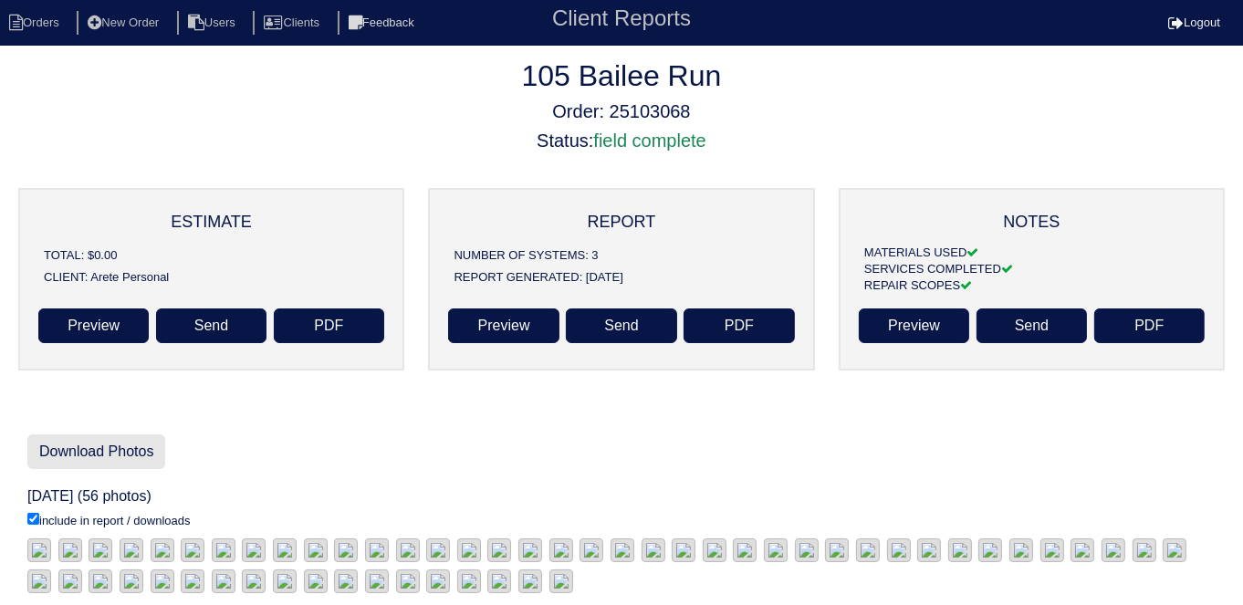
click at [106, 454] on link "Download Photos" at bounding box center [96, 452] width 138 height 35
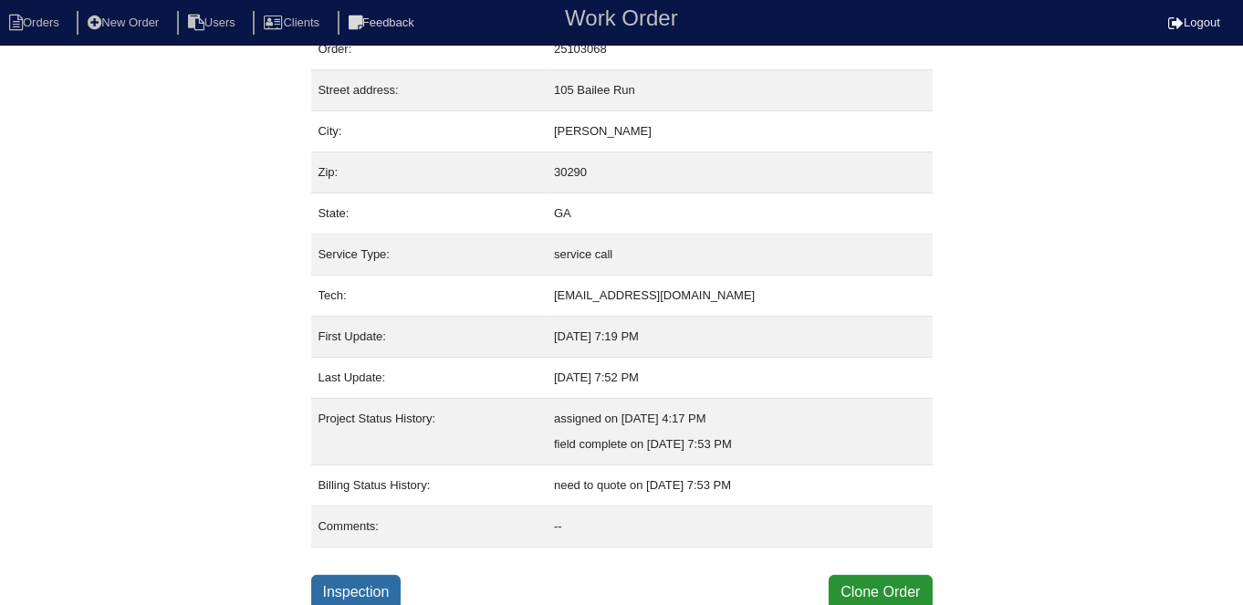
scroll to position [70, 0]
click at [364, 594] on link "Inspection" at bounding box center [356, 592] width 90 height 35
select select "0"
select select "1"
select select "Rheem"
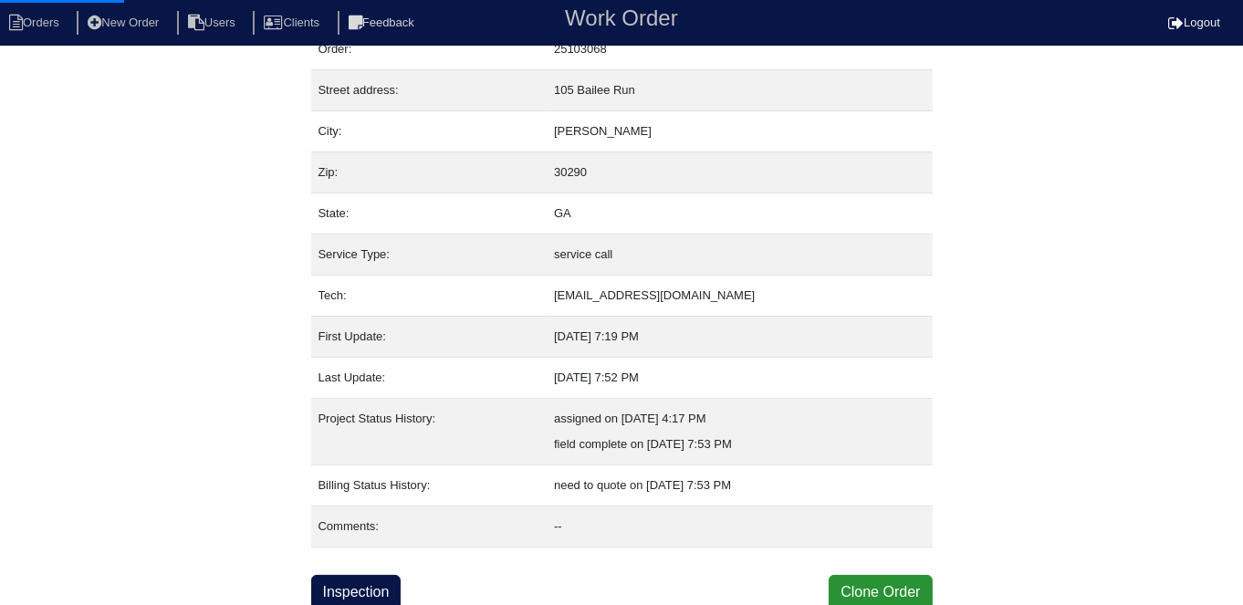
select select "1"
select select "0"
select select "1"
select select "0"
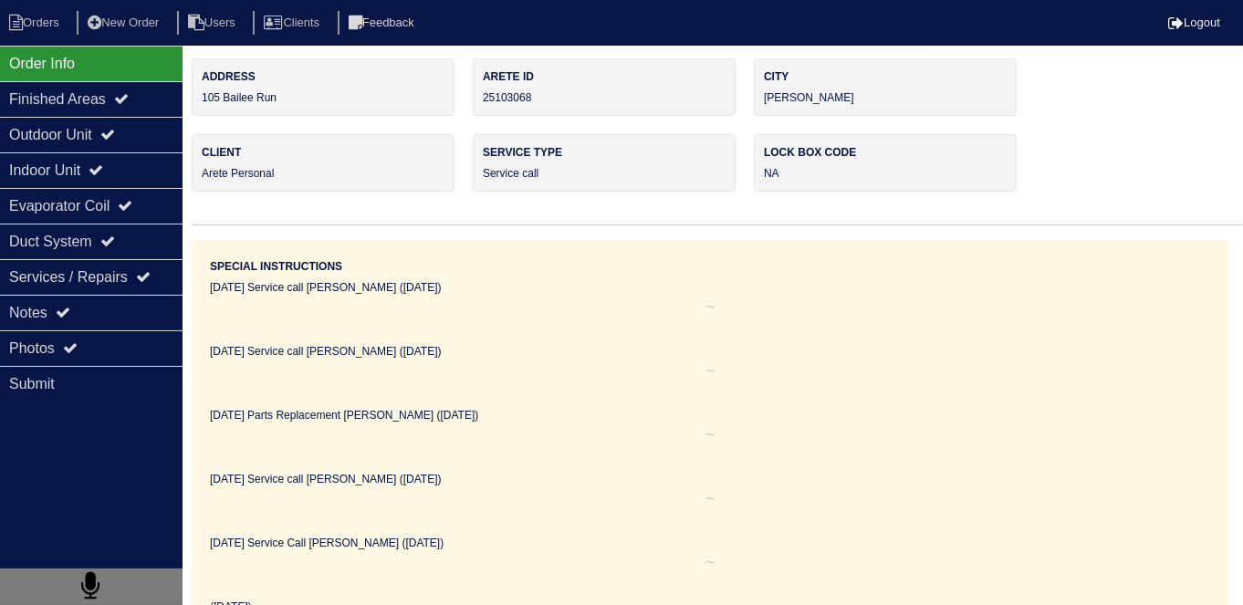
click at [78, 142] on div "Outdoor Unit" at bounding box center [91, 135] width 183 height 36
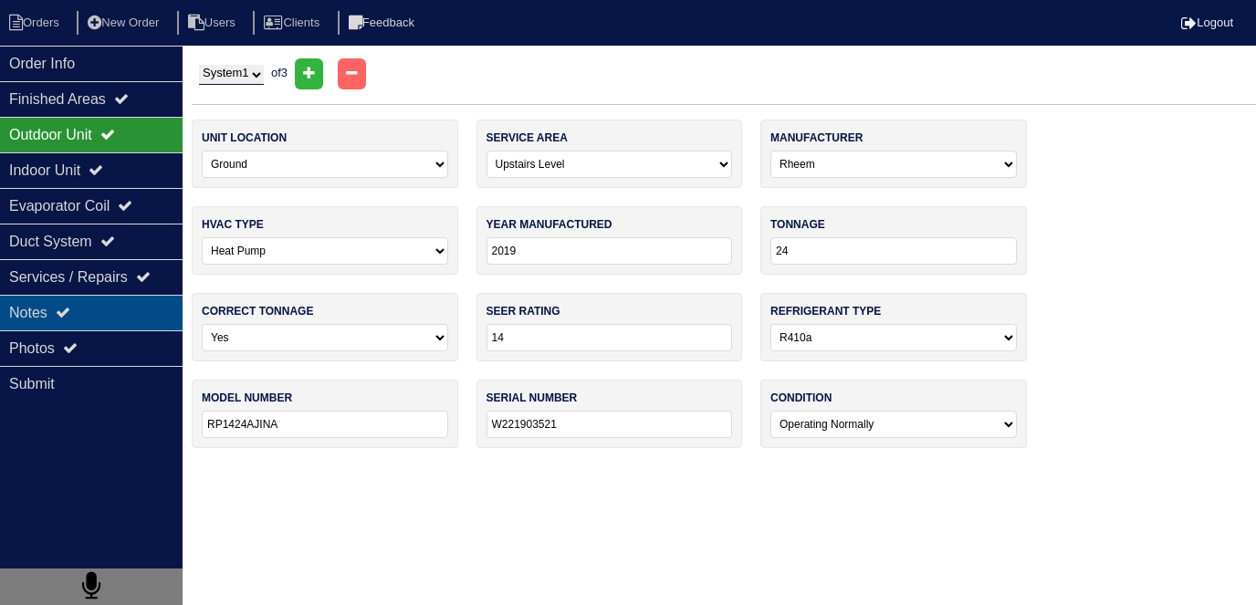
click at [51, 319] on div "Notes" at bounding box center [91, 313] width 183 height 36
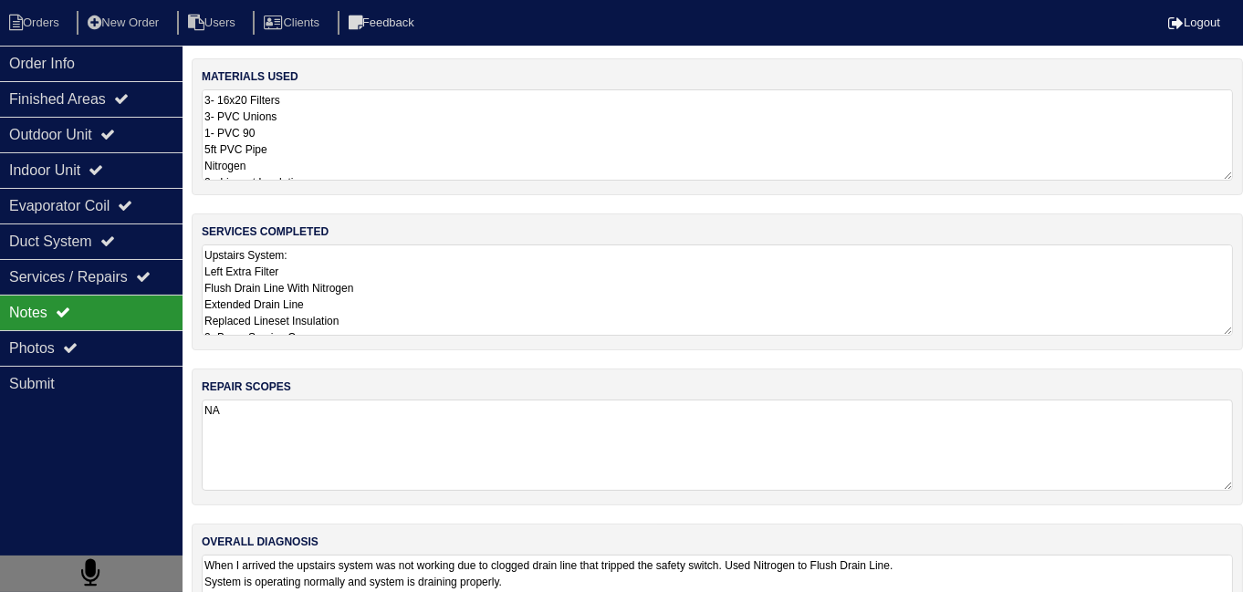
click at [567, 266] on textarea "Upstairs System: Left Extra Filter Flush Drain Line With Nitrogen Extended Drai…" at bounding box center [718, 290] width 1032 height 91
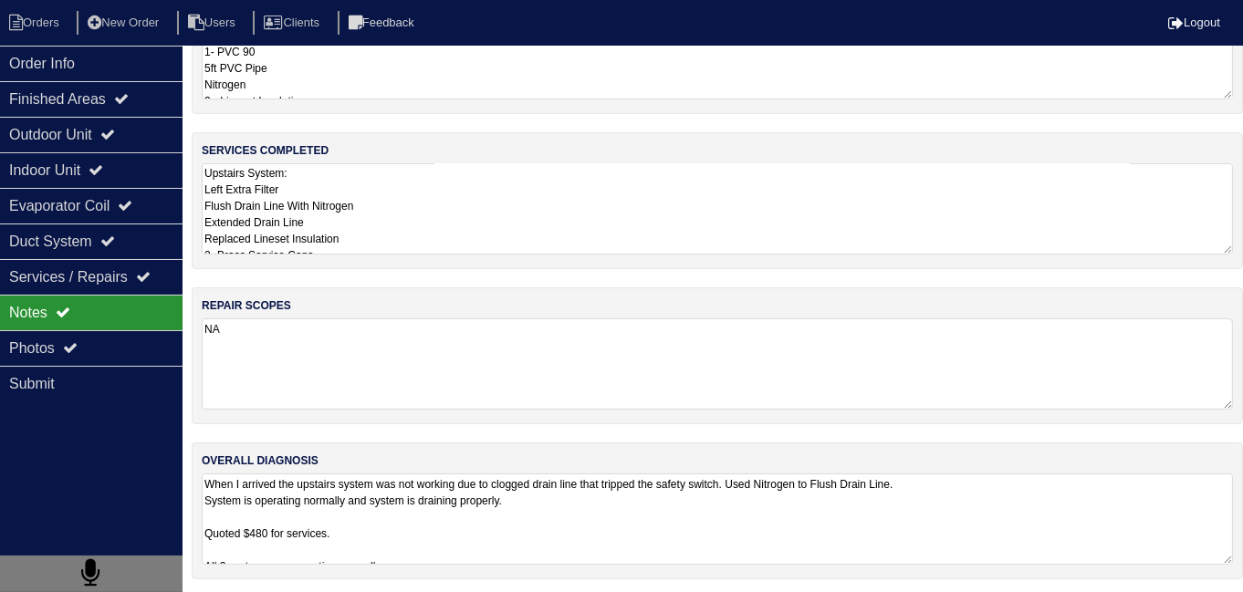
scroll to position [92, 0]
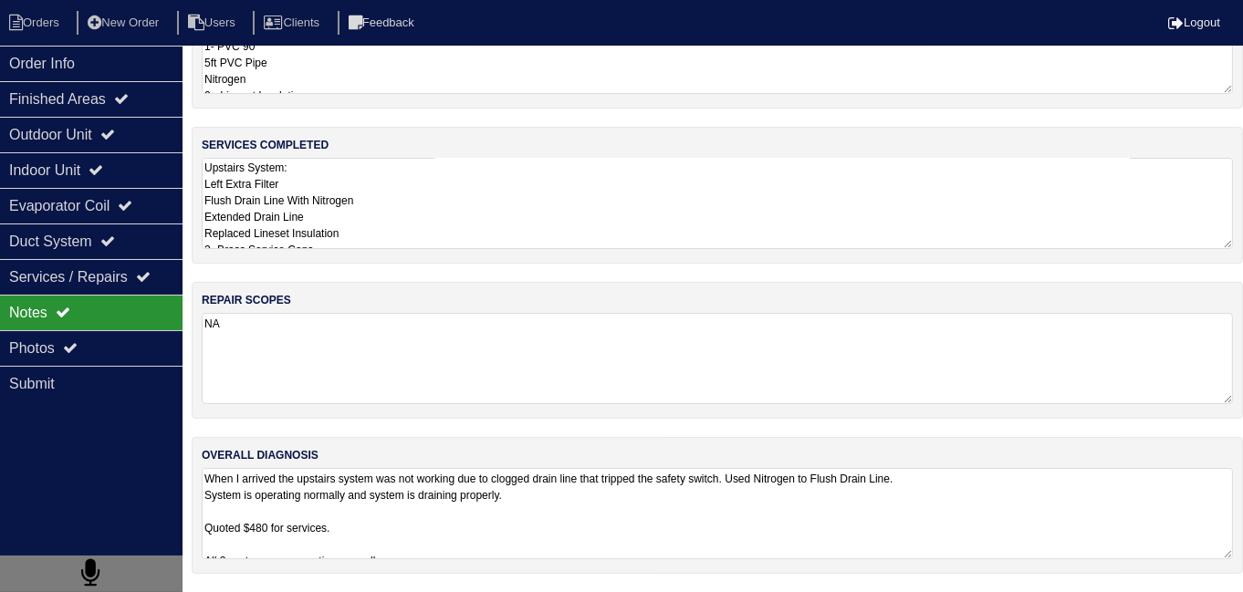
click at [797, 528] on div "materials used 3- 16x20 Filters 3- PVC Unions 1- PVC 90 5ft PVC Pipe Nitrogen 2…" at bounding box center [718, 282] width 1052 height 621
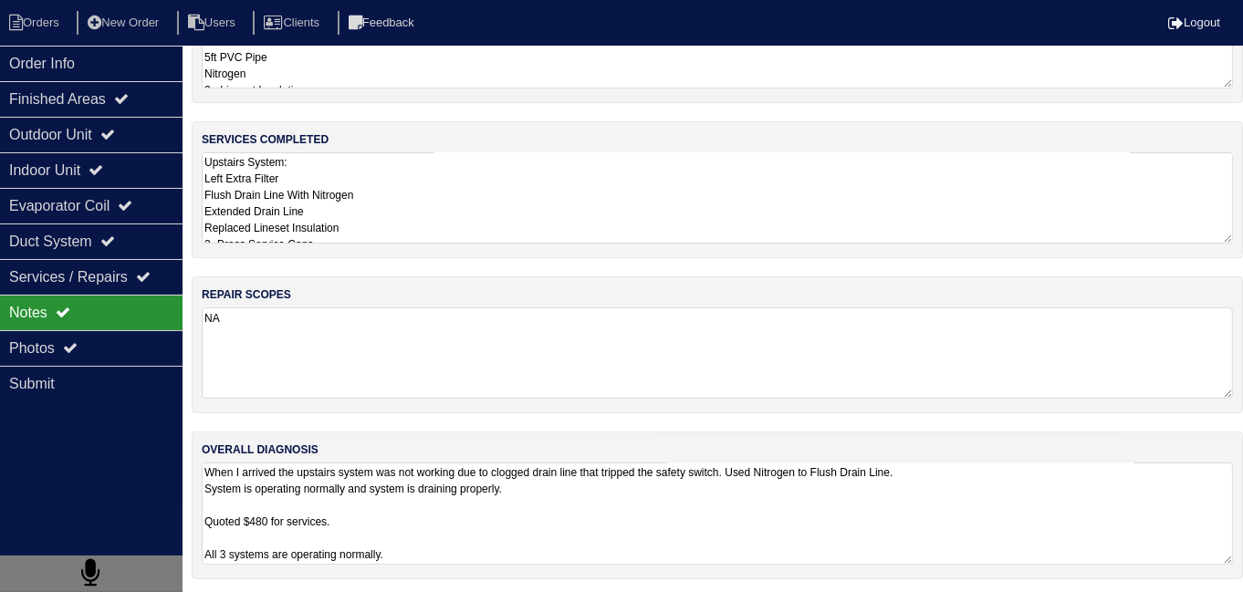
scroll to position [81, 0]
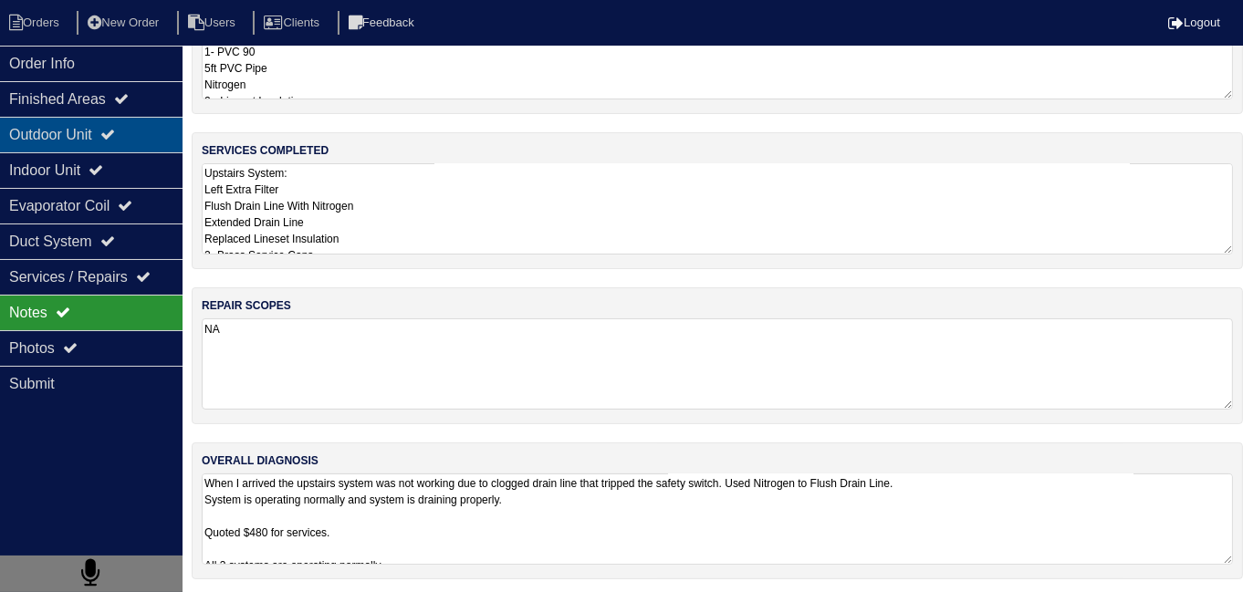
click at [80, 128] on div "Outdoor Unit" at bounding box center [91, 135] width 183 height 36
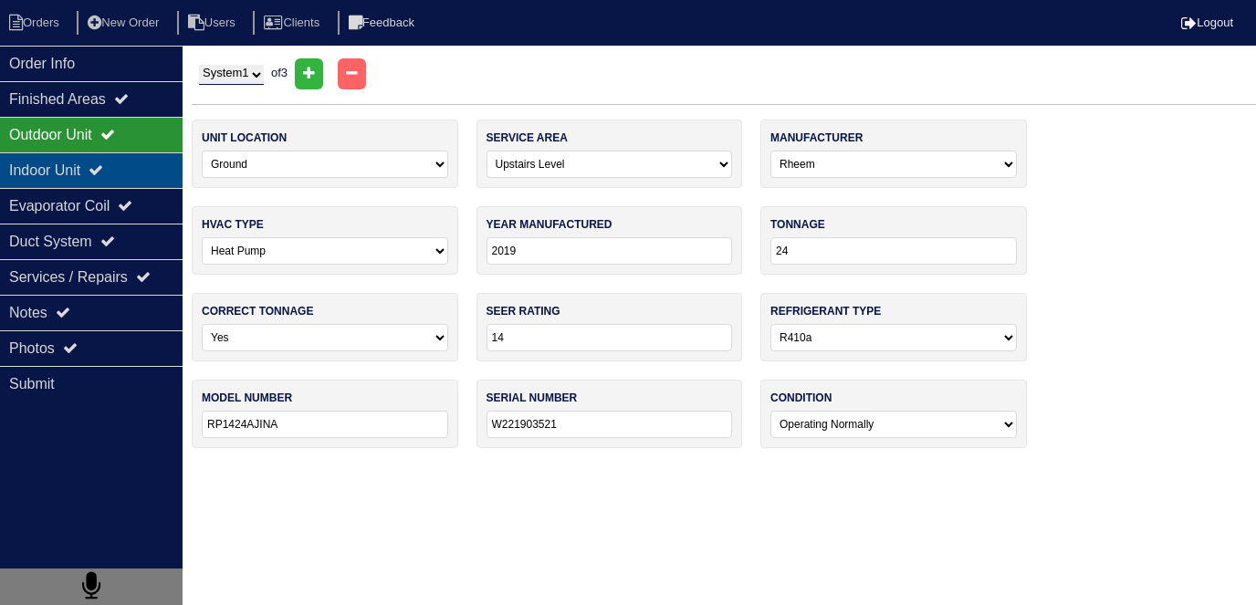
click at [79, 166] on div "Indoor Unit" at bounding box center [91, 170] width 183 height 36
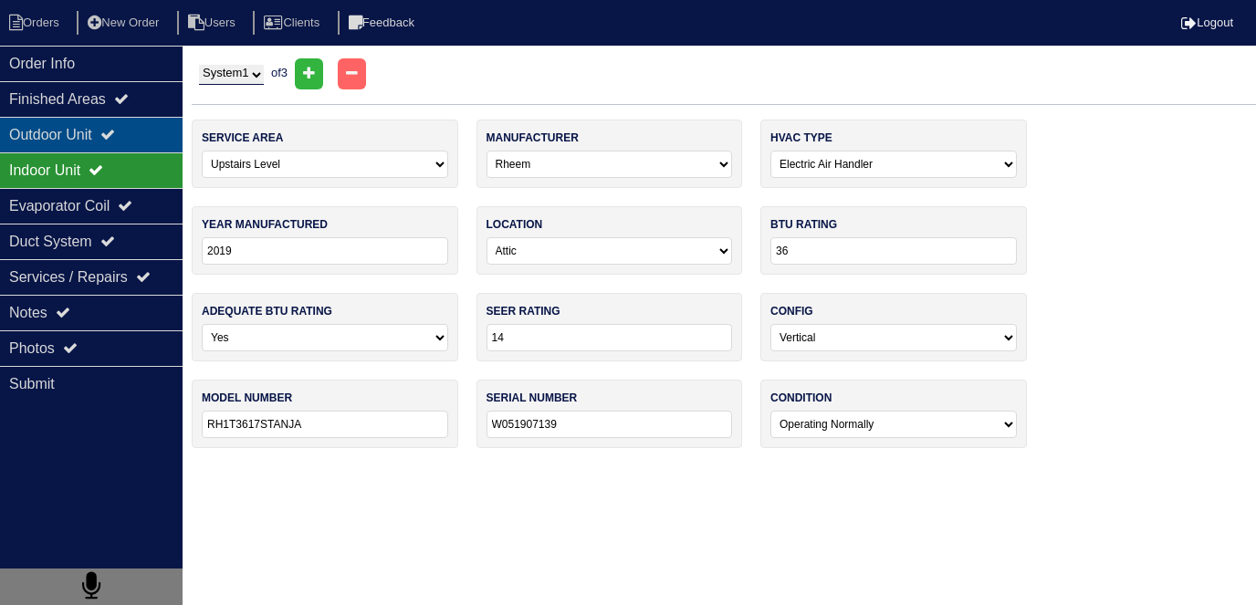
click at [75, 146] on div "Outdoor Unit" at bounding box center [91, 135] width 183 height 36
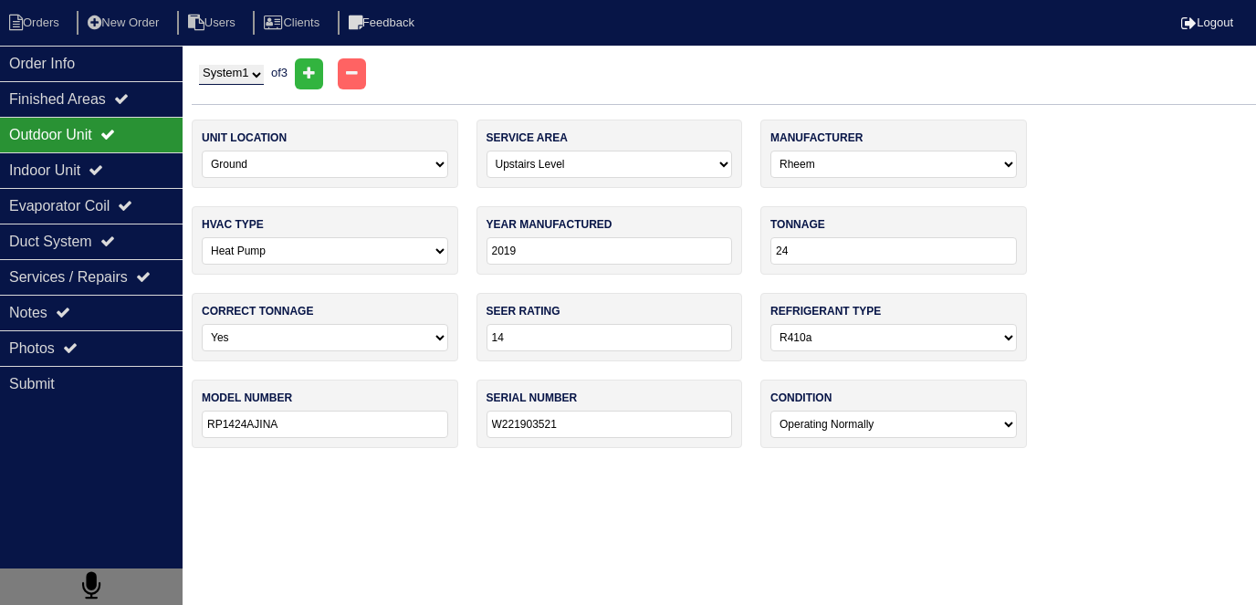
click at [245, 71] on select "System 1 System 2 System 3" at bounding box center [231, 75] width 65 height 20
select select "2"
click at [199, 65] on select "System 1 System 2 System 3" at bounding box center [231, 75] width 65 height 20
select select "0"
type input "36"
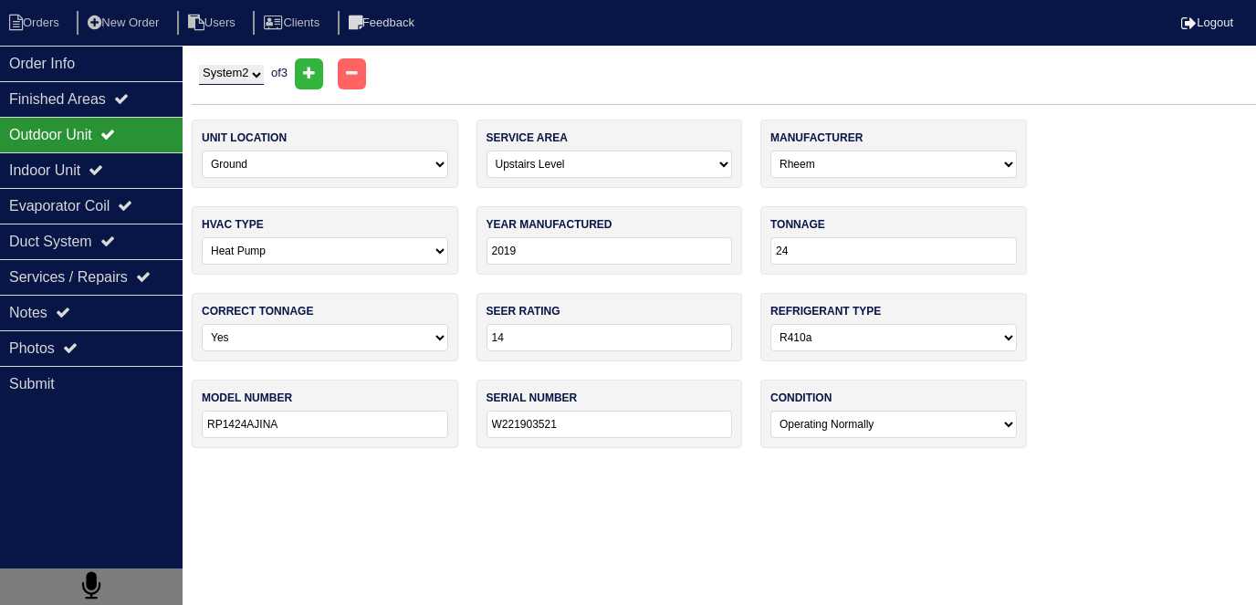
type input "RP1436AJINA"
type input "W201939574"
click at [104, 176] on div "Indoor Unit" at bounding box center [91, 170] width 183 height 36
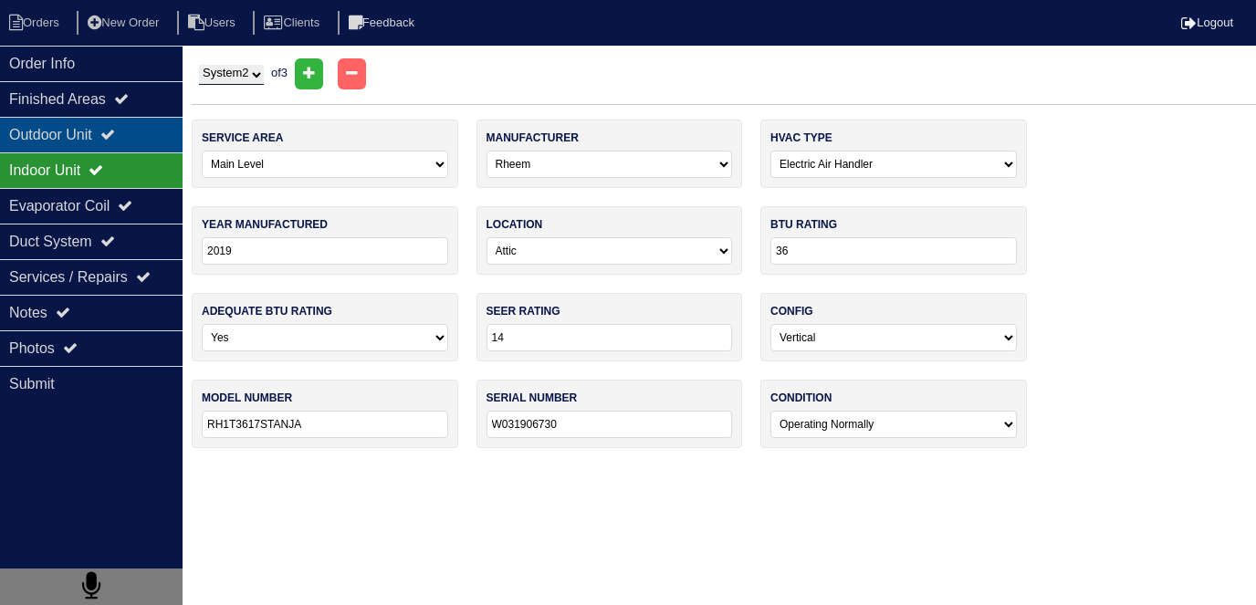
click at [110, 136] on div "Outdoor Unit" at bounding box center [91, 135] width 183 height 36
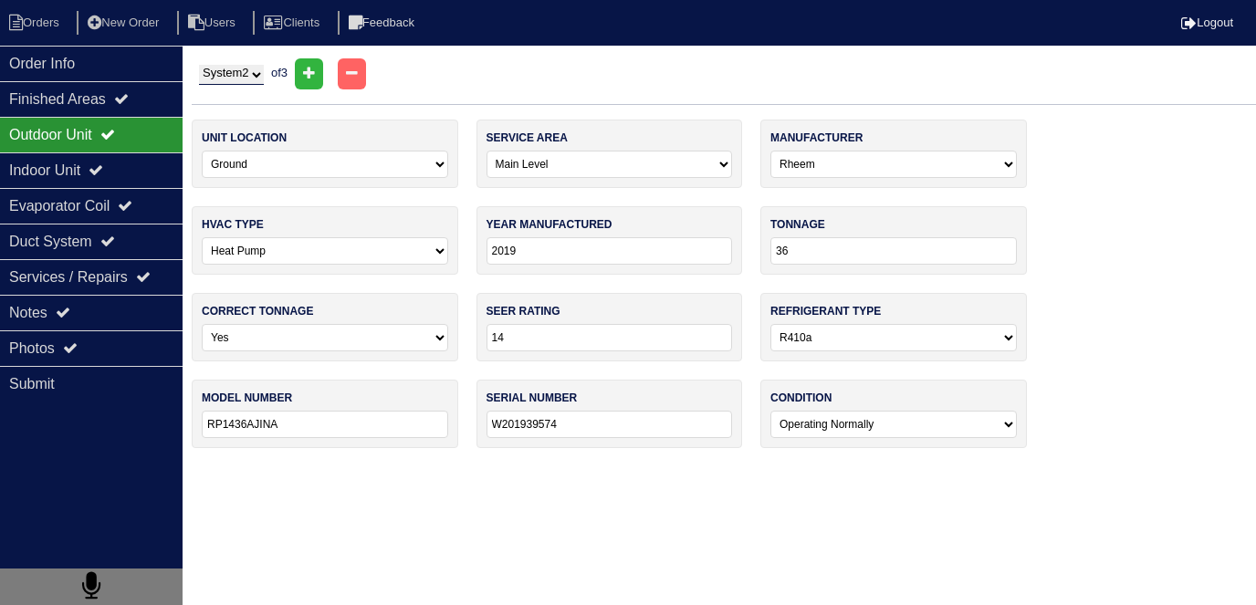
click at [246, 76] on select "System 1 System 2 System 3" at bounding box center [231, 75] width 65 height 20
select select "3"
click at [199, 65] on select "System 1 System 2 System 3" at bounding box center [231, 75] width 65 height 20
select select "3"
type input "30"
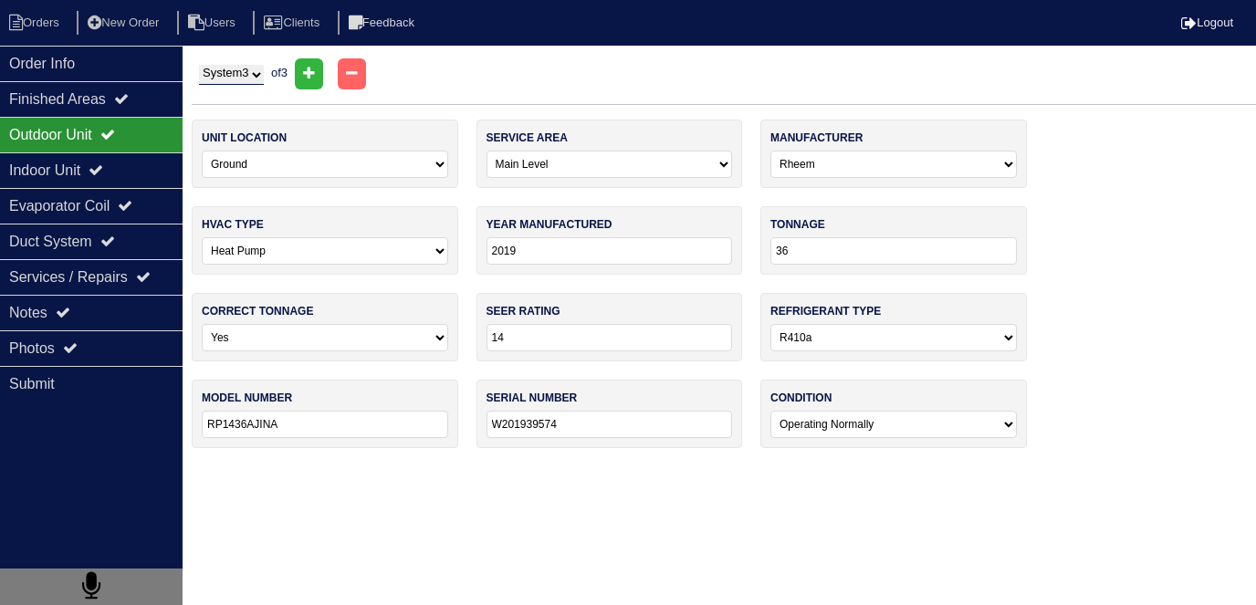
type input "RP1430AJINA"
type input "W251912278"
click at [140, 174] on div "Indoor Unit" at bounding box center [91, 170] width 183 height 36
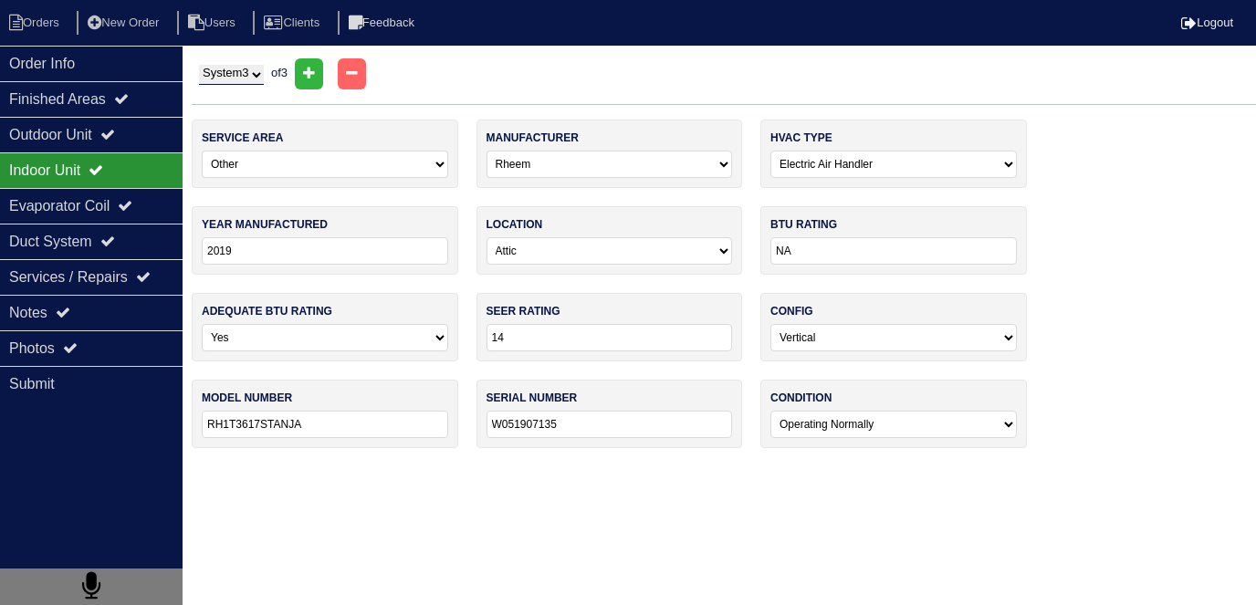
click at [136, 154] on div "Indoor Unit" at bounding box center [91, 170] width 183 height 36
click at [115, 140] on icon at bounding box center [107, 134] width 15 height 15
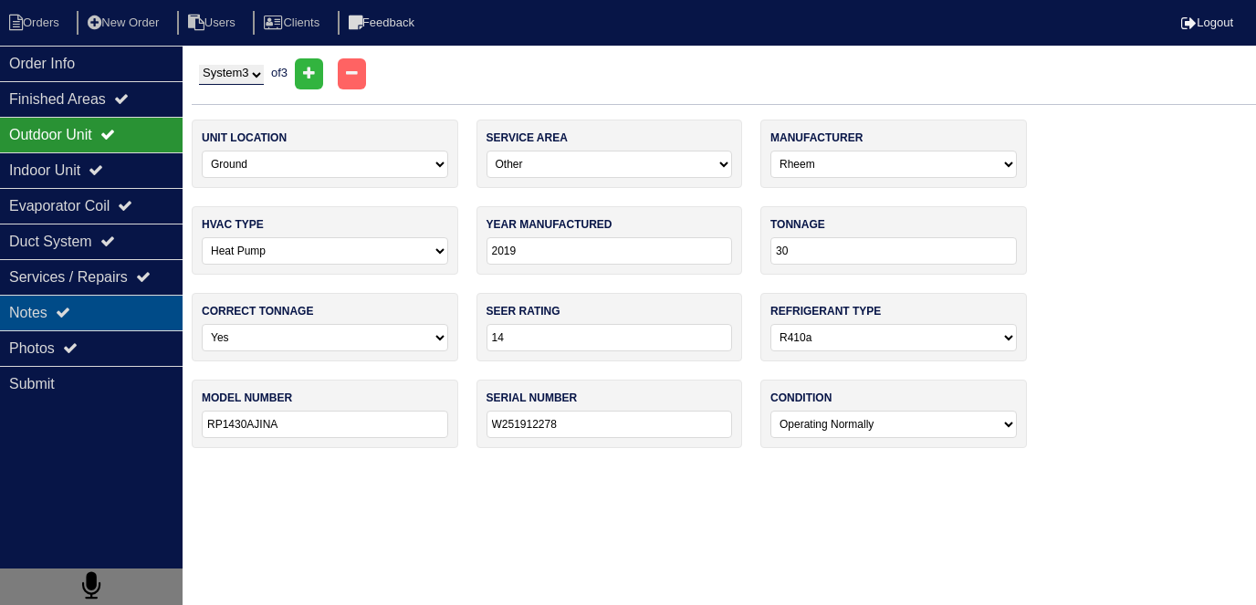
click at [113, 325] on div "Notes" at bounding box center [91, 313] width 183 height 36
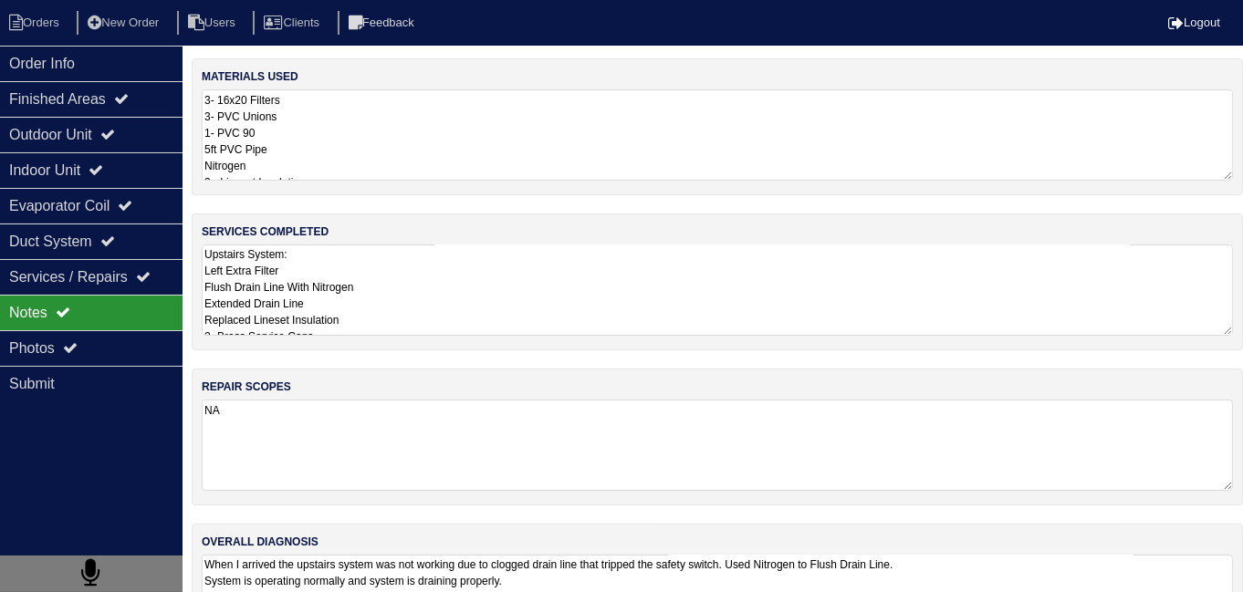
click at [430, 298] on textarea "Upstairs System: Left Extra Filter Flush Drain Line With Nitrogen Extended Drai…" at bounding box center [718, 290] width 1032 height 91
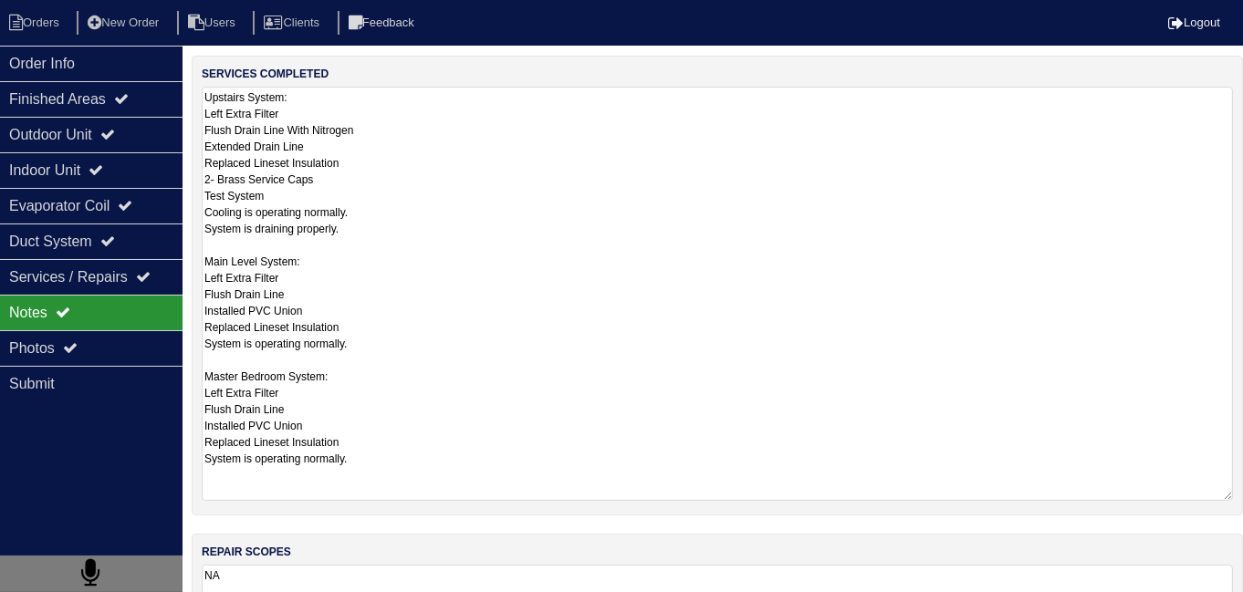
scroll to position [158, 0]
click at [80, 65] on div "Order Info" at bounding box center [91, 64] width 183 height 36
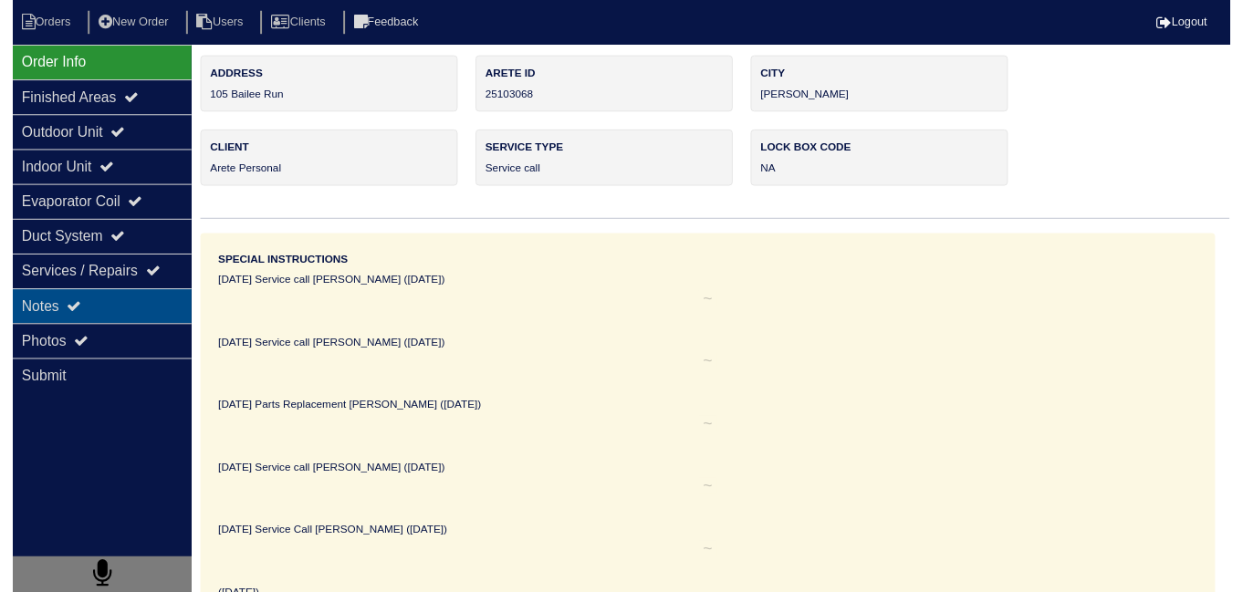
scroll to position [0, 0]
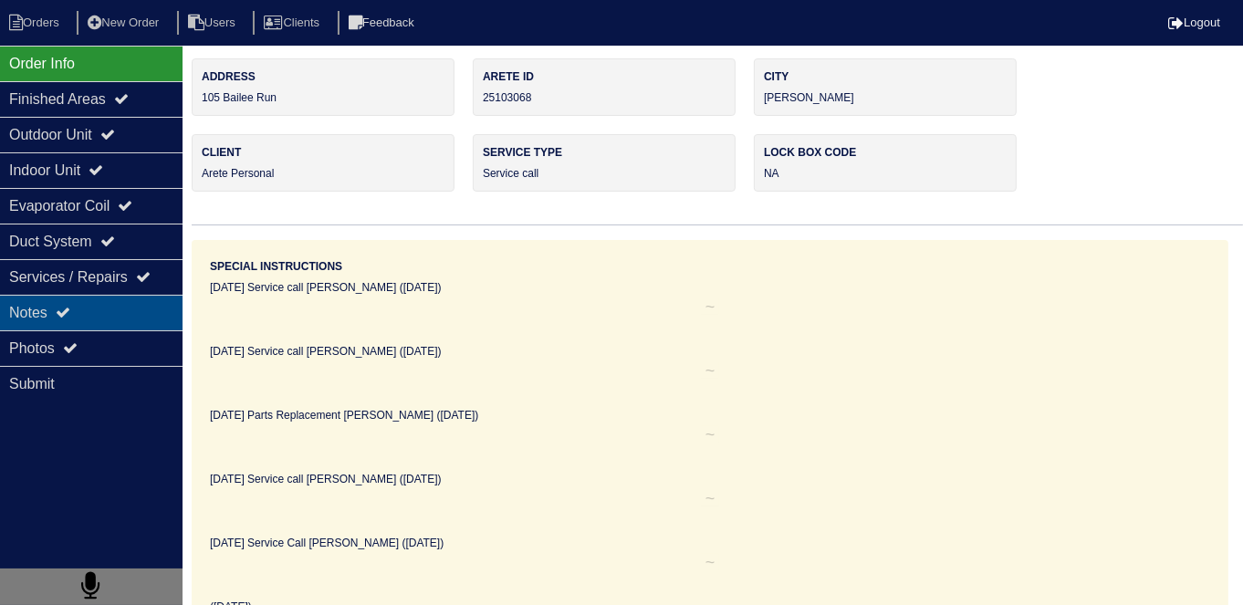
click at [146, 321] on div "Notes" at bounding box center [91, 313] width 183 height 36
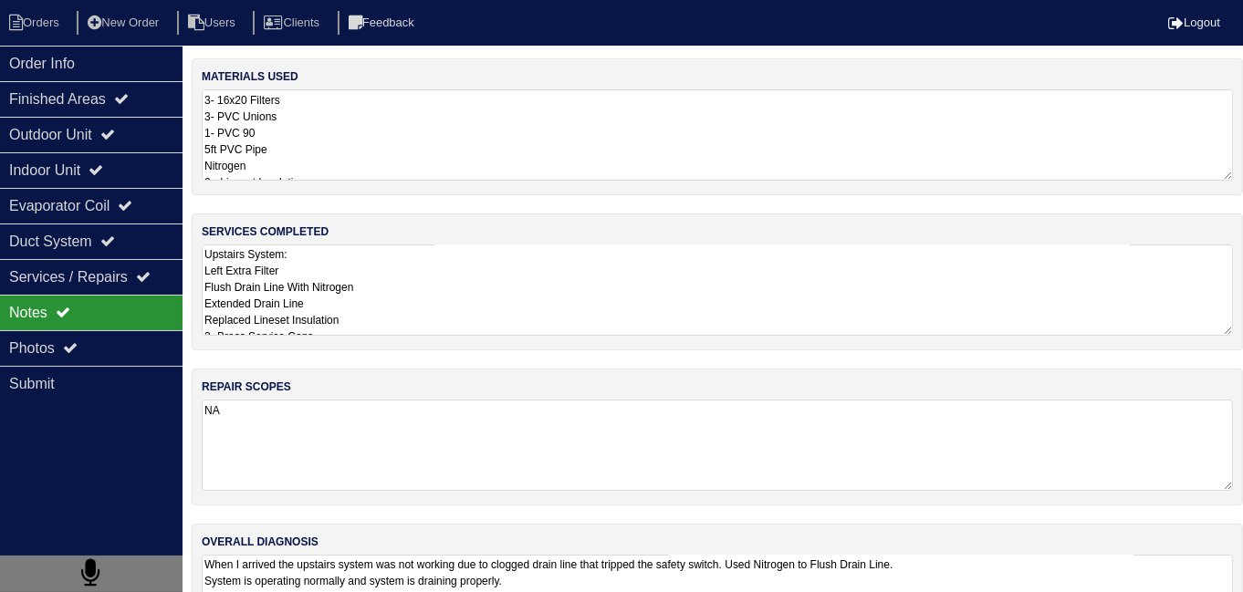
click at [438, 317] on textarea "Upstairs System: Left Extra Filter Flush Drain Line With Nitrogen Extended Drai…" at bounding box center [718, 290] width 1032 height 91
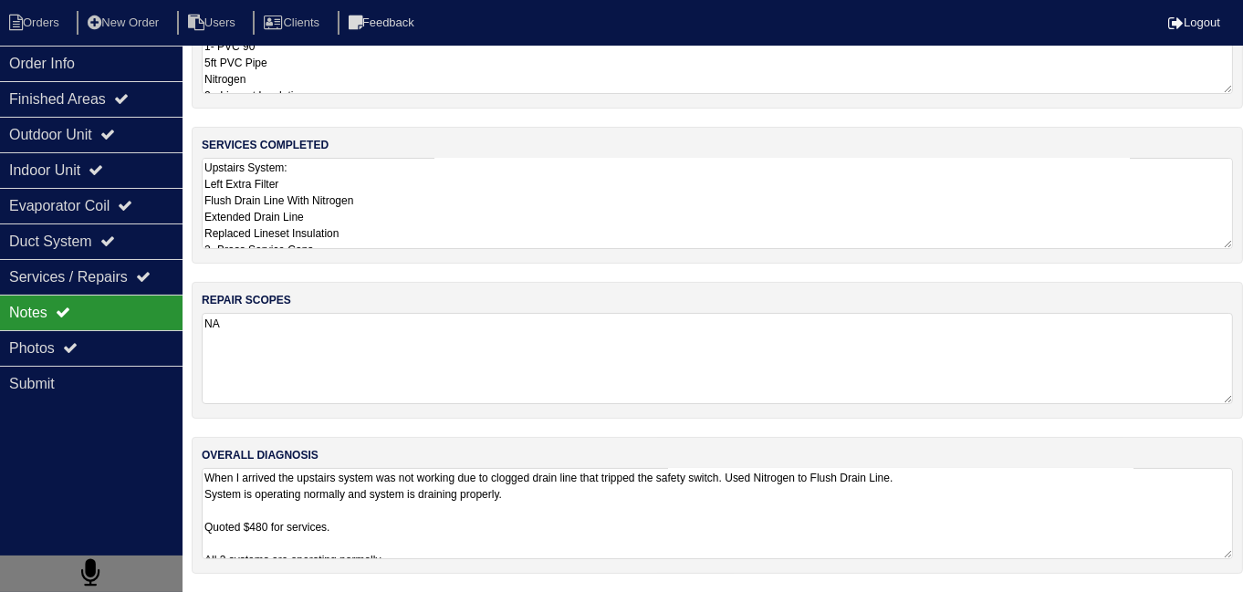
scroll to position [81, 0]
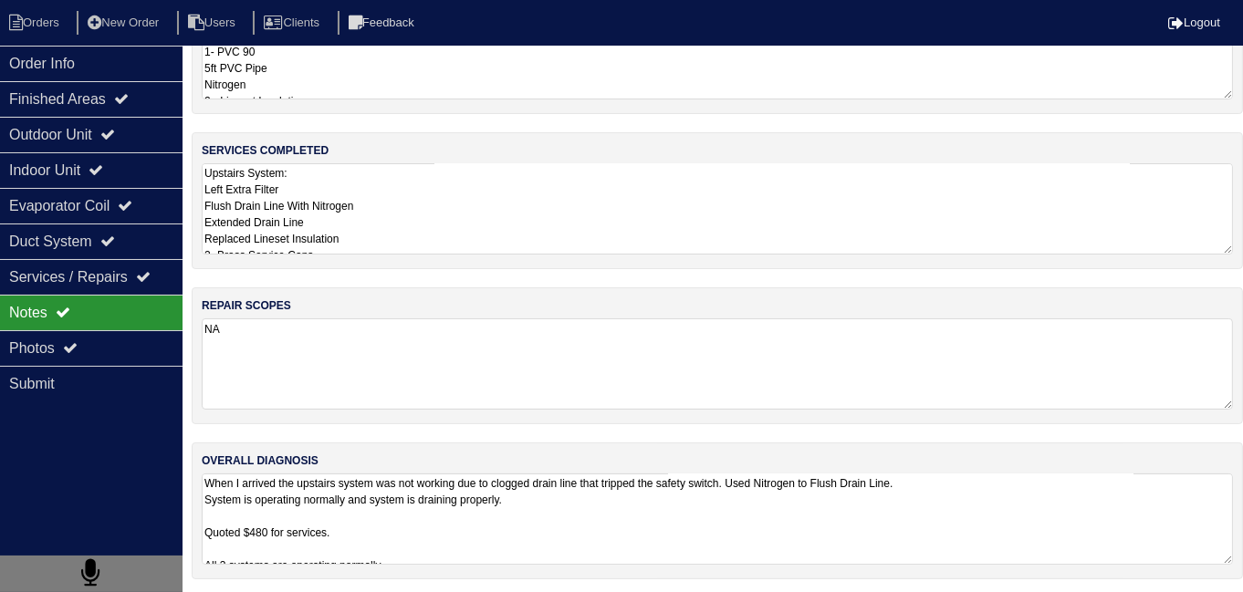
click at [542, 198] on textarea "Upstairs System: Left Extra Filter Flush Drain Line With Nitrogen Extended Drai…" at bounding box center [718, 208] width 1032 height 91
click at [478, 240] on textarea "Upstairs System: Left Extra Filter Flush Drain Line With Nitrogen Extended Drai…" at bounding box center [718, 208] width 1032 height 91
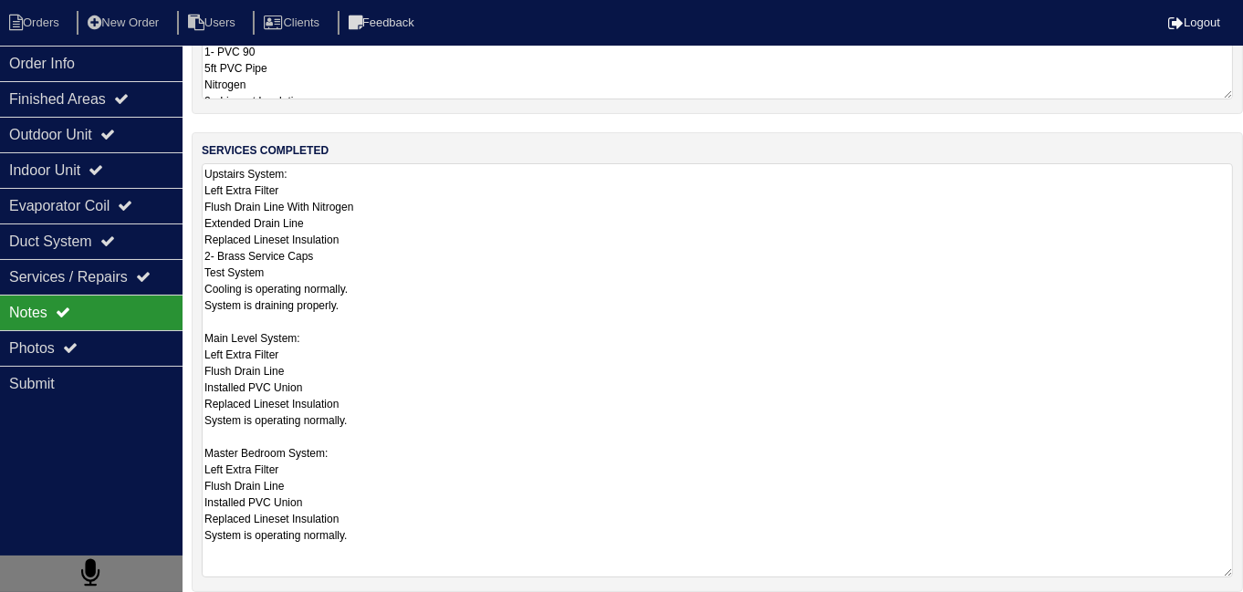
click at [511, 522] on textarea "Upstairs System: Left Extra Filter Flush Drain Line With Nitrogen Extended Drai…" at bounding box center [718, 370] width 1032 height 414
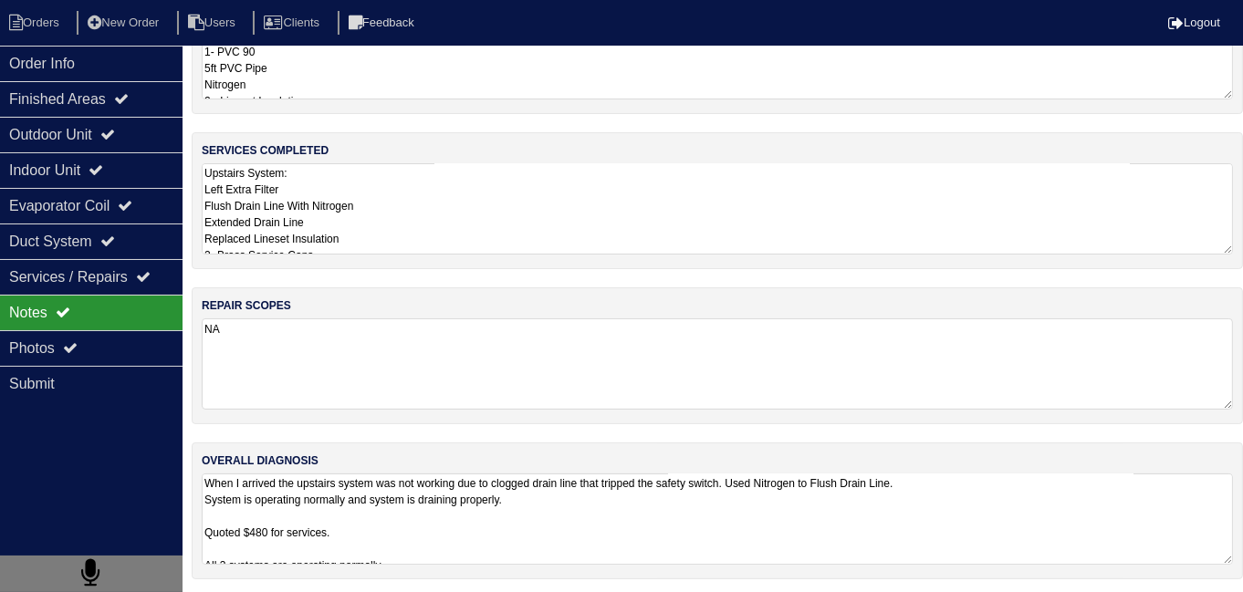
click at [405, 219] on textarea "Upstairs System: Left Extra Filter Flush Drain Line With Nitrogen Extended Drai…" at bounding box center [718, 208] width 1032 height 91
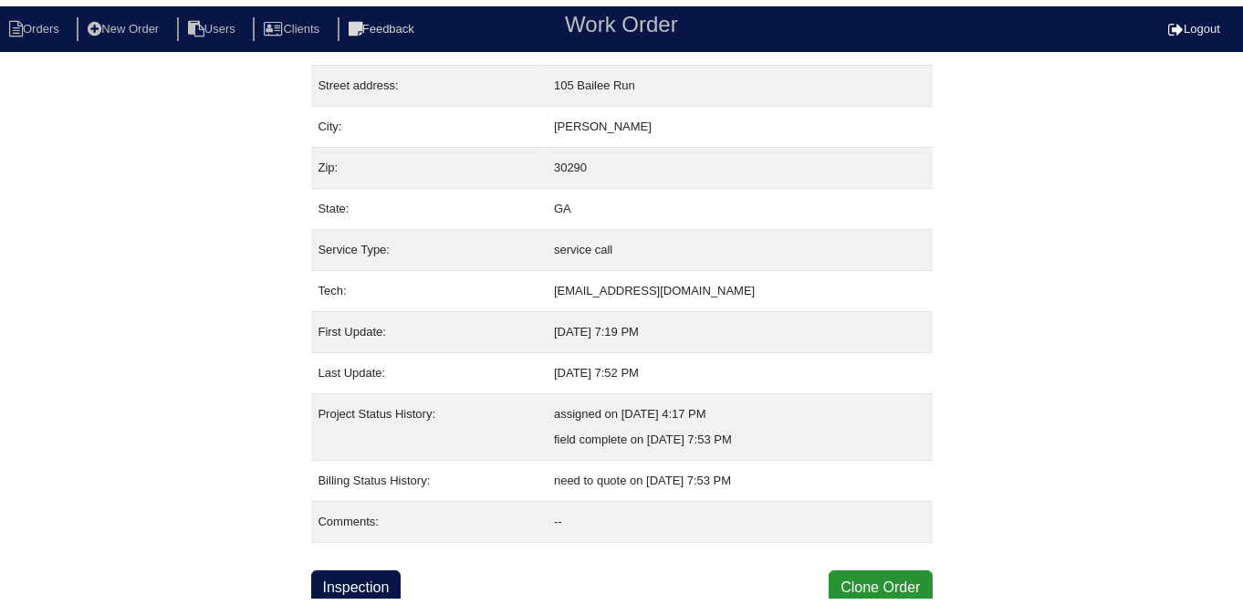
scroll to position [70, 0]
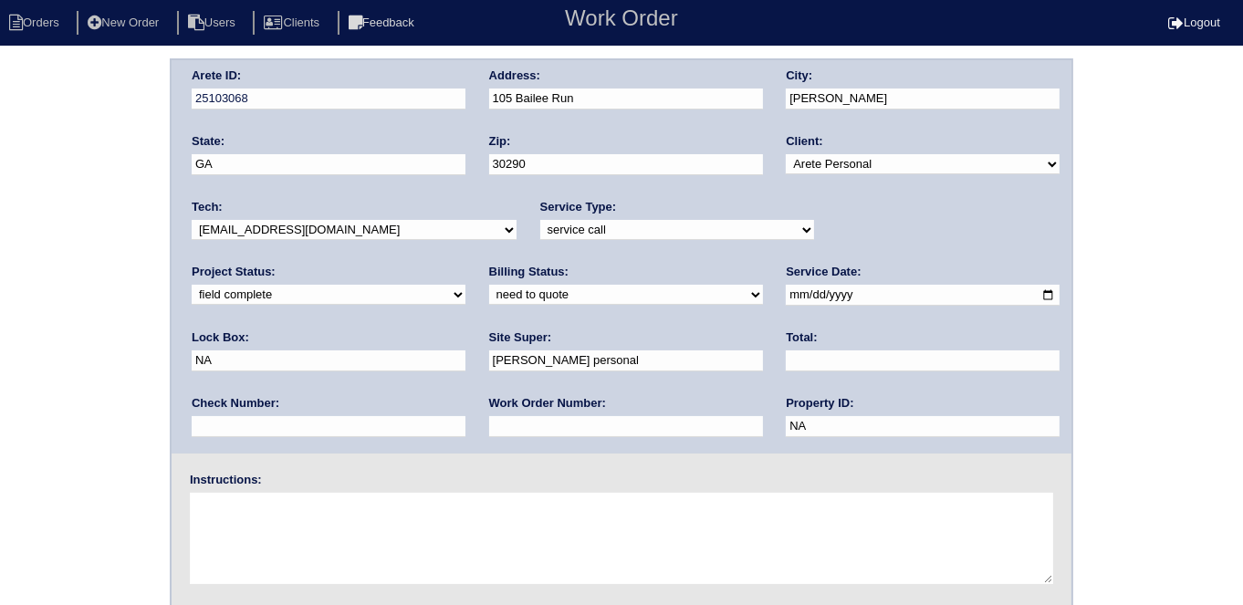
click at [489, 299] on select "need to quote quoted need to invoice invoiced paid warranty purchase order need…" at bounding box center [626, 295] width 274 height 20
select select "quoted"
click at [489, 285] on select "need to quote quoted need to invoice invoiced paid warranty purchase order need…" at bounding box center [626, 295] width 274 height 20
click at [786, 362] on input "text" at bounding box center [923, 361] width 274 height 21
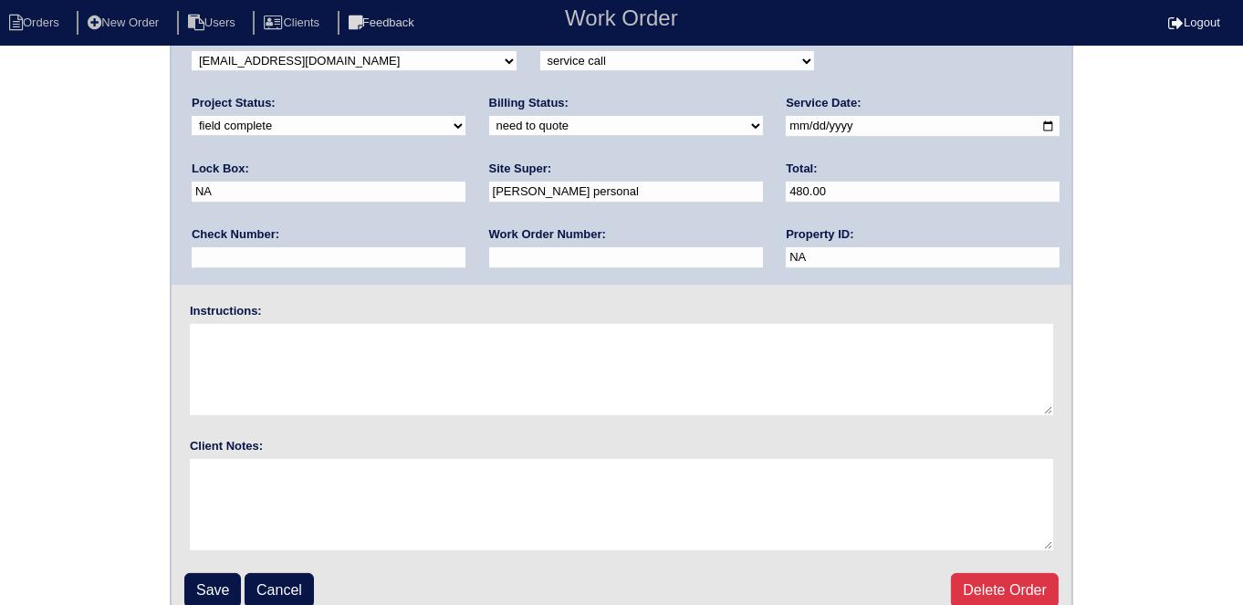
scroll to position [187, 0]
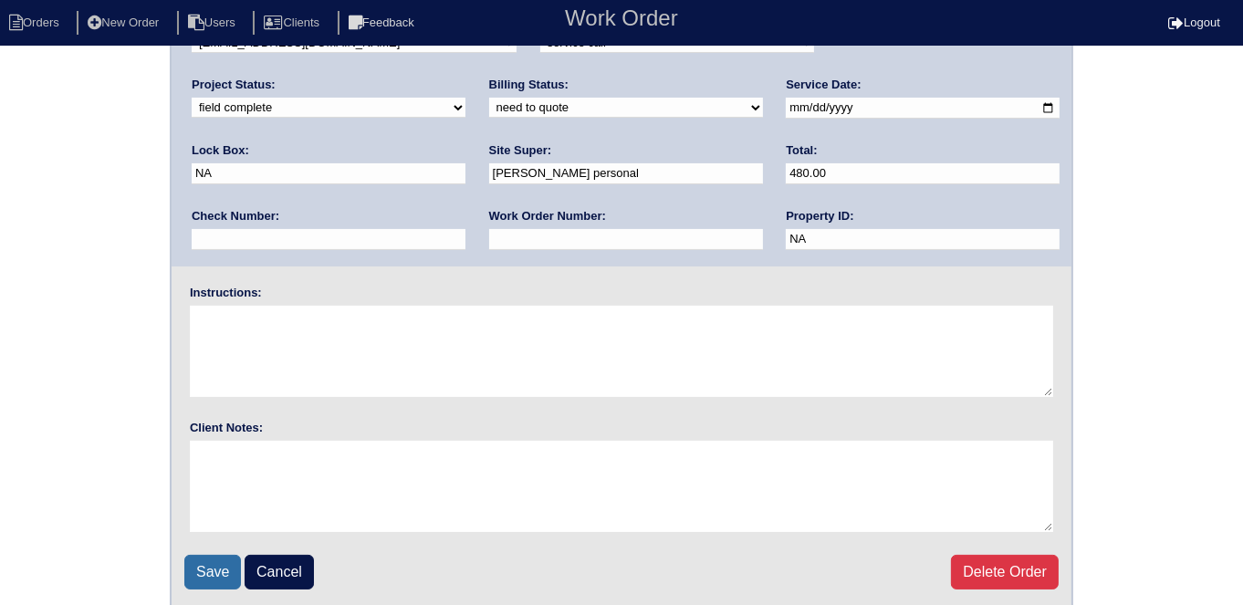
type input "480.00"
click at [195, 576] on input "Save" at bounding box center [212, 572] width 57 height 35
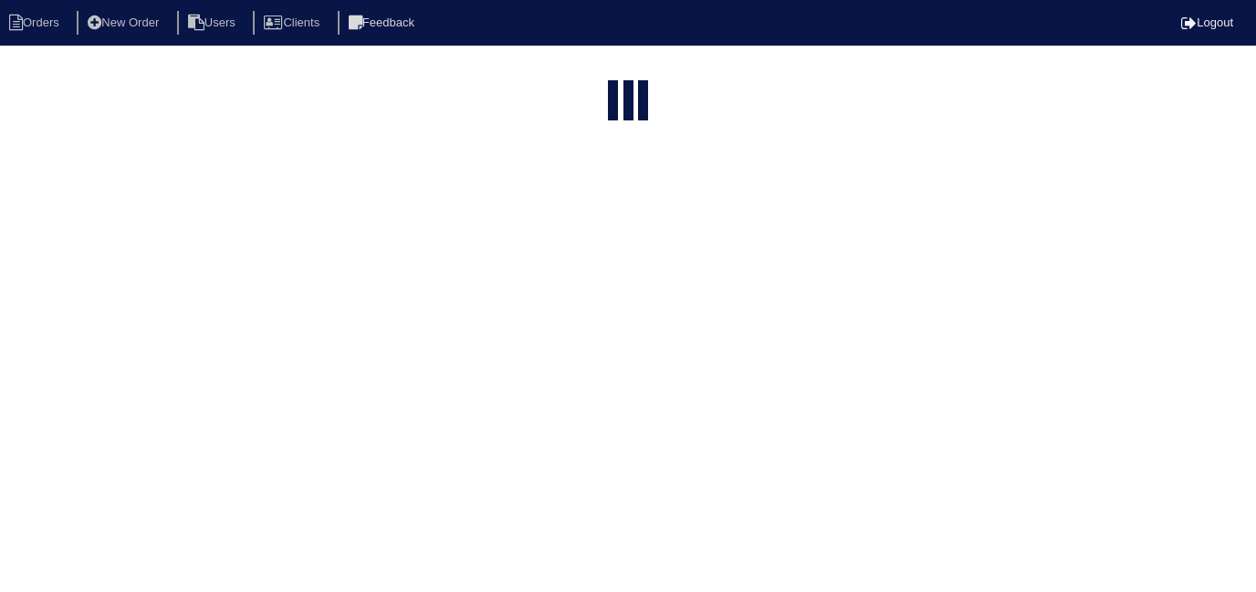
select select "15"
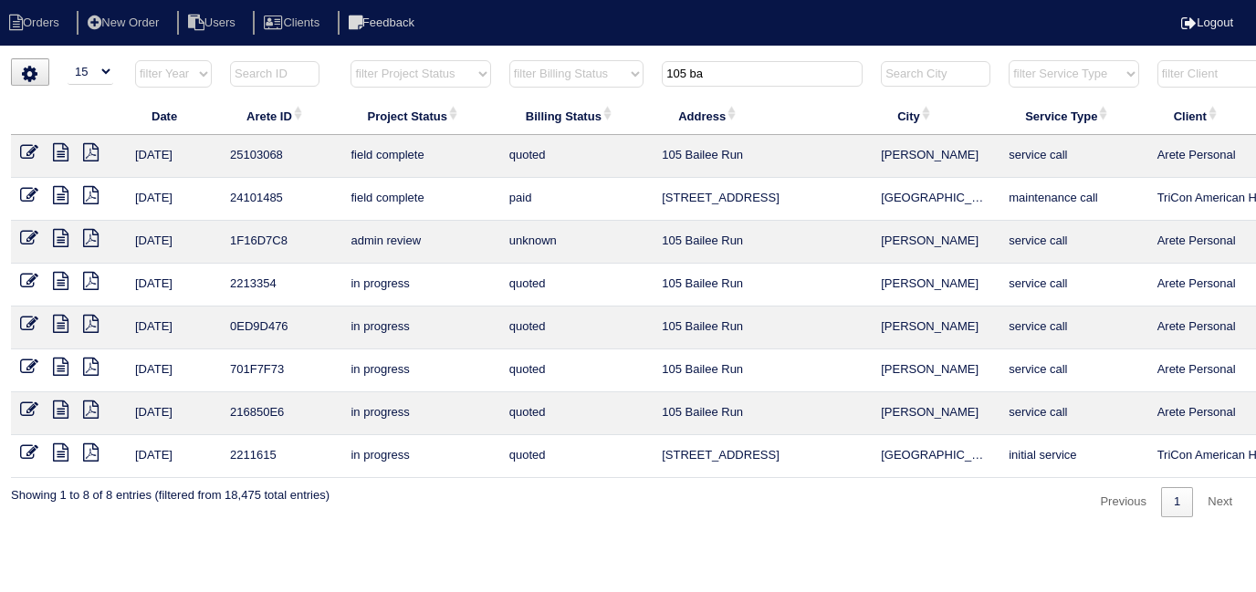
drag, startPoint x: 720, startPoint y: 81, endPoint x: 475, endPoint y: 24, distance: 252.2
click at [484, 58] on body "Orders New Order Users Clients Feedback Logout Orders New Order Users Clients M…" at bounding box center [628, 287] width 1256 height 459
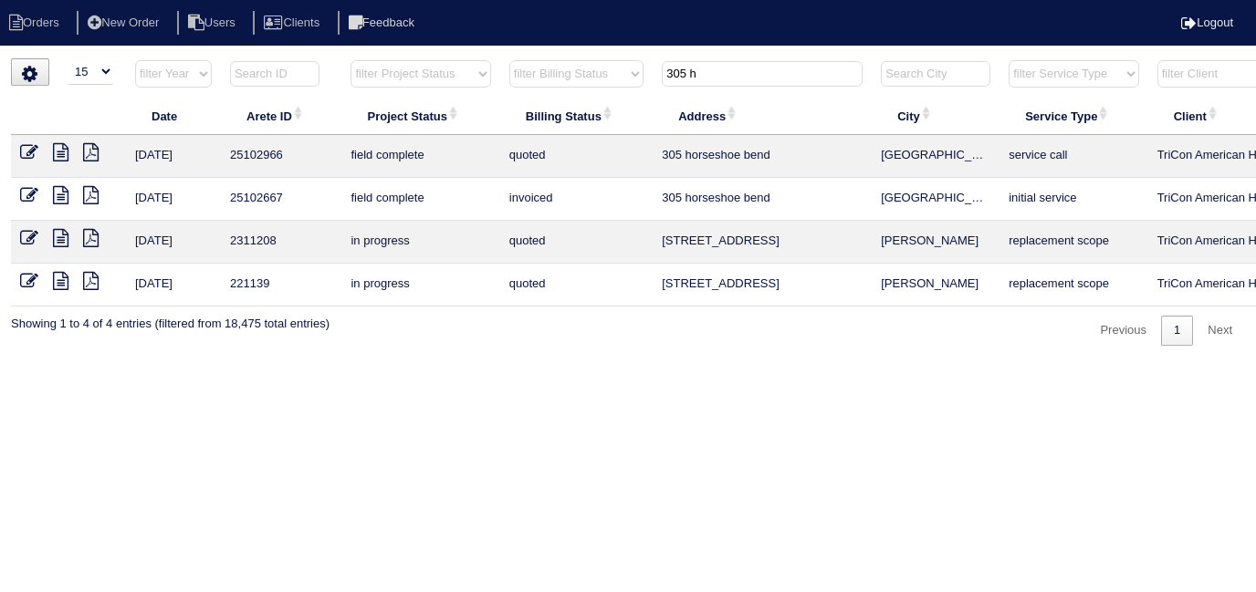
type input "305 h"
click at [25, 153] on icon at bounding box center [29, 152] width 18 height 18
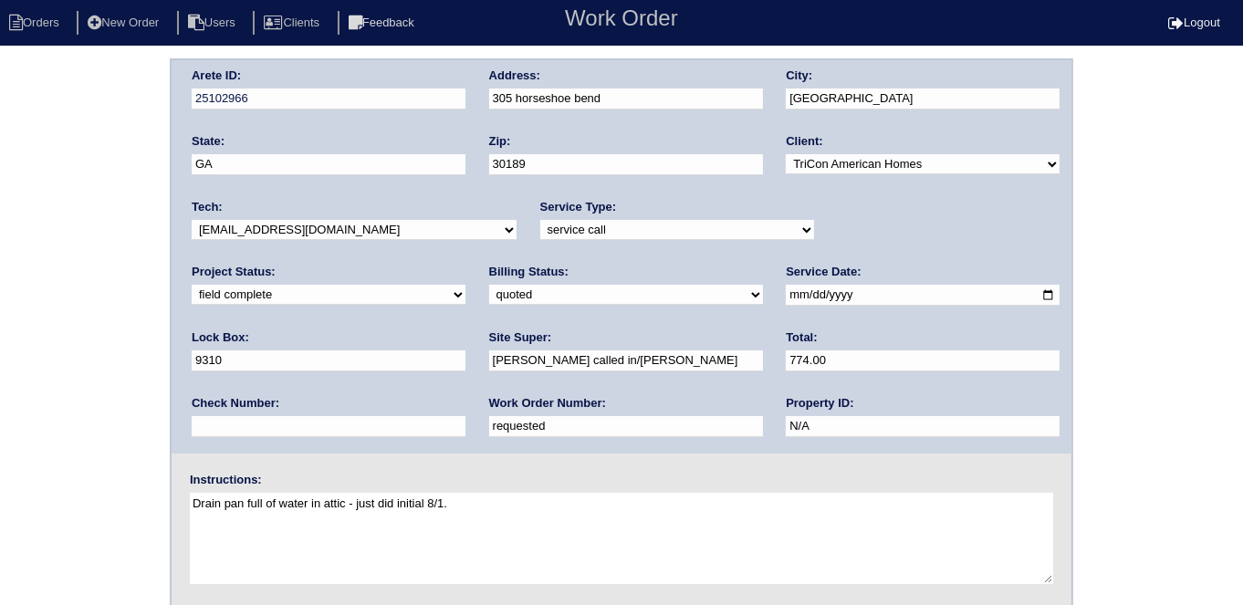
drag, startPoint x: 570, startPoint y: 353, endPoint x: 146, endPoint y: 230, distance: 441.2
click at [175, 257] on div "Arete ID: 25102966 Address: 305 horseshoe bend City: [GEOGRAPHIC_DATA] State: […" at bounding box center [622, 256] width 900 height 393
type input "679.00"
click at [53, 142] on div "Arete ID: 25102966 Address: 305 horseshoe bend City: [GEOGRAPHIC_DATA] State: […" at bounding box center [621, 427] width 1243 height 739
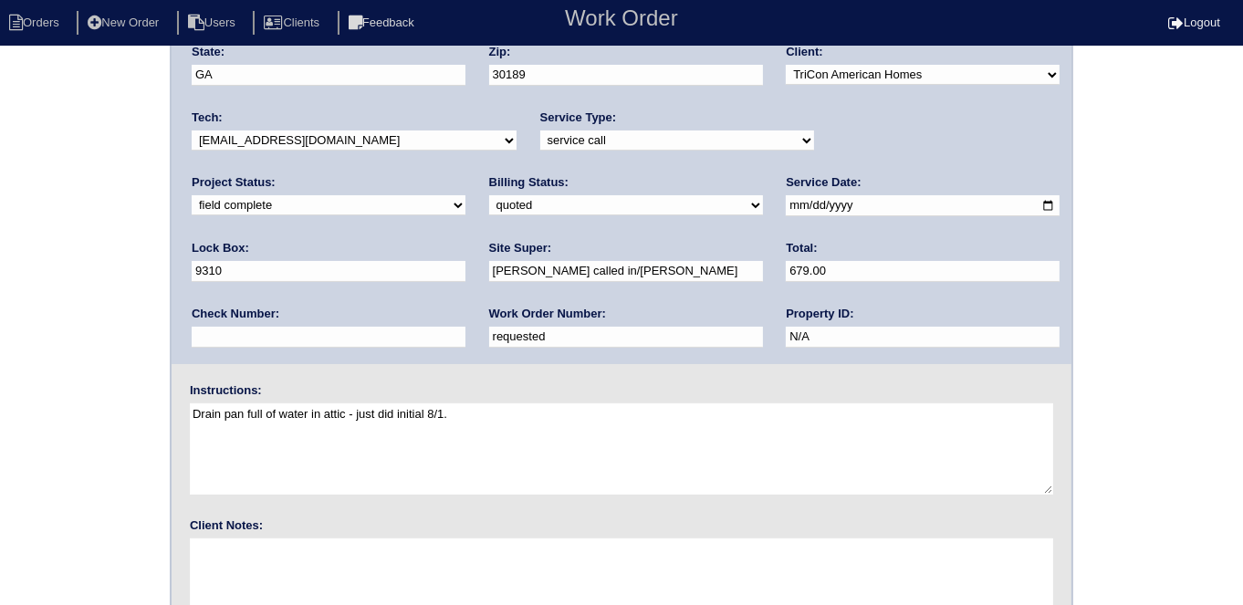
scroll to position [187, 0]
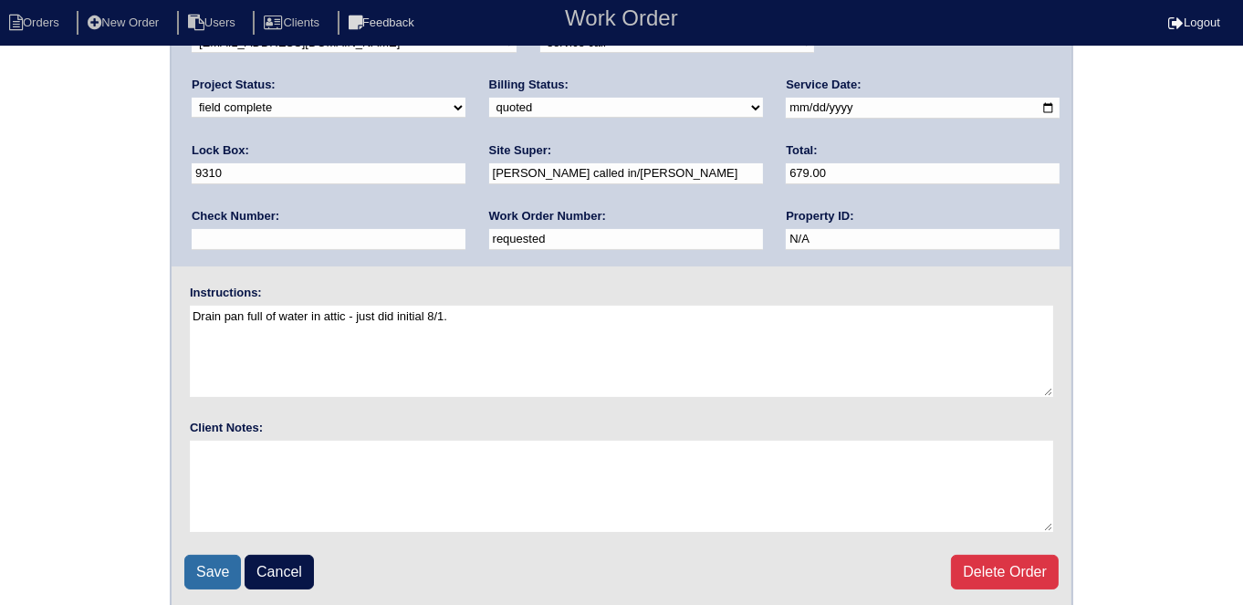
click at [217, 559] on input "Save" at bounding box center [212, 572] width 57 height 35
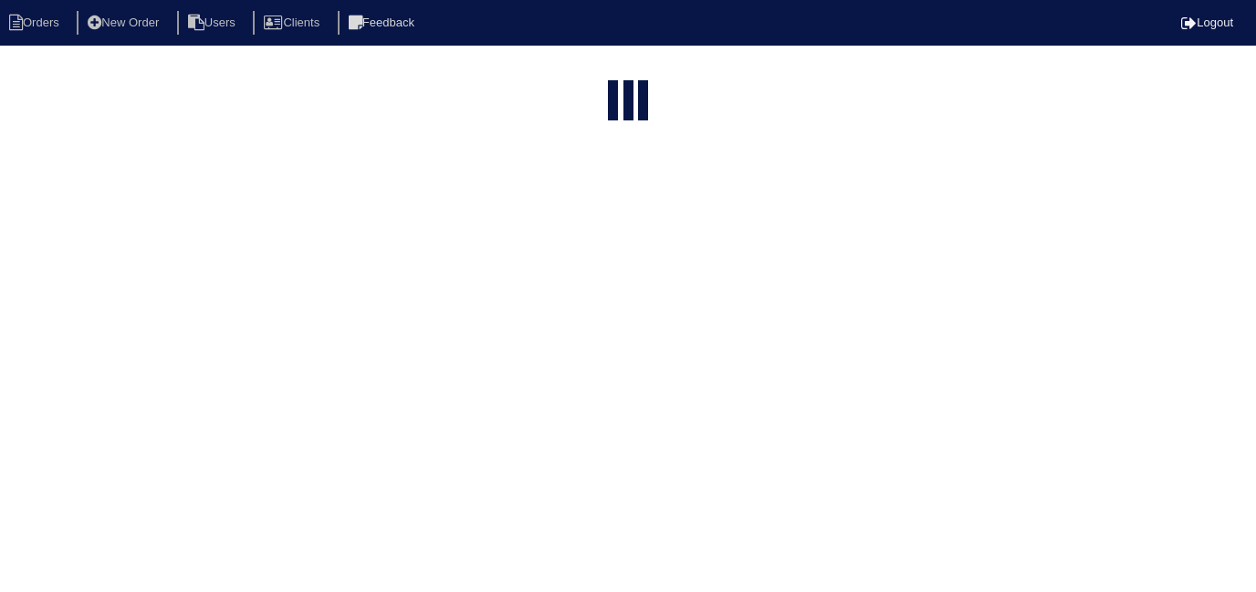
select select "15"
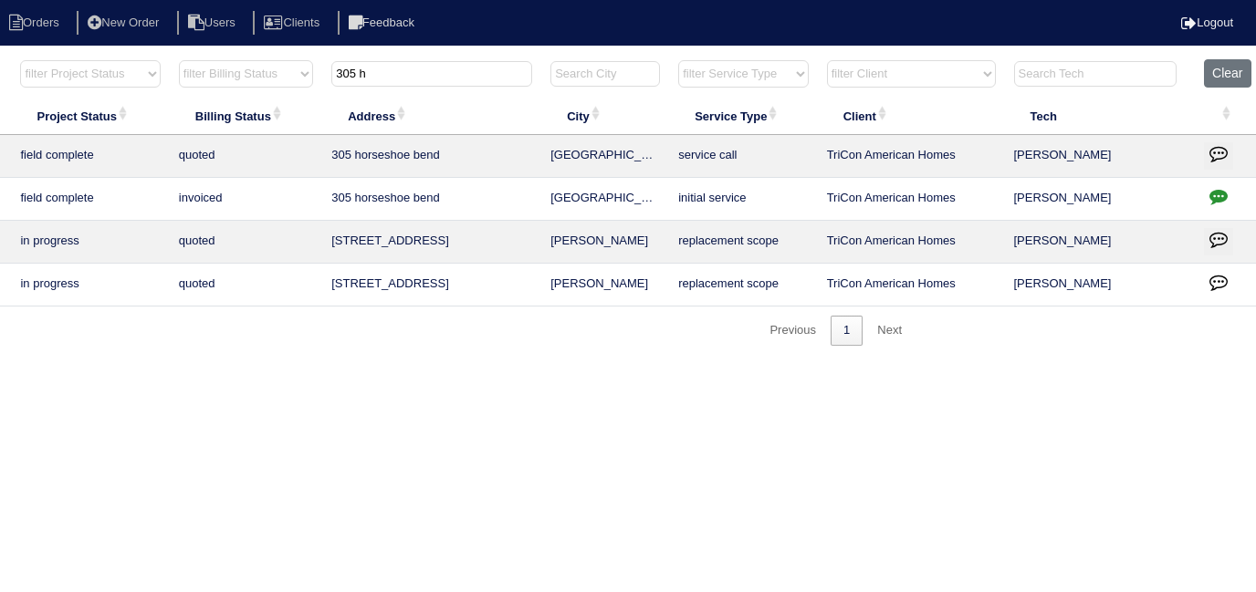
scroll to position [0, 336]
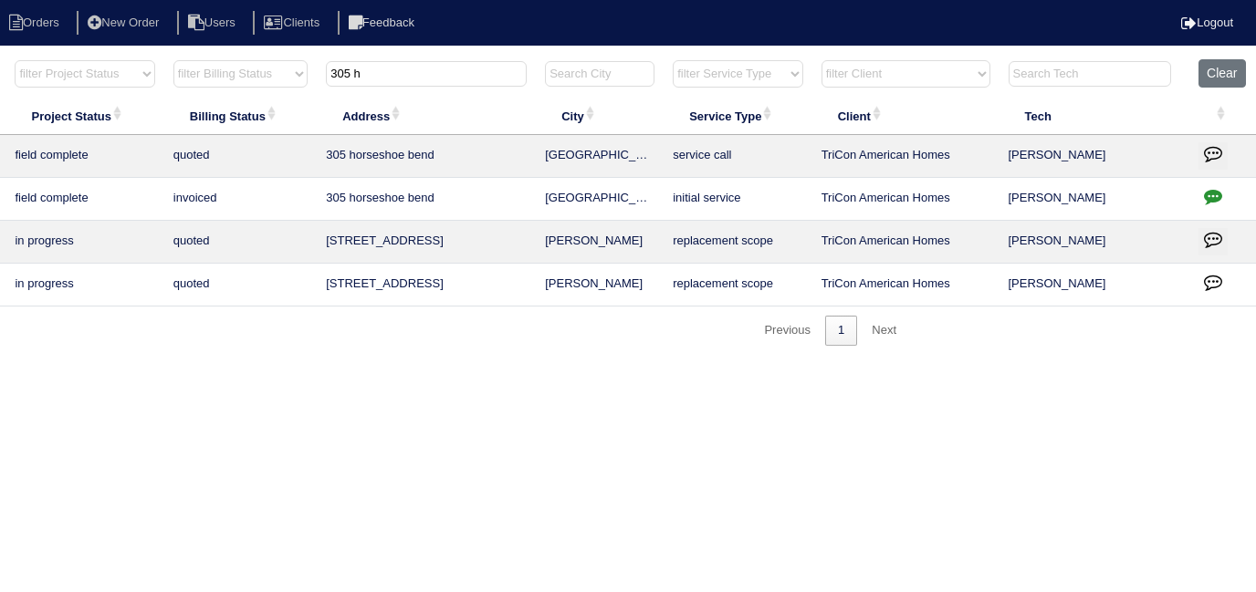
click at [1212, 200] on icon "button" at bounding box center [1213, 196] width 18 height 18
type textarea "[DATE] - Didn't quote duct cleaning due to [PERSON_NAME] traveling - rk [DATE] …"
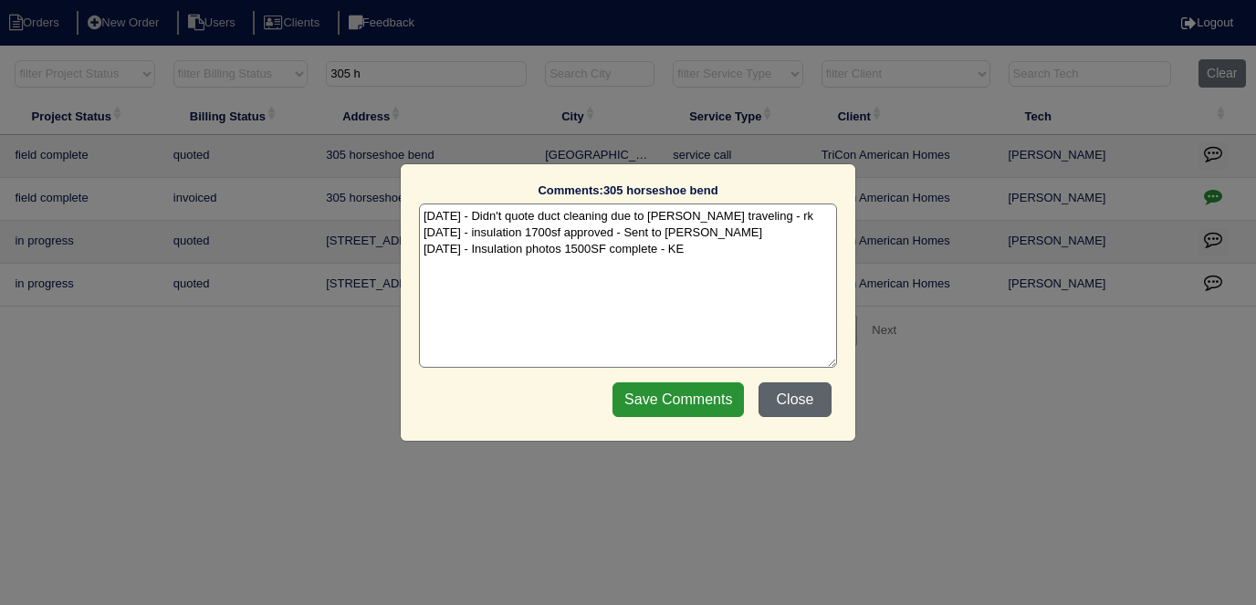
click at [767, 402] on button "Close" at bounding box center [795, 400] width 73 height 35
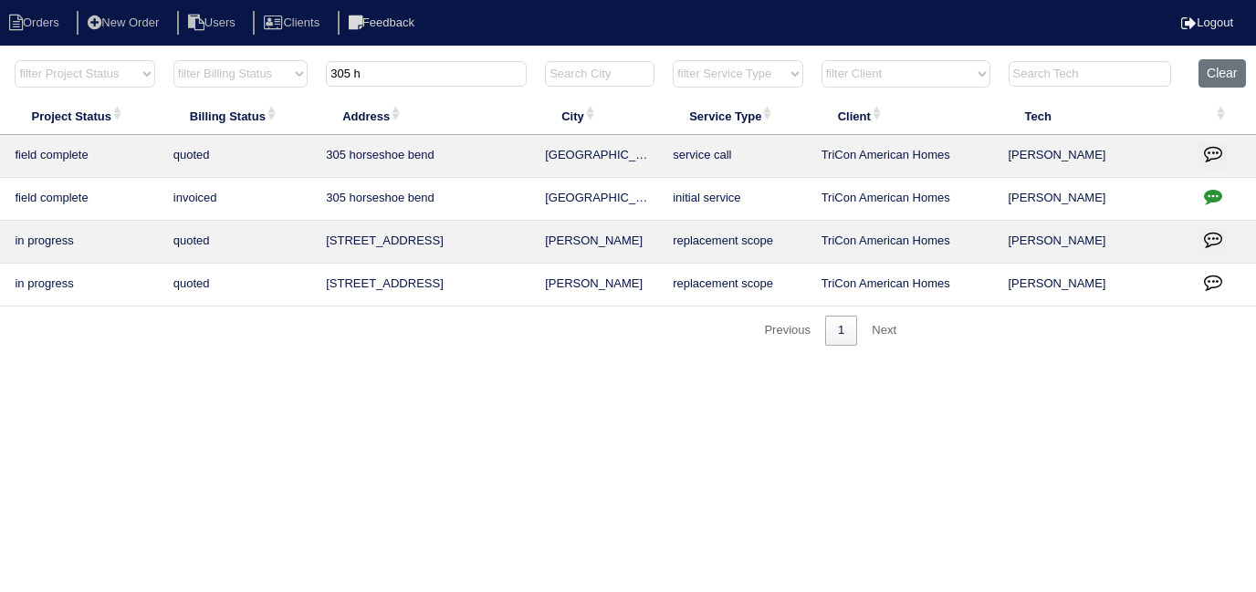
click at [1210, 204] on icon "button" at bounding box center [1213, 196] width 18 height 18
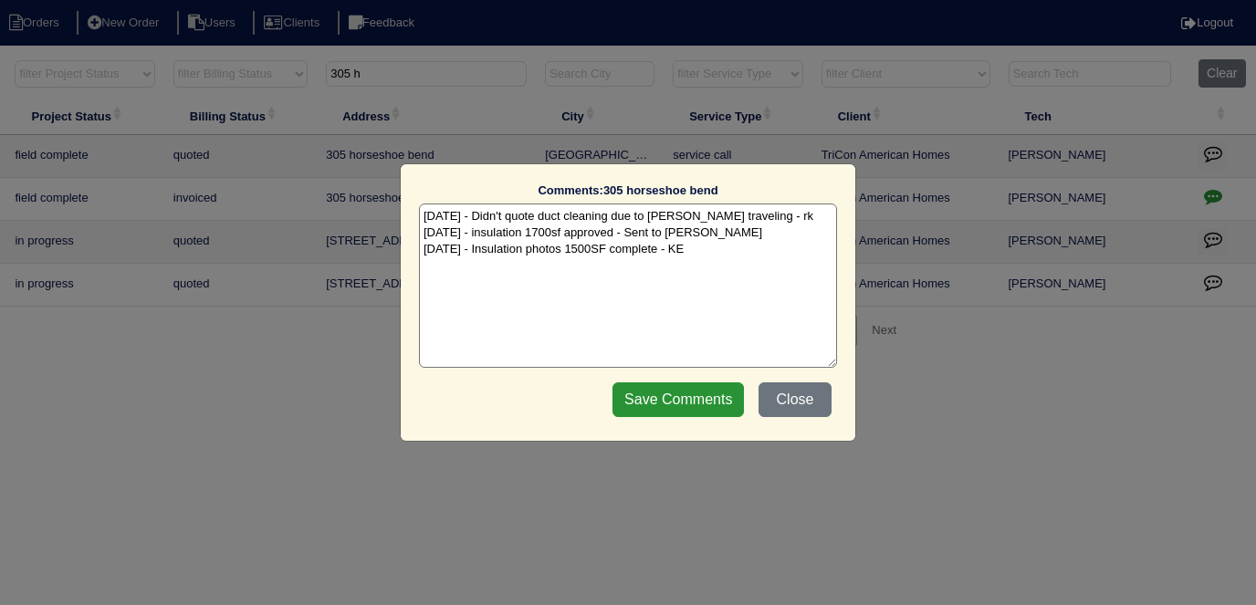
click at [769, 395] on button "Close" at bounding box center [795, 400] width 73 height 35
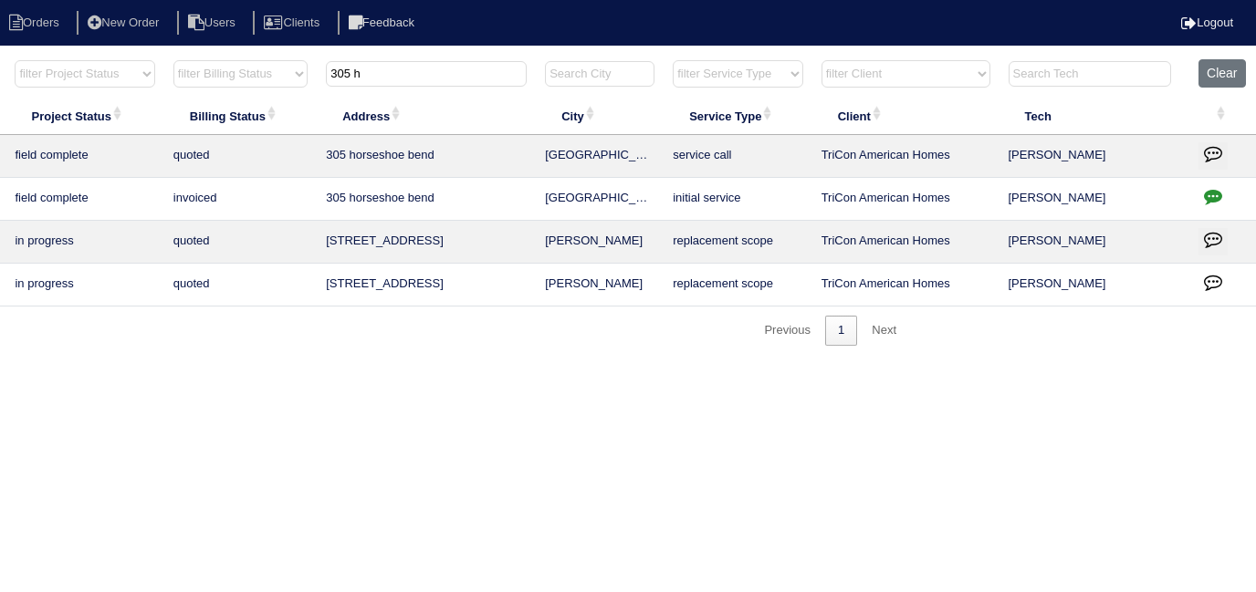
click at [1212, 147] on icon "button" at bounding box center [1213, 153] width 18 height 18
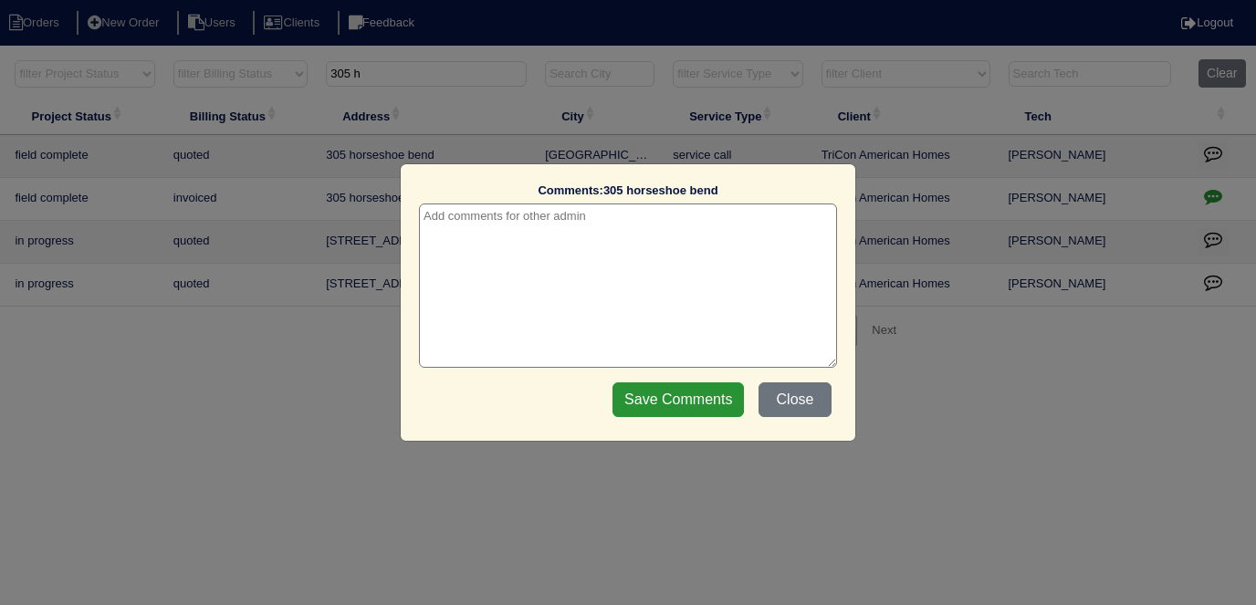
click at [625, 230] on textarea at bounding box center [628, 286] width 418 height 164
click at [616, 226] on textarea at bounding box center [628, 286] width 418 height 164
click at [789, 399] on button "Close" at bounding box center [795, 400] width 73 height 35
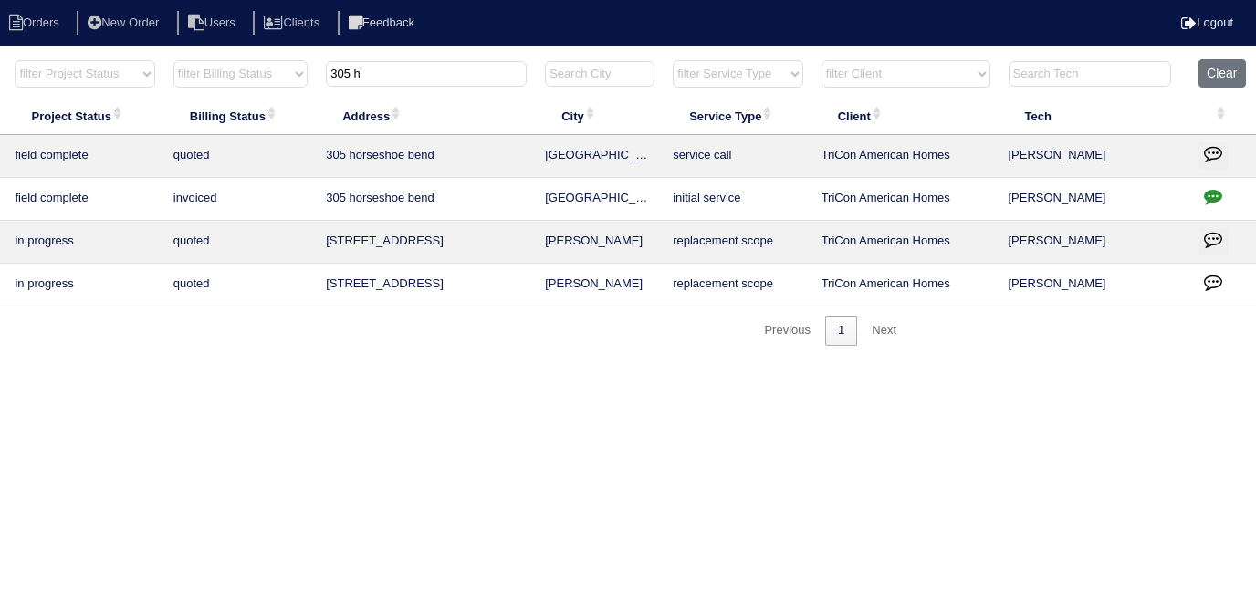
click at [1212, 194] on icon "button" at bounding box center [1213, 196] width 18 height 18
type textarea "8/4/25 - Didn't quote duct cleaning due to Belter traveling - rk 8/7/25 - insul…"
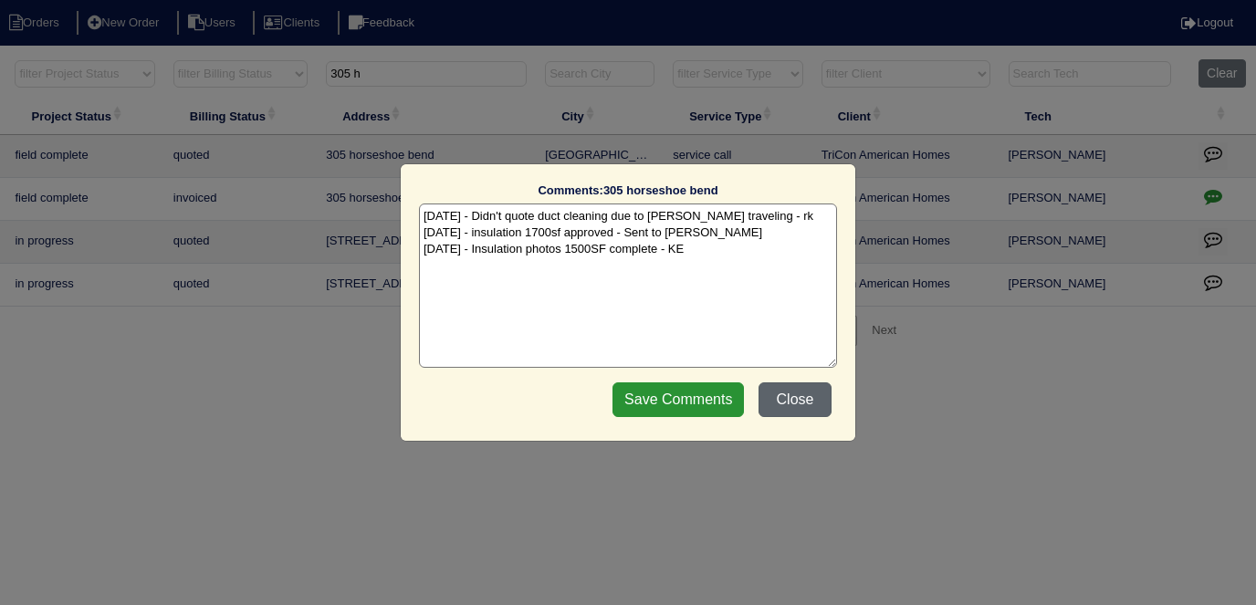
click at [784, 407] on button "Close" at bounding box center [795, 400] width 73 height 35
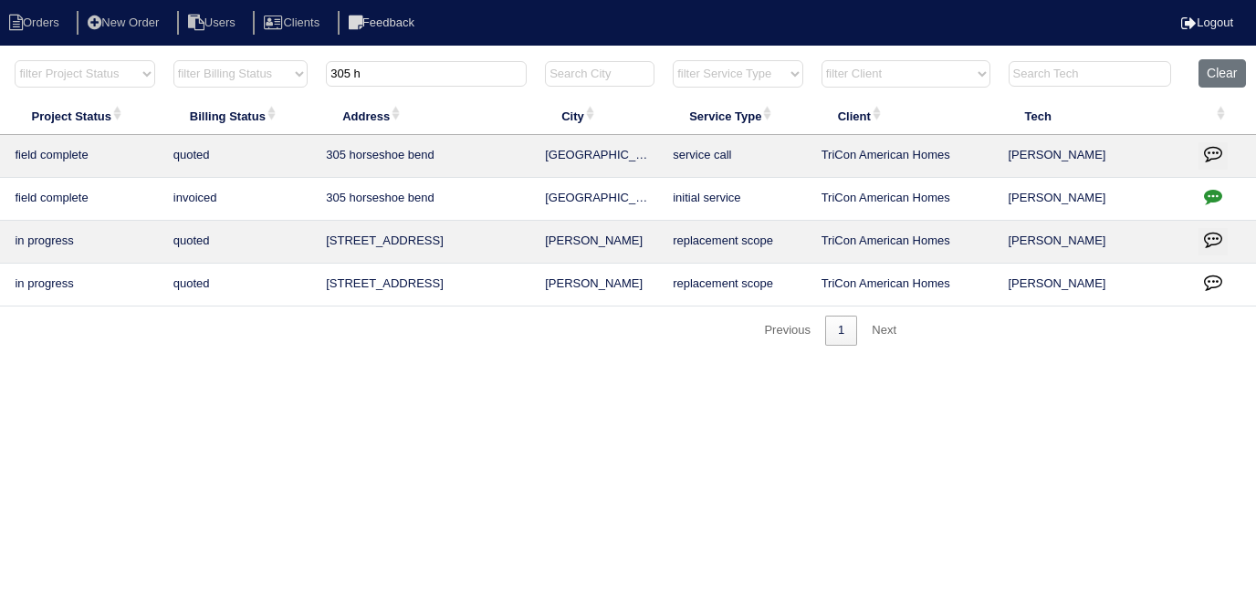
click at [1219, 152] on icon "button" at bounding box center [1213, 153] width 18 height 18
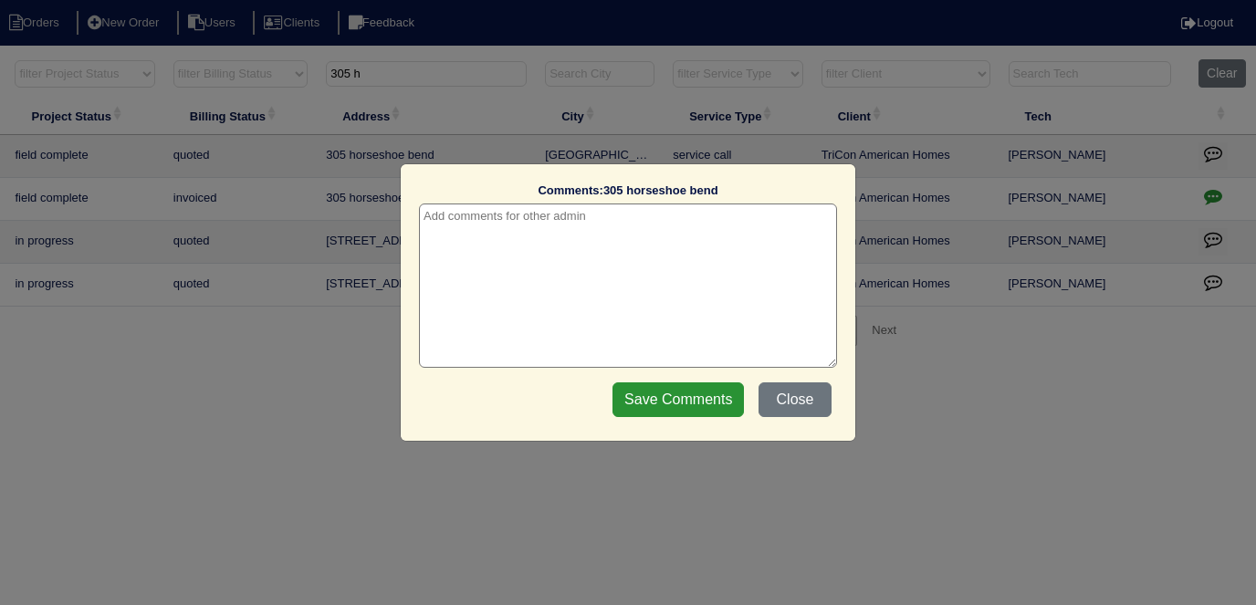
click at [626, 236] on textarea at bounding box center [628, 286] width 418 height 164
type textarea "8/11/25 - Belter called this in while completing insulation - KE"
click at [667, 390] on input "Save Comments" at bounding box center [678, 400] width 131 height 35
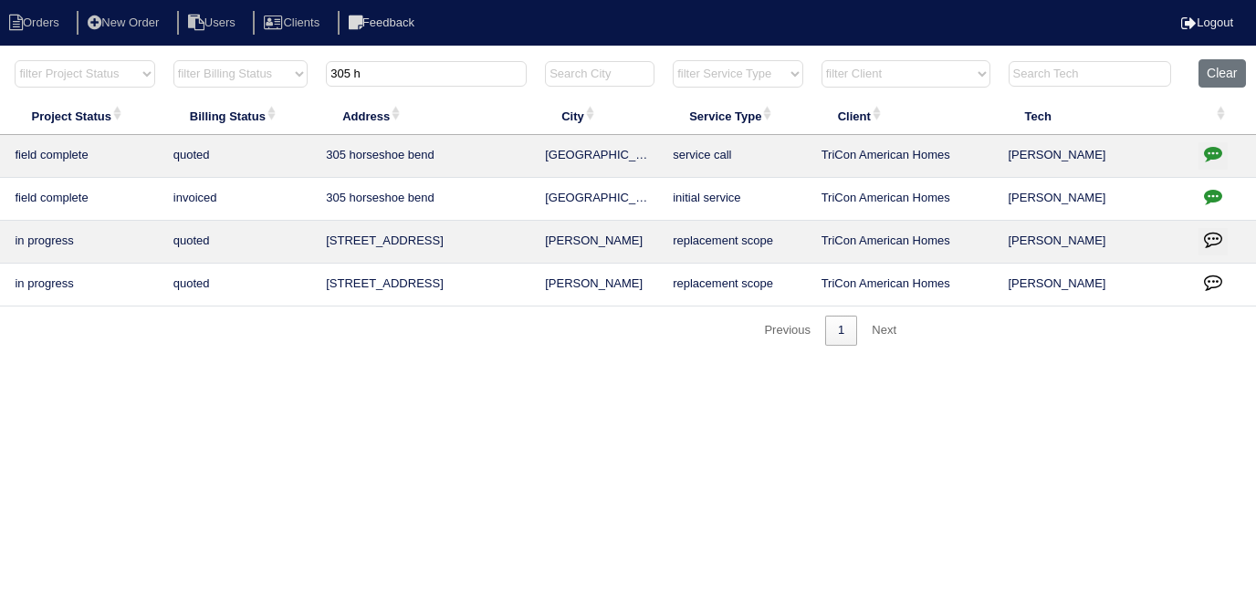
drag, startPoint x: 439, startPoint y: 61, endPoint x: 302, endPoint y: 71, distance: 137.3
click at [307, 72] on tr "filter Year -- Any Year -- 2025 2024 2023 2022 2021 2020 2019 filter Project St…" at bounding box center [466, 77] width 1582 height 37
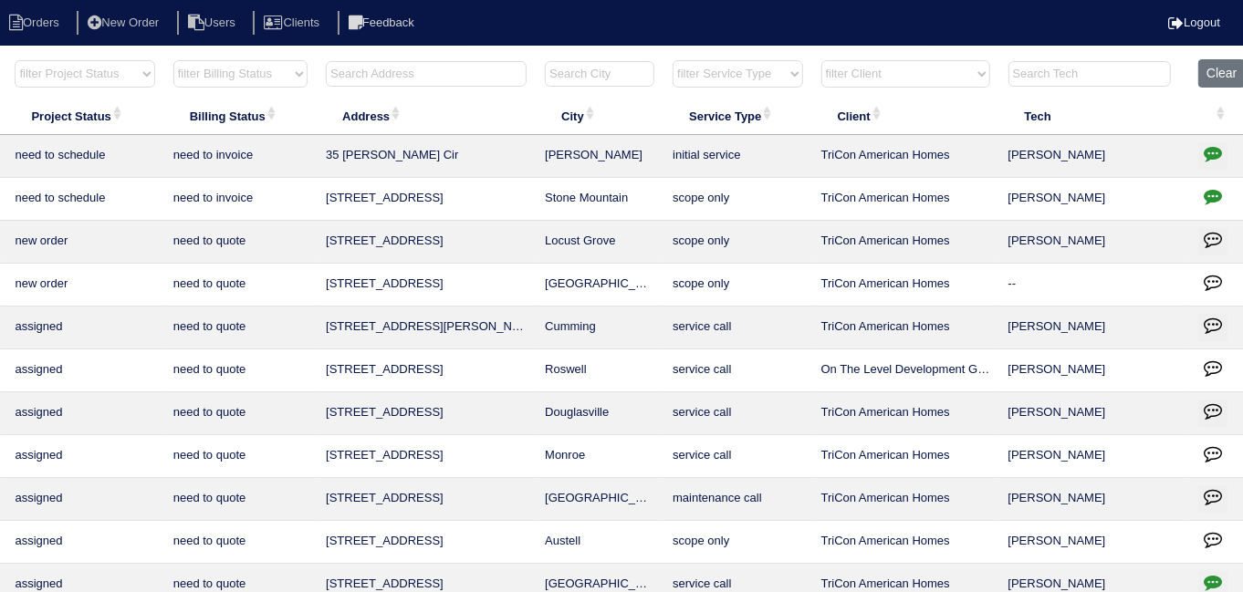
click at [441, 79] on input "text" at bounding box center [426, 74] width 201 height 26
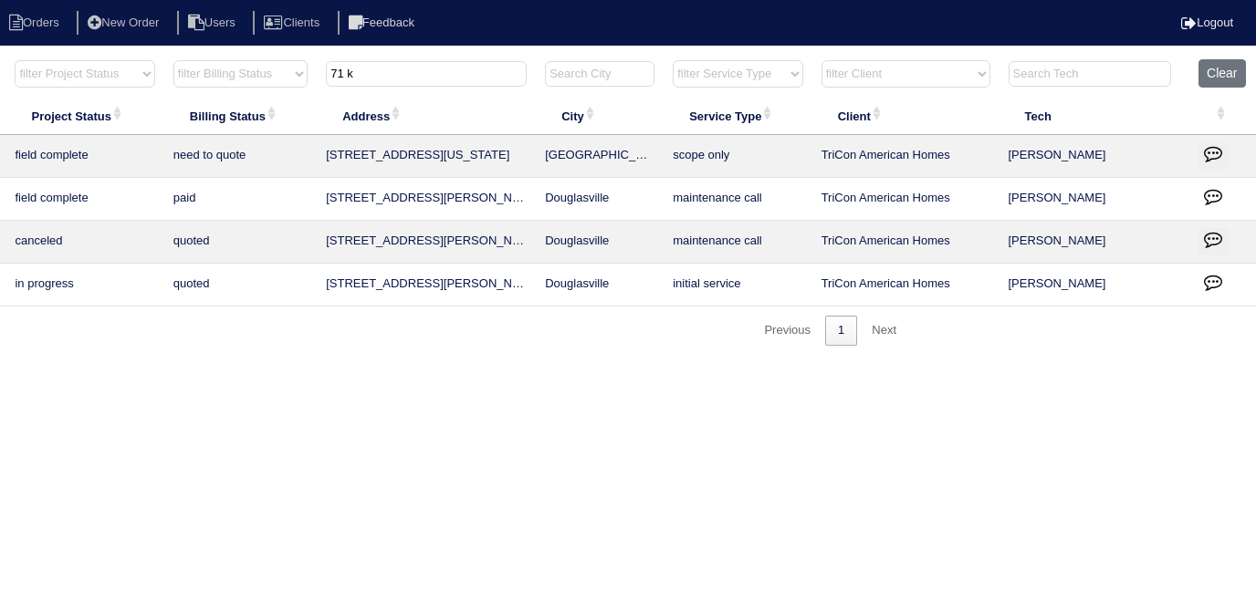
scroll to position [0, 0]
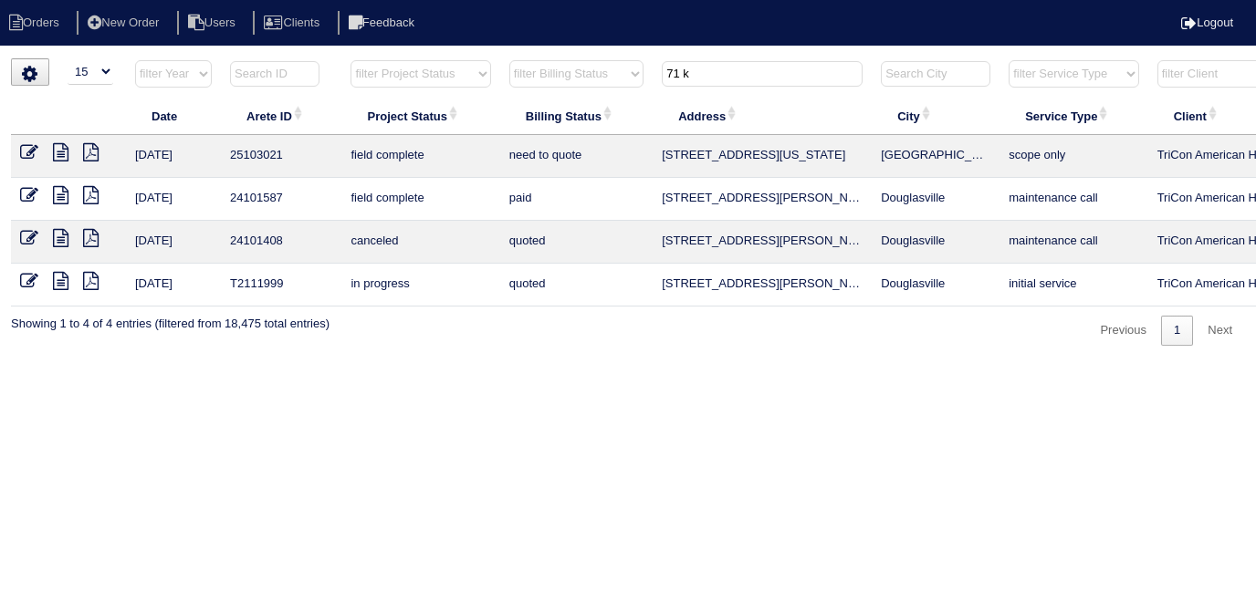
type input "71 k"
click at [58, 151] on icon at bounding box center [61, 152] width 16 height 18
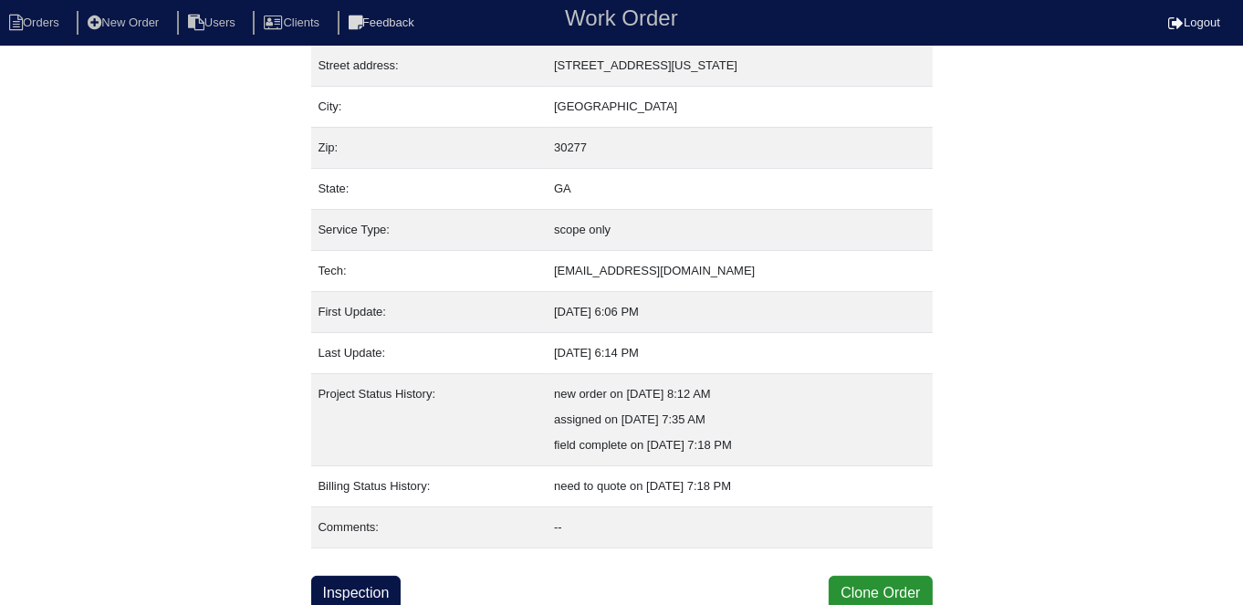
scroll to position [96, 0]
click at [344, 580] on link "Inspection" at bounding box center [356, 592] width 90 height 35
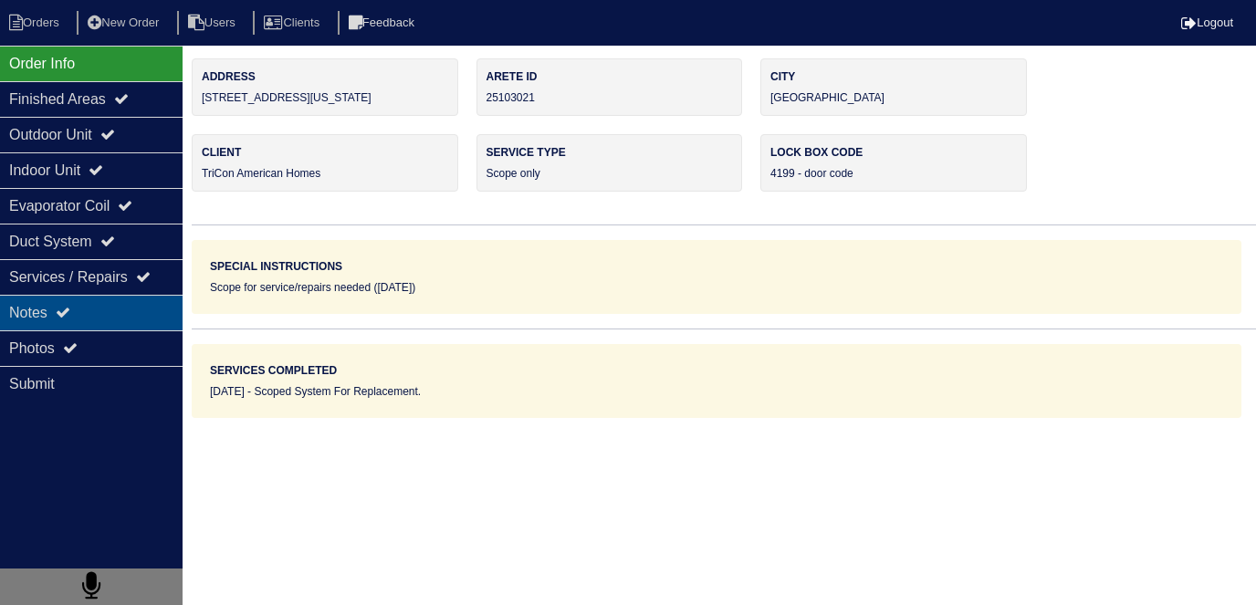
drag, startPoint x: 65, startPoint y: 314, endPoint x: 444, endPoint y: 324, distance: 379.0
click at [69, 314] on icon at bounding box center [63, 312] width 15 height 15
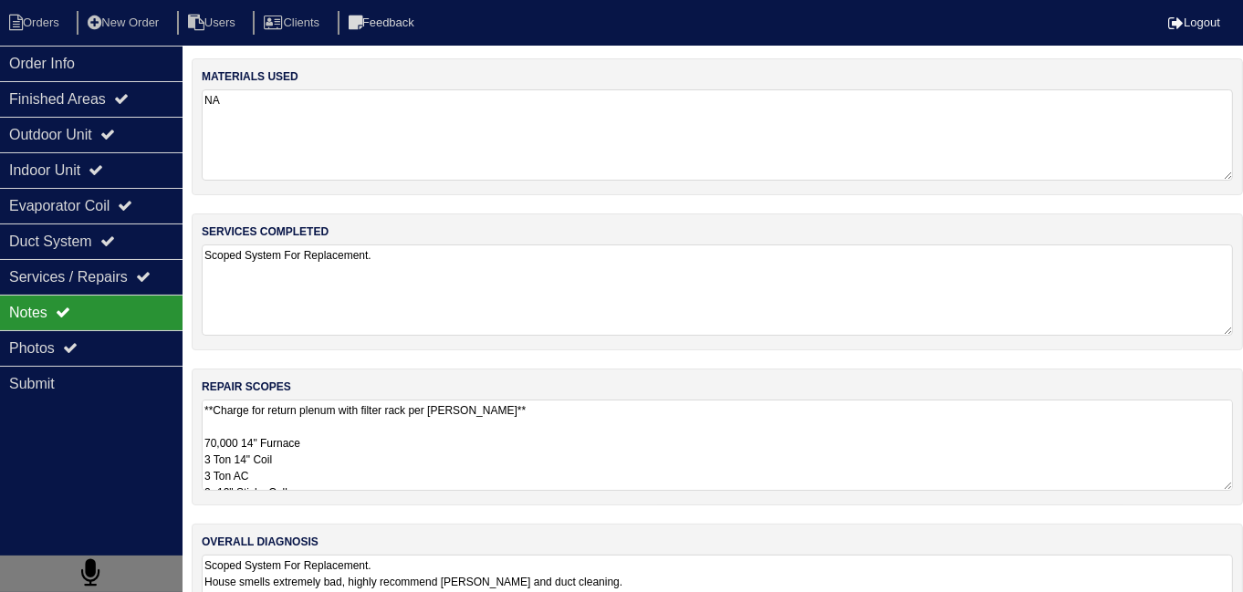
click at [606, 463] on textarea "**Charge for return plenum with filter rack per [PERSON_NAME]** 70,000 14" Furn…" at bounding box center [718, 445] width 1032 height 91
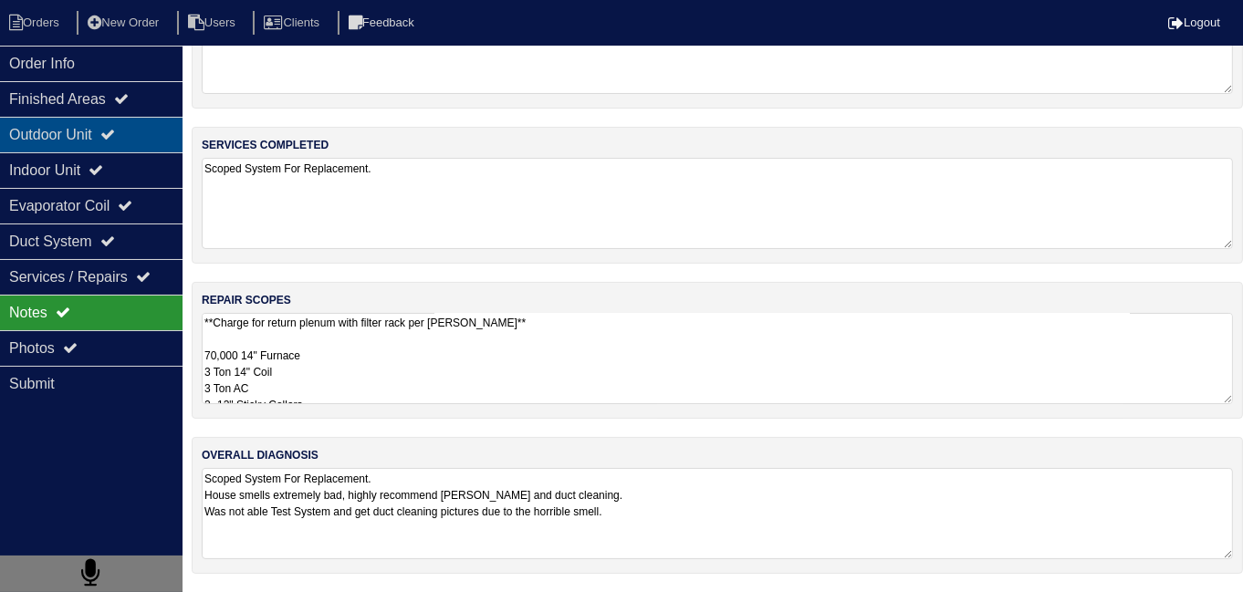
scroll to position [81, 0]
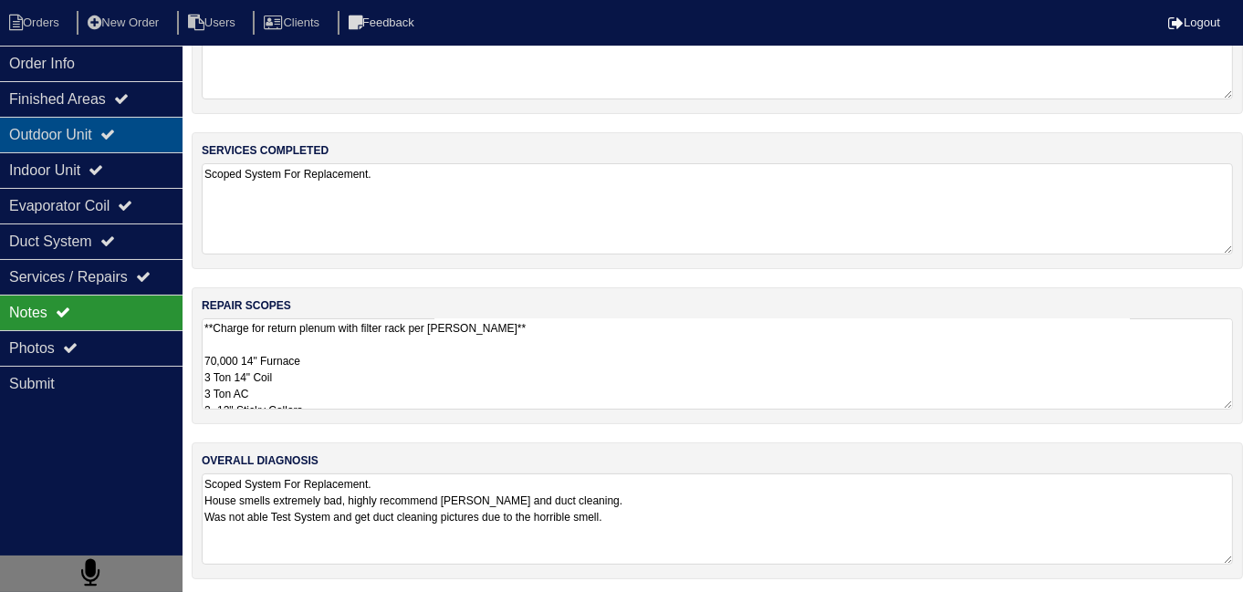
click at [69, 132] on div "Outdoor Unit" at bounding box center [91, 135] width 183 height 36
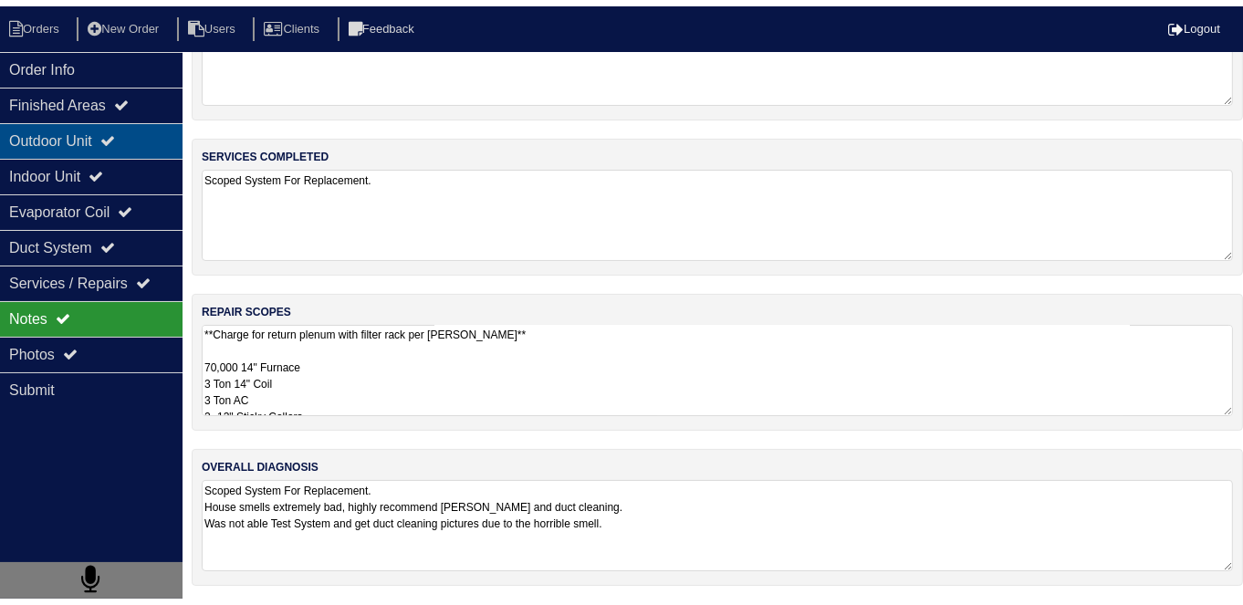
scroll to position [0, 0]
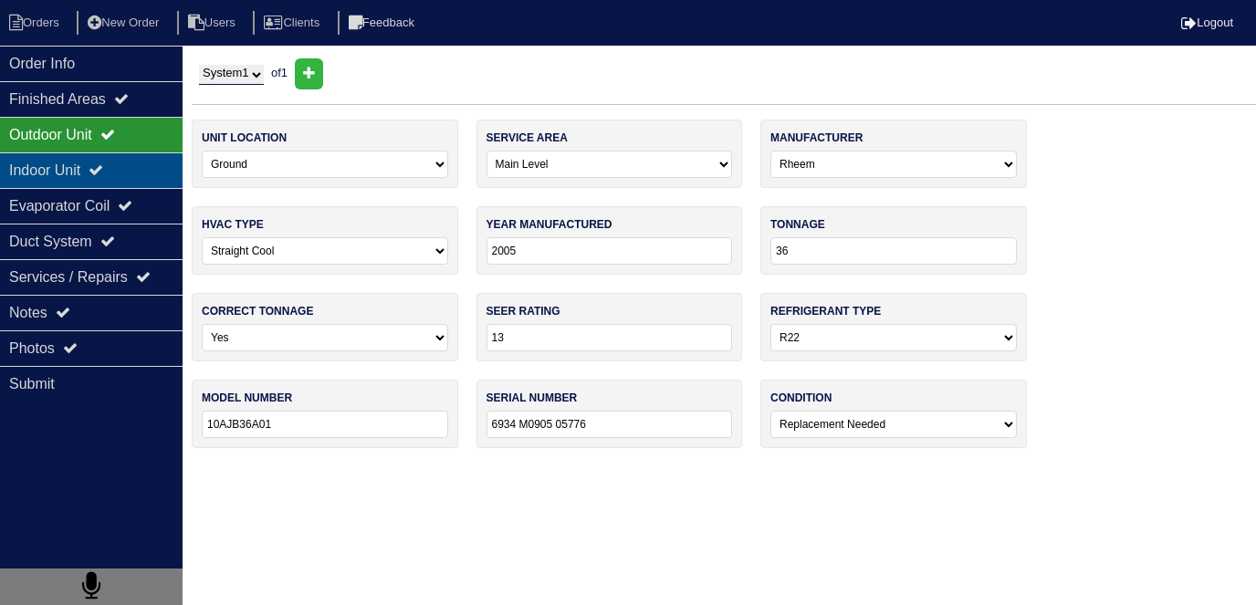
click at [69, 154] on div "Indoor Unit" at bounding box center [91, 170] width 183 height 36
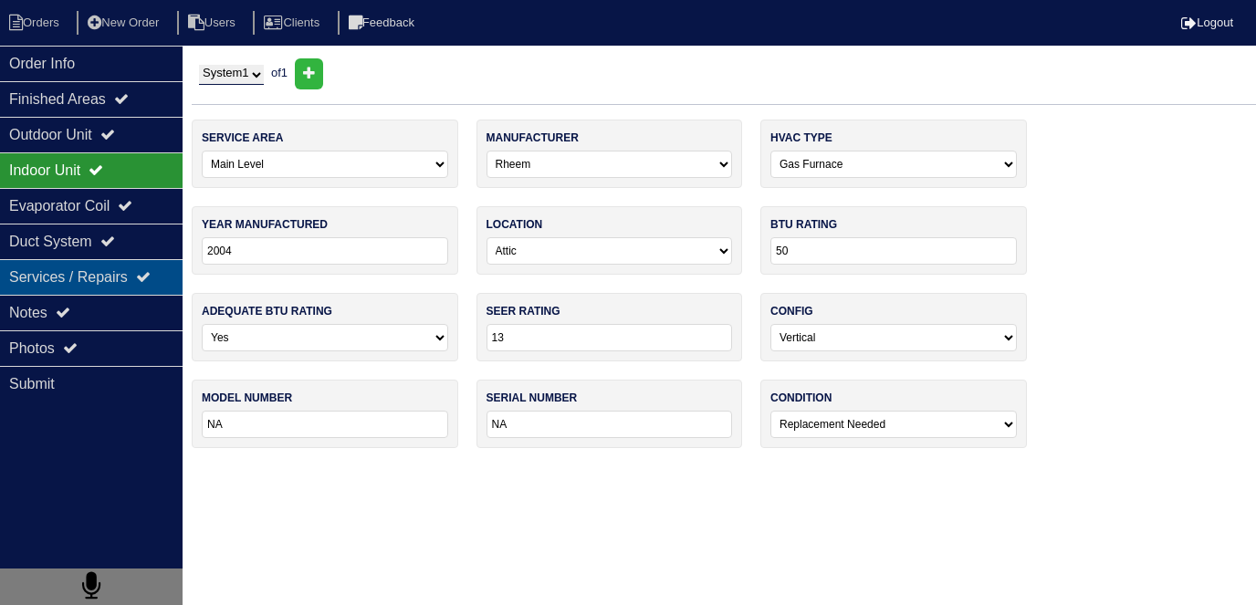
click at [77, 289] on div "Services / Repairs" at bounding box center [91, 277] width 183 height 36
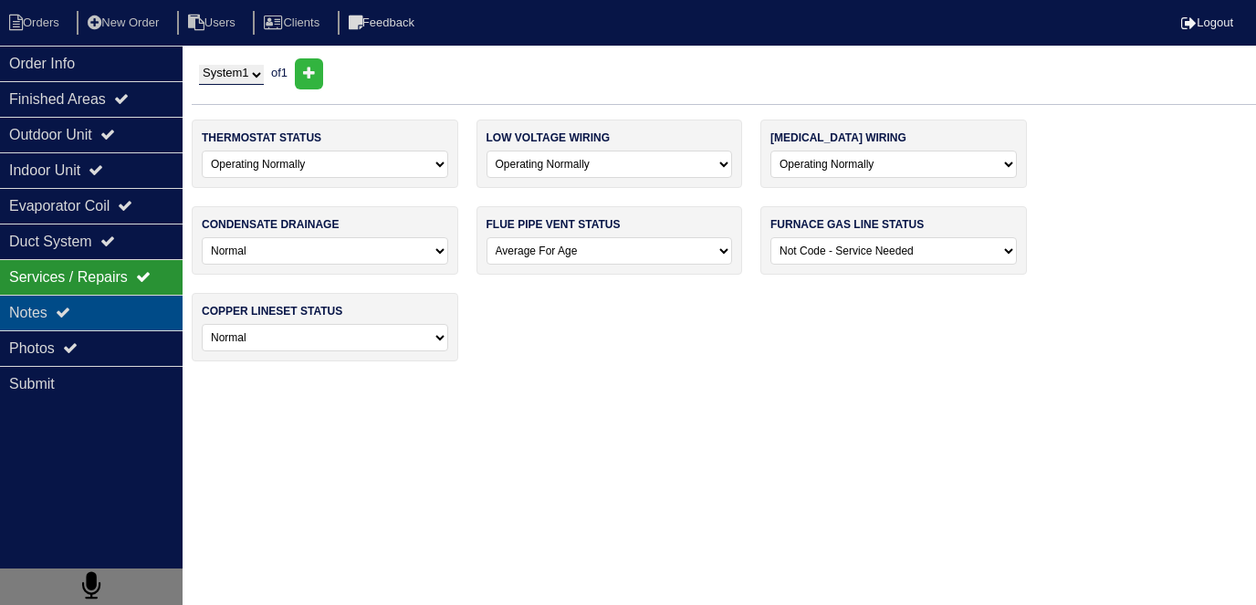
drag, startPoint x: 75, startPoint y: 309, endPoint x: 73, endPoint y: 323, distance: 13.8
click at [70, 309] on icon at bounding box center [63, 312] width 15 height 15
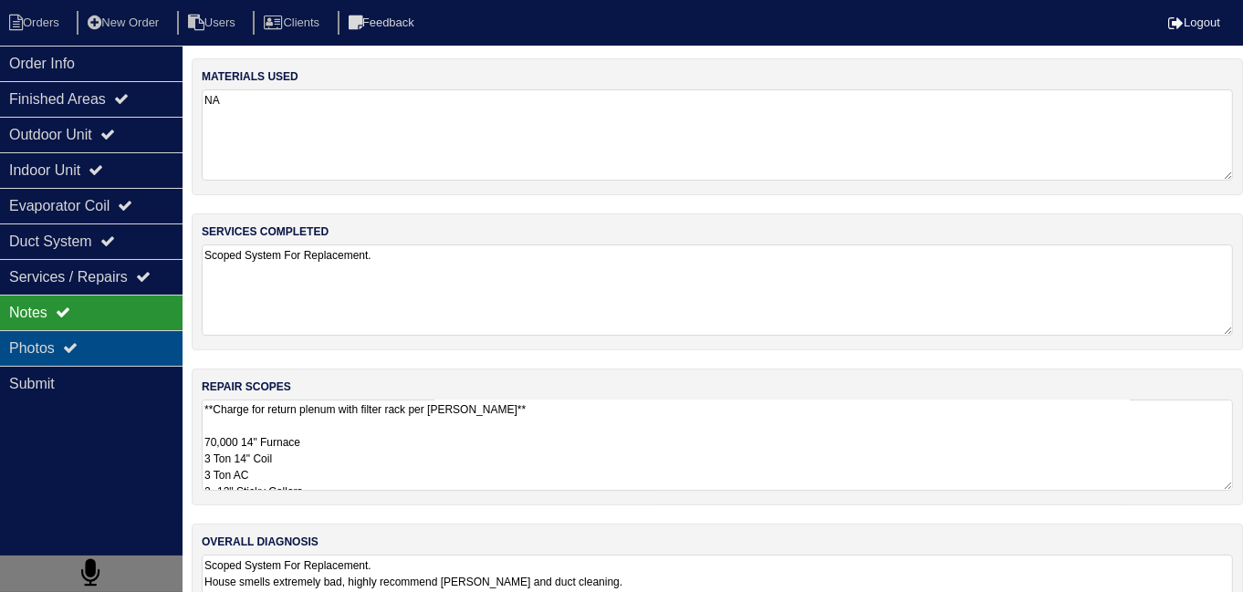
click at [78, 348] on icon at bounding box center [70, 348] width 15 height 15
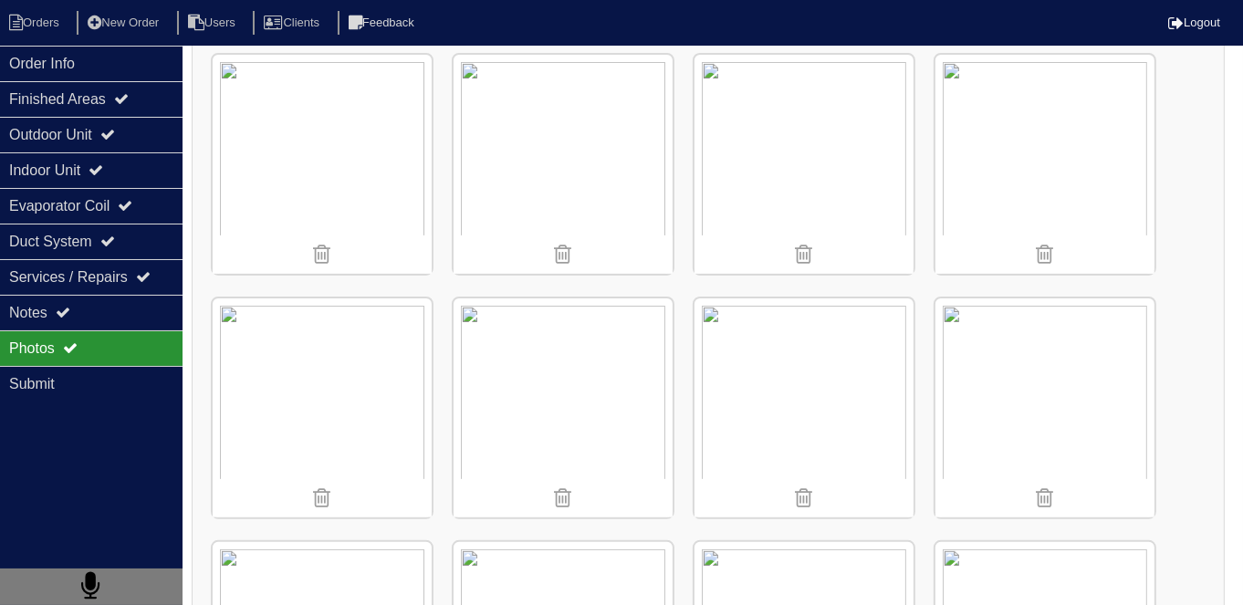
scroll to position [526, 0]
click at [71, 252] on div "Duct System" at bounding box center [91, 242] width 183 height 36
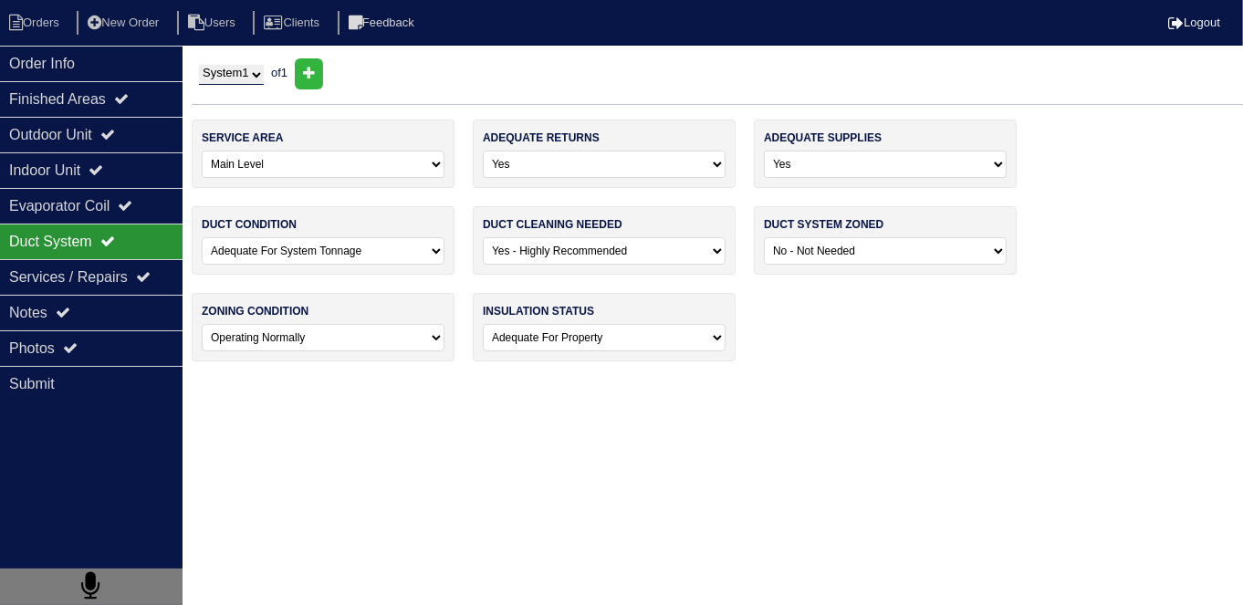
scroll to position [0, 0]
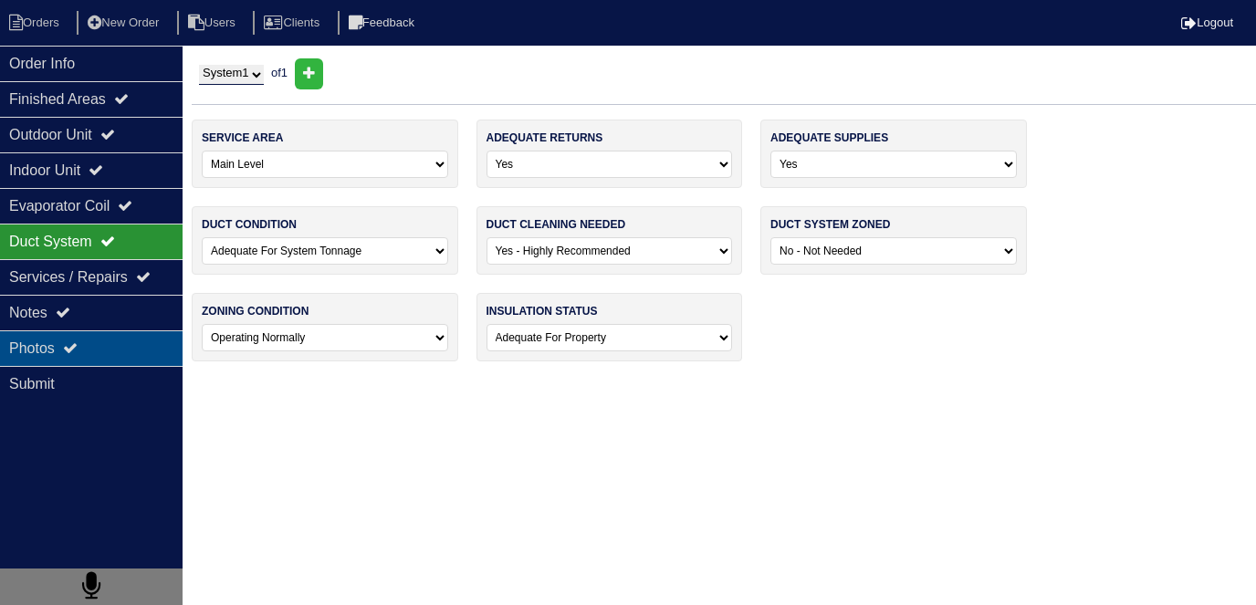
click at [90, 345] on div "Photos" at bounding box center [91, 348] width 183 height 36
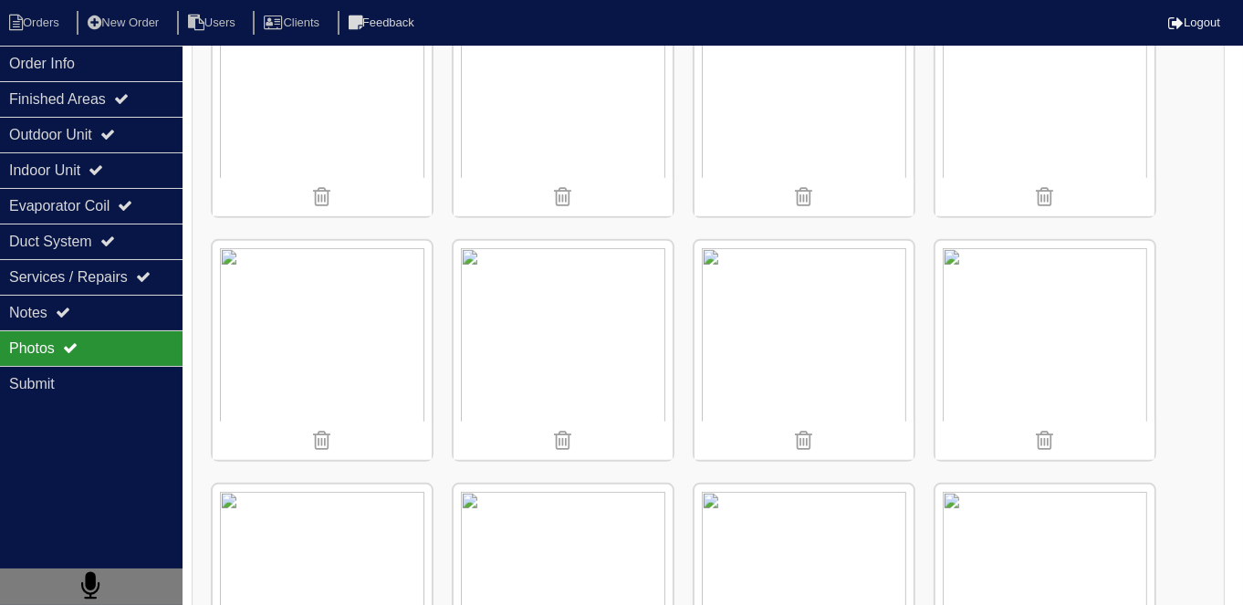
scroll to position [828, 0]
drag, startPoint x: 104, startPoint y: 57, endPoint x: 82, endPoint y: 54, distance: 22.1
click at [103, 57] on div "Order Info" at bounding box center [91, 64] width 183 height 36
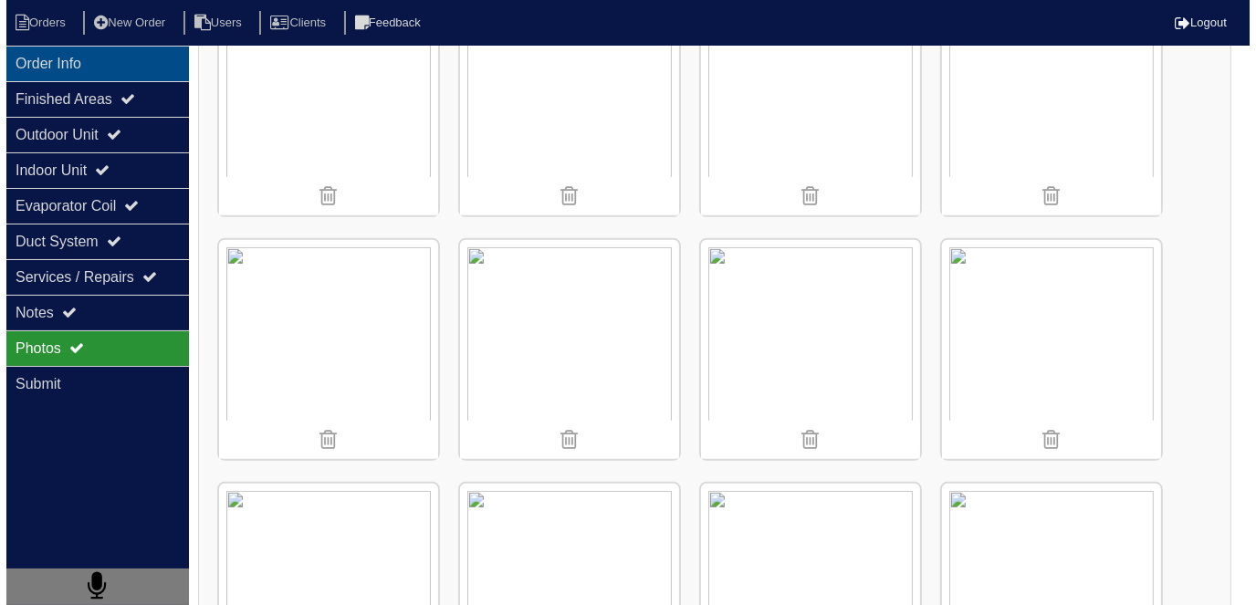
scroll to position [0, 0]
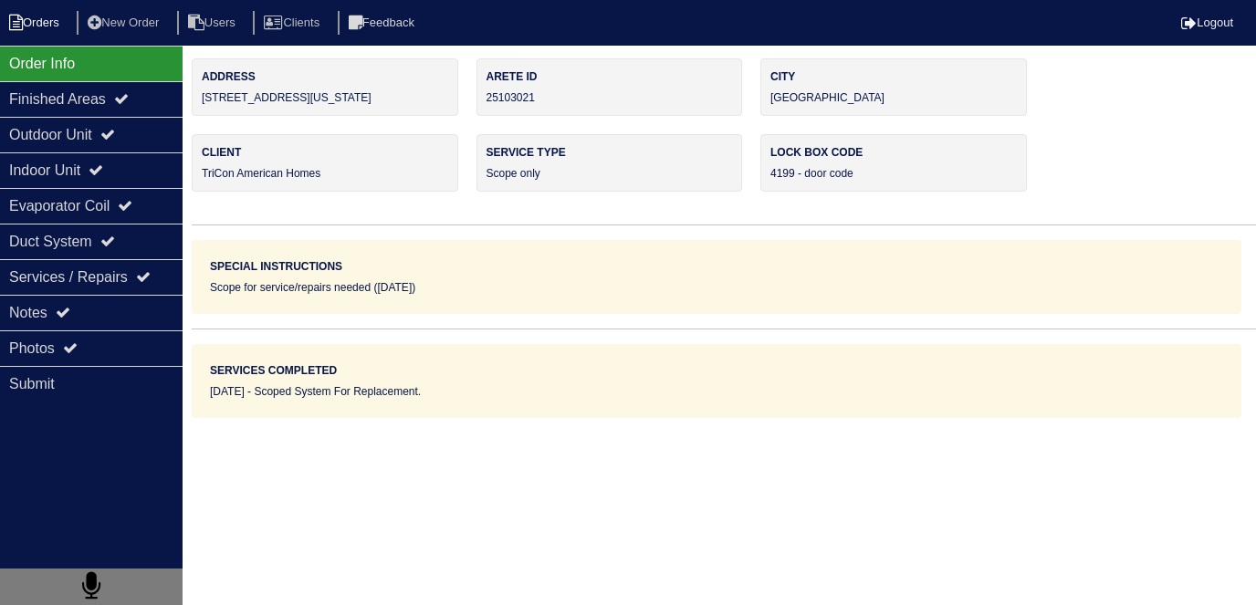
click at [26, 25] on li "Orders" at bounding box center [37, 23] width 74 height 25
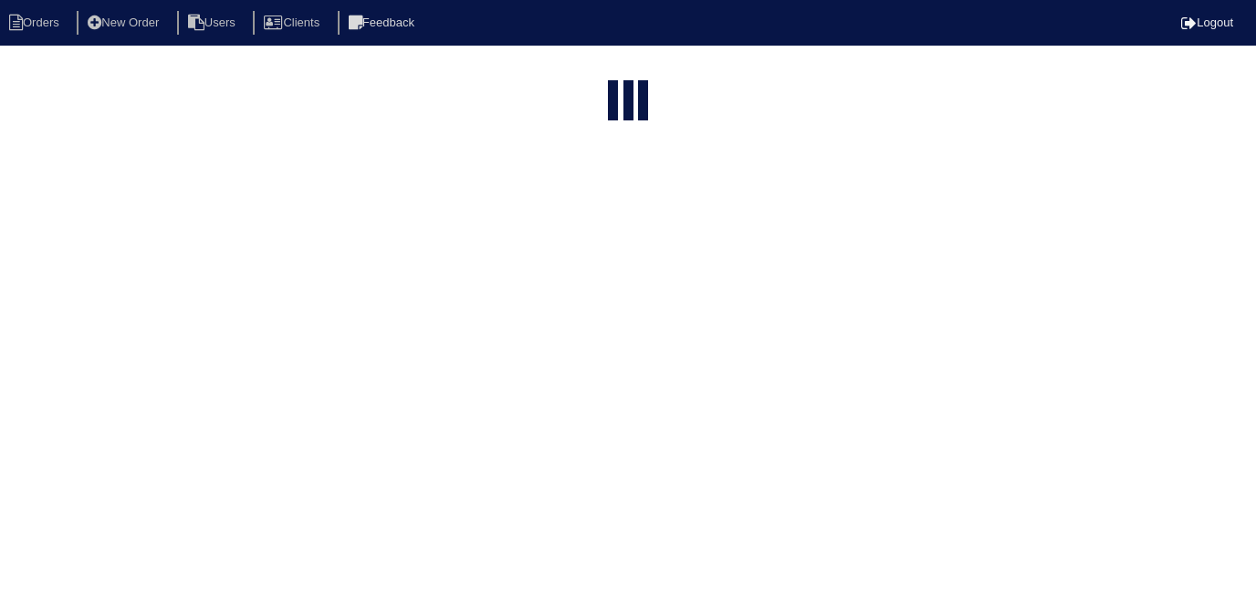
select select "15"
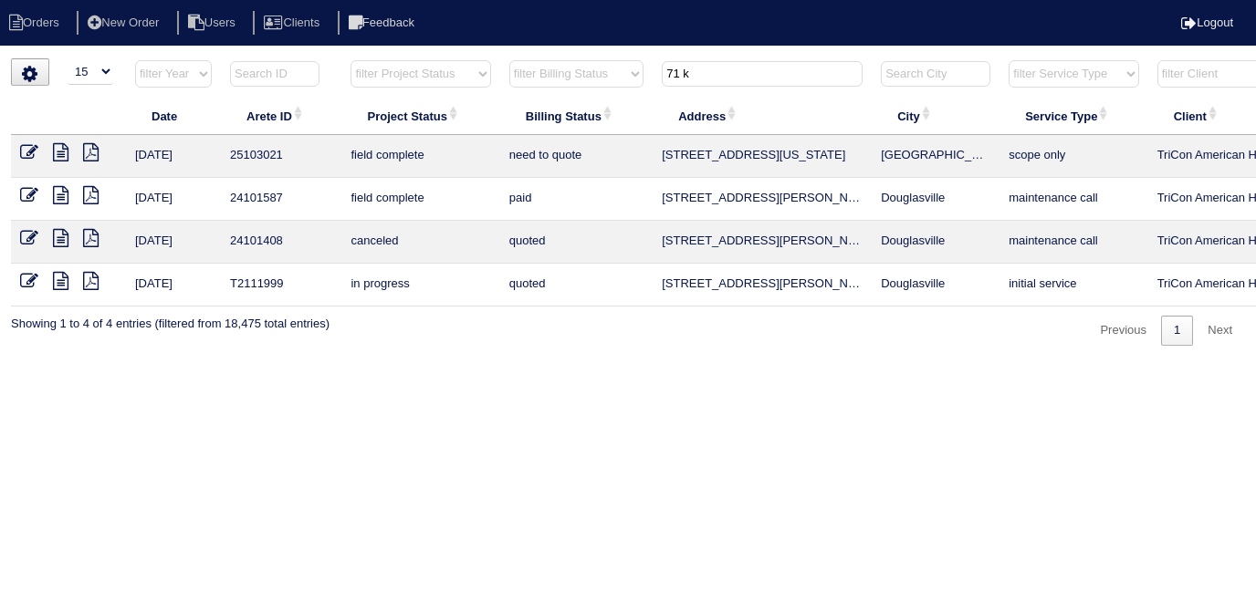
drag, startPoint x: 710, startPoint y: 78, endPoint x: 500, endPoint y: 65, distance: 210.4
click at [539, 66] on tr "filter Year -- Any Year -- 2025 2024 2023 2022 2021 2020 2019 filter Project St…" at bounding box center [802, 77] width 1582 height 37
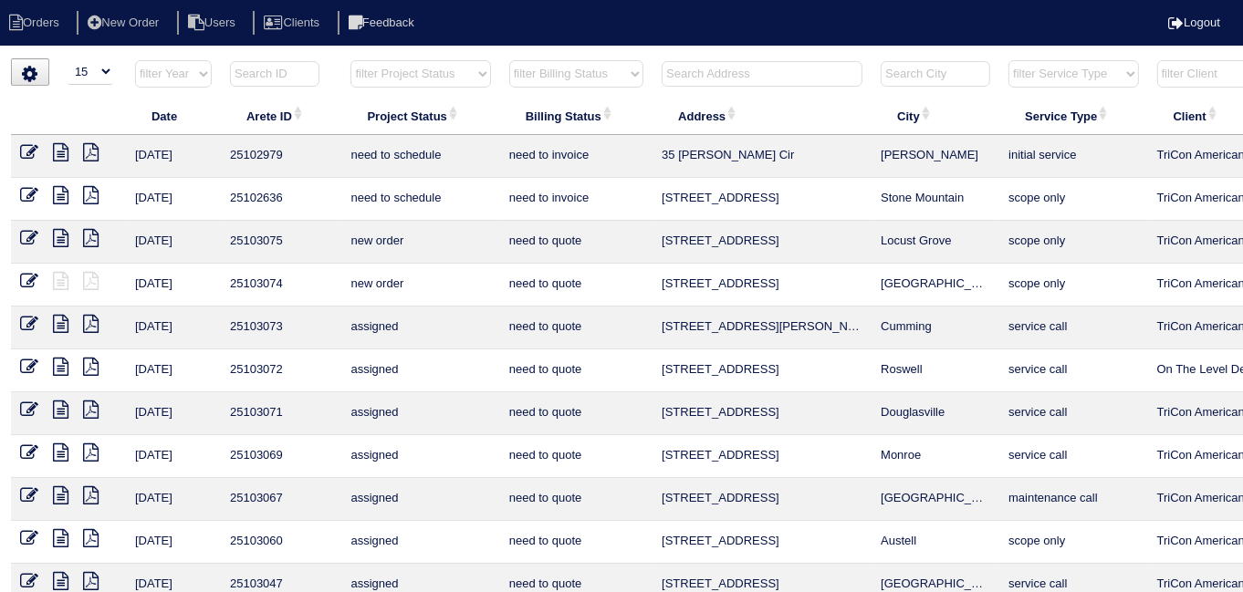
click at [365, 66] on select "filter Project Status -- Any Project Status -- new order assigned in progress f…" at bounding box center [421, 73] width 140 height 27
click at [351, 60] on select "filter Project Status -- Any Project Status -- new order assigned in progress f…" at bounding box center [421, 73] width 140 height 27
select select "field complete"
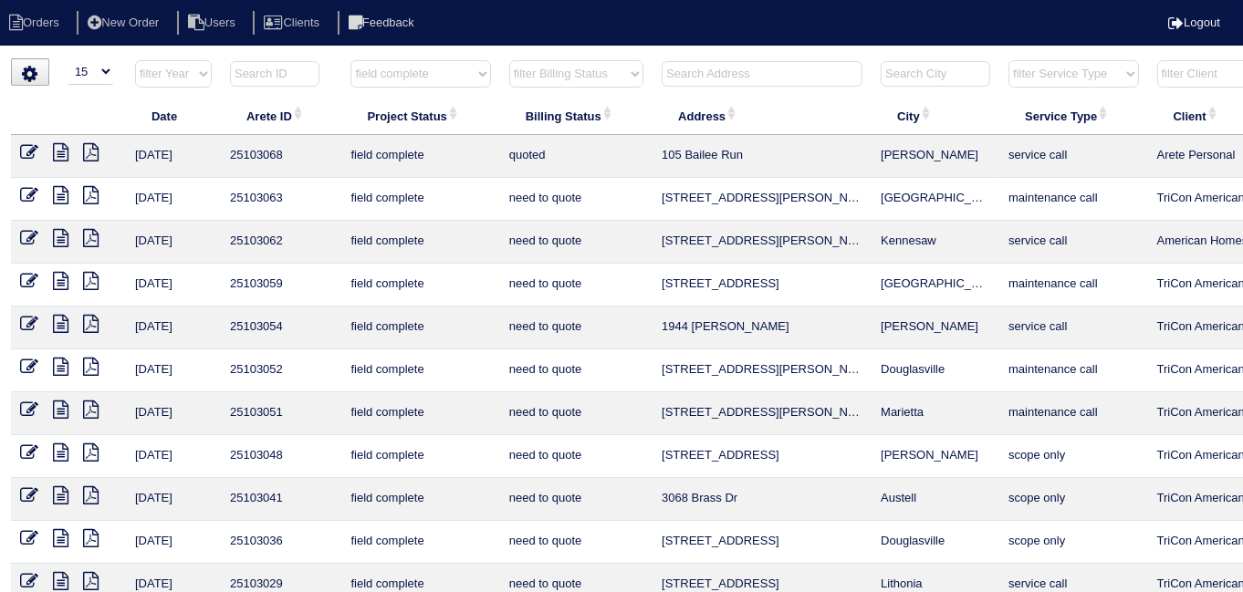
click at [533, 90] on th "filter Billing Status -- Any Billing Status -- need to quote quoted need to inv…" at bounding box center [576, 77] width 152 height 37
click at [533, 83] on select "filter Billing Status -- Any Billing Status -- need to quote quoted need to inv…" at bounding box center [576, 73] width 134 height 27
select select "need to quote"
click at [509, 60] on select "filter Billing Status -- Any Billing Status -- need to quote quoted need to inv…" at bounding box center [576, 73] width 134 height 27
select select "field complete"
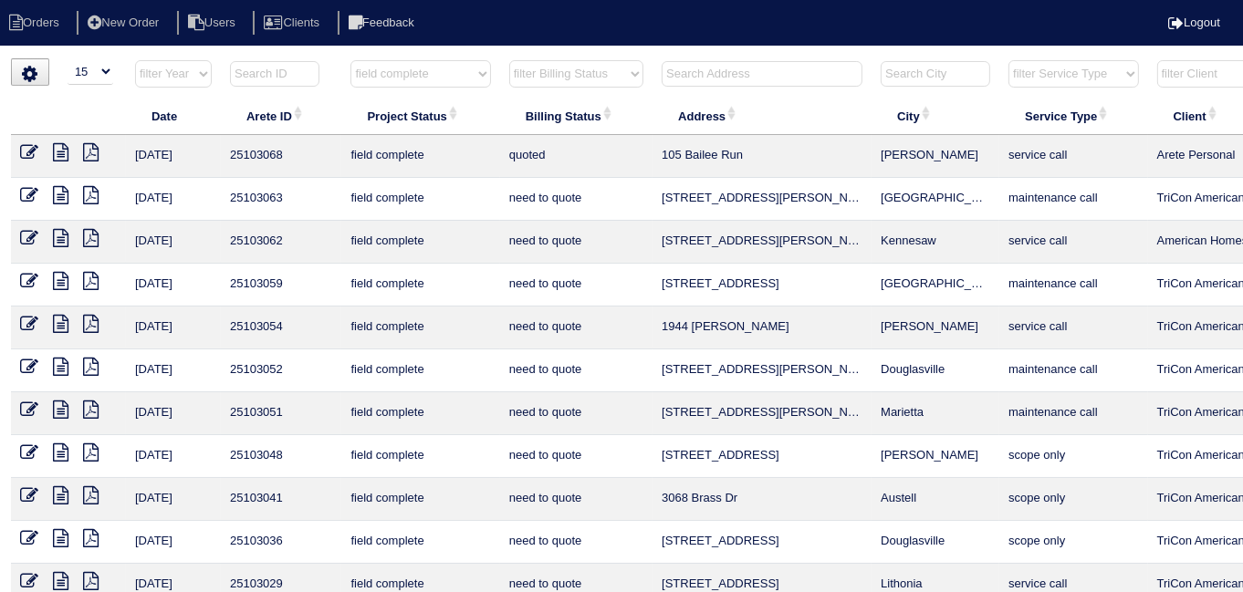
select select "need to quote"
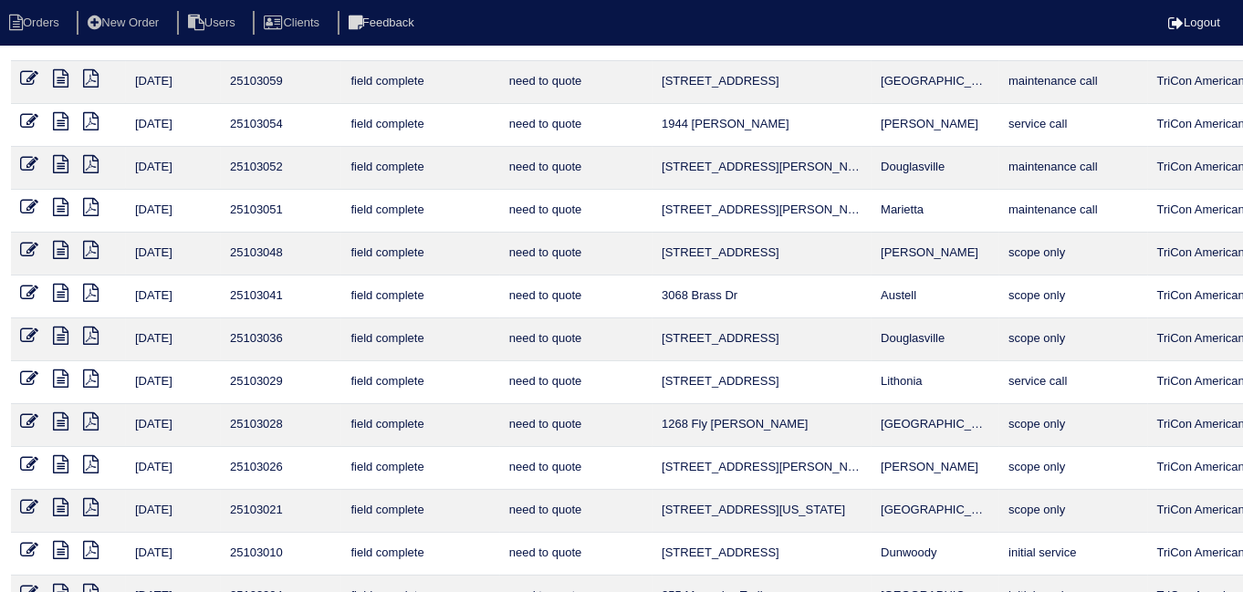
scroll to position [237, 0]
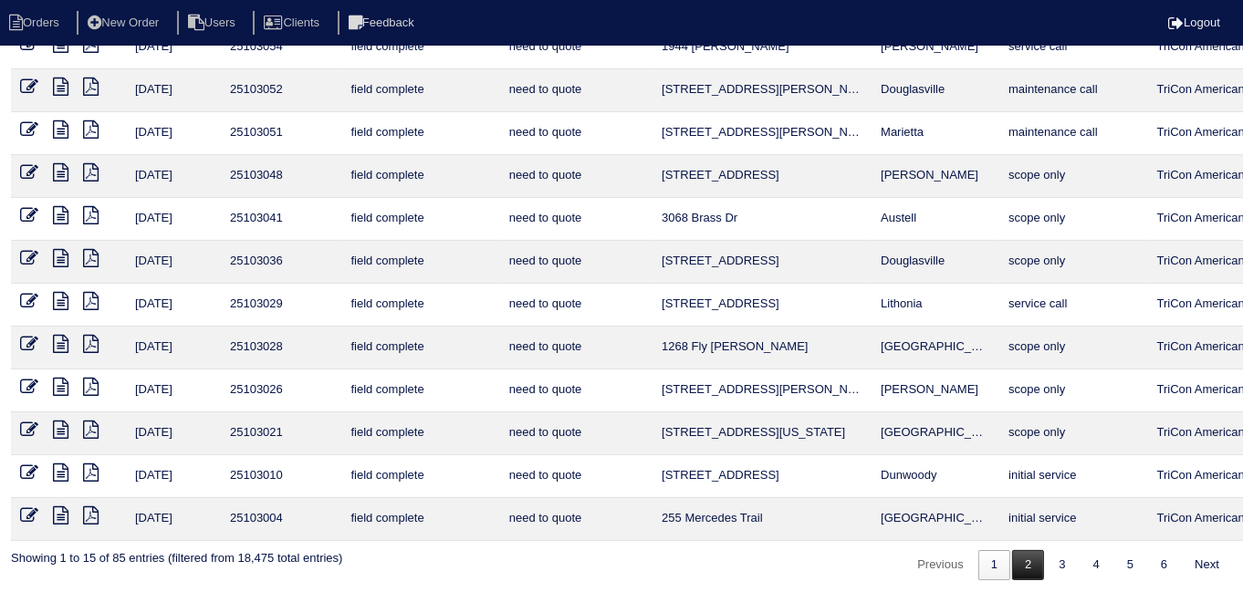
click at [1030, 555] on link "2" at bounding box center [1028, 565] width 32 height 30
select select "field complete"
select select "need to quote"
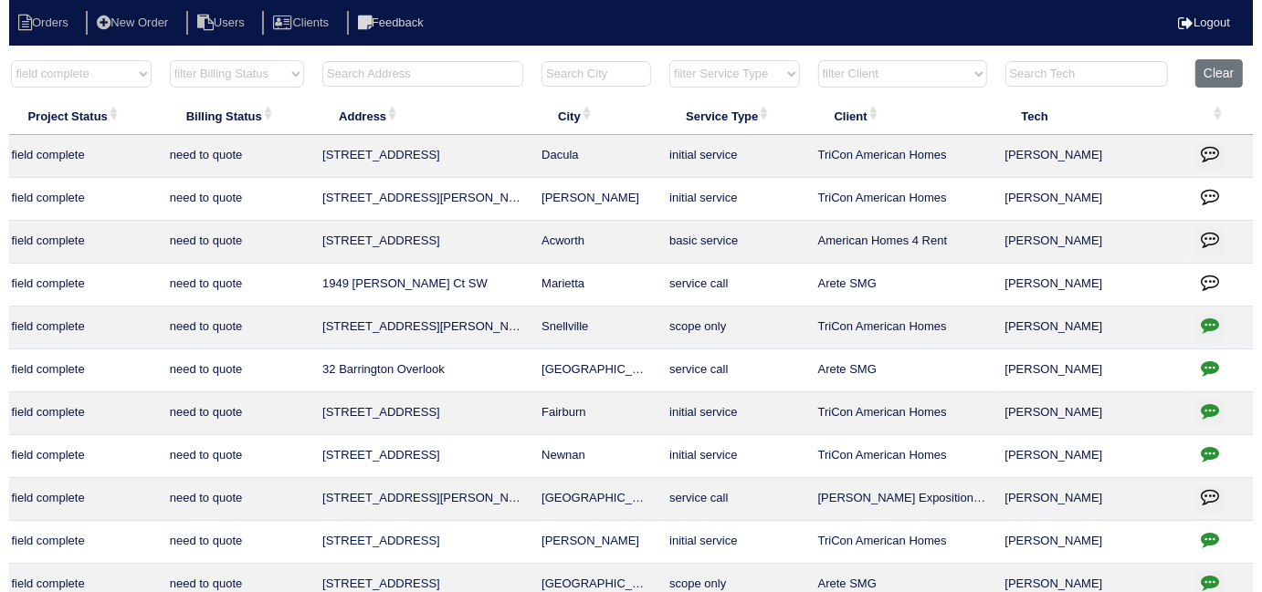
scroll to position [0, 0]
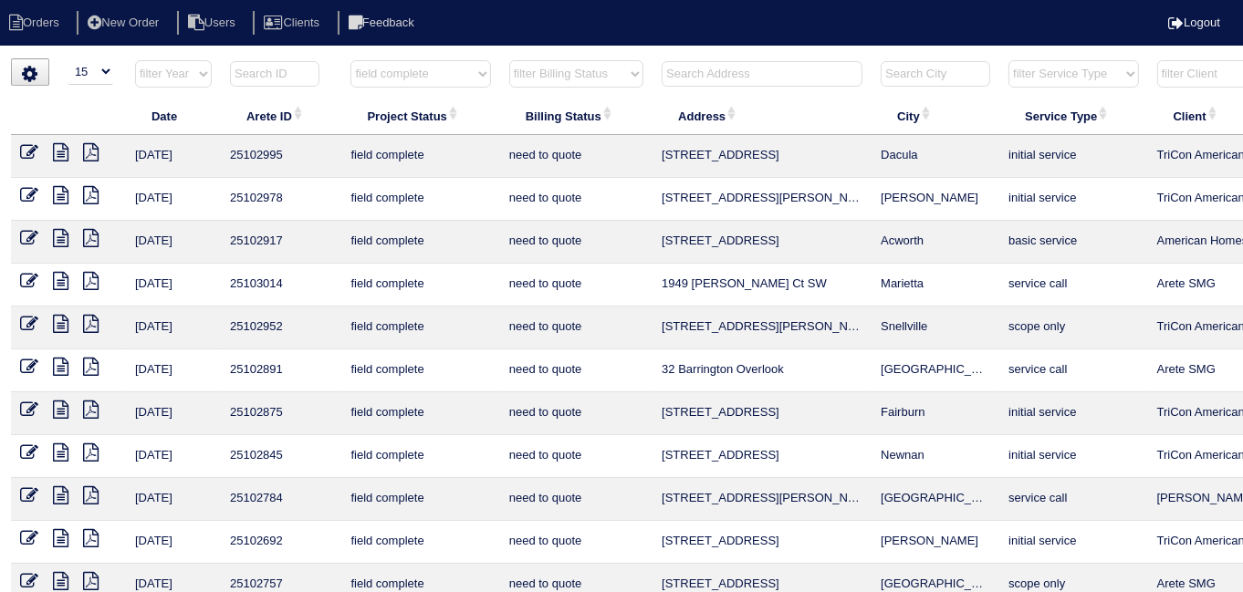
click at [83, 150] on icon at bounding box center [91, 152] width 16 height 18
click at [87, 198] on icon at bounding box center [91, 195] width 16 height 18
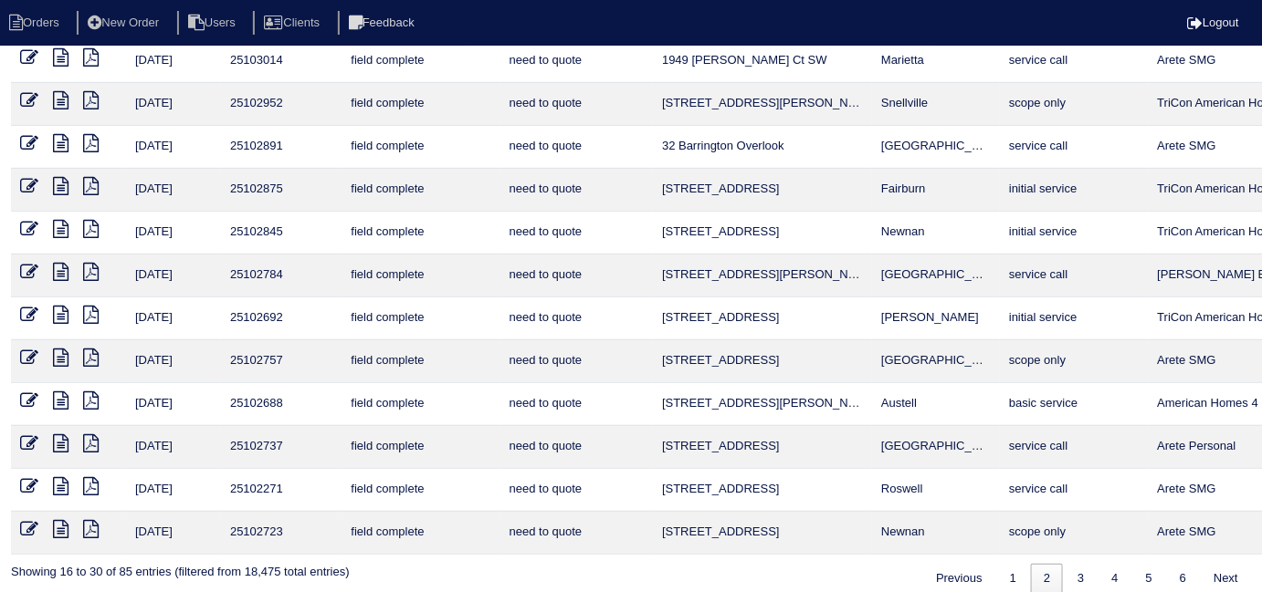
scroll to position [237, 0]
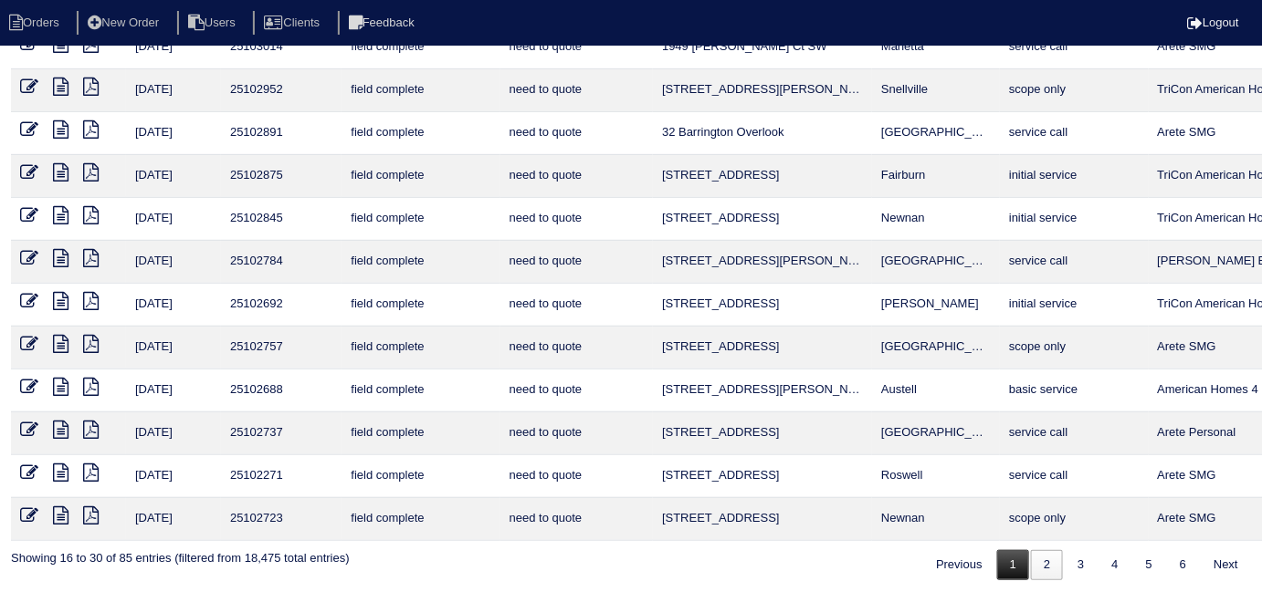
click at [998, 555] on link "1" at bounding box center [1013, 565] width 32 height 30
select select "field complete"
select select "need to quote"
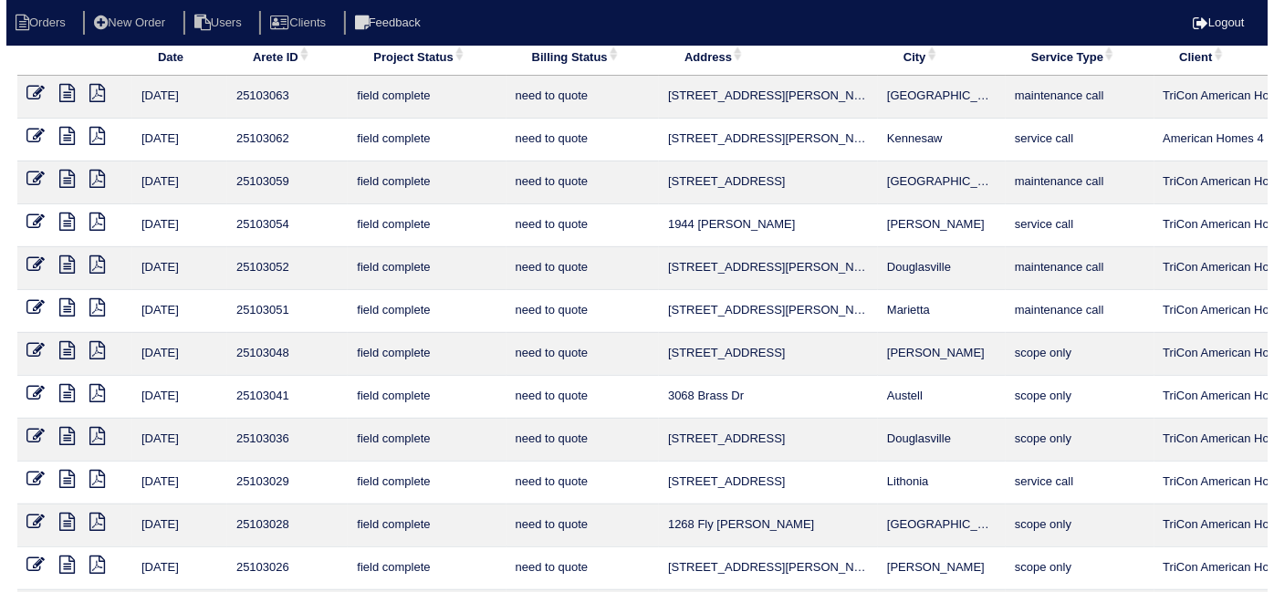
scroll to position [0, 0]
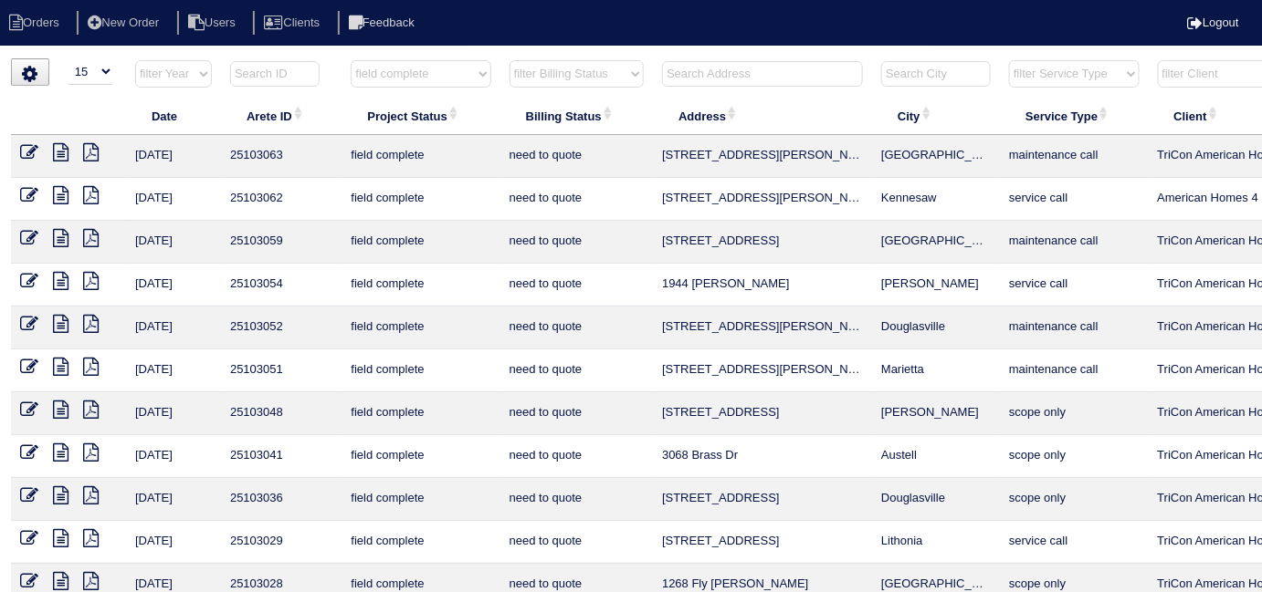
click at [95, 153] on icon at bounding box center [91, 152] width 16 height 18
click at [404, 77] on select "filter Project Status -- Any Project Status -- new order assigned in progress f…" at bounding box center [421, 73] width 140 height 27
select select
click at [351, 60] on select "filter Project Status -- Any Project Status -- new order assigned in progress f…" at bounding box center [421, 73] width 140 height 27
select select "need to quote"
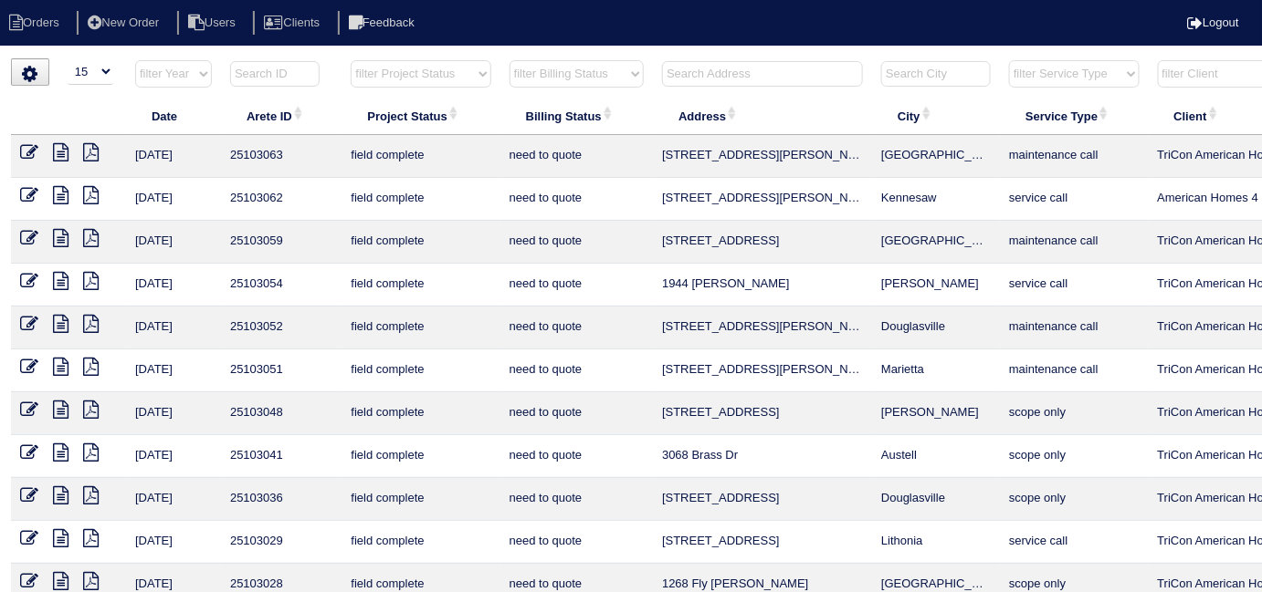
click at [523, 78] on select "filter Billing Status -- Any Billing Status -- need to quote quoted need to inv…" at bounding box center [576, 73] width 134 height 27
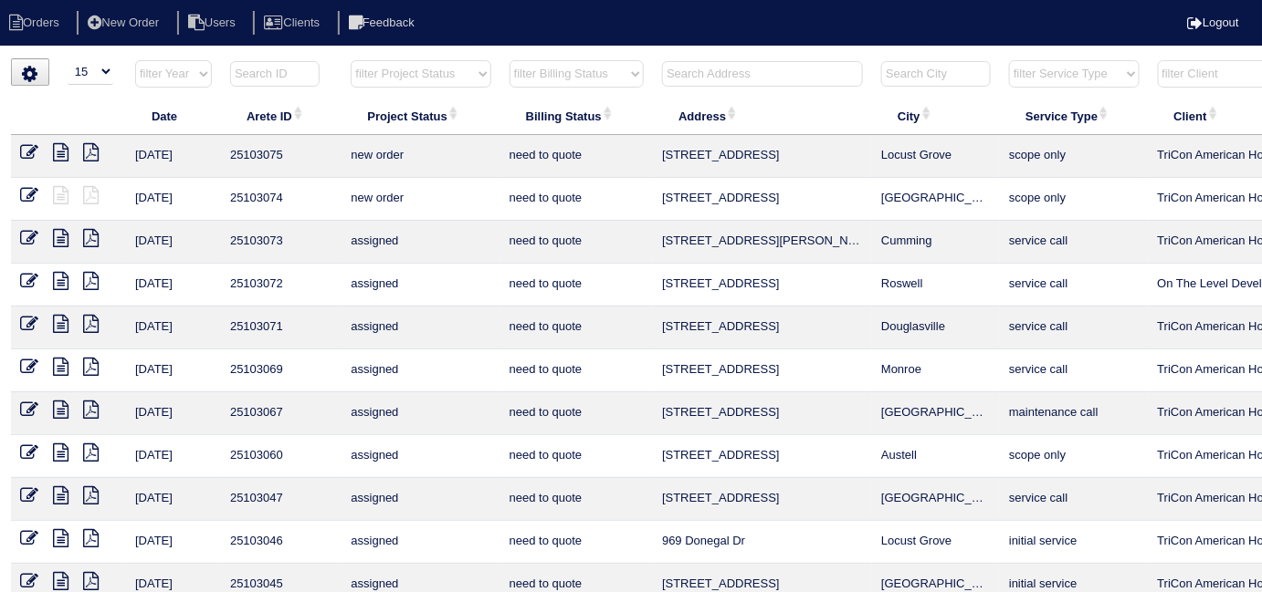
select select
click at [509, 60] on select "filter Billing Status -- Any Billing Status -- need to quote quoted need to inv…" at bounding box center [576, 73] width 134 height 27
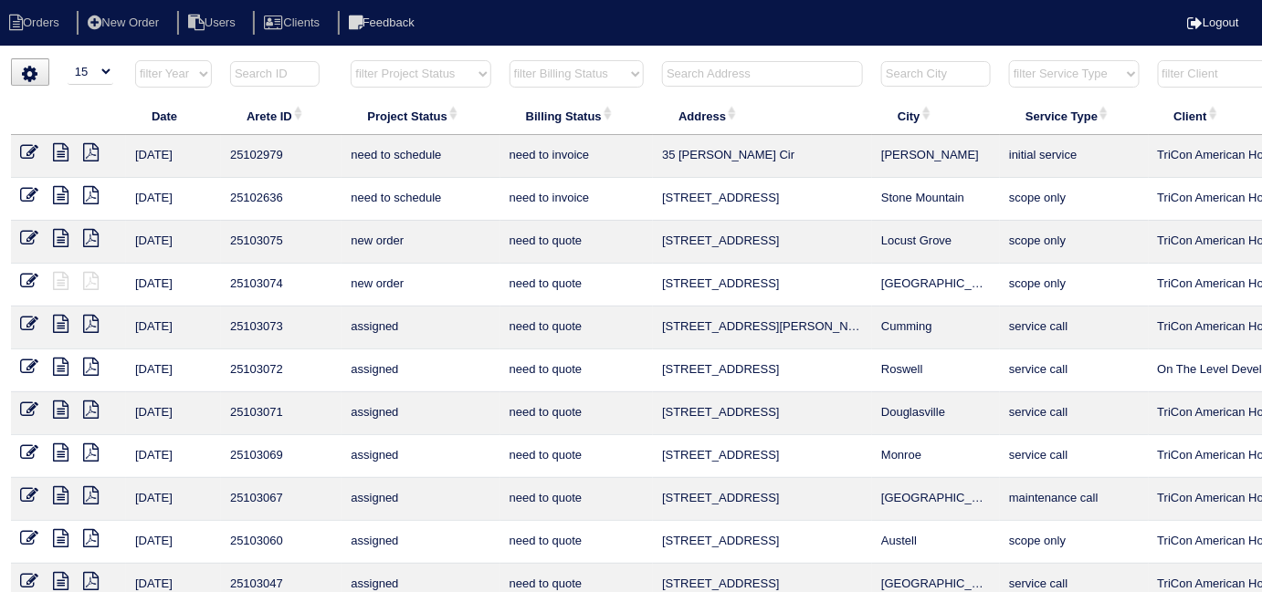
click at [676, 74] on input "text" at bounding box center [762, 74] width 201 height 26
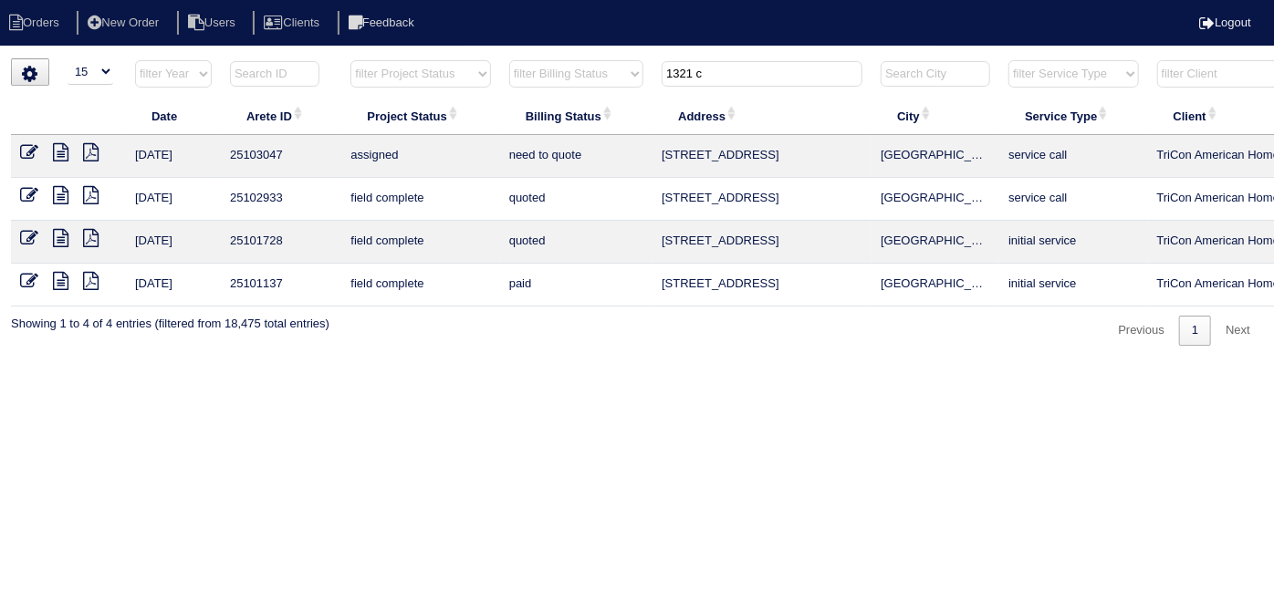
type input "1321 c"
click at [61, 152] on icon at bounding box center [61, 152] width 16 height 18
drag, startPoint x: 767, startPoint y: 66, endPoint x: 643, endPoint y: 79, distance: 124.8
click at [643, 79] on tr "filter Year -- Any Year -- 2025 2024 2023 2022 2021 2020 2019 filter Project St…" at bounding box center [802, 77] width 1582 height 37
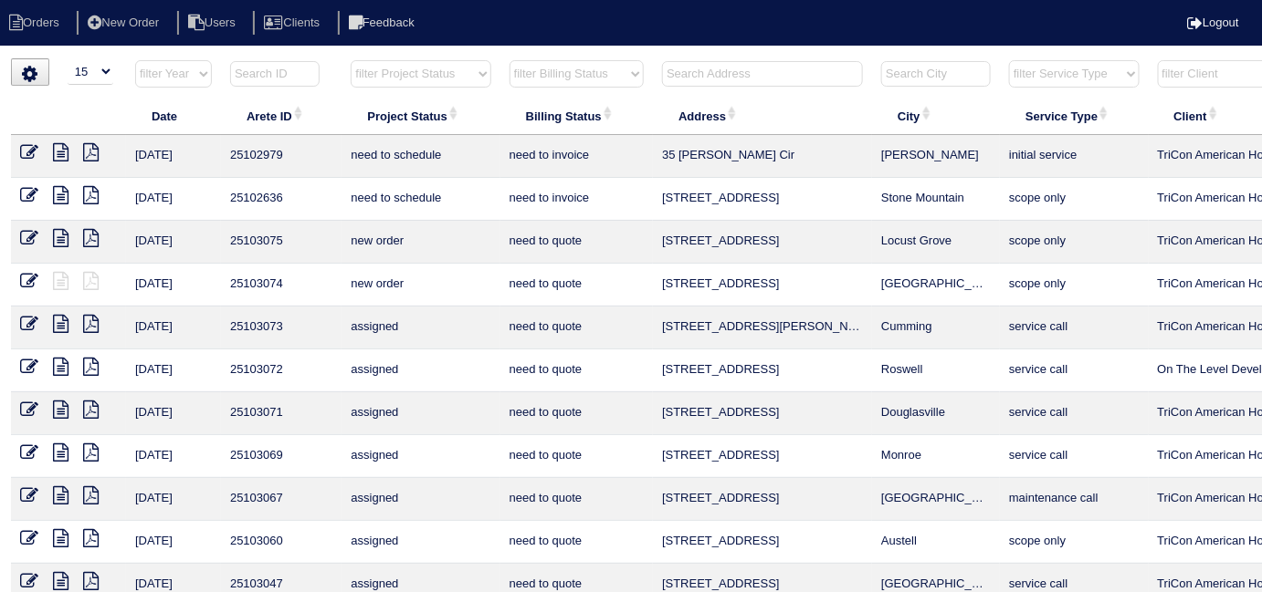
click at [698, 84] on input "text" at bounding box center [762, 74] width 201 height 26
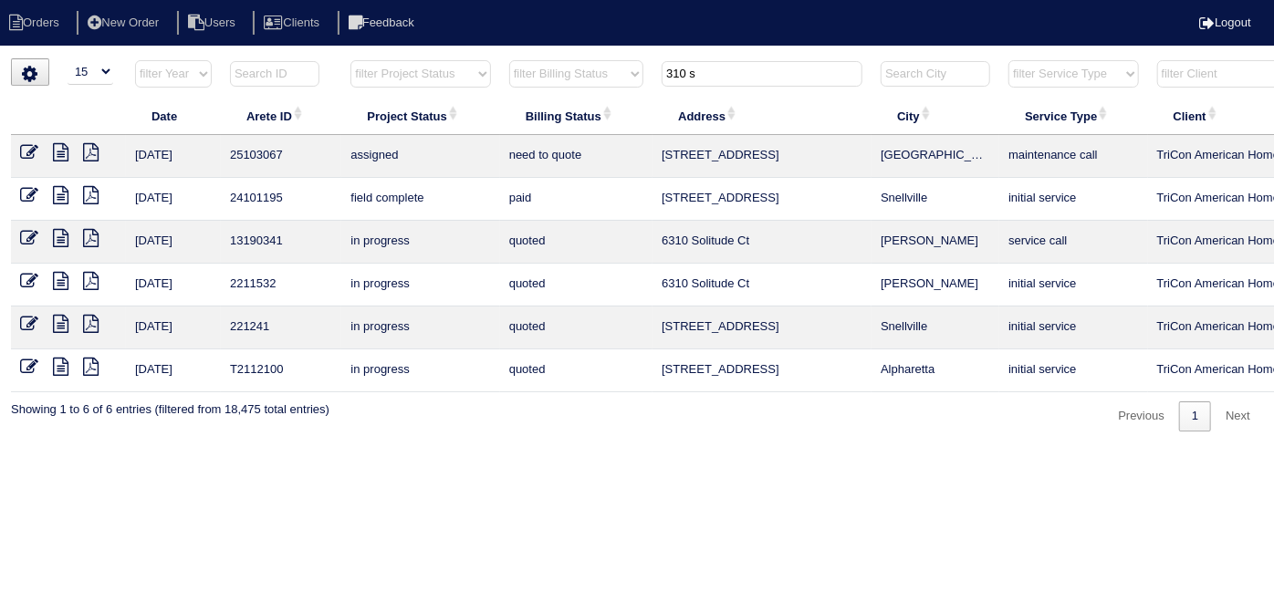
type input "310 s"
drag, startPoint x: 708, startPoint y: 79, endPoint x: 517, endPoint y: 74, distance: 191.8
click at [517, 74] on tr "filter Year -- Any Year -- 2025 2024 2023 2022 2021 2020 2019 filter Project St…" at bounding box center [802, 77] width 1582 height 37
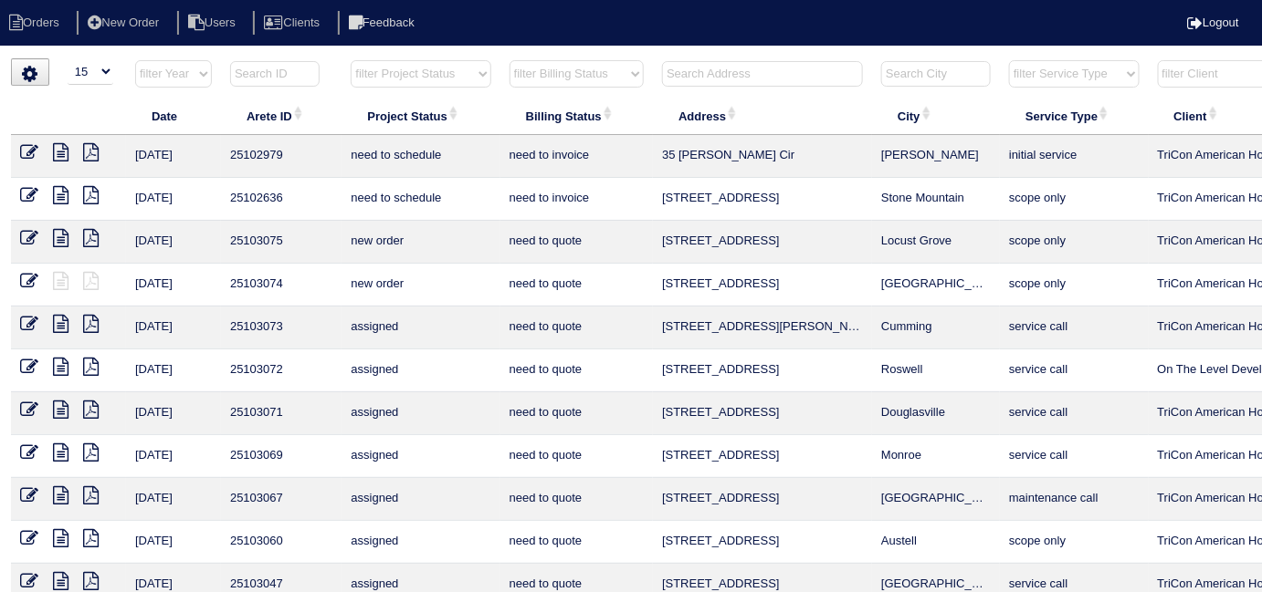
click at [411, 76] on select "filter Project Status -- Any Project Status -- new order assigned in progress f…" at bounding box center [421, 73] width 140 height 27
click at [351, 60] on select "filter Project Status -- Any Project Status -- new order assigned in progress f…" at bounding box center [421, 73] width 140 height 27
select select "field complete"
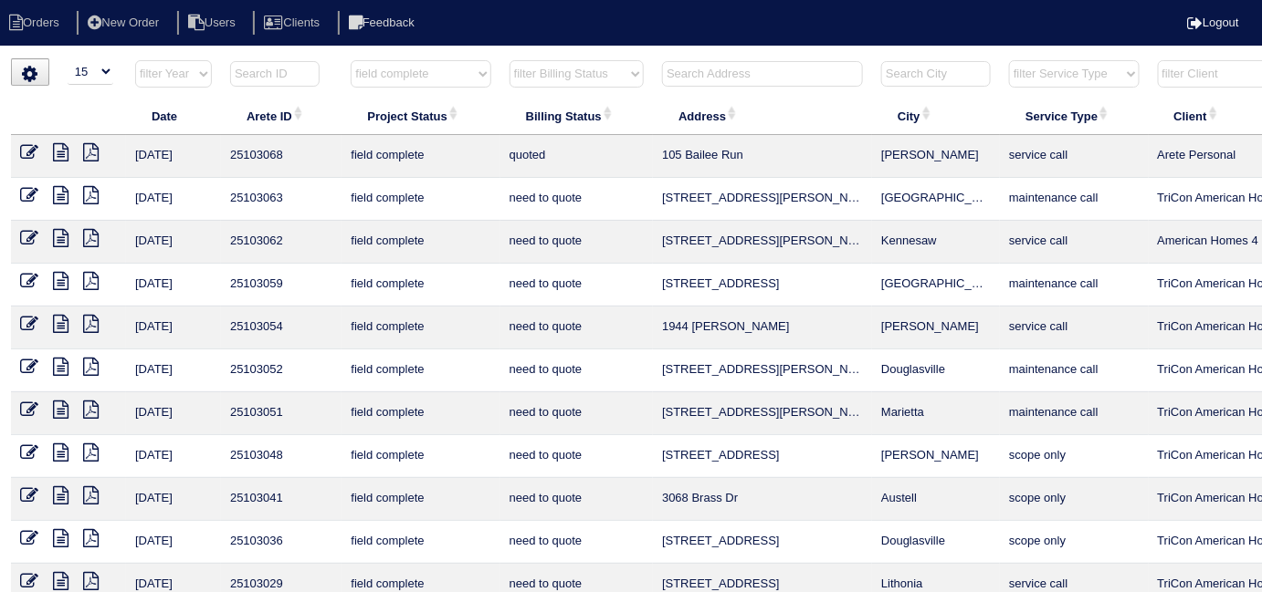
click at [613, 73] on select "filter Billing Status -- Any Billing Status -- need to quote quoted need to inv…" at bounding box center [576, 73] width 134 height 27
select select "need to quote"
click at [509, 60] on select "filter Billing Status -- Any Billing Status -- need to quote quoted need to inv…" at bounding box center [576, 73] width 134 height 27
select select "field complete"
select select "need to quote"
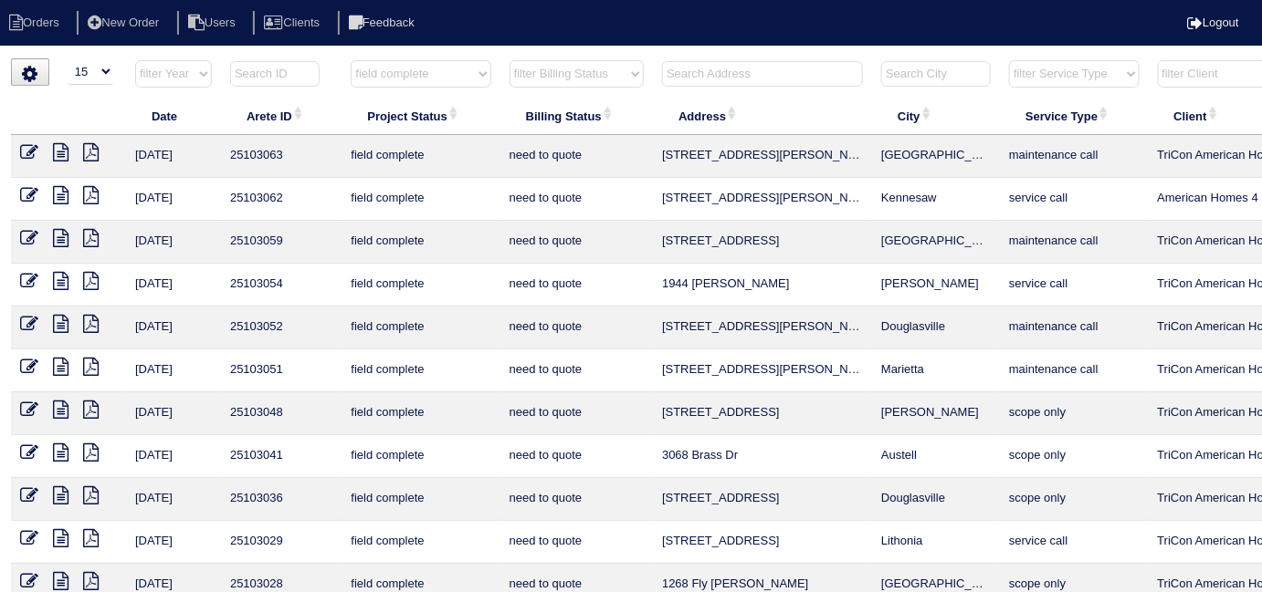
click at [97, 188] on icon at bounding box center [91, 195] width 16 height 18
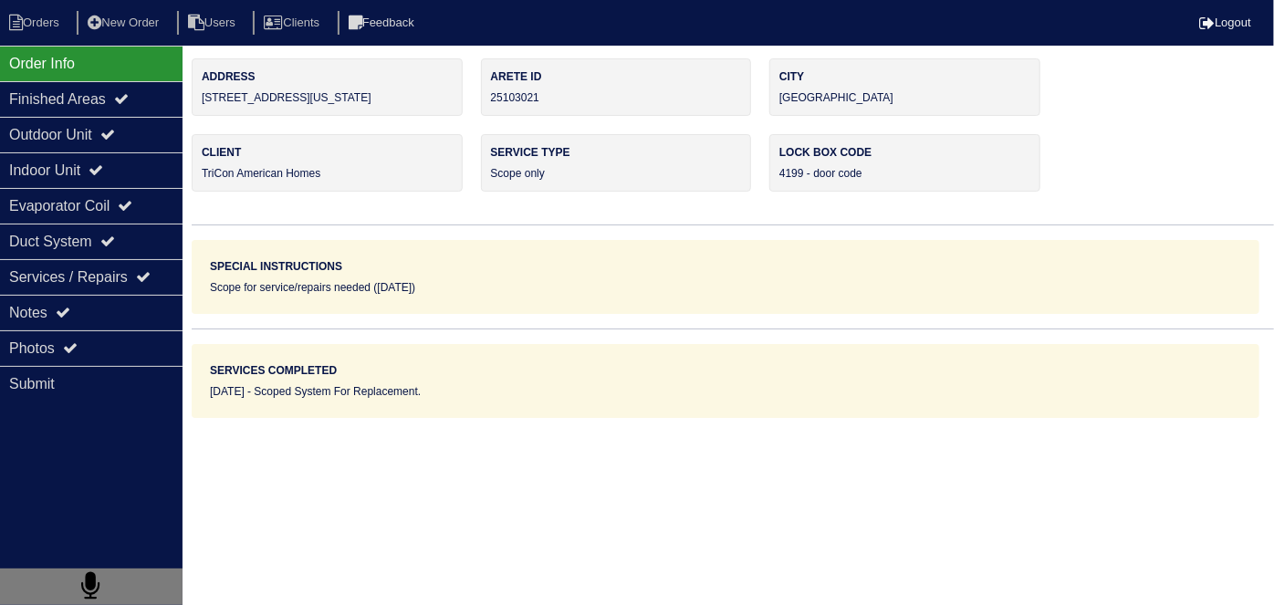
click at [364, 77] on label "Address" at bounding box center [327, 76] width 251 height 16
click at [38, 17] on li "Orders" at bounding box center [37, 23] width 74 height 25
select select "15"
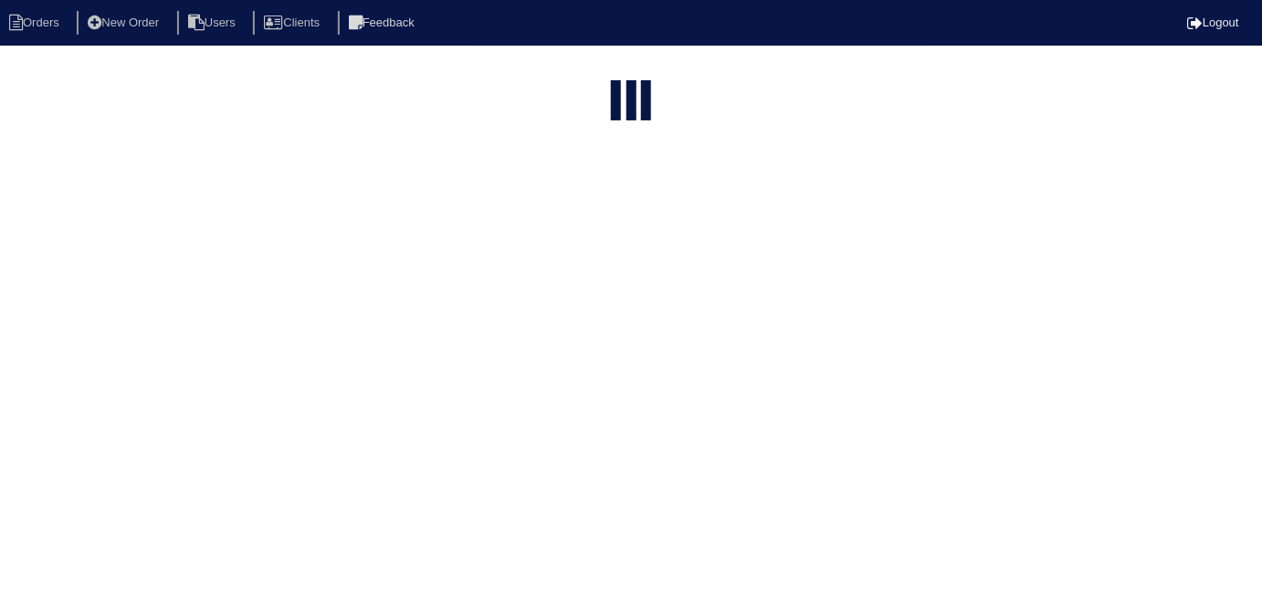
select select "field complete"
select select "need to quote"
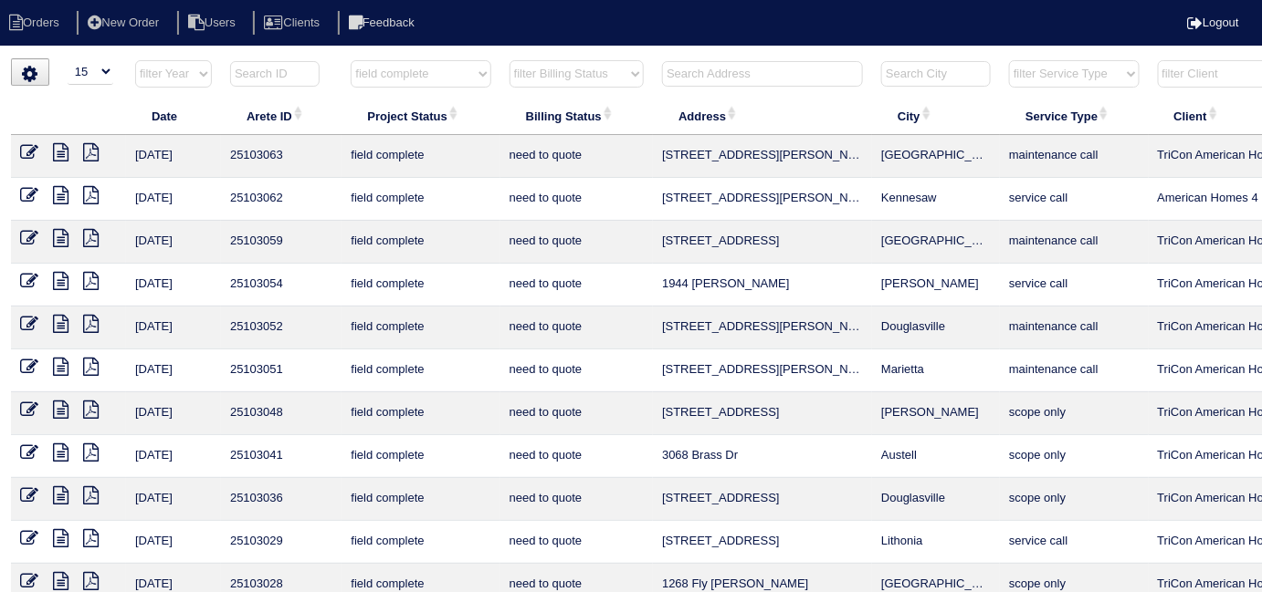
click at [394, 79] on select "filter Project Status -- Any Project Status -- new order assigned in progress f…" at bounding box center [421, 73] width 140 height 27
select select
click at [351, 60] on select "filter Project Status -- Any Project Status -- new order assigned in progress f…" at bounding box center [421, 73] width 140 height 27
select select "need to quote"
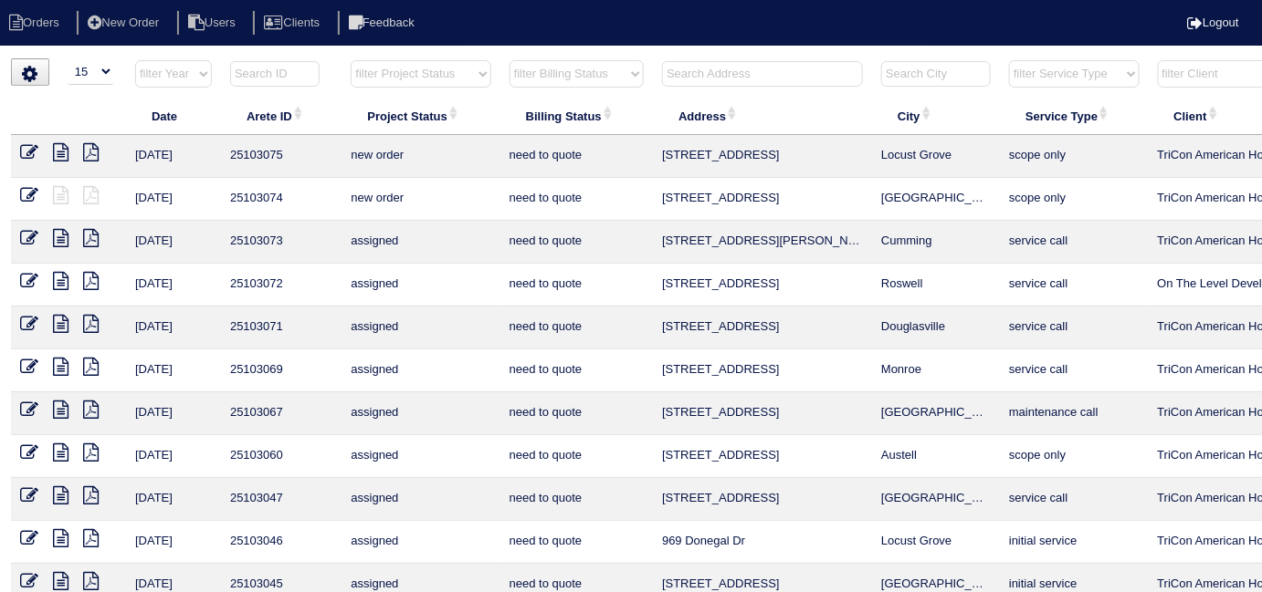
click at [522, 82] on select "filter Billing Status -- Any Billing Status -- need to quote quoted need to inv…" at bounding box center [576, 73] width 134 height 27
select select
click at [509, 60] on select "filter Billing Status -- Any Billing Status -- need to quote quoted need to inv…" at bounding box center [576, 73] width 134 height 27
click at [713, 82] on input "text" at bounding box center [762, 74] width 201 height 26
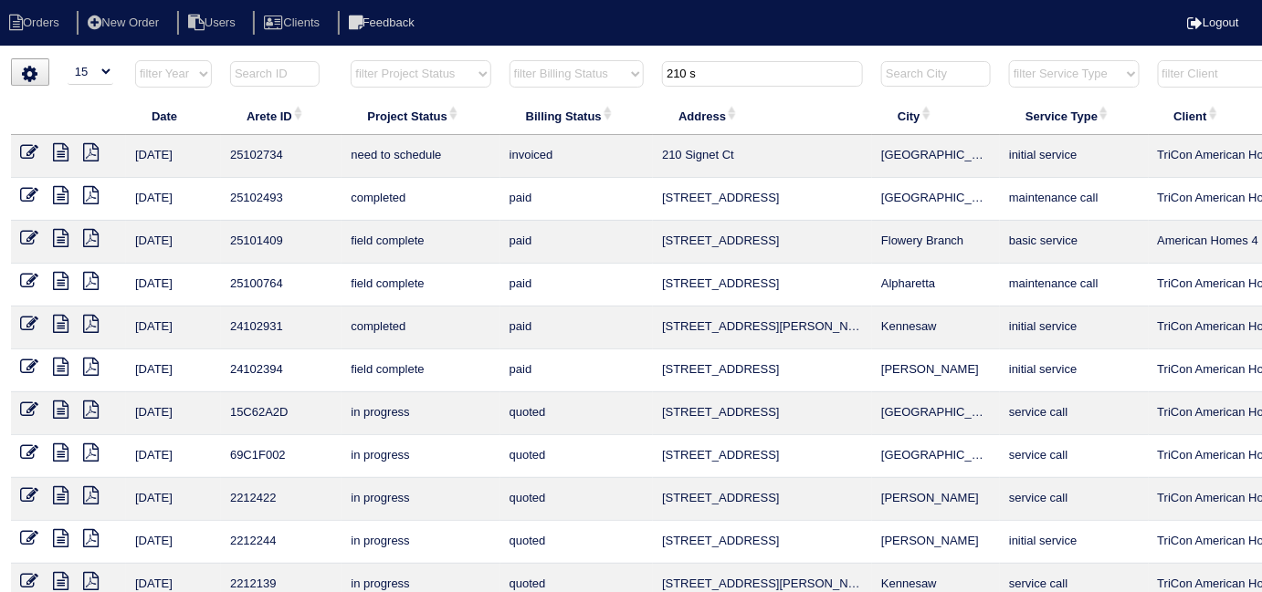
type input "210 s"
click at [31, 151] on icon at bounding box center [29, 152] width 18 height 18
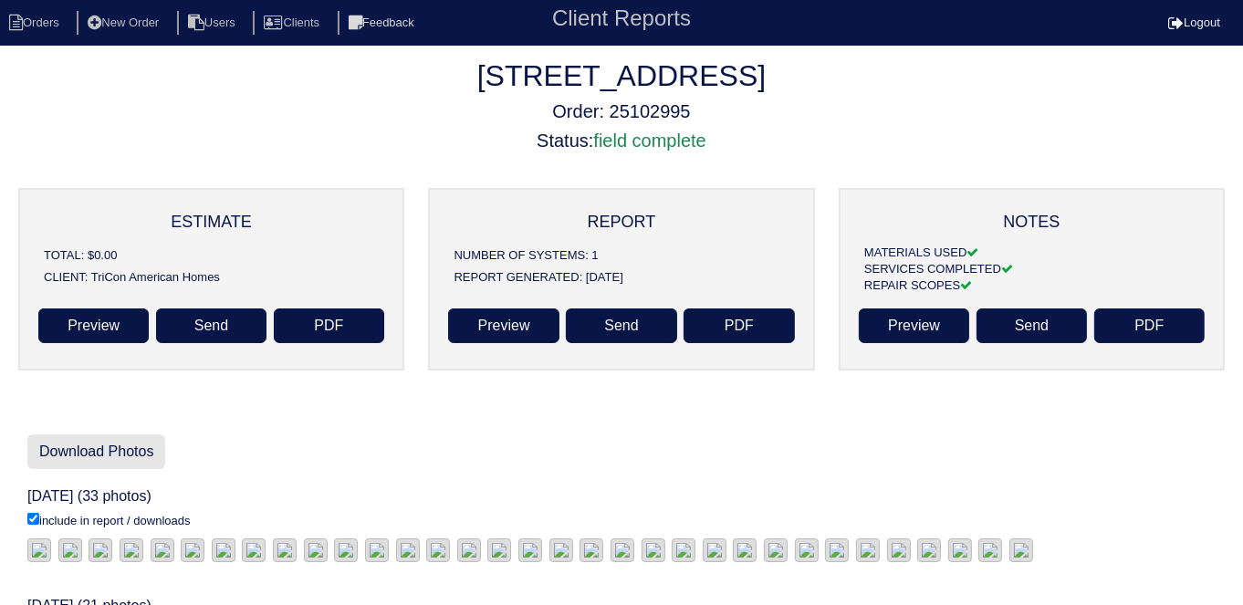
click at [119, 456] on link "Download Photos" at bounding box center [96, 452] width 138 height 35
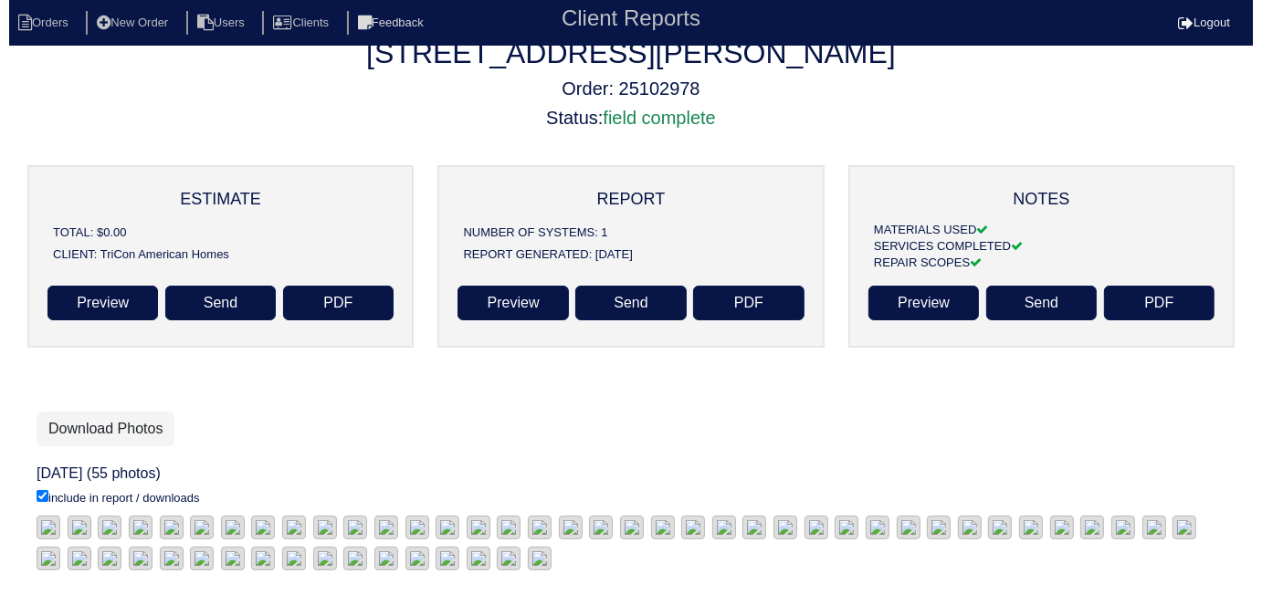
scroll to position [165, 0]
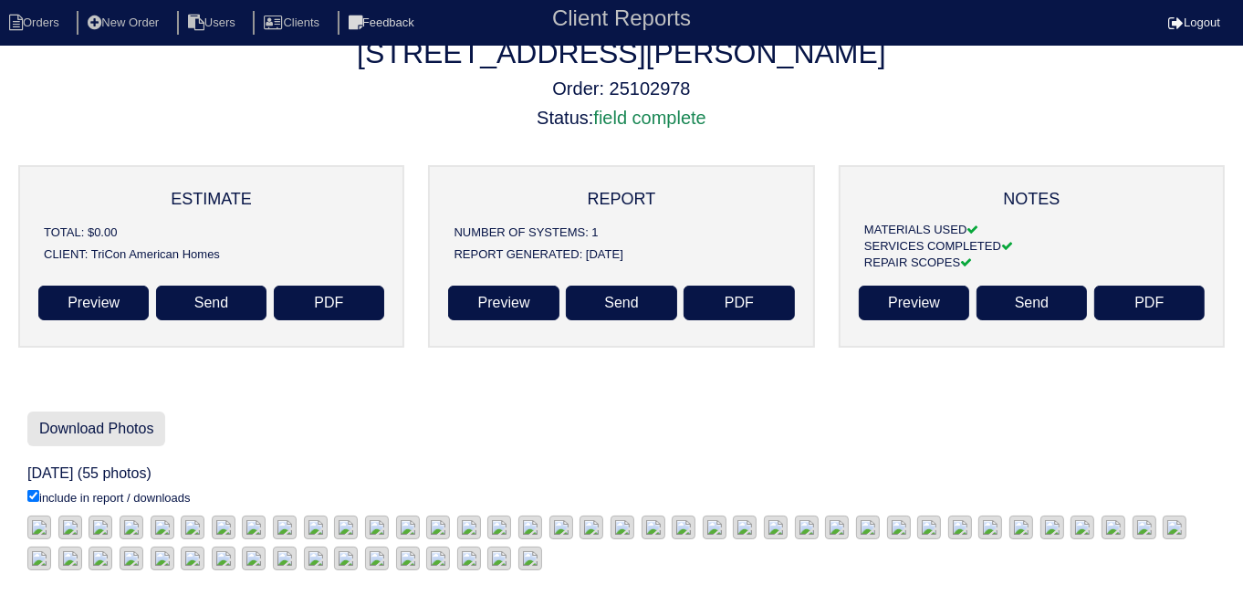
click at [117, 412] on link "Download Photos" at bounding box center [96, 429] width 138 height 35
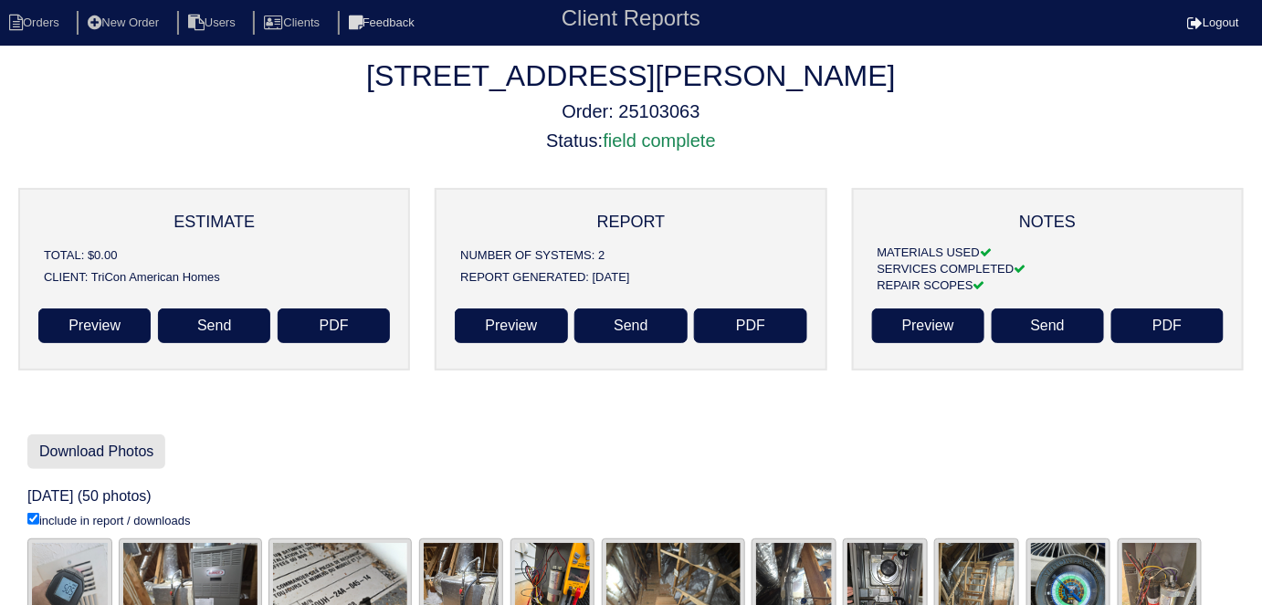
click at [151, 451] on link "Download Photos" at bounding box center [96, 452] width 138 height 35
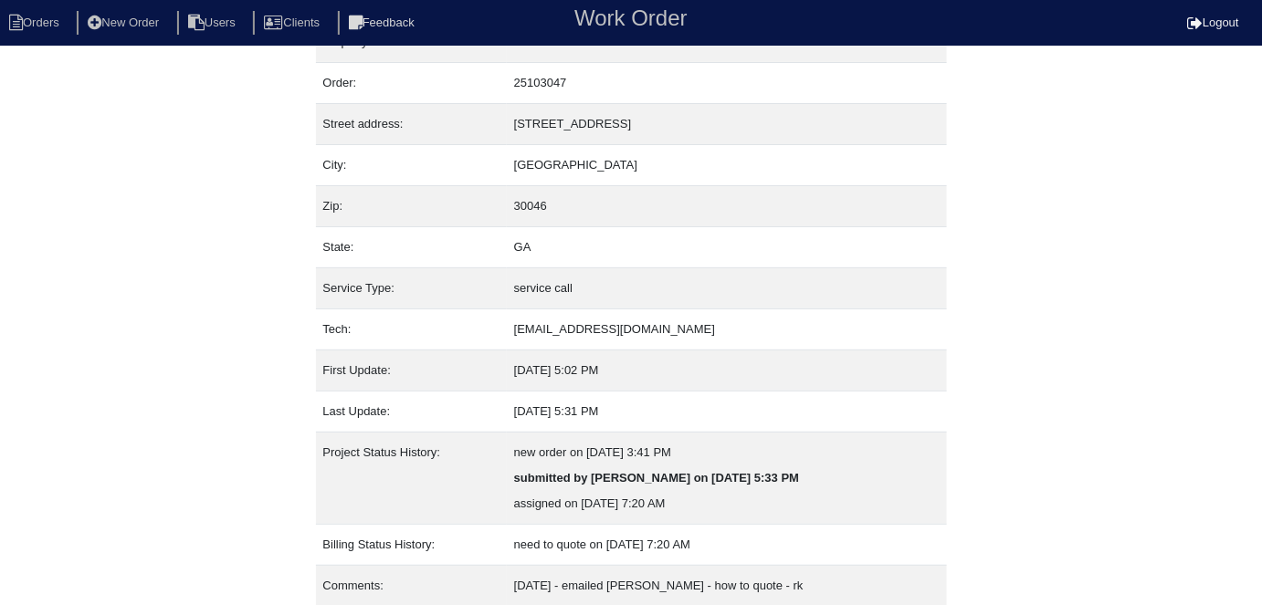
scroll to position [96, 0]
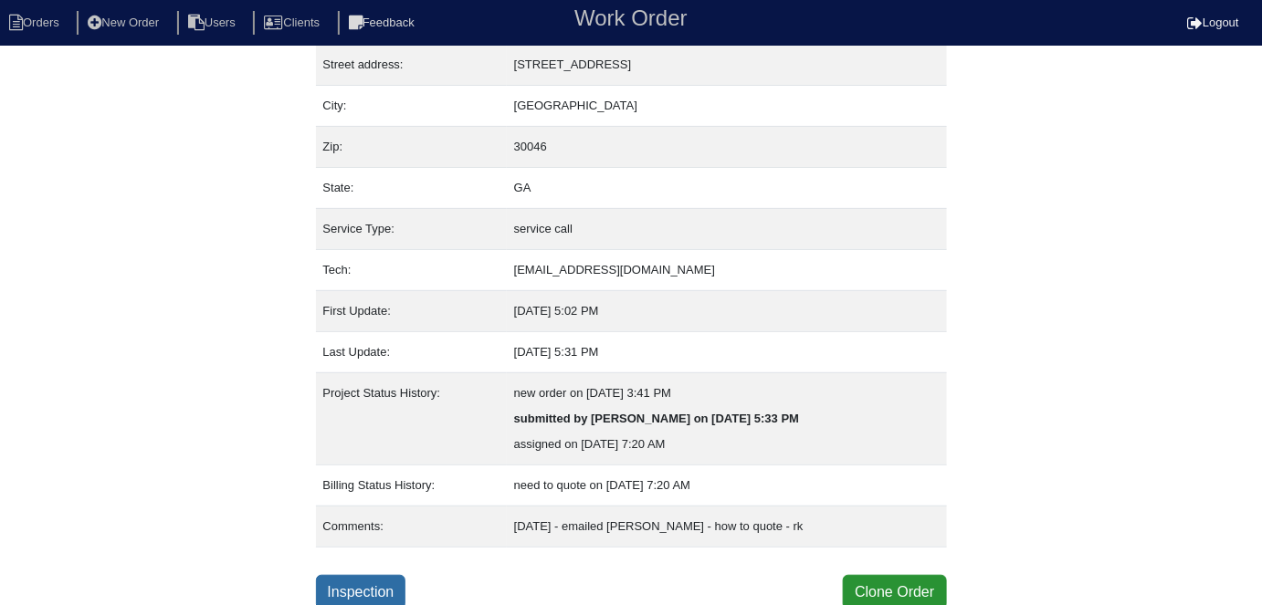
click at [389, 584] on link "Inspection" at bounding box center [361, 592] width 90 height 35
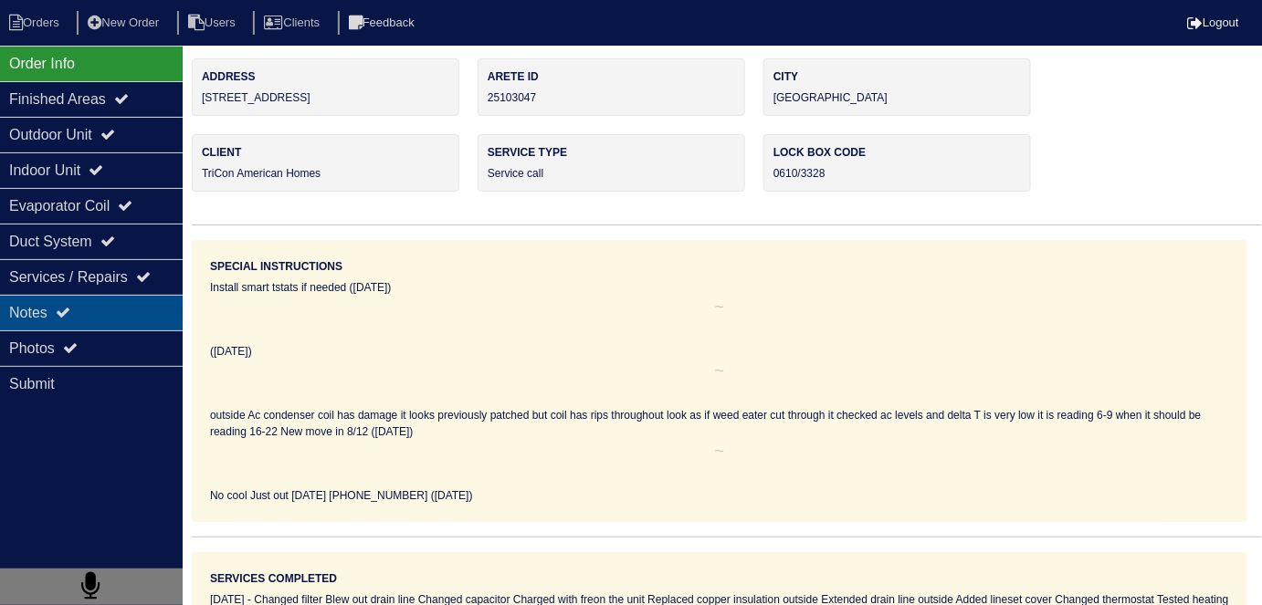
click at [17, 320] on div "Notes" at bounding box center [91, 313] width 183 height 36
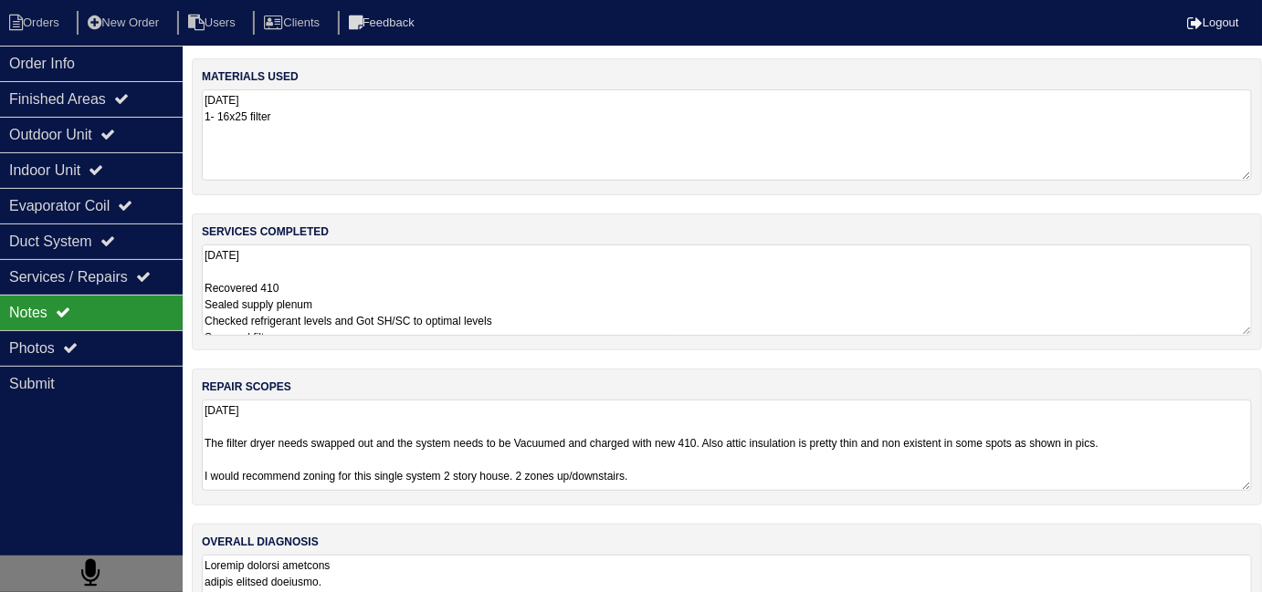
click at [520, 280] on textarea "8.15.25 Recovered 410 Sealed supply plenum Checked refrigerant levels and Got S…" at bounding box center [727, 290] width 1050 height 91
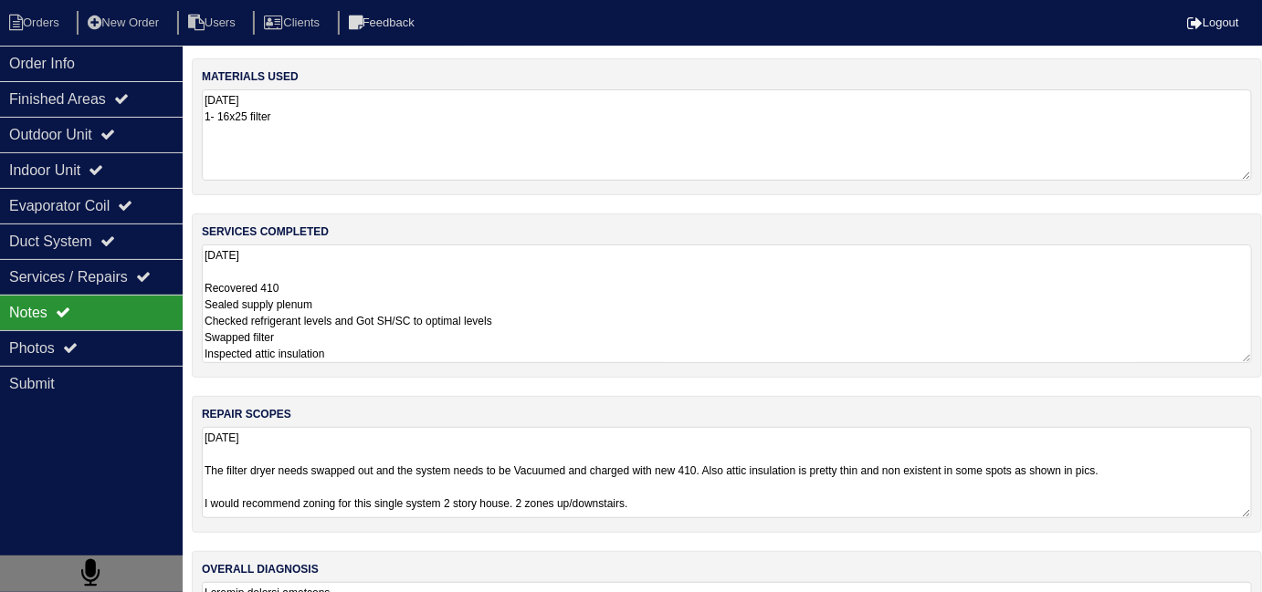
click at [750, 495] on div "repair scopes 8.15.25 The filter dryer needs swapped out and the system needs t…" at bounding box center [727, 464] width 1070 height 137
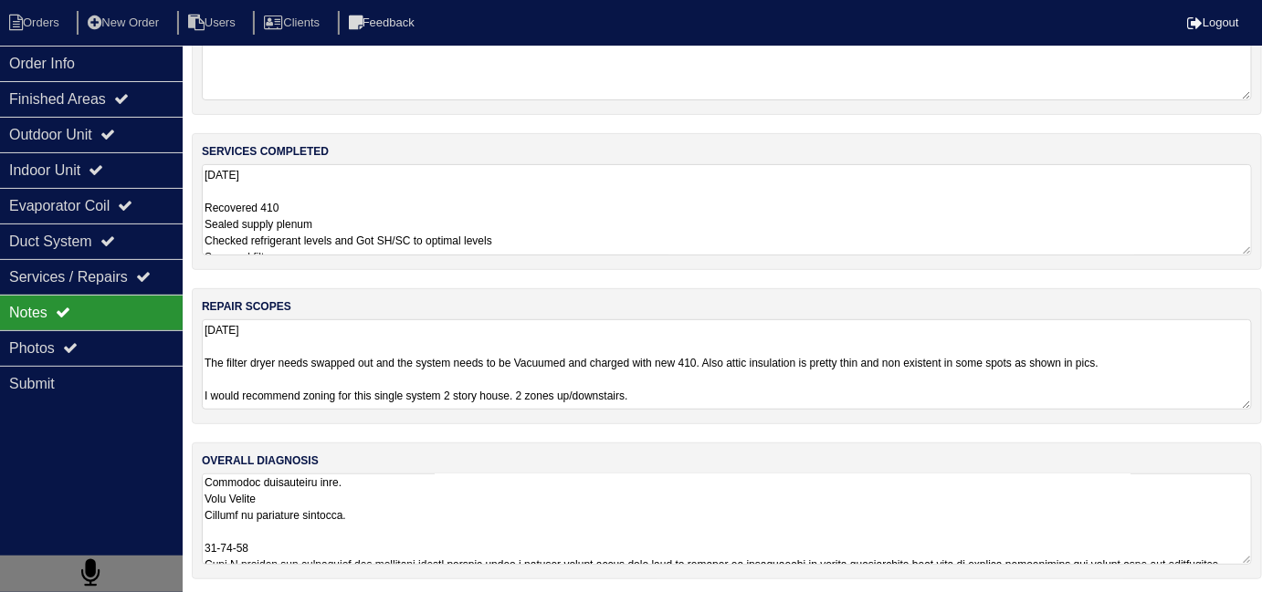
scroll to position [1, 0]
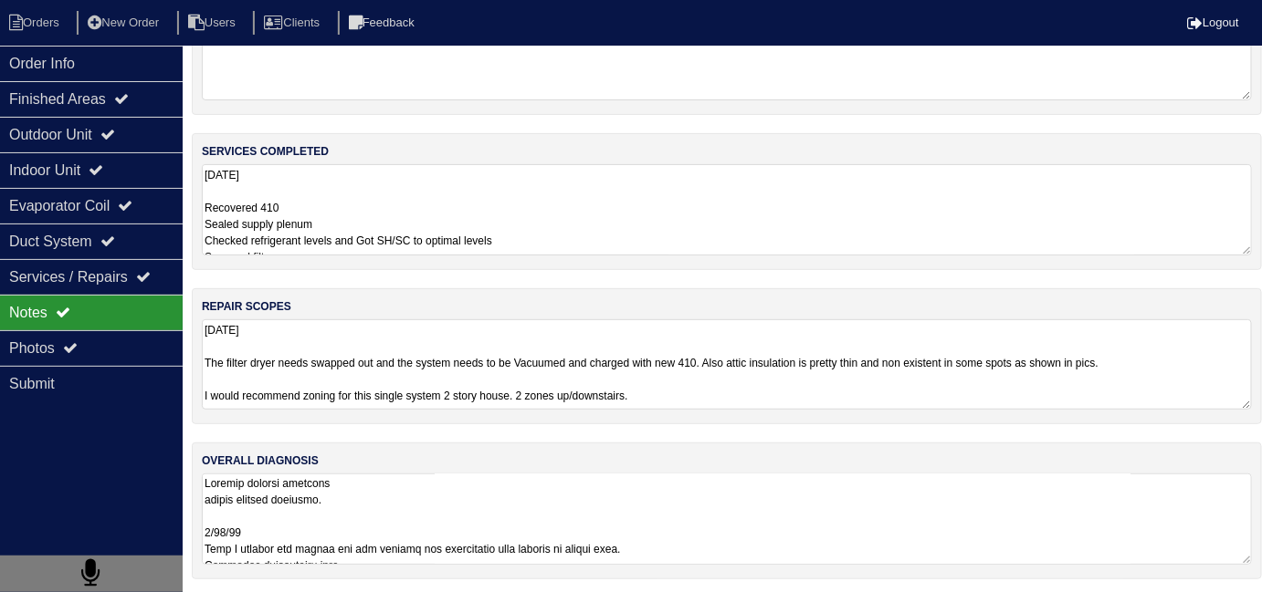
click at [746, 500] on textarea at bounding box center [727, 519] width 1050 height 91
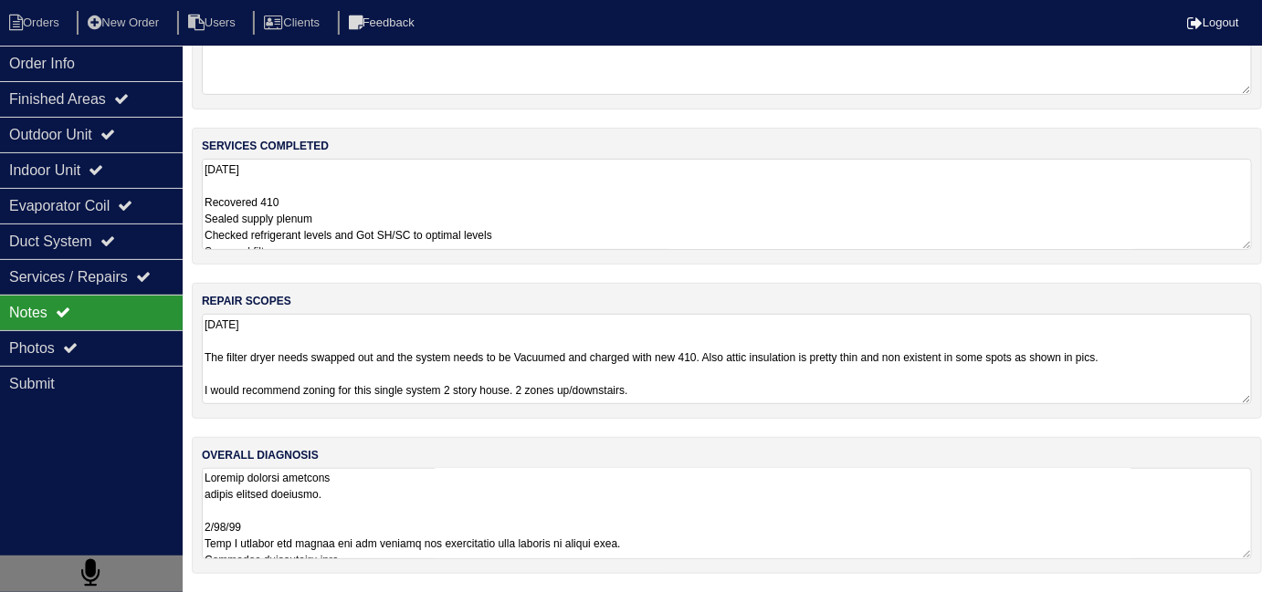
scroll to position [80, 0]
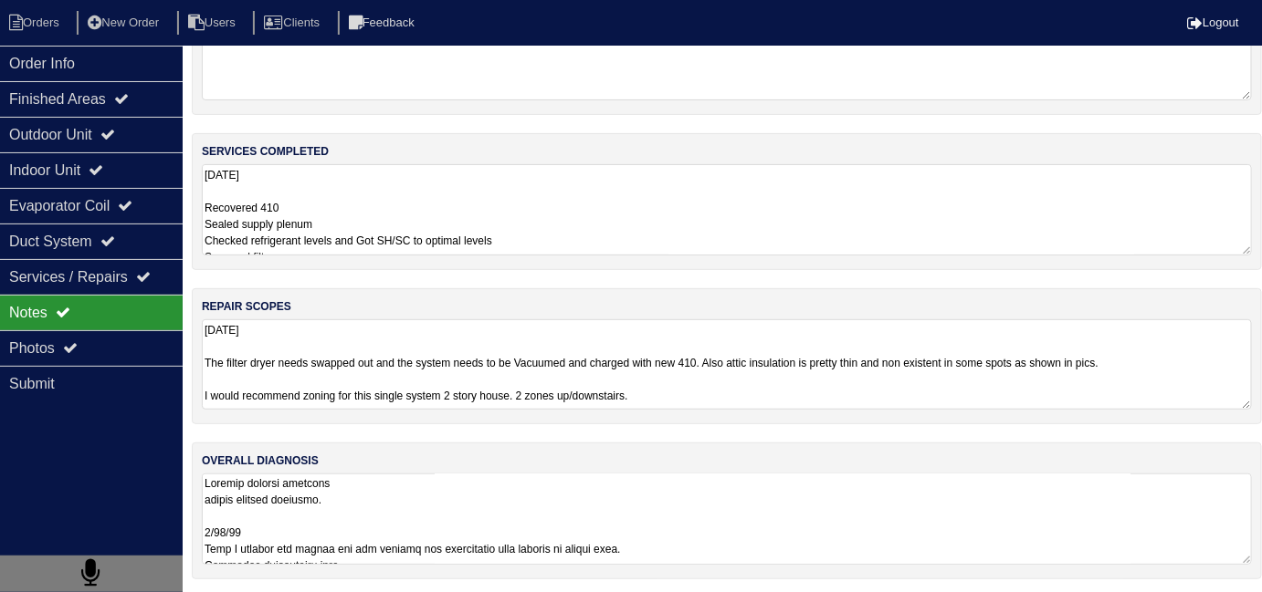
click at [791, 142] on div "materials used 8.15.25 1- 16x25 filter services completed 8.15.25 Recovered 410…" at bounding box center [727, 288] width 1070 height 620
click at [791, 225] on textarea "8.15.25 Recovered 410 Sealed supply plenum Checked refrigerant levels and Got S…" at bounding box center [727, 209] width 1050 height 91
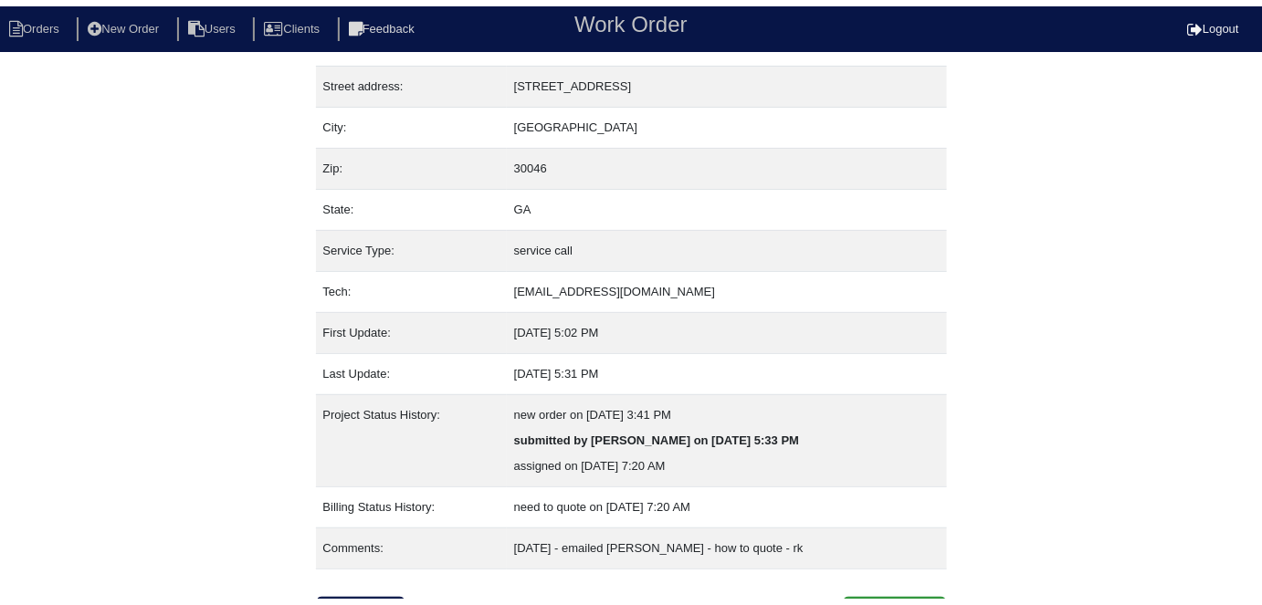
scroll to position [96, 0]
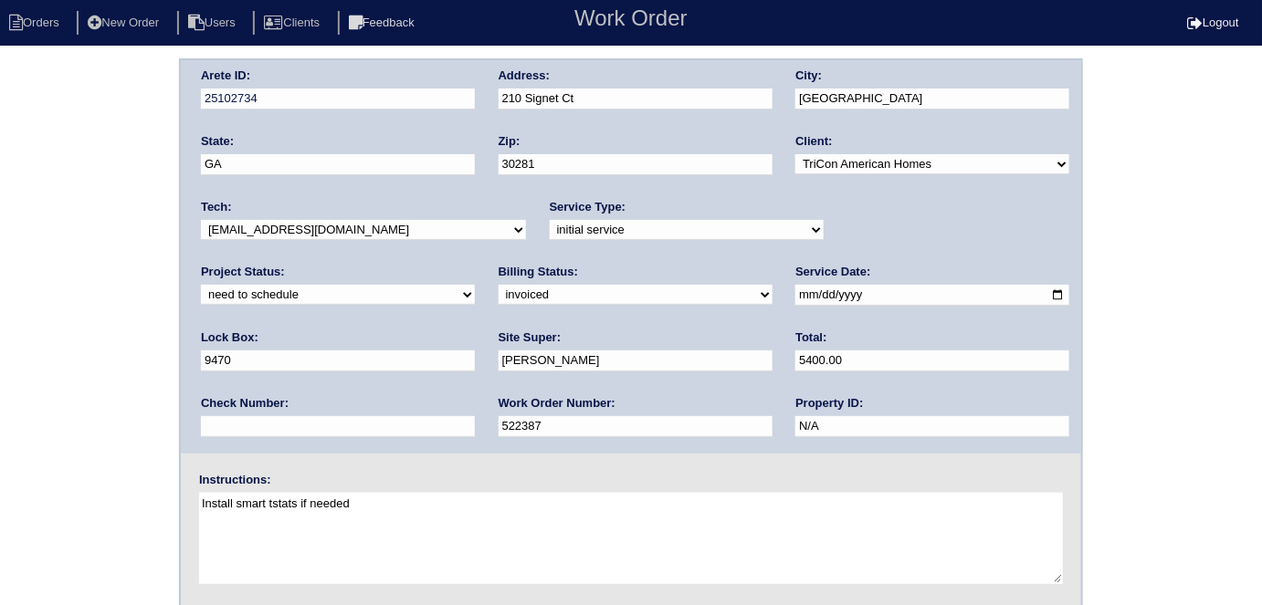
click at [475, 351] on input "9470" at bounding box center [338, 361] width 274 height 21
click at [68, 375] on div "Arete ID: 25102734 Address: 210 Signet Ct City: Stockbridge State: GA Zip: 3028…" at bounding box center [631, 427] width 1262 height 739
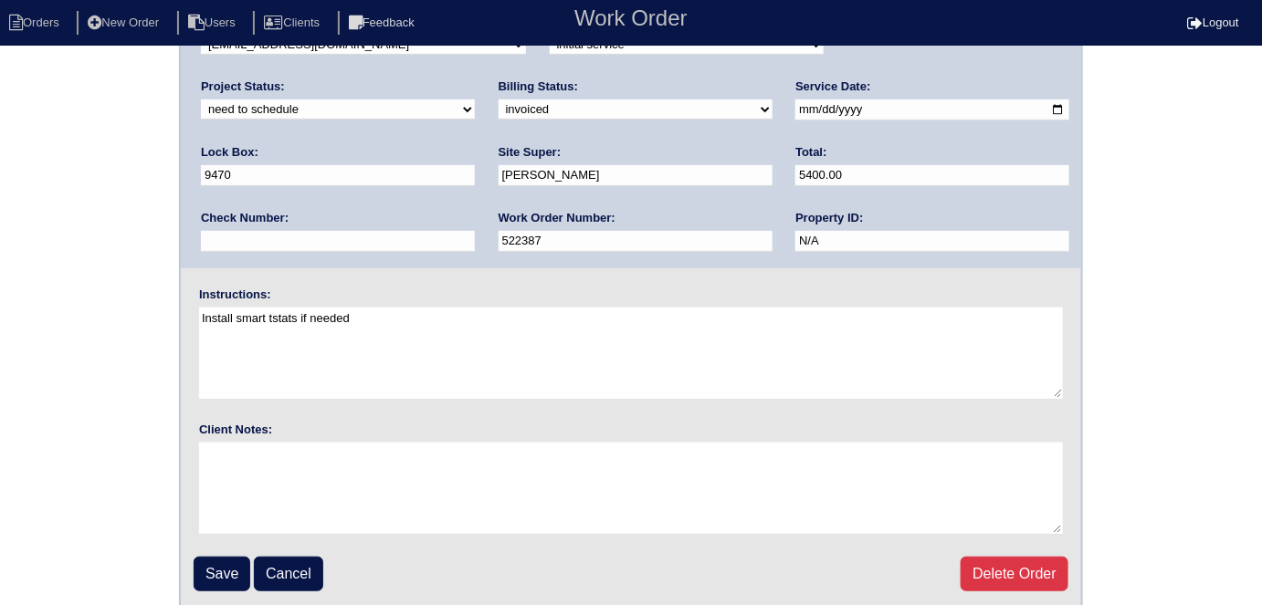
scroll to position [187, 0]
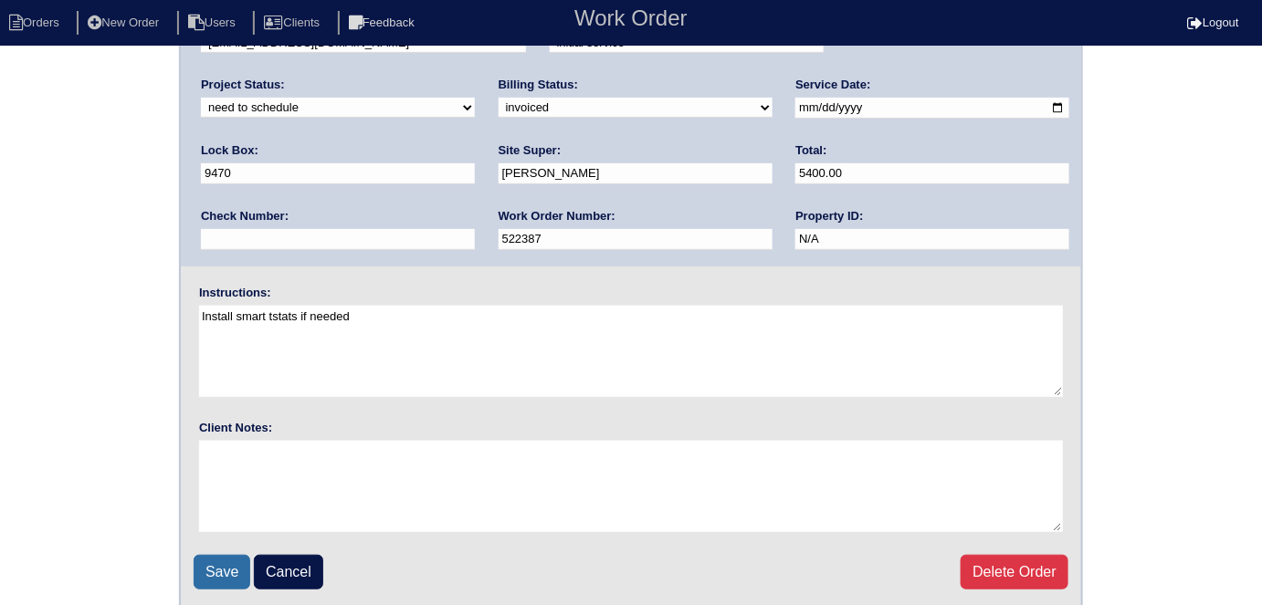
click at [212, 561] on input "Save" at bounding box center [222, 572] width 57 height 35
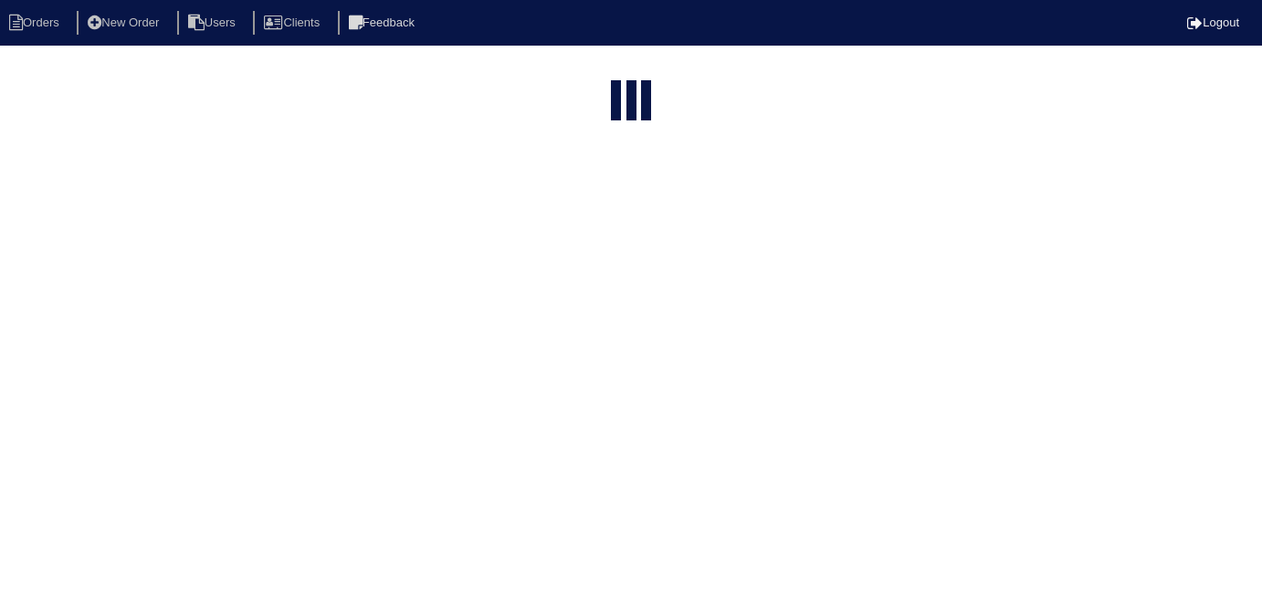
select select "15"
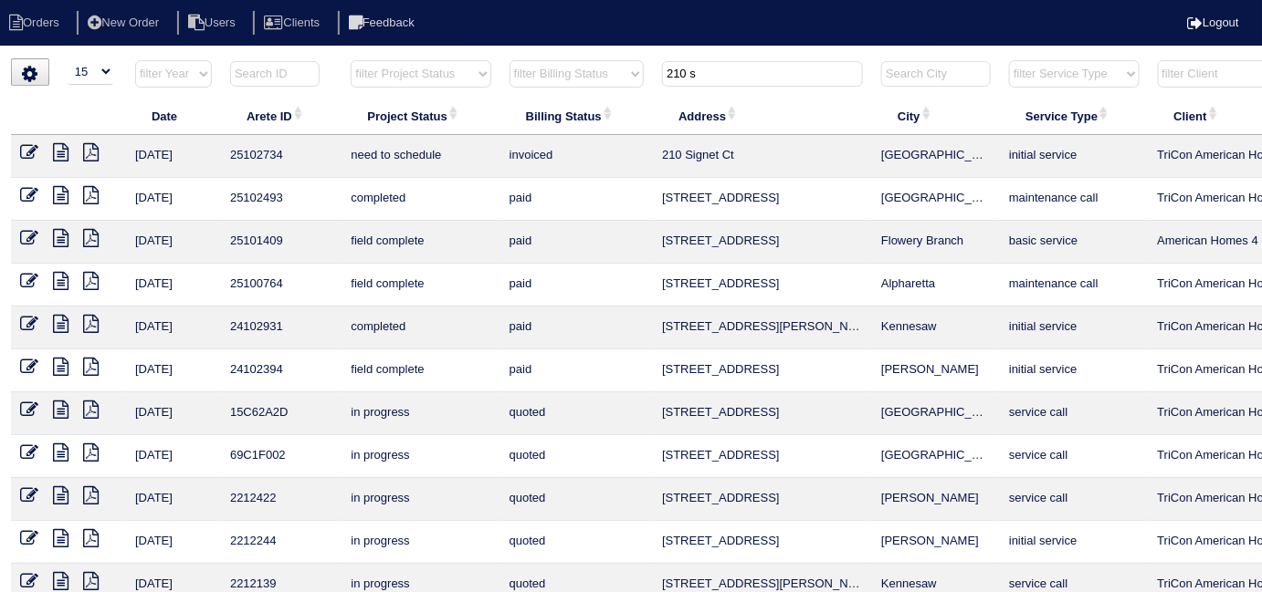
drag, startPoint x: 714, startPoint y: 80, endPoint x: 596, endPoint y: 42, distance: 123.9
click at [606, 49] on html "Orders New Order Users Clients Feedback Logout Orders New Order Users Clients M…" at bounding box center [631, 396] width 1262 height 793
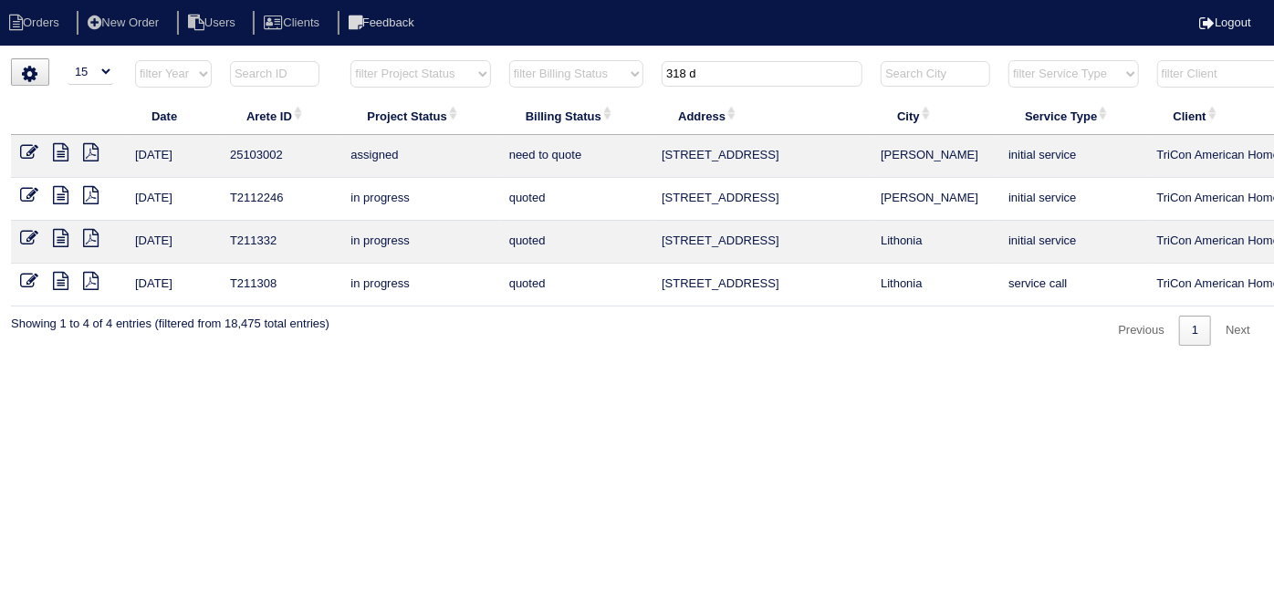
type input "318 d"
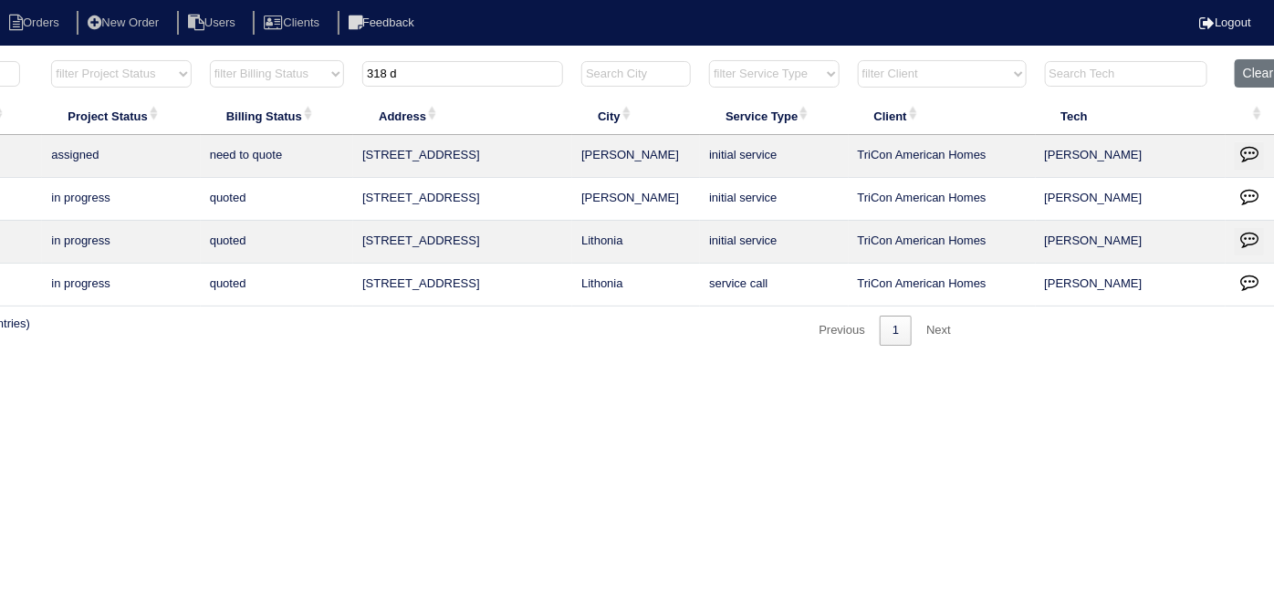
scroll to position [0, 318]
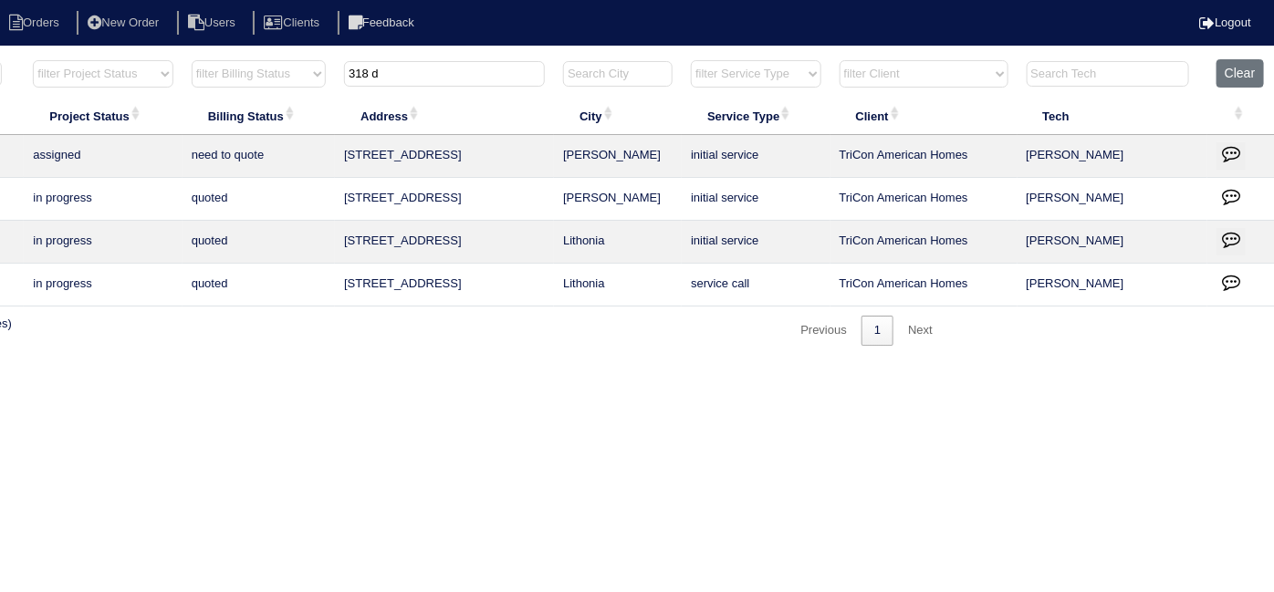
click at [1225, 153] on icon "button" at bounding box center [1231, 153] width 18 height 18
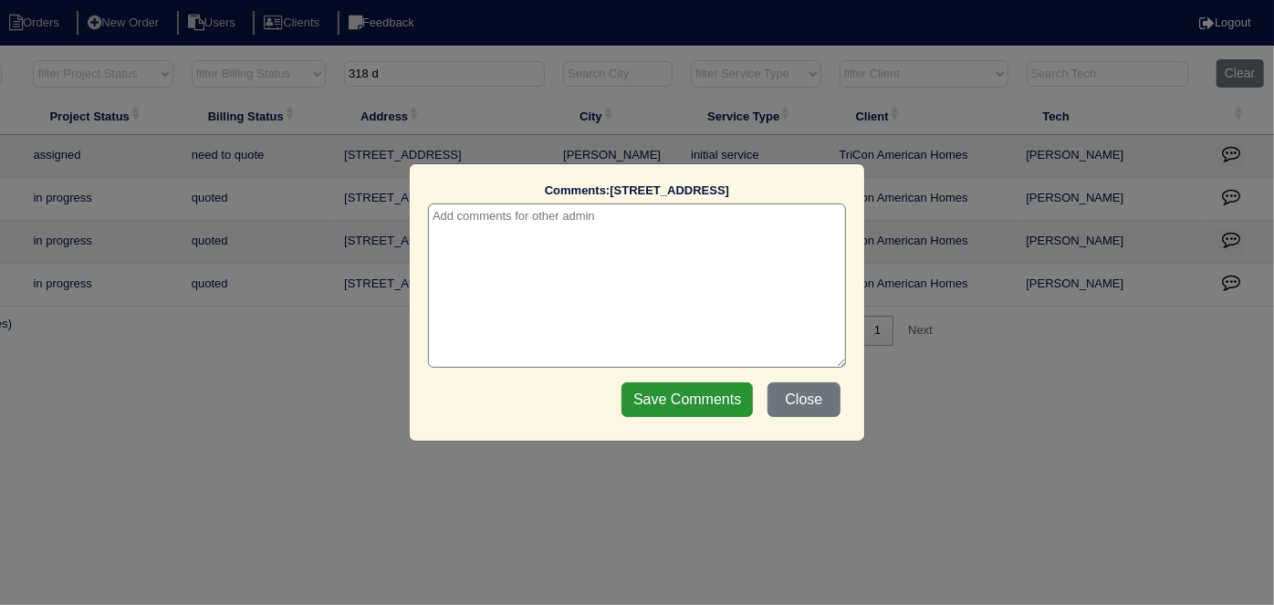
click at [555, 230] on textarea at bounding box center [637, 286] width 418 height 164
click at [615, 222] on textarea "8/19/25 -" at bounding box center [637, 286] width 418 height 164
paste textarea "Per Justin, there is a do not enter sign on front door.. It's being treated wit…"
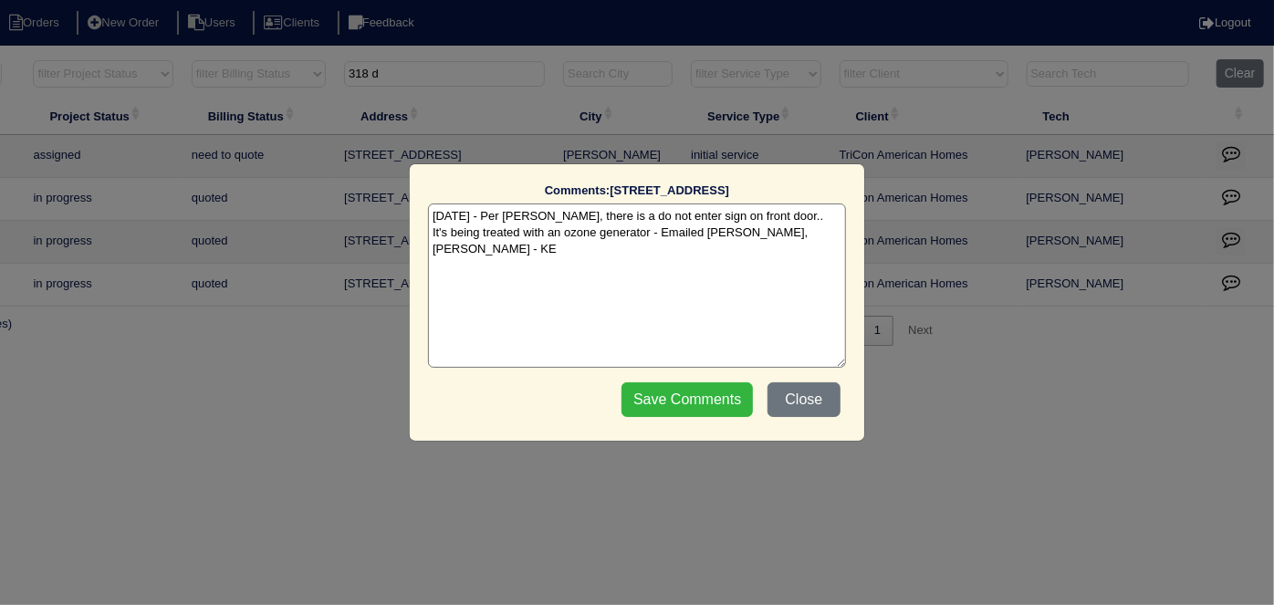
type textarea "8/19/25 - Per Justin, there is a do not enter sign on front door.. It's being t…"
click at [676, 383] on input "Save Comments" at bounding box center [687, 400] width 131 height 35
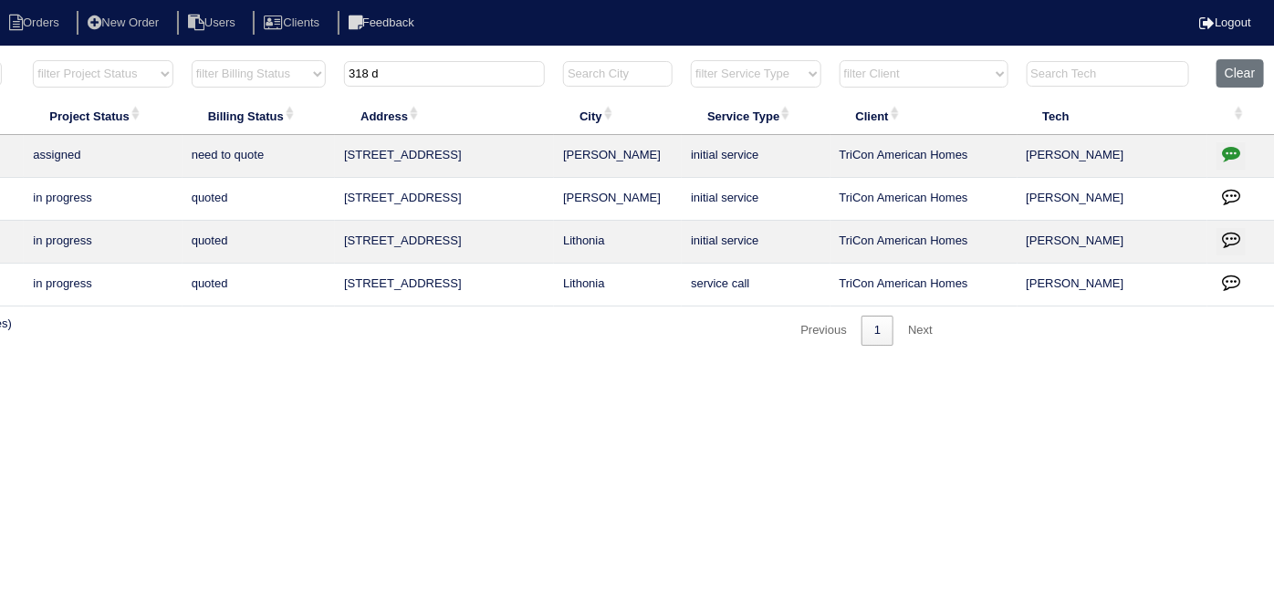
drag, startPoint x: 396, startPoint y: 68, endPoint x: 231, endPoint y: 32, distance: 169.0
click at [249, 47] on html "Orders New Order Users Clients Feedback Logout Orders New Order Users Clients M…" at bounding box center [319, 182] width 1274 height 364
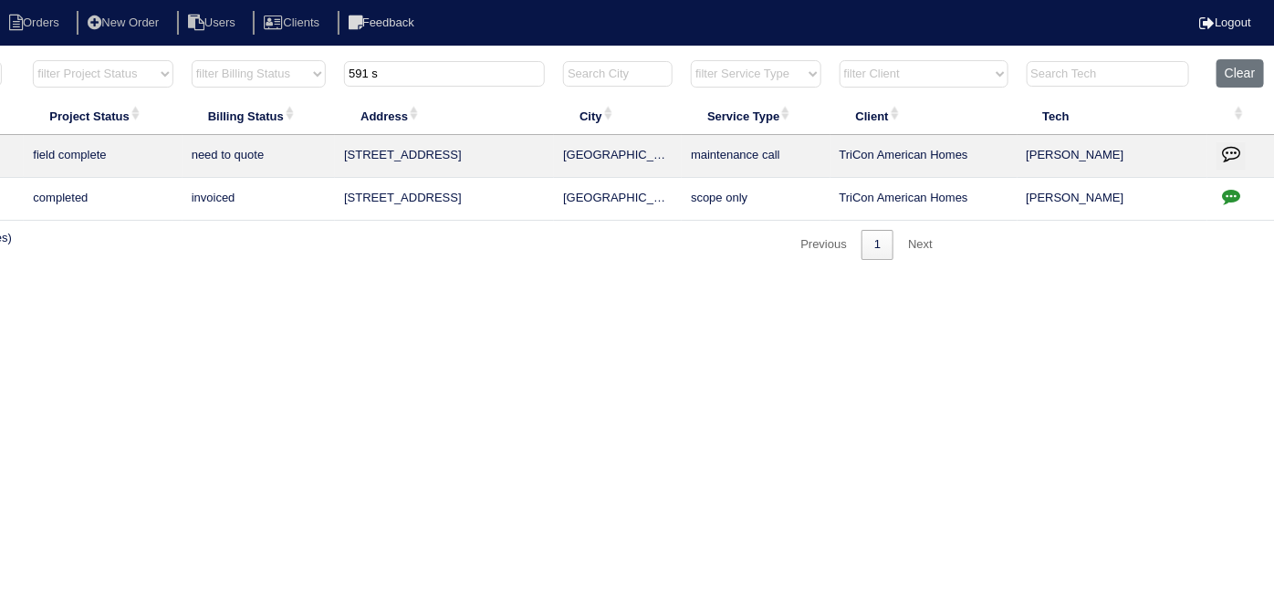
scroll to position [0, 0]
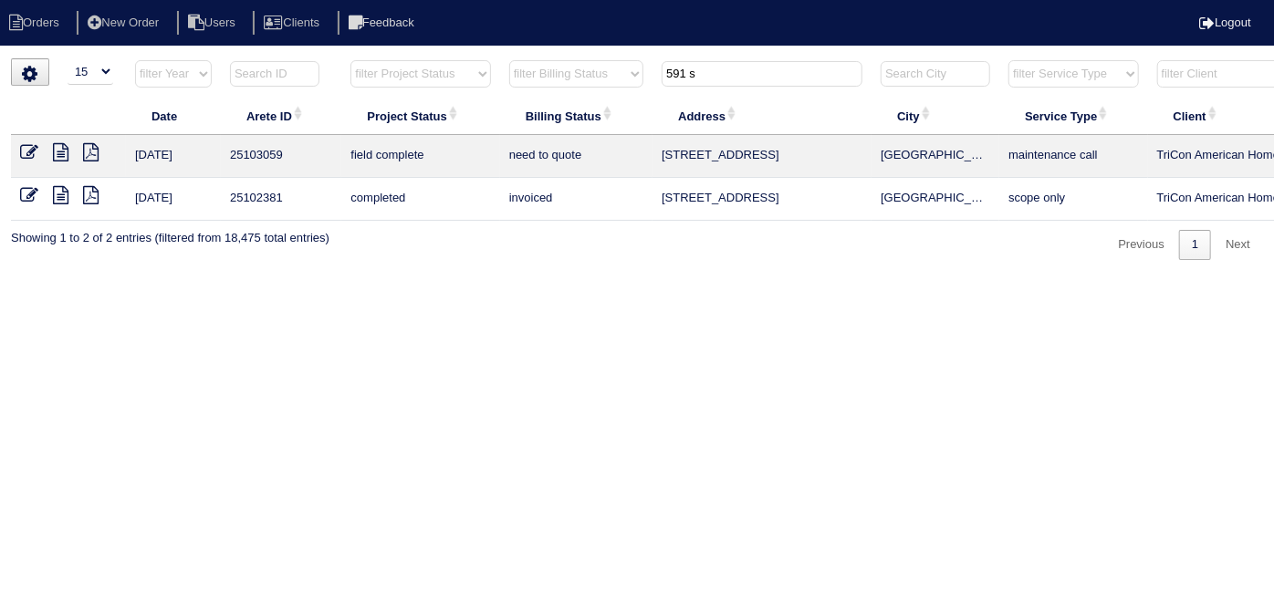
click at [63, 153] on icon at bounding box center [61, 152] width 16 height 18
drag, startPoint x: 728, startPoint y: 72, endPoint x: 491, endPoint y: 55, distance: 237.1
click at [512, 51] on html "Orders New Order Users Clients Feedback Logout Orders New Order Users Clients M…" at bounding box center [637, 139] width 1274 height 278
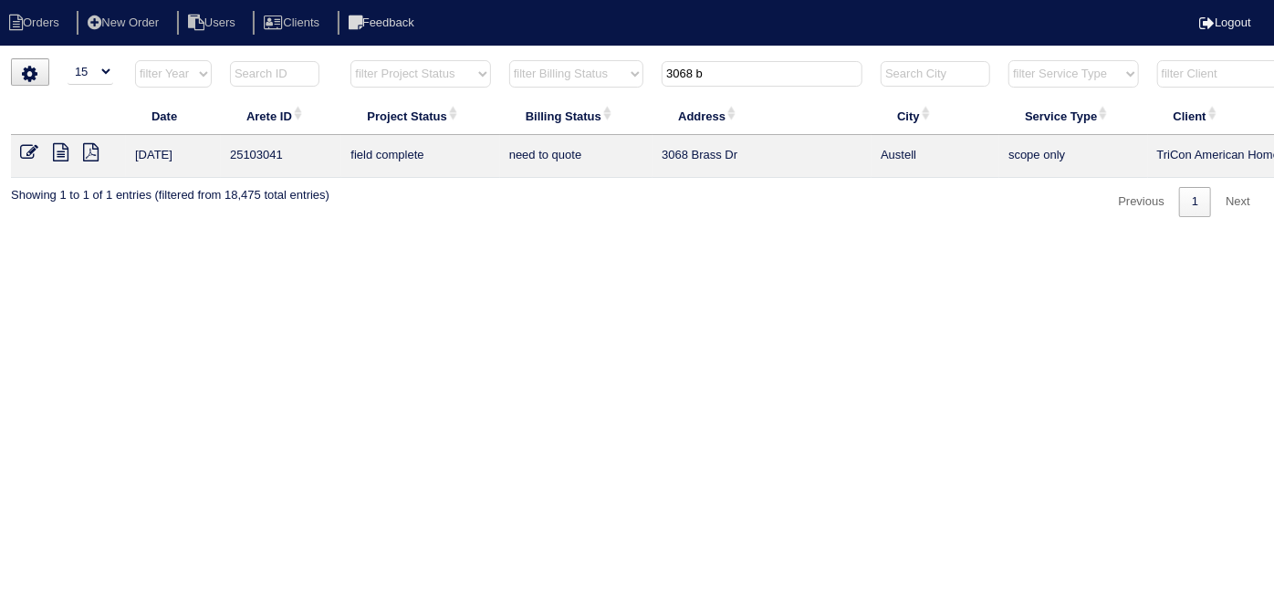
type input "3068 b"
click at [56, 146] on icon at bounding box center [61, 152] width 16 height 18
drag, startPoint x: 735, startPoint y: 80, endPoint x: 603, endPoint y: 61, distance: 133.8
click at [611, 64] on tr "filter Year -- Any Year -- 2025 2024 2023 2022 2021 2020 2019 filter Project St…" at bounding box center [802, 77] width 1582 height 37
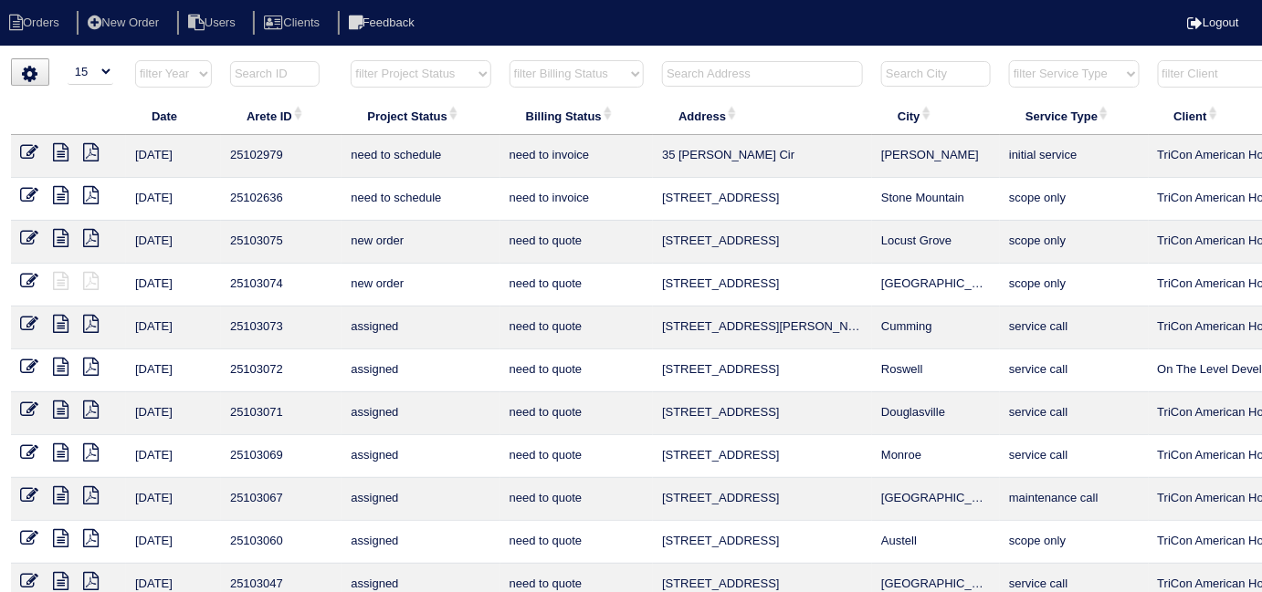
click at [676, 71] on input "text" at bounding box center [762, 74] width 201 height 26
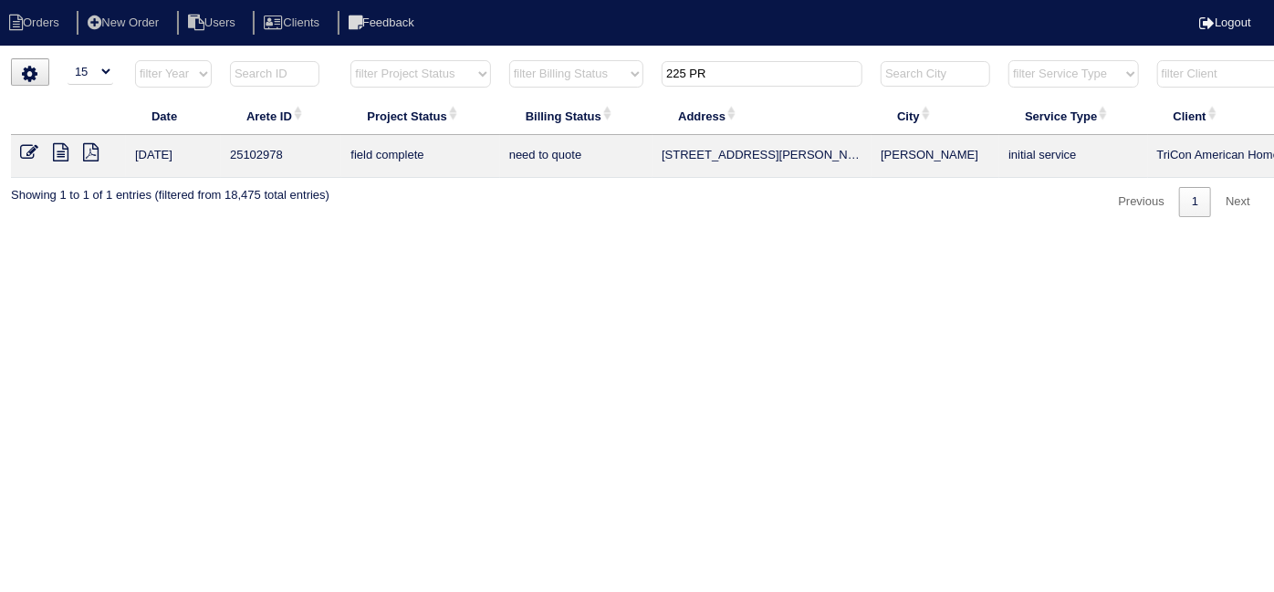
type input "225 PR"
click at [58, 152] on icon at bounding box center [61, 152] width 16 height 18
click at [26, 152] on icon at bounding box center [29, 152] width 18 height 18
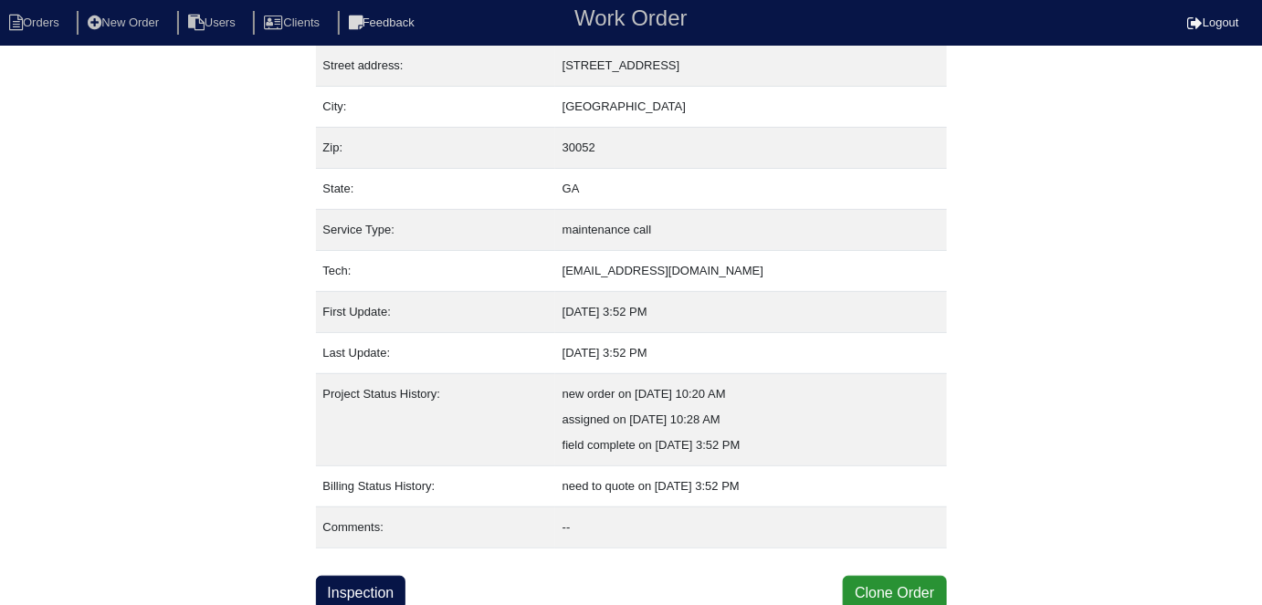
scroll to position [96, 0]
click at [396, 568] on div "Property: N/A Order: 25103059 Street address: [STREET_ADDRESS] City: [GEOGRAPHI…" at bounding box center [631, 286] width 631 height 647
click at [393, 576] on link "Inspection" at bounding box center [361, 592] width 90 height 35
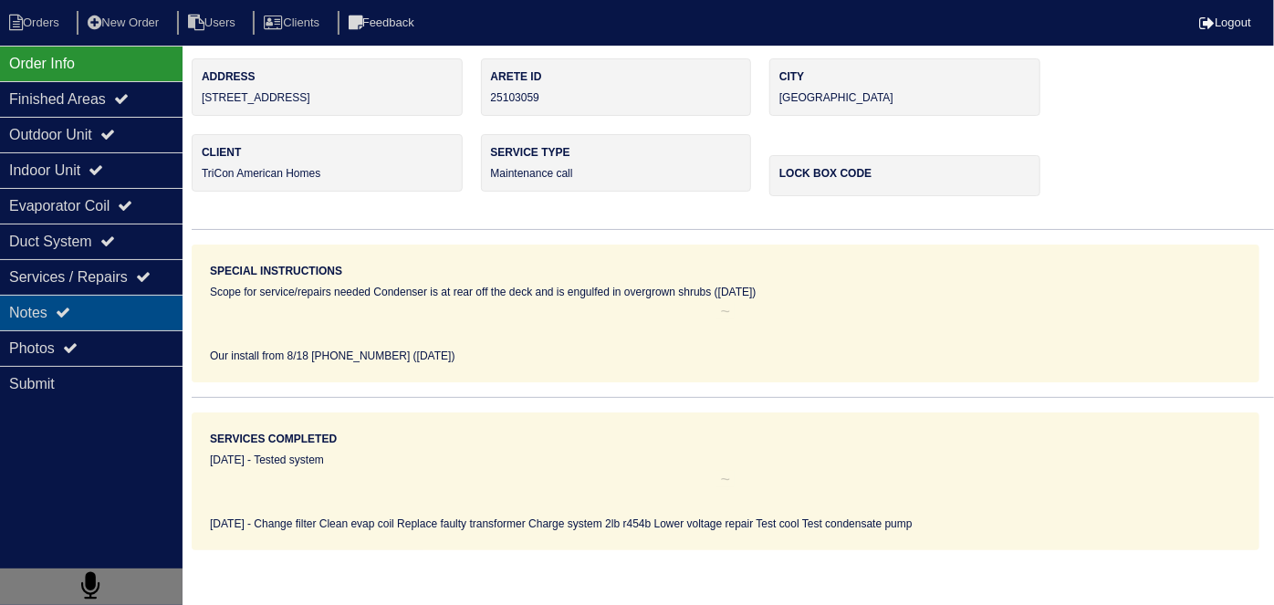
click at [98, 321] on div "Notes" at bounding box center [91, 313] width 183 height 36
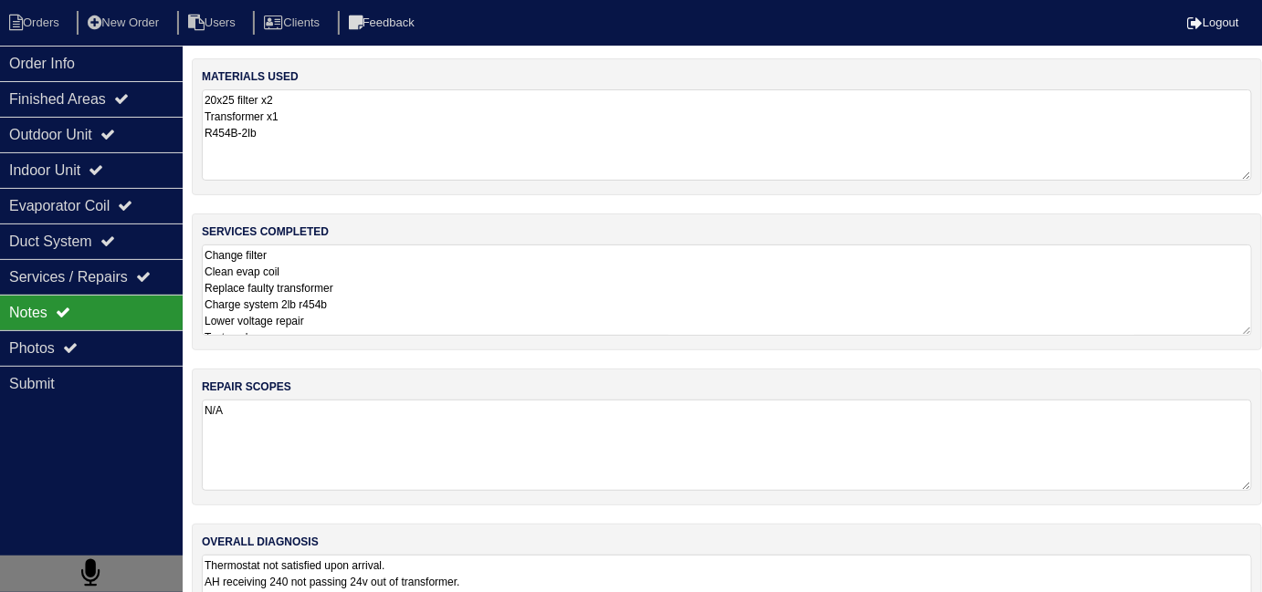
click at [528, 303] on textarea "Change filter Clean evap coil Replace faulty transformer Charge system 2lb r454…" at bounding box center [727, 290] width 1050 height 91
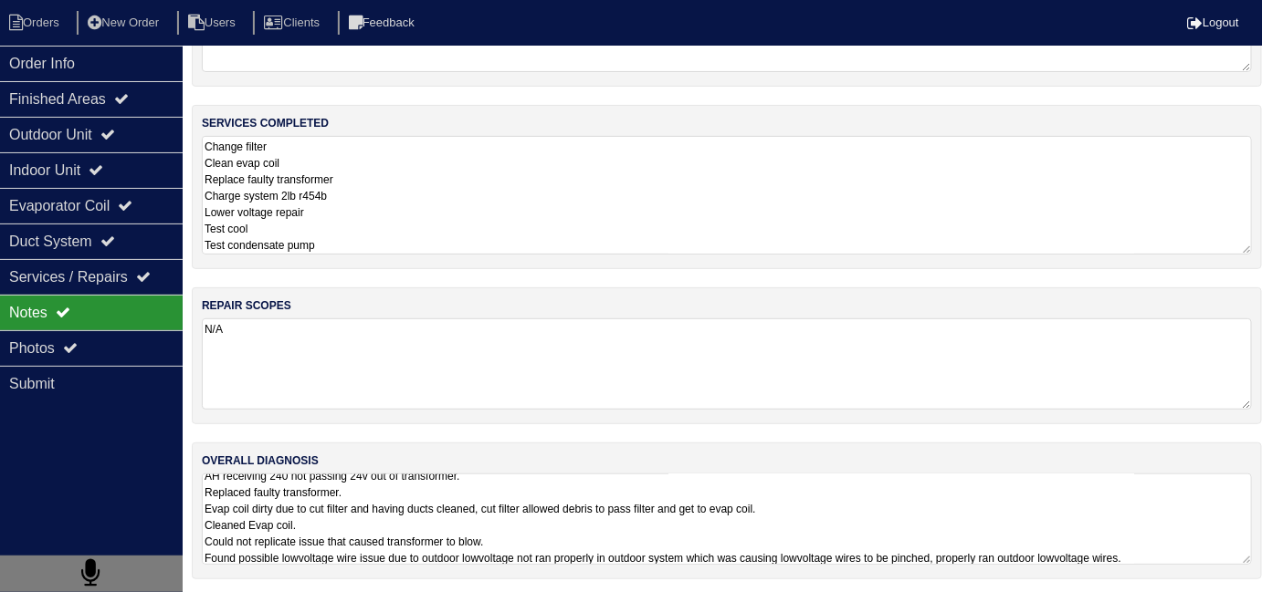
scroll to position [1, 0]
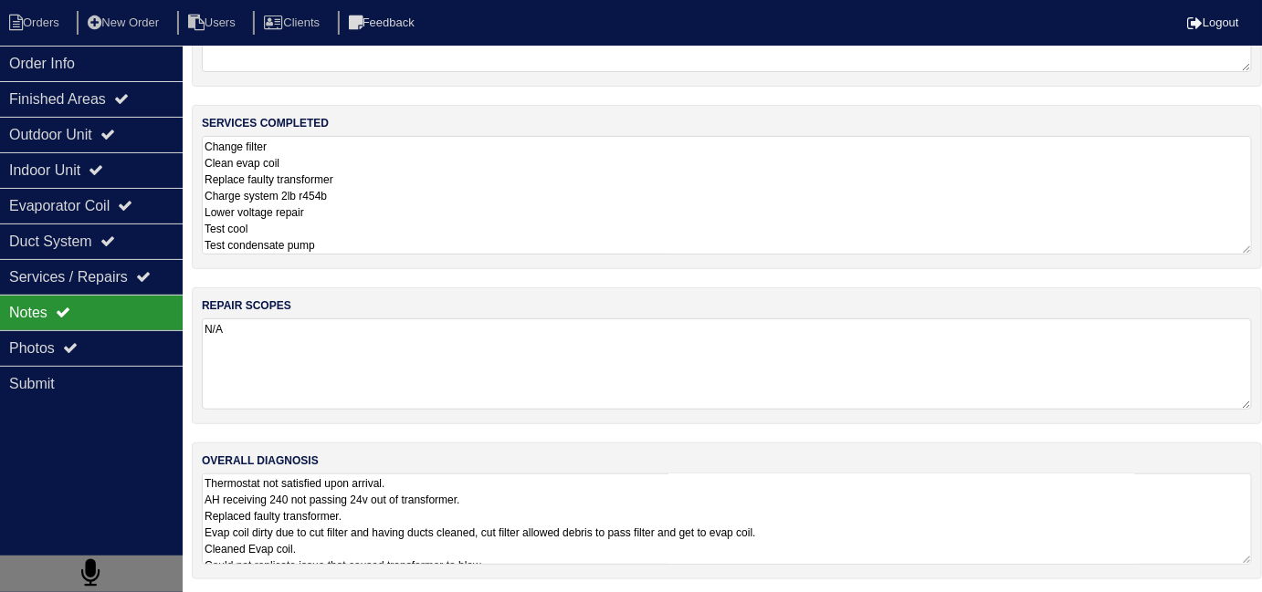
click at [901, 512] on textarea "Thermostat not satisfied upon arrival. AH receiving 240 not passing 24v out of …" at bounding box center [727, 519] width 1050 height 91
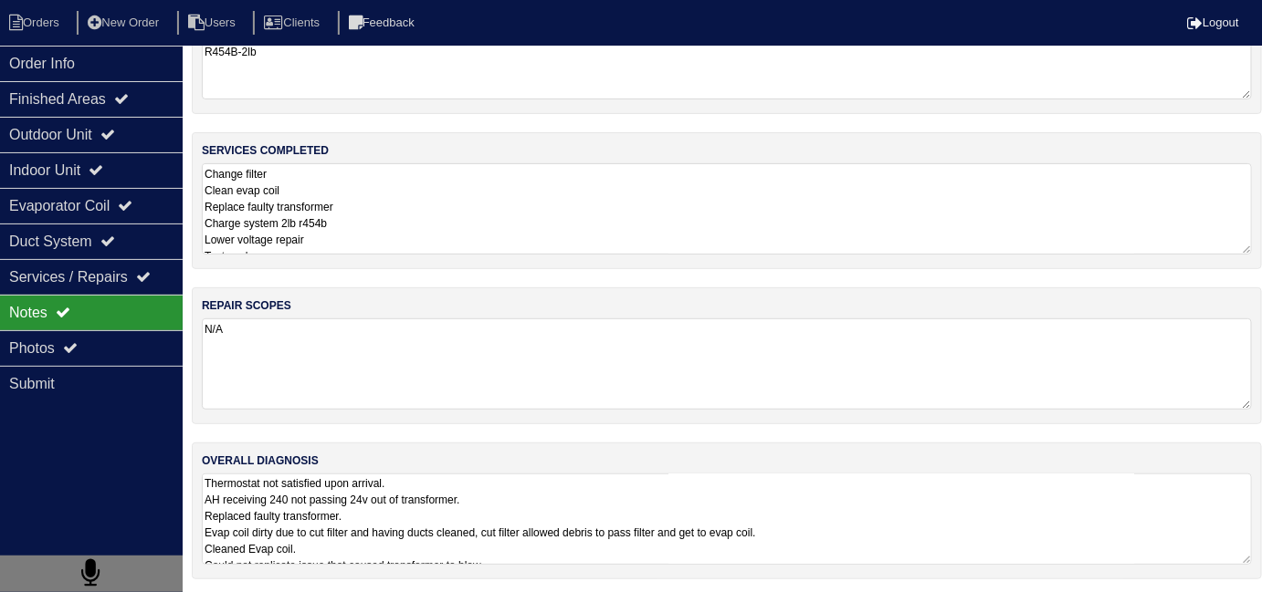
scroll to position [109, 0]
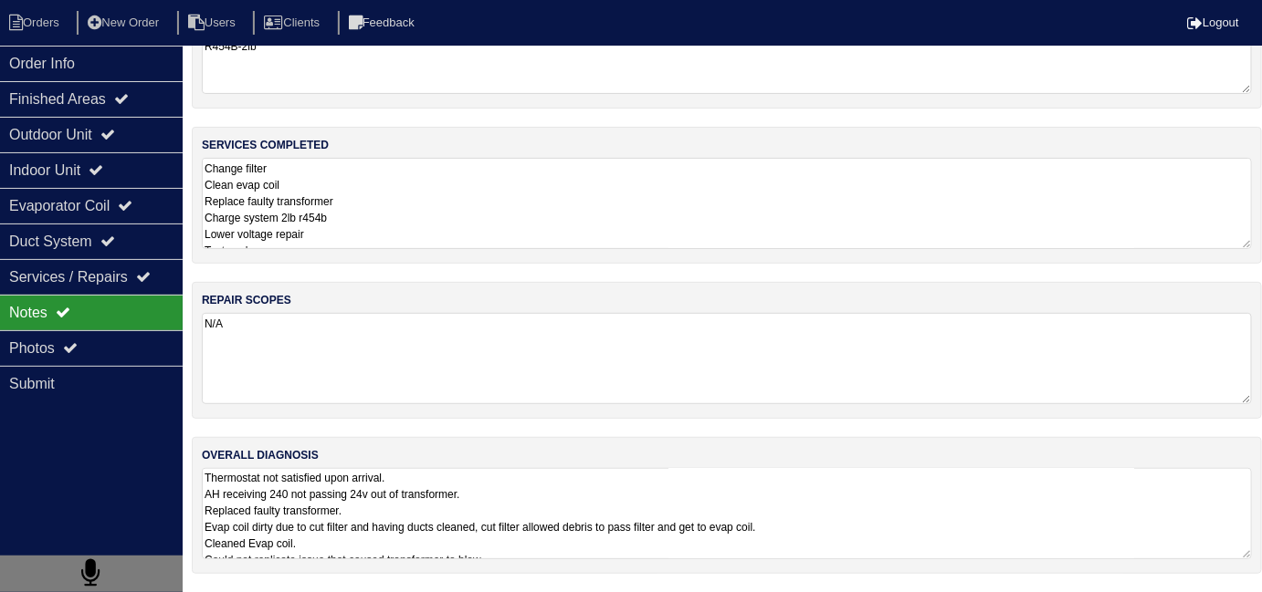
click at [383, 195] on div "materials used 20x25 filter x2 Transformer x1 R454B-2lb services completed Chan…" at bounding box center [727, 282] width 1070 height 621
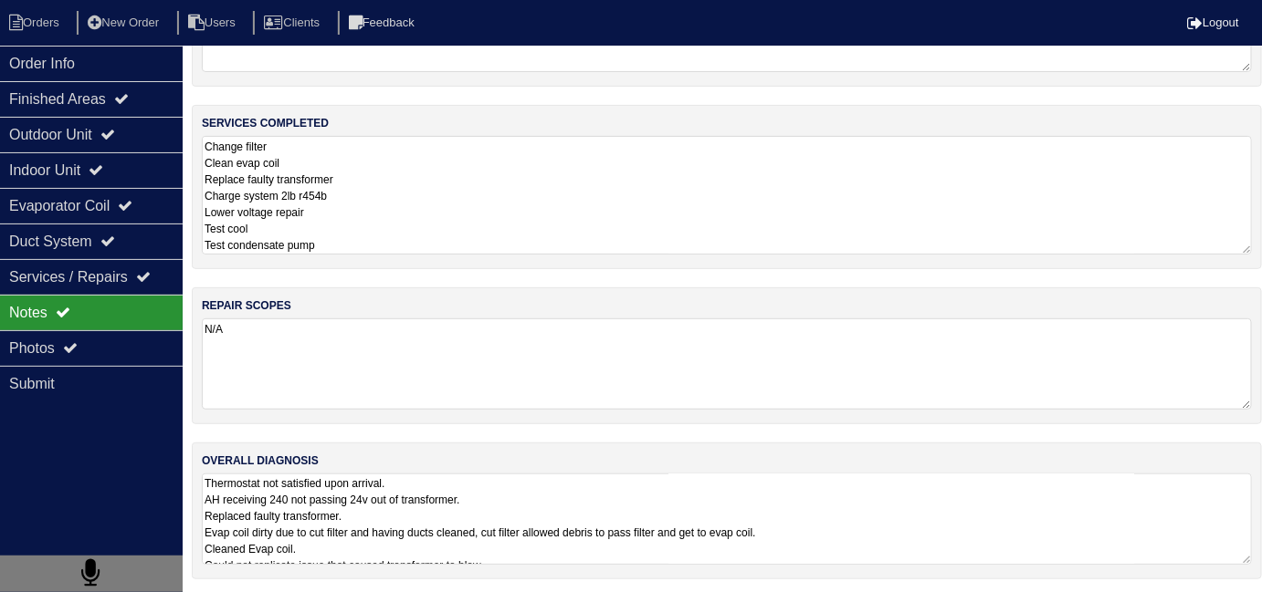
click at [964, 519] on textarea "Thermostat not satisfied upon arrival. AH receiving 240 not passing 24v out of …" at bounding box center [727, 519] width 1050 height 91
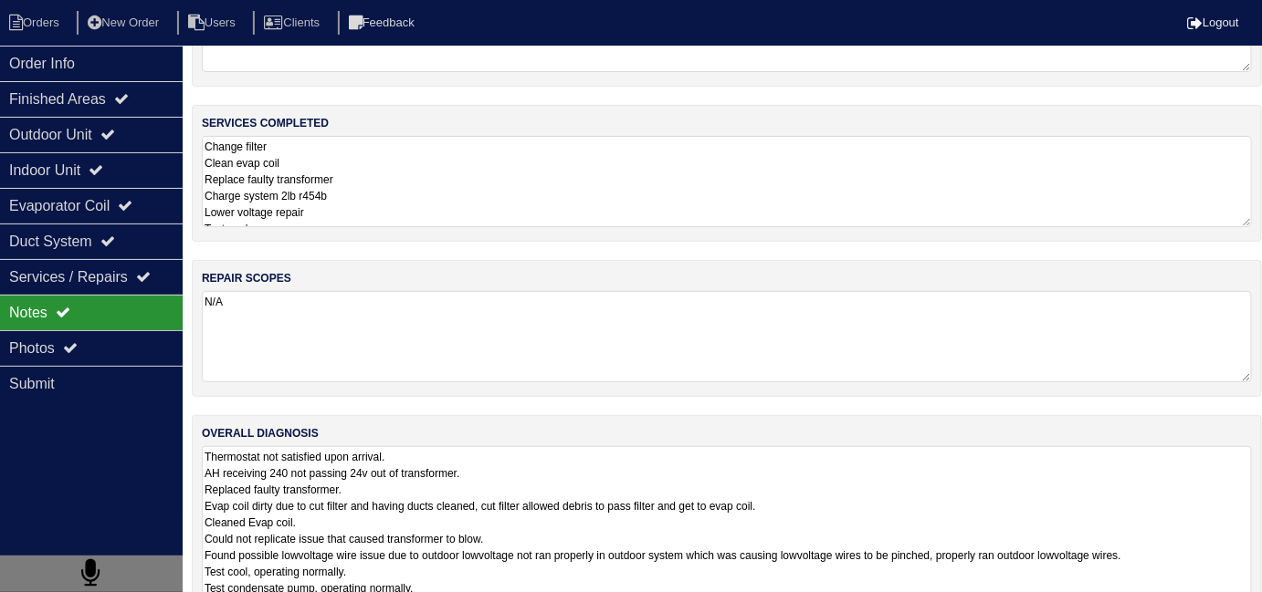
scroll to position [81, 0]
click at [993, 556] on textarea "Thermostat not satisfied upon arrival. AH receiving 240 not passing 24v out of …" at bounding box center [727, 530] width 1050 height 168
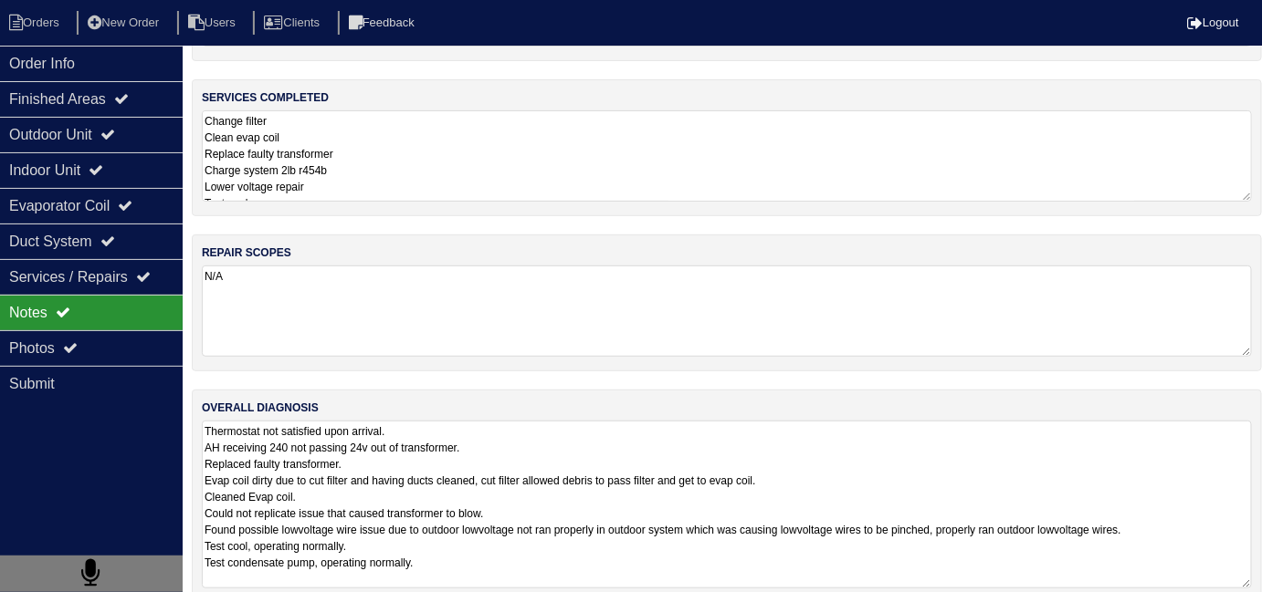
scroll to position [158, 0]
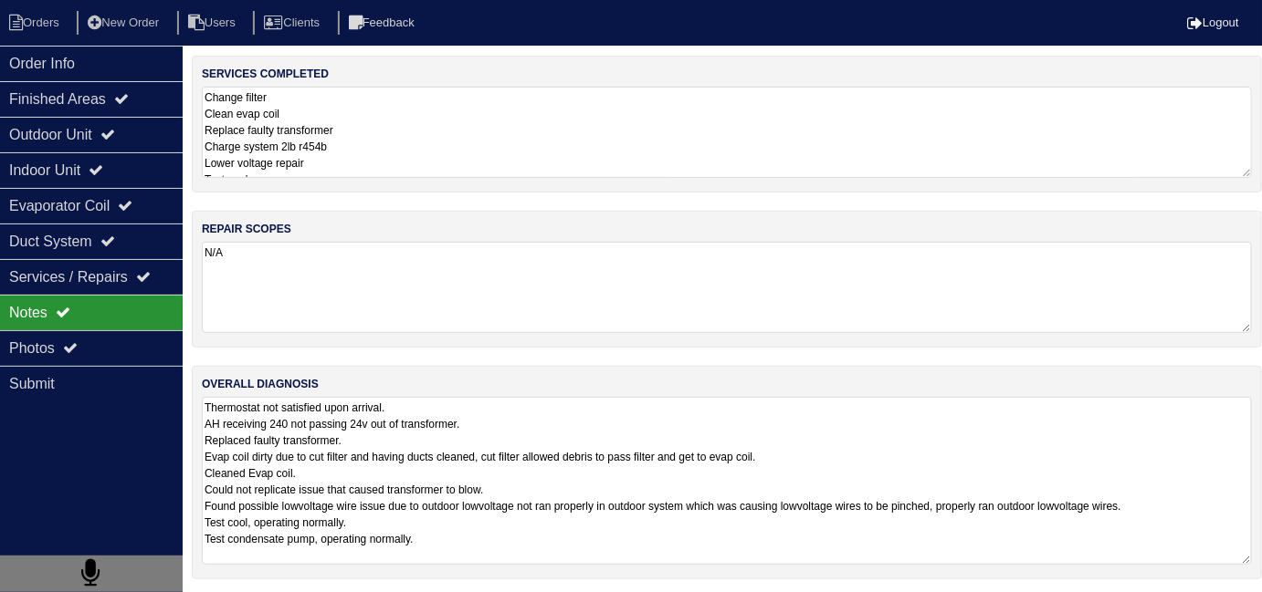
click at [513, 549] on textarea "Thermostat not satisfied upon arrival. AH receiving 240 not passing 24v out of …" at bounding box center [727, 481] width 1050 height 168
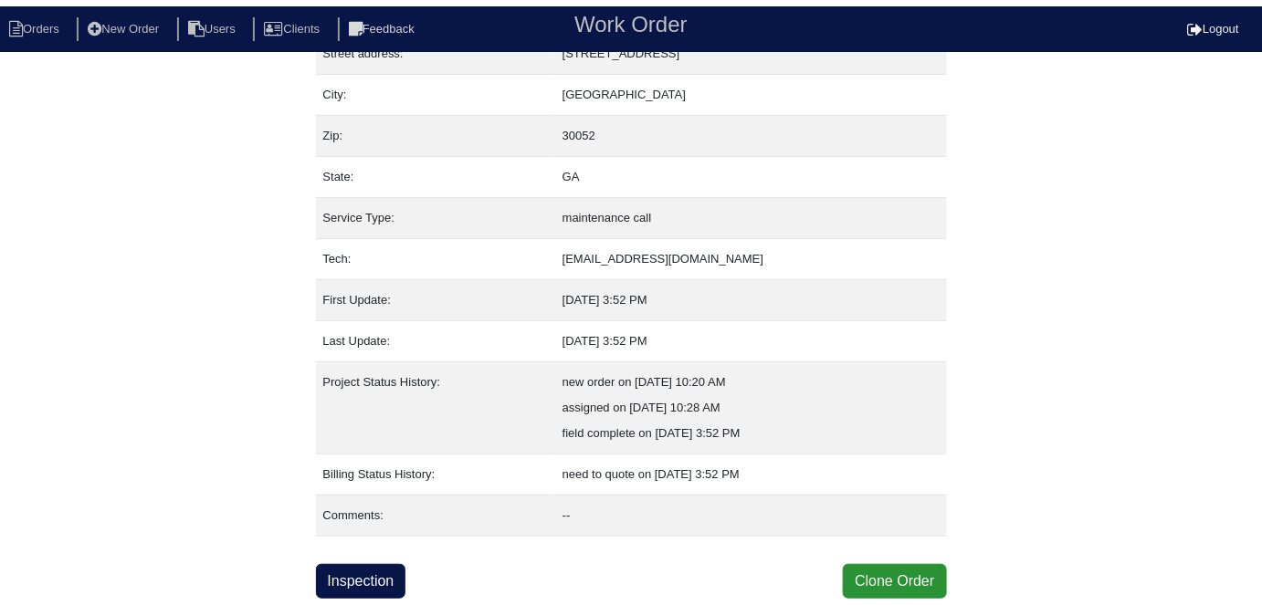
scroll to position [96, 0]
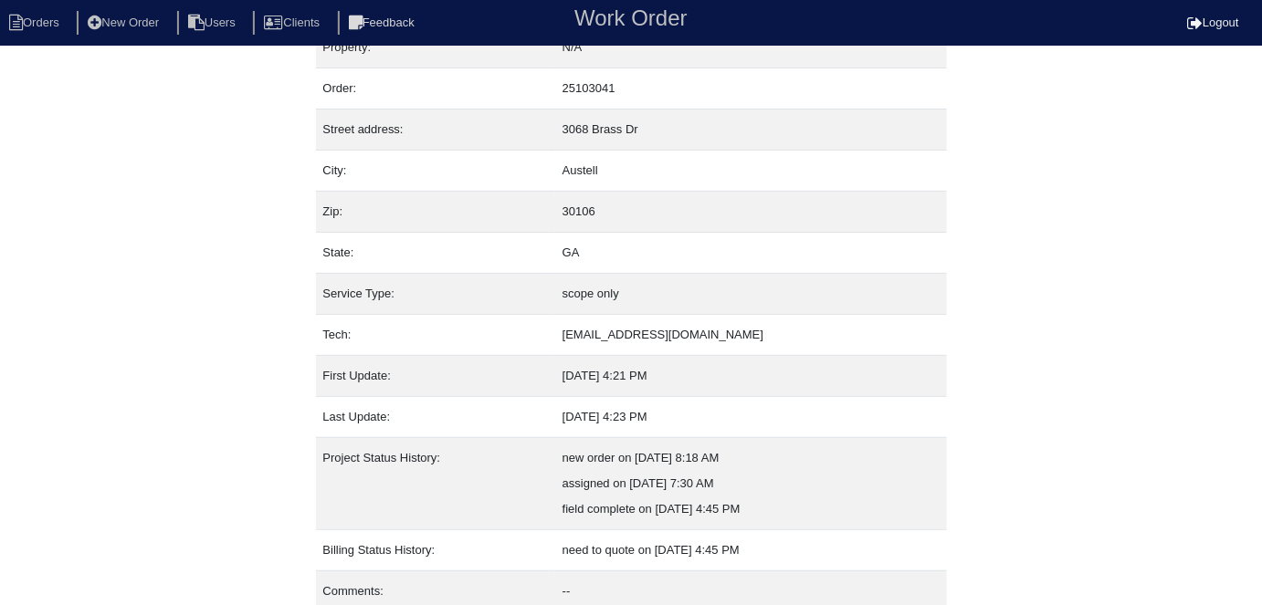
scroll to position [96, 0]
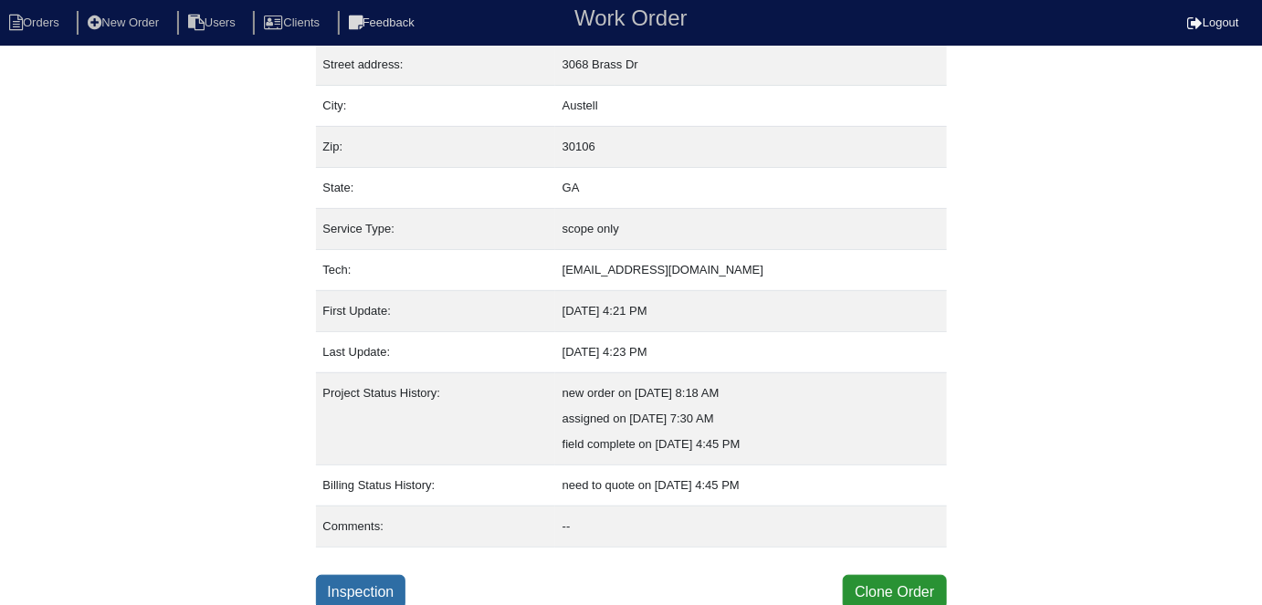
click at [386, 587] on link "Inspection" at bounding box center [361, 592] width 90 height 35
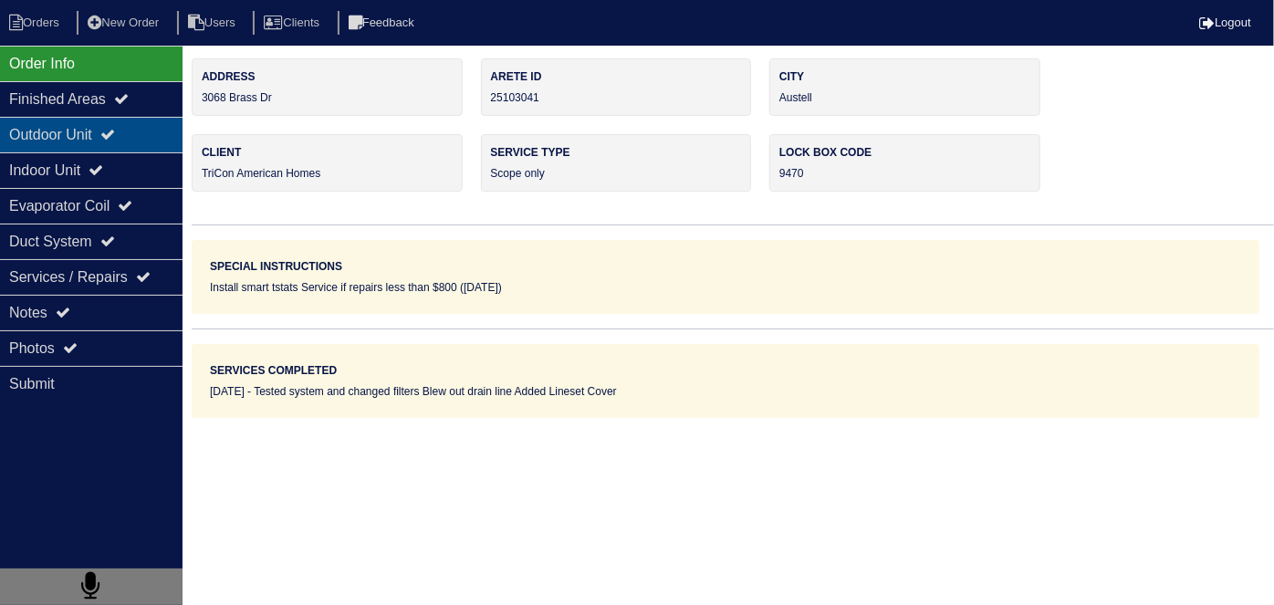
click at [140, 150] on div "Outdoor Unit" at bounding box center [91, 135] width 183 height 36
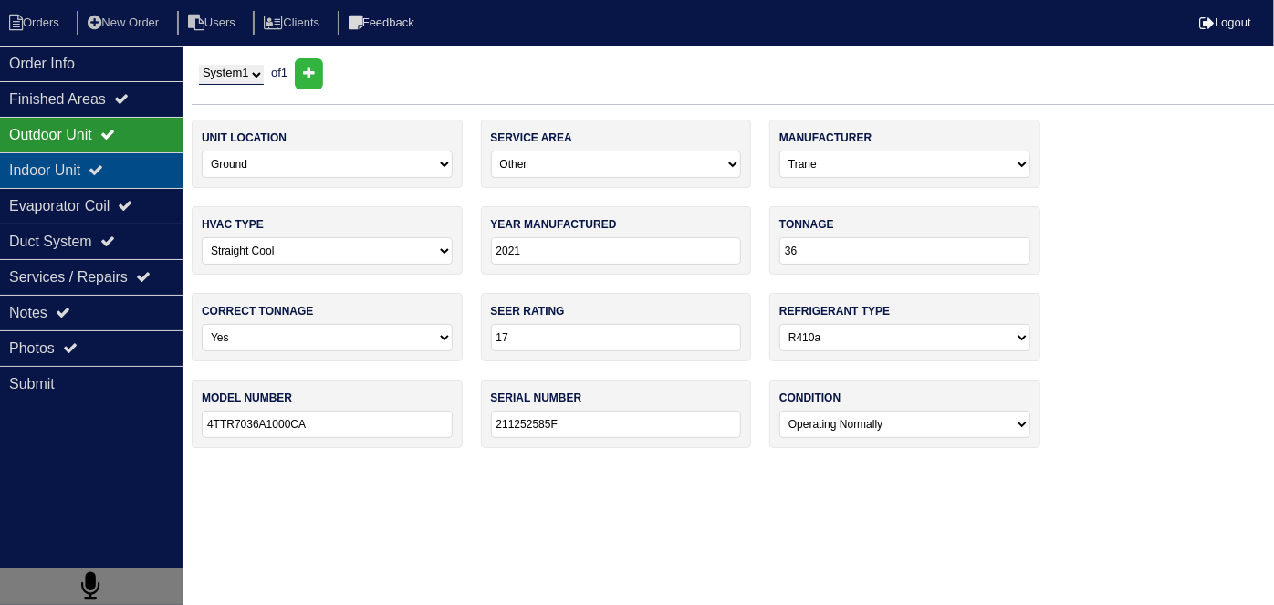
click at [103, 174] on icon at bounding box center [96, 170] width 15 height 15
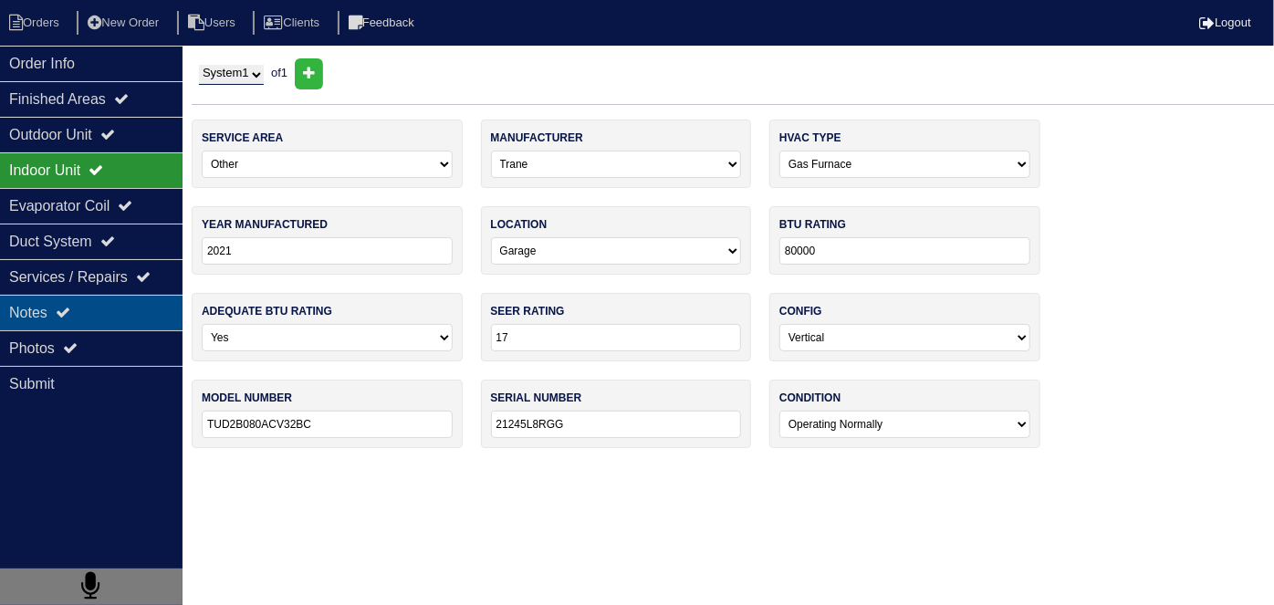
click at [100, 307] on div "Notes" at bounding box center [91, 313] width 183 height 36
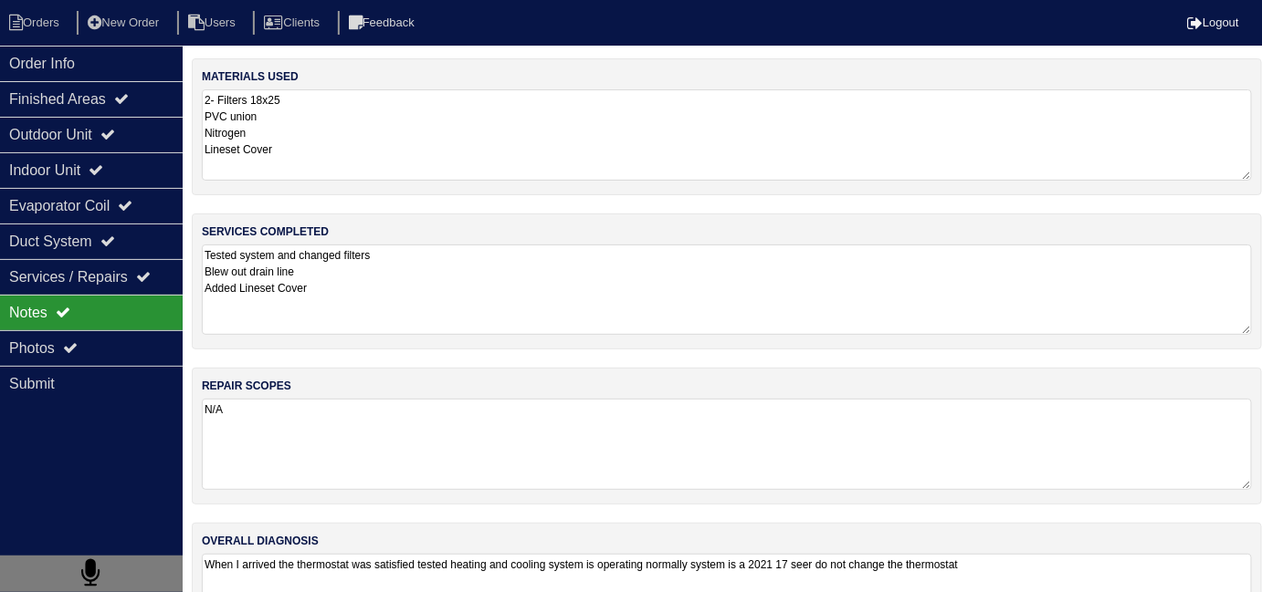
click at [379, 314] on textarea "Tested system and changed filters Blew out drain line Added Lineset Cover" at bounding box center [727, 290] width 1050 height 90
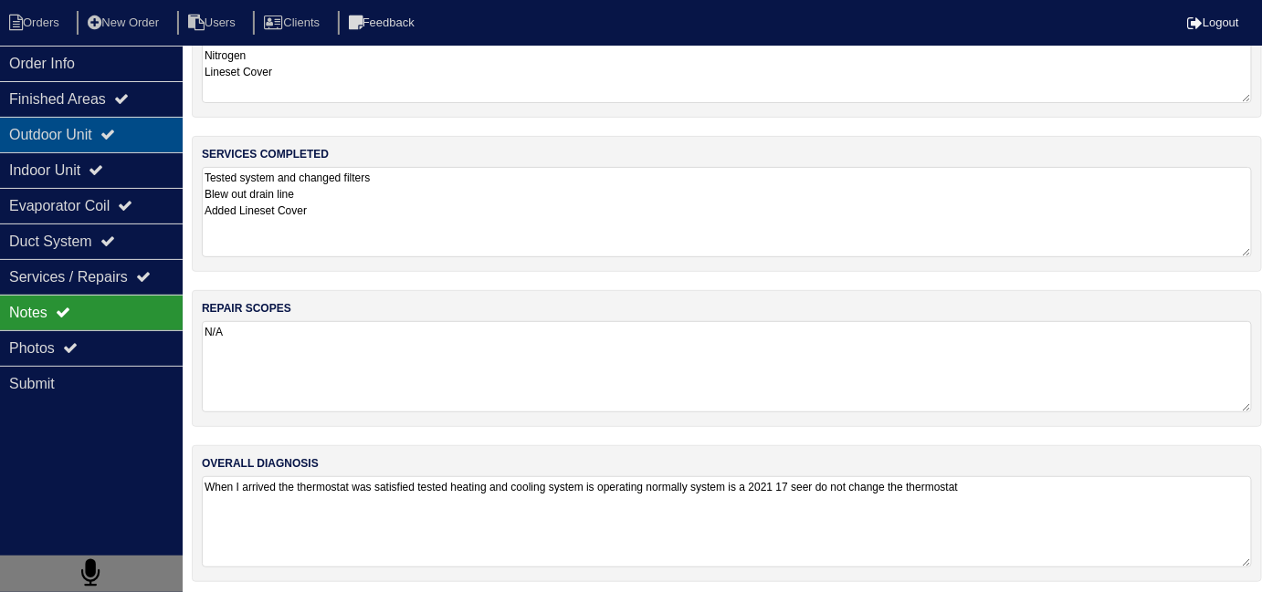
scroll to position [79, 0]
click at [21, 122] on div "Outdoor Unit" at bounding box center [91, 135] width 183 height 36
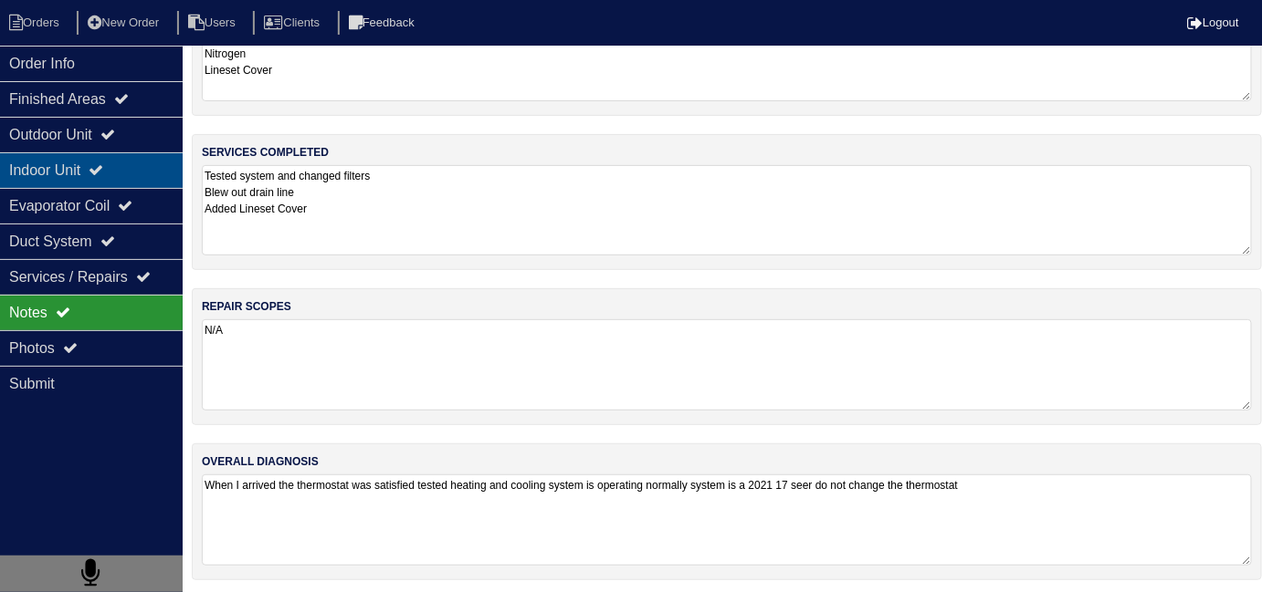
scroll to position [0, 0]
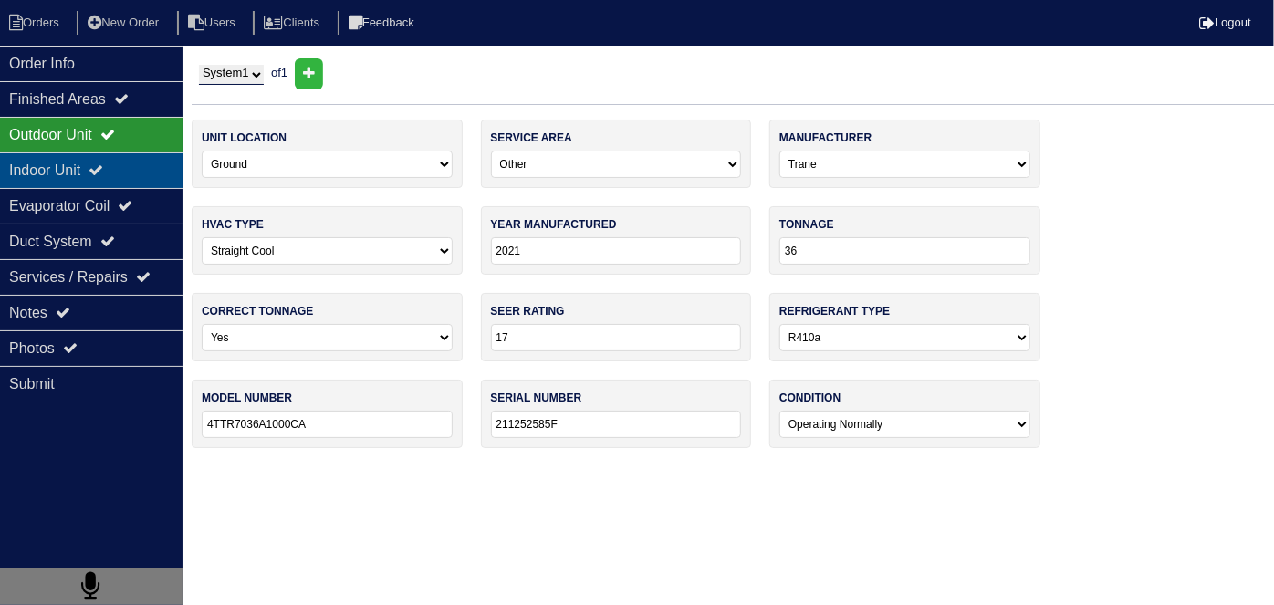
click at [9, 174] on div "Indoor Unit" at bounding box center [91, 170] width 183 height 36
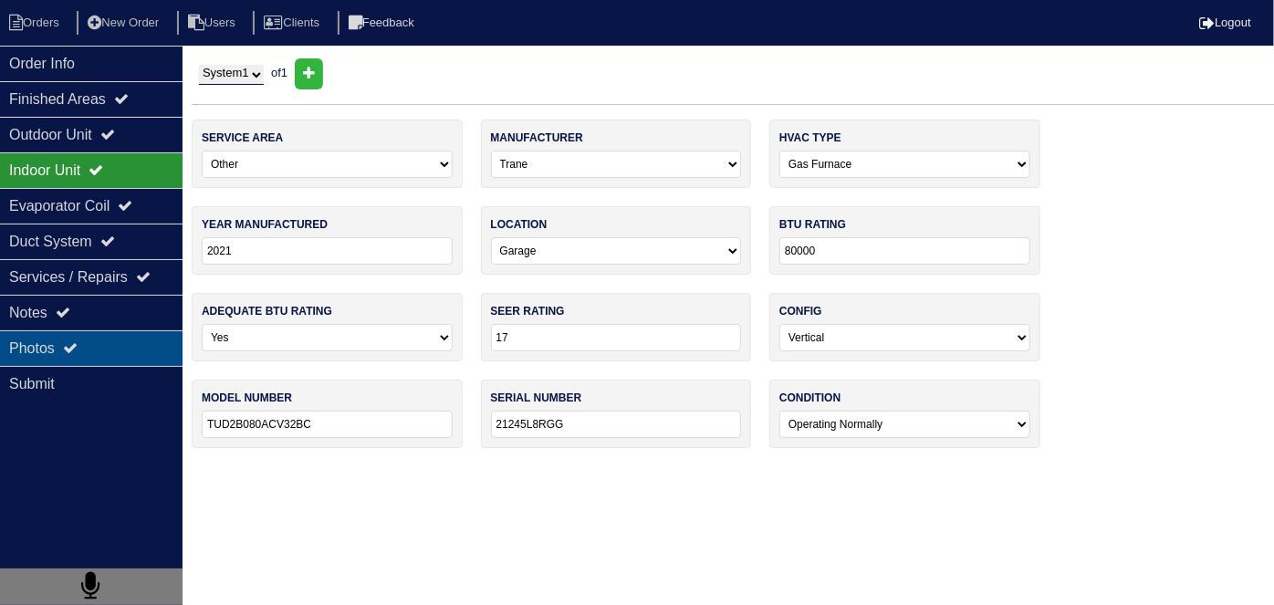
drag, startPoint x: 60, startPoint y: 309, endPoint x: 118, endPoint y: 337, distance: 63.7
click at [57, 309] on div "Notes" at bounding box center [91, 313] width 183 height 36
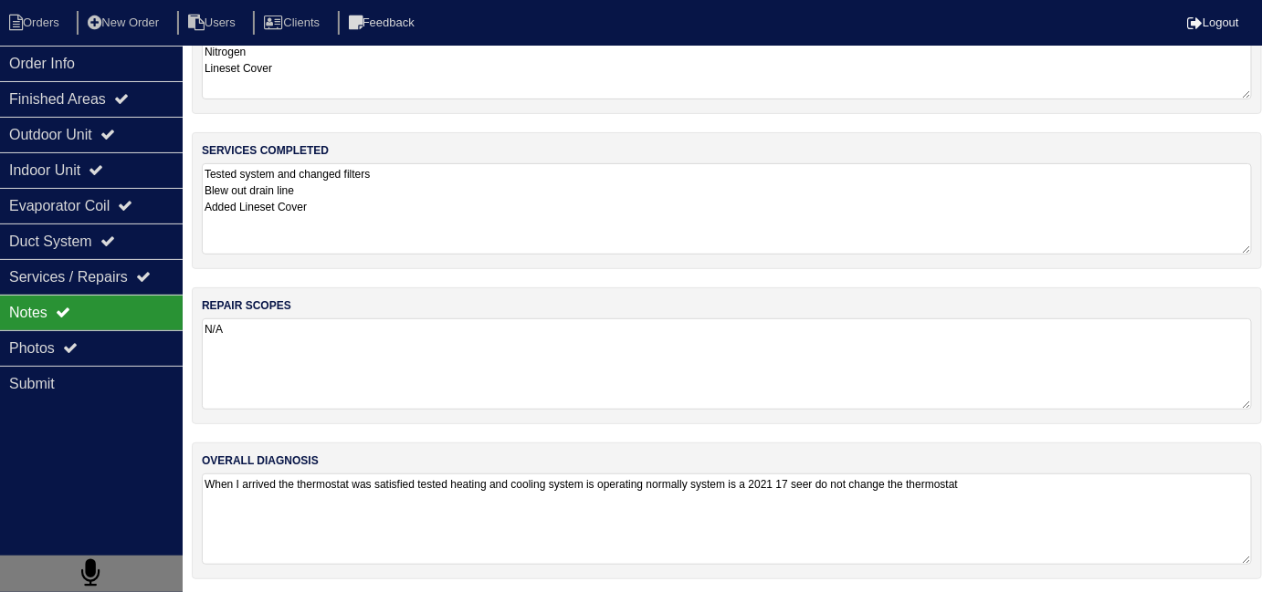
click at [747, 529] on textarea "When I arrived the thermostat was satisfied tested heating and cooling system i…" at bounding box center [727, 519] width 1050 height 91
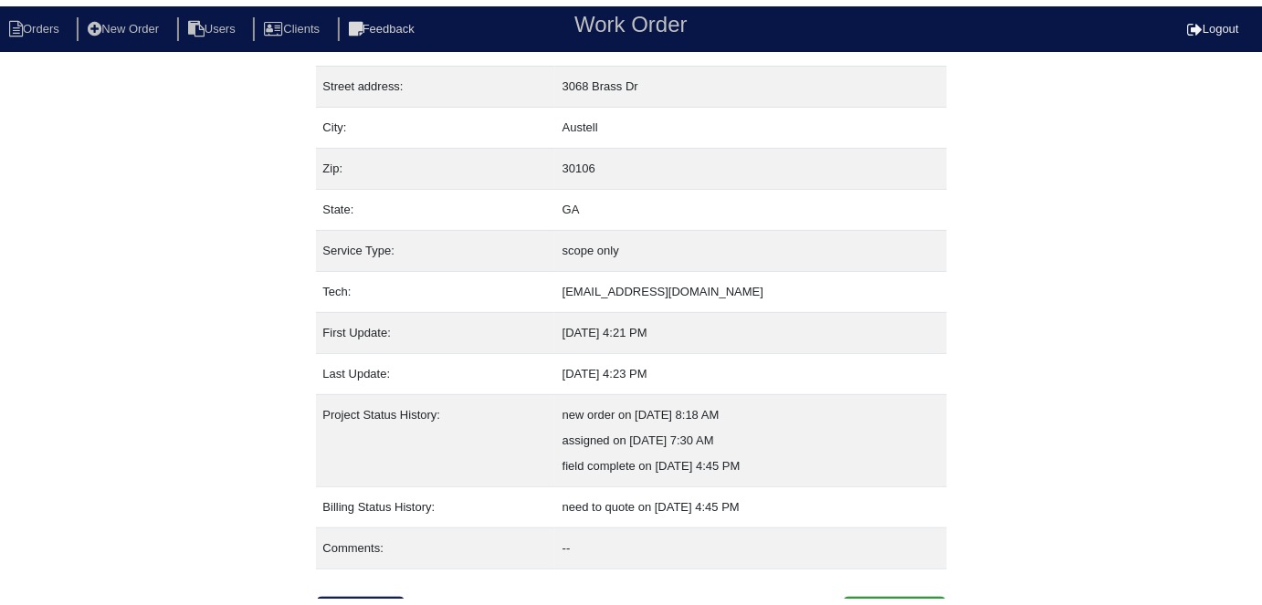
scroll to position [96, 0]
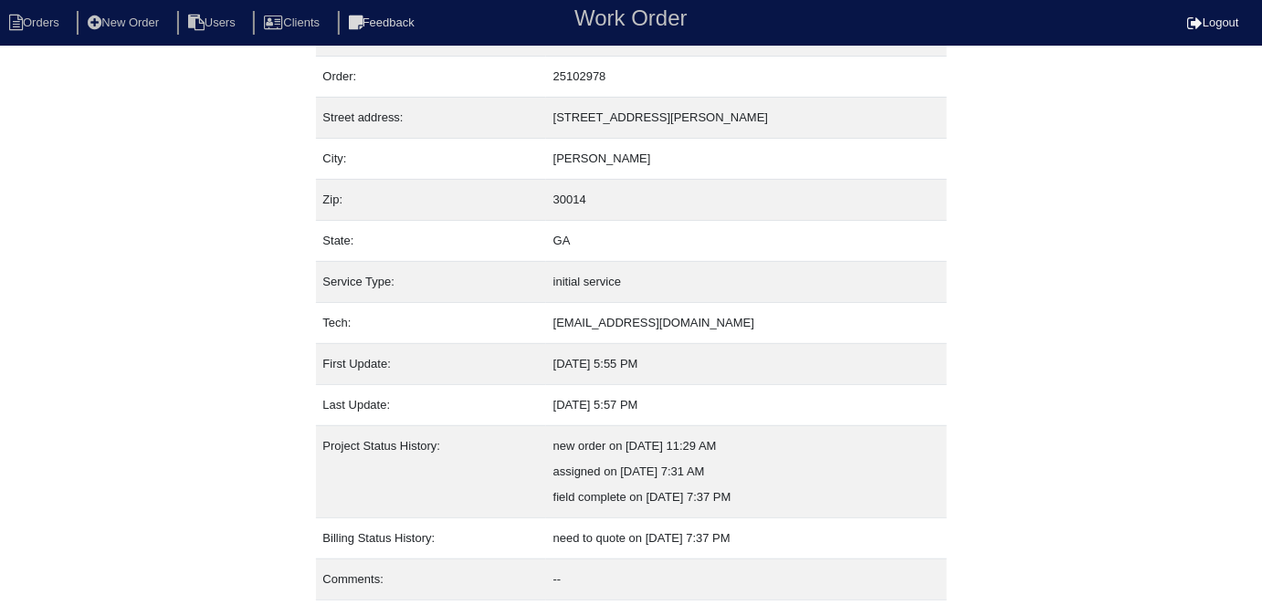
scroll to position [96, 0]
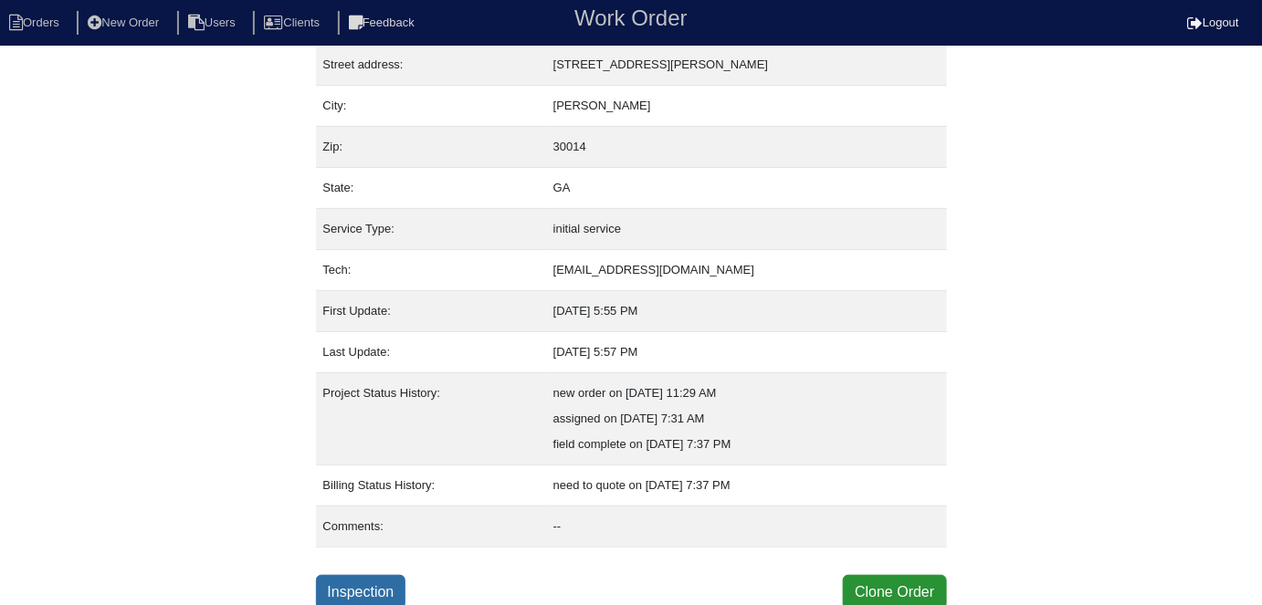
click at [377, 586] on link "Inspection" at bounding box center [361, 592] width 90 height 35
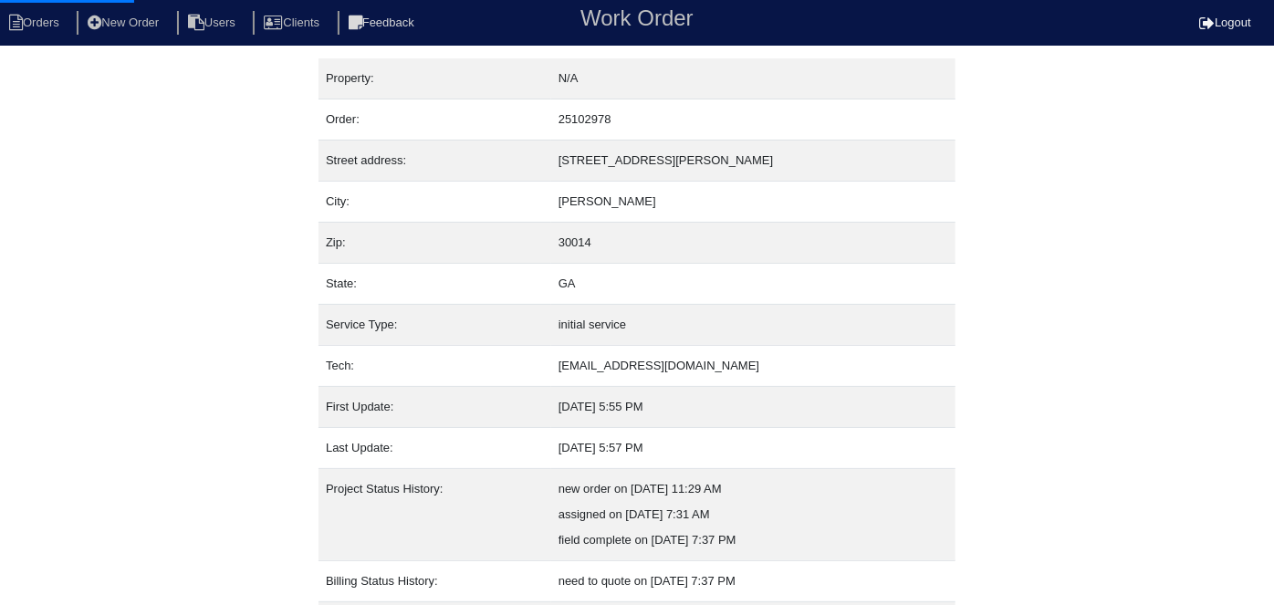
select select "0"
select select "[PERSON_NAME]"
select select "1"
select select "0"
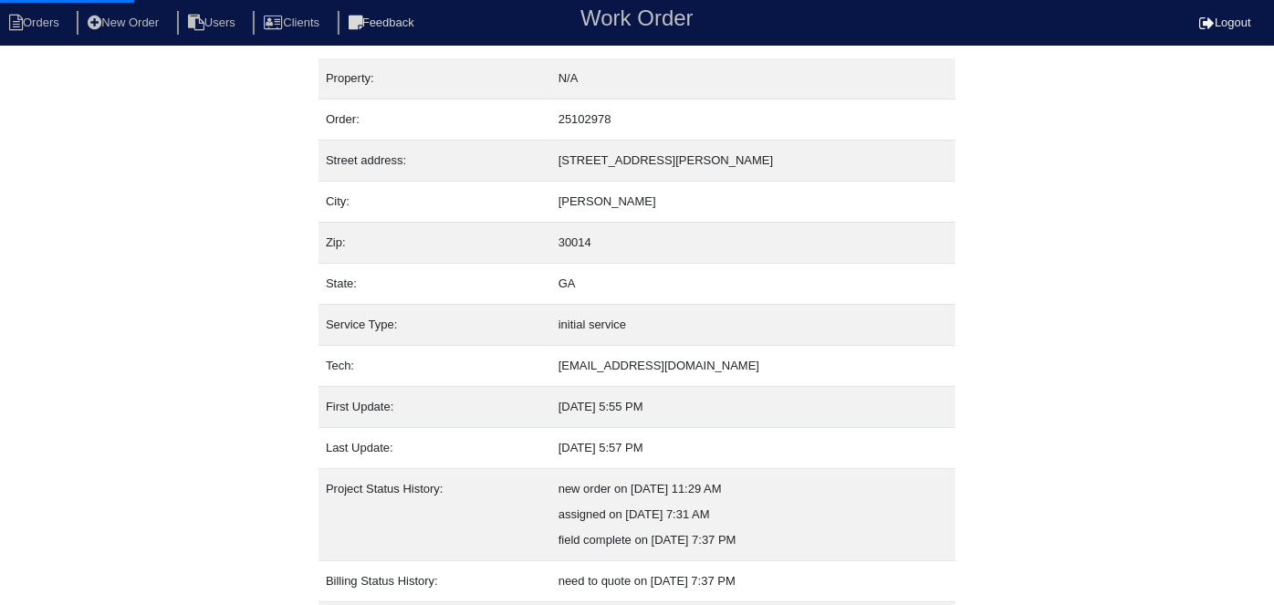
select select "1"
select select "0"
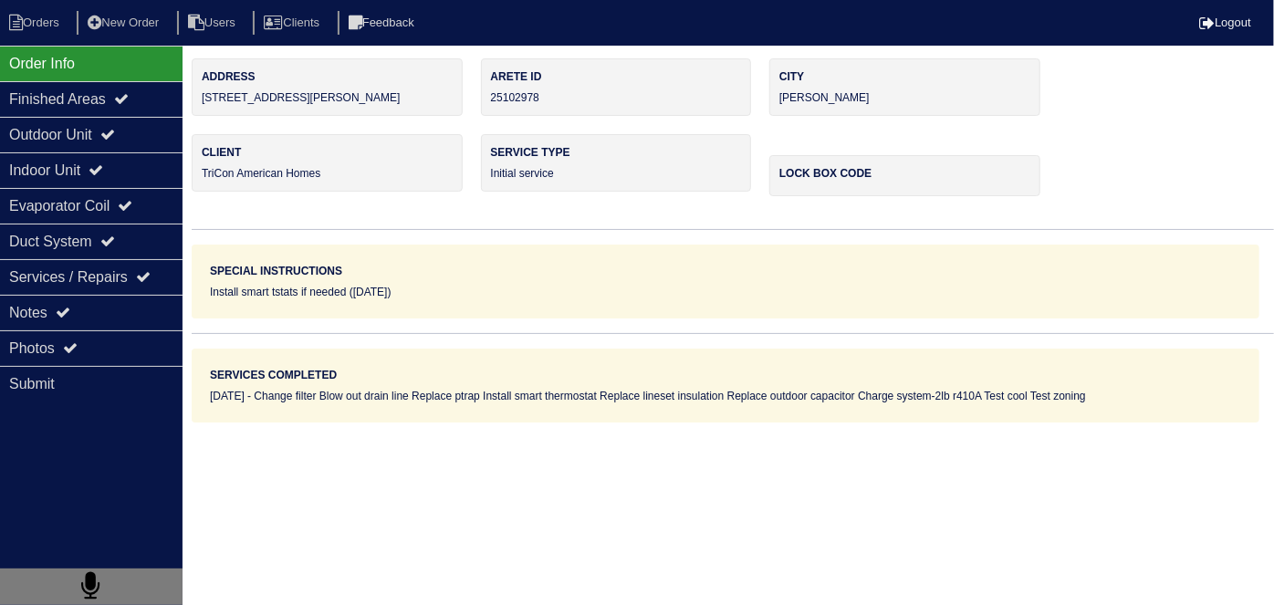
click at [85, 124] on div "Outdoor Unit" at bounding box center [91, 135] width 183 height 36
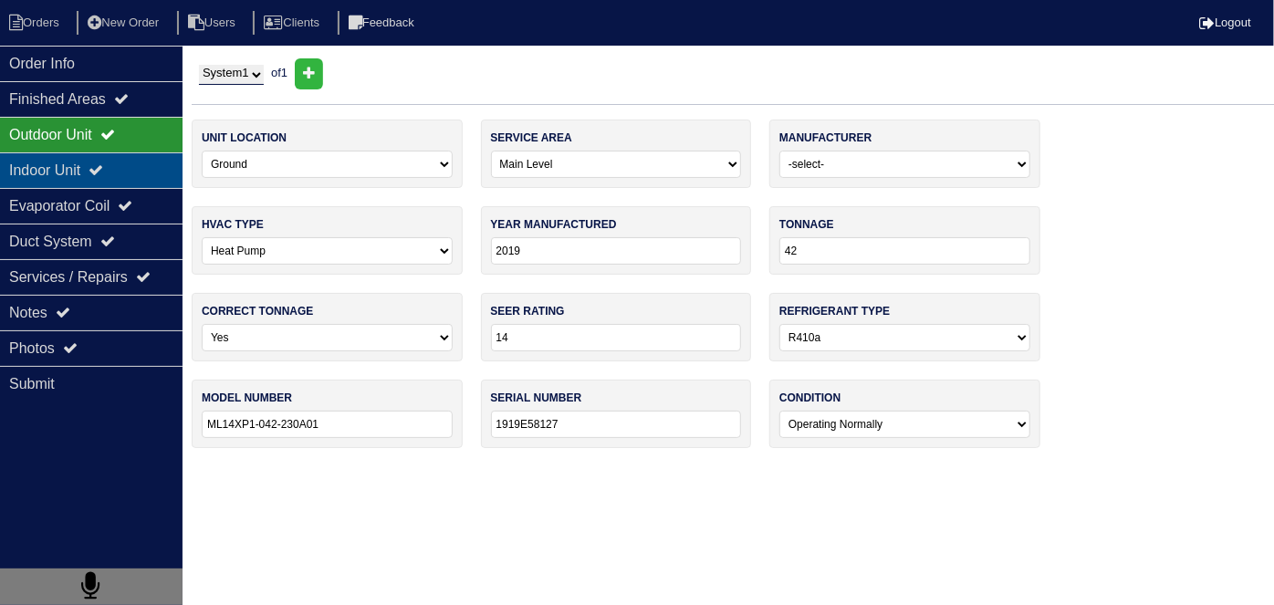
click at [73, 159] on div "Indoor Unit" at bounding box center [91, 170] width 183 height 36
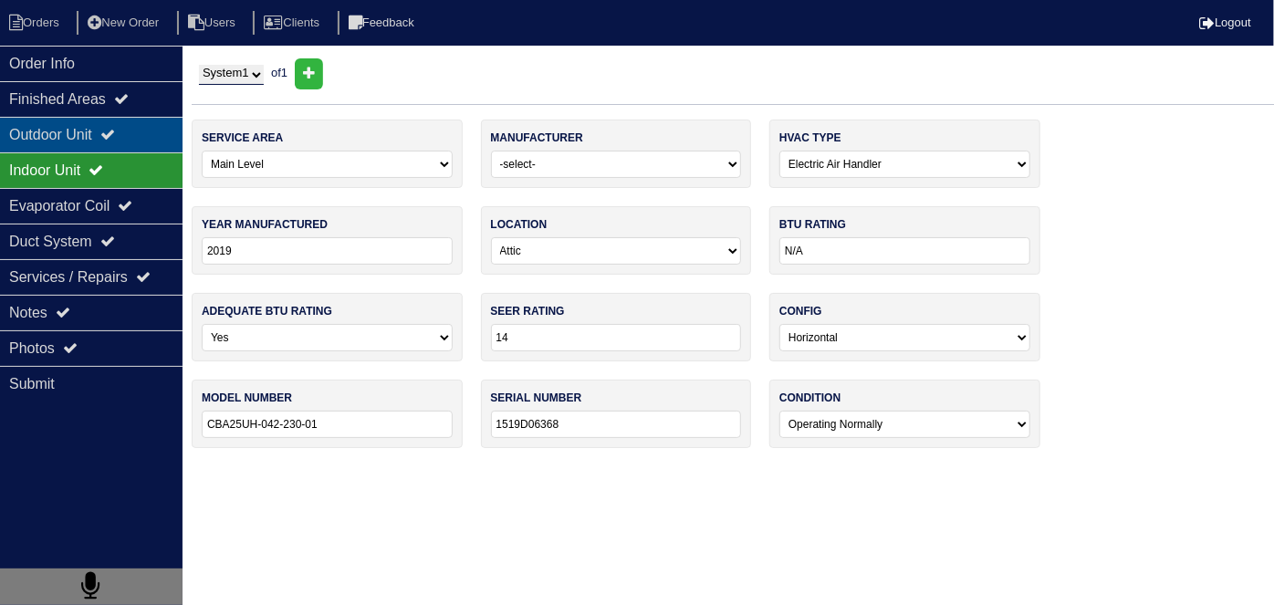
click at [68, 139] on div "Outdoor Unit" at bounding box center [91, 135] width 183 height 36
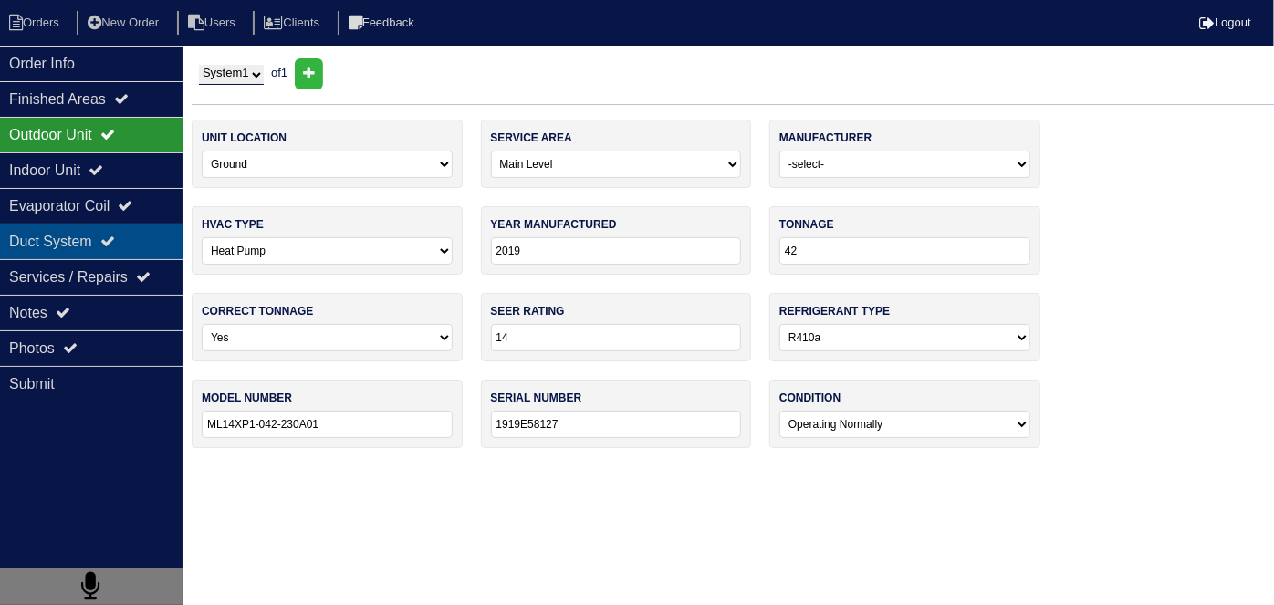
click at [134, 245] on div "Duct System" at bounding box center [91, 242] width 183 height 36
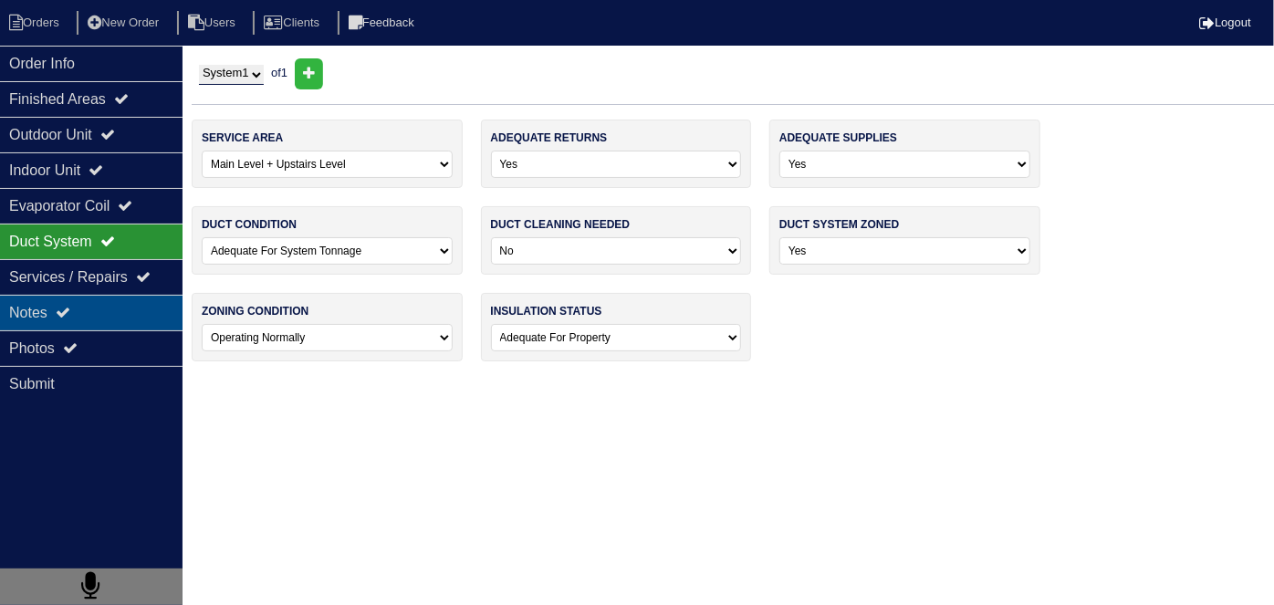
drag, startPoint x: 76, startPoint y: 314, endPoint x: 119, endPoint y: 309, distance: 43.1
click at [78, 312] on div "Notes" at bounding box center [91, 313] width 183 height 36
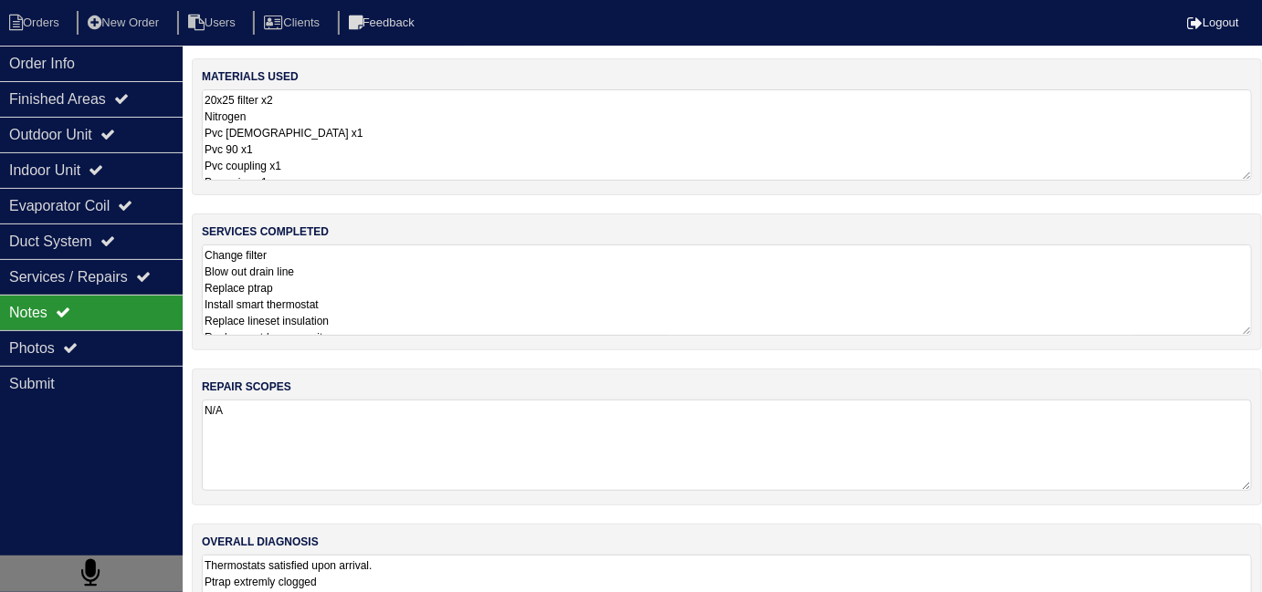
click at [466, 298] on textarea "Change filter Blow out drain line Replace ptrap Install smart thermostat Replac…" at bounding box center [727, 290] width 1050 height 91
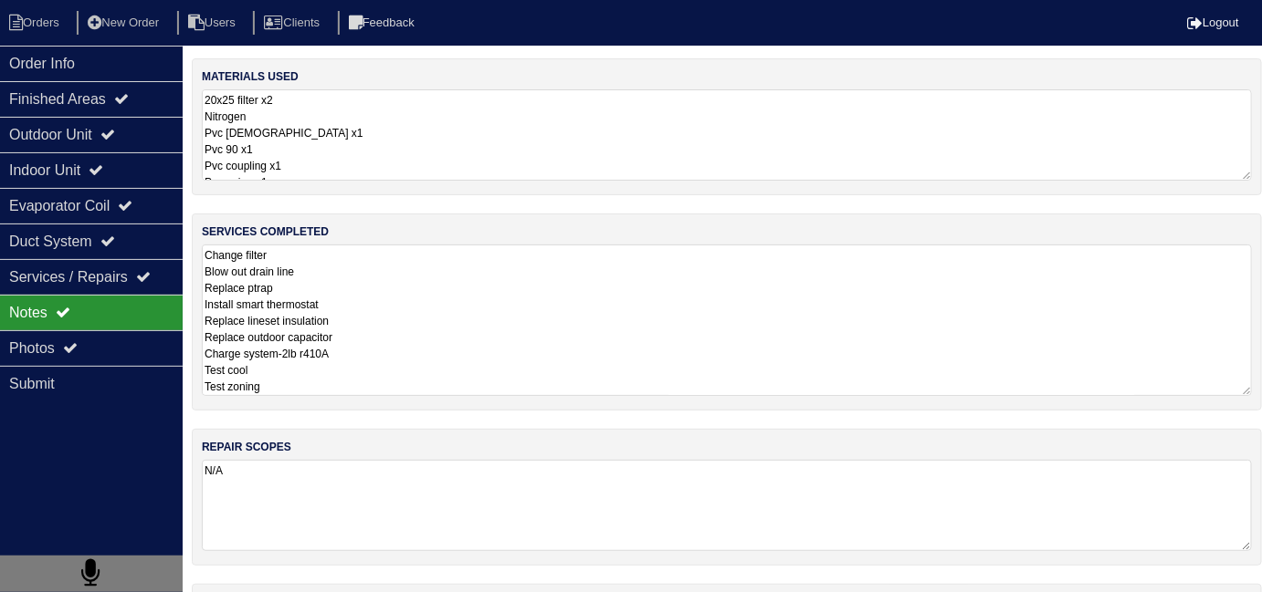
click at [498, 142] on textarea "20x25 filter x2 Nitrogen Pvc [DEMOGRAPHIC_DATA] x1 Pvc 90 x1 Pvc coupling x1 Pv…" at bounding box center [727, 134] width 1050 height 91
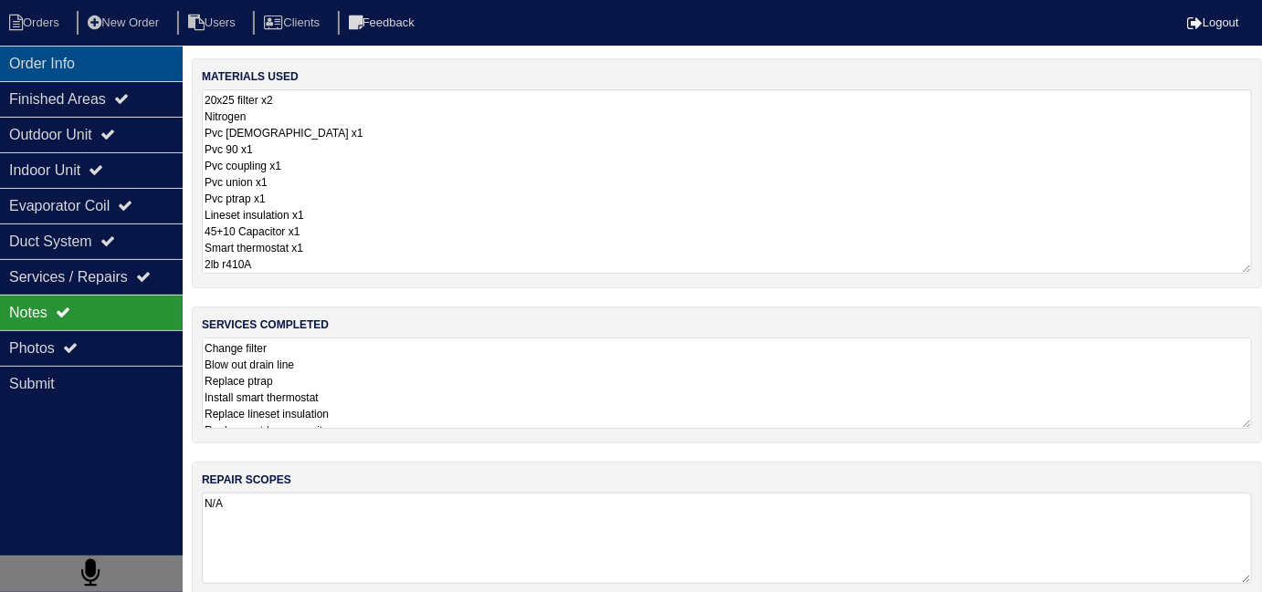
drag, startPoint x: 87, startPoint y: 60, endPoint x: 116, endPoint y: 71, distance: 31.2
click at [87, 60] on div "Order Info" at bounding box center [91, 64] width 183 height 36
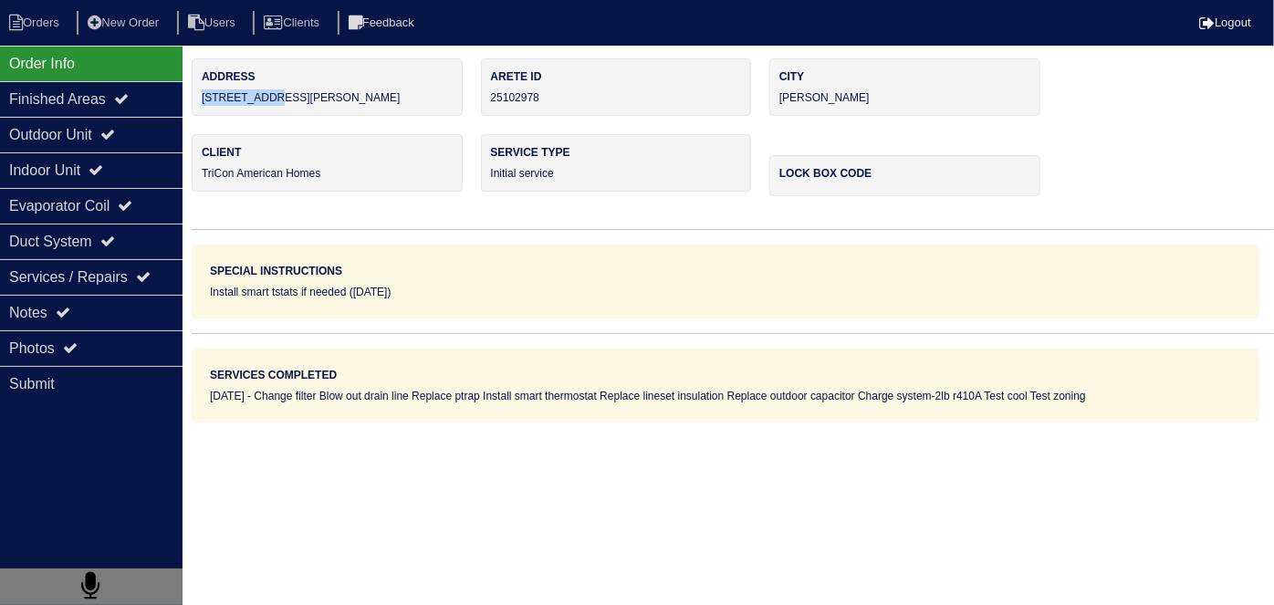
drag, startPoint x: 326, startPoint y: 103, endPoint x: 195, endPoint y: 111, distance: 130.8
click at [195, 111] on div "Address [STREET_ADDRESS][PERSON_NAME]" at bounding box center [327, 87] width 271 height 58
copy div "[STREET_ADDRESS][PERSON_NAME]"
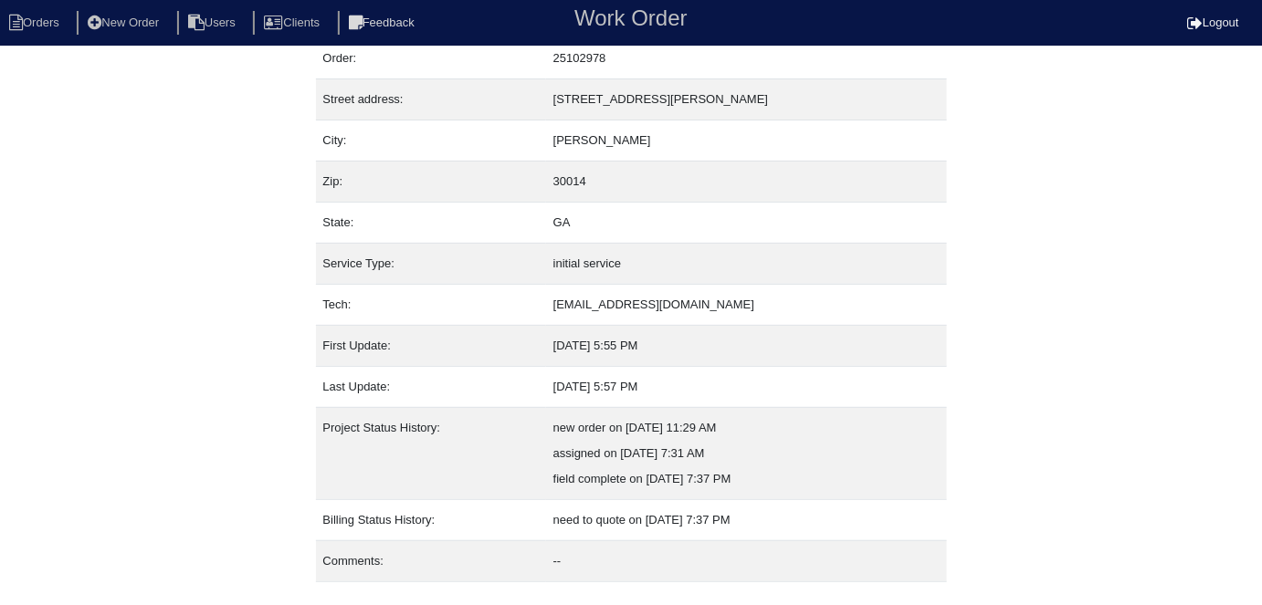
scroll to position [96, 0]
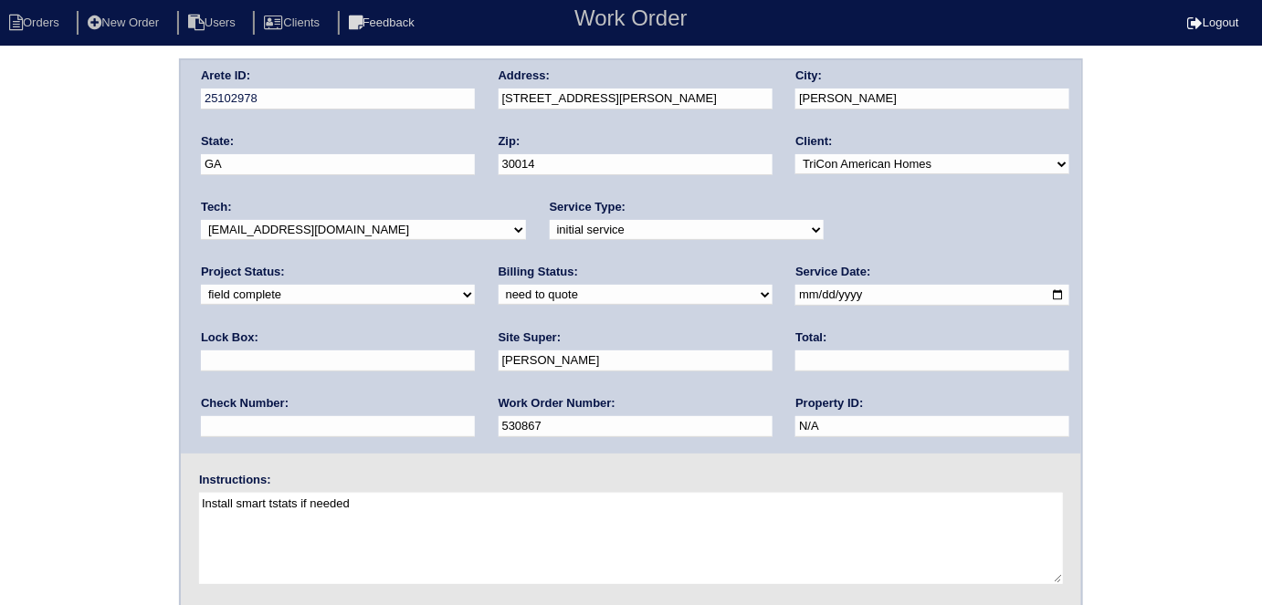
drag, startPoint x: 250, startPoint y: 288, endPoint x: 250, endPoint y: 300, distance: 11.9
click at [498, 288] on select "need to quote quoted need to invoice invoiced paid warranty purchase order need…" at bounding box center [635, 295] width 274 height 20
select select "quoted"
click at [498, 285] on select "need to quote quoted need to invoice invoiced paid warranty purchase order need…" at bounding box center [635, 295] width 274 height 20
click at [795, 348] on div "Total:" at bounding box center [932, 355] width 274 height 51
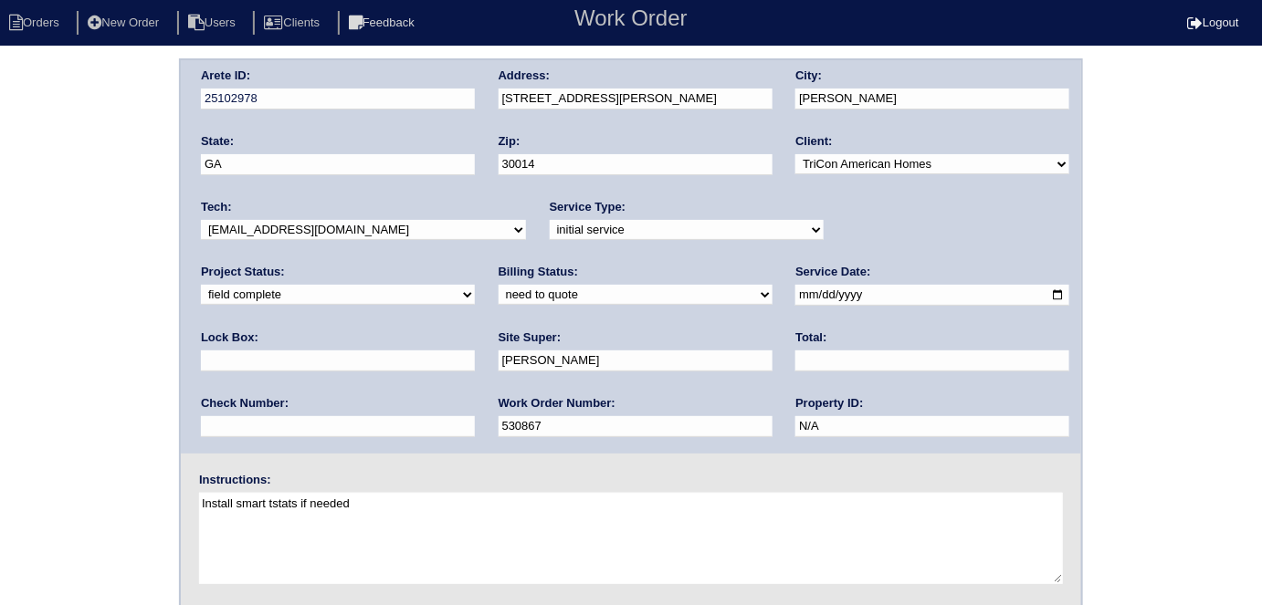
click at [795, 353] on input "text" at bounding box center [932, 361] width 274 height 21
click at [795, 358] on input "text" at bounding box center [932, 361] width 274 height 21
type input "1154.00"
click at [3, 254] on div "Arete ID: 25102978 Address: [STREET_ADDRESS][PERSON_NAME] City: [GEOGRAPHIC_DAT…" at bounding box center [631, 427] width 1262 height 739
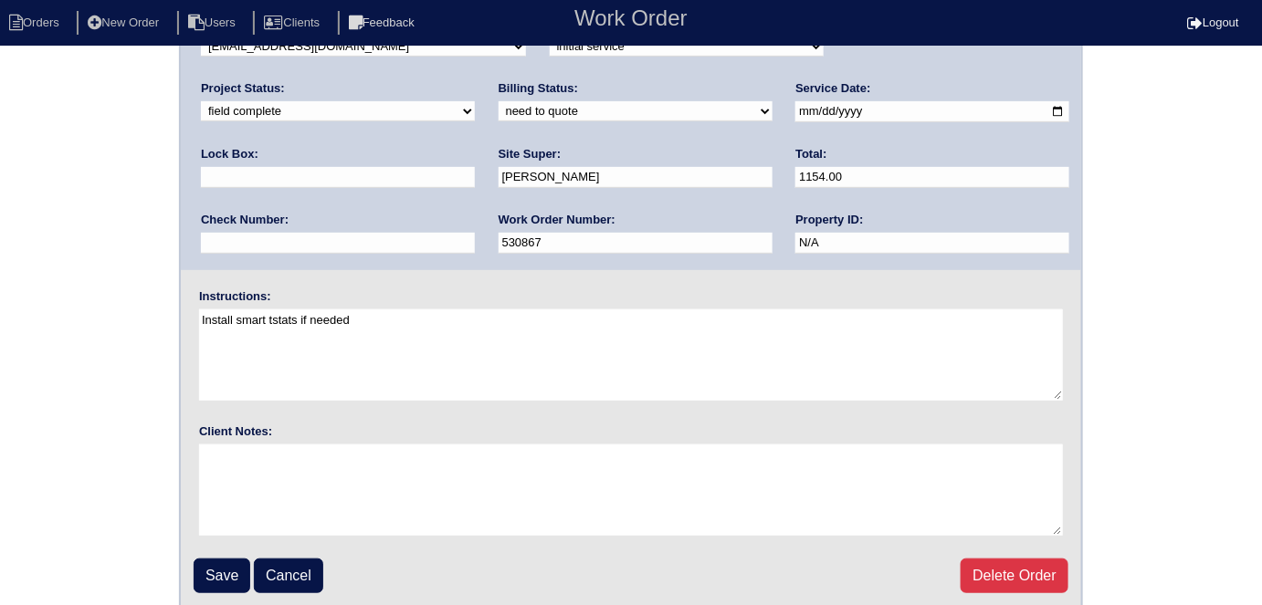
scroll to position [187, 0]
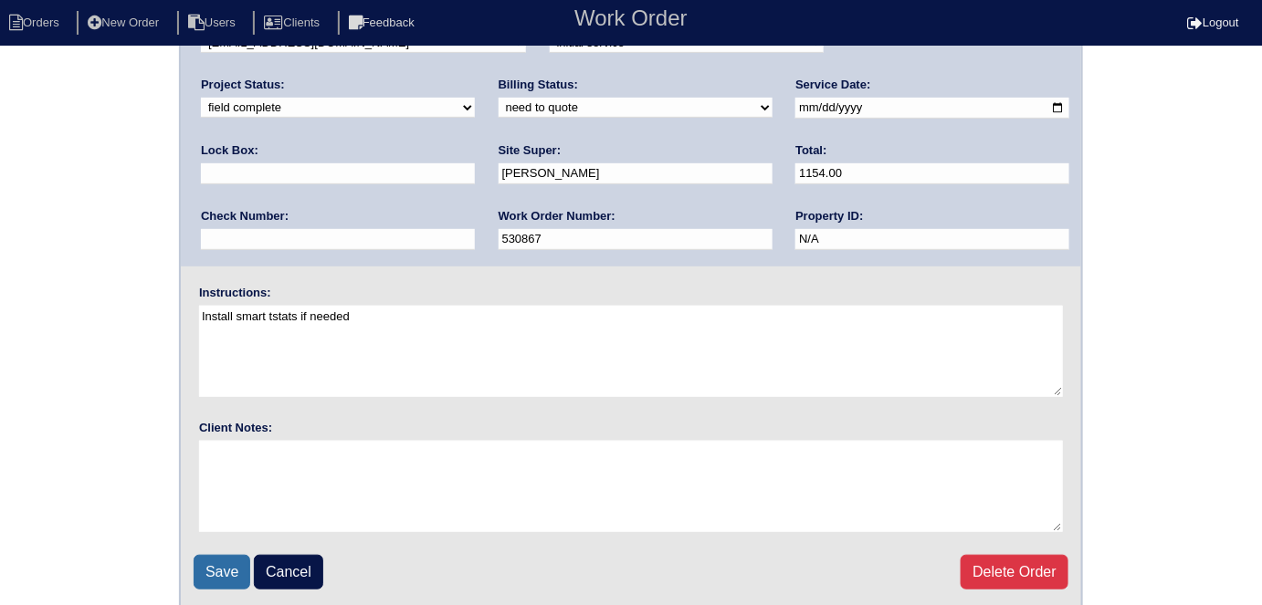
click at [223, 563] on input "Save" at bounding box center [222, 572] width 57 height 35
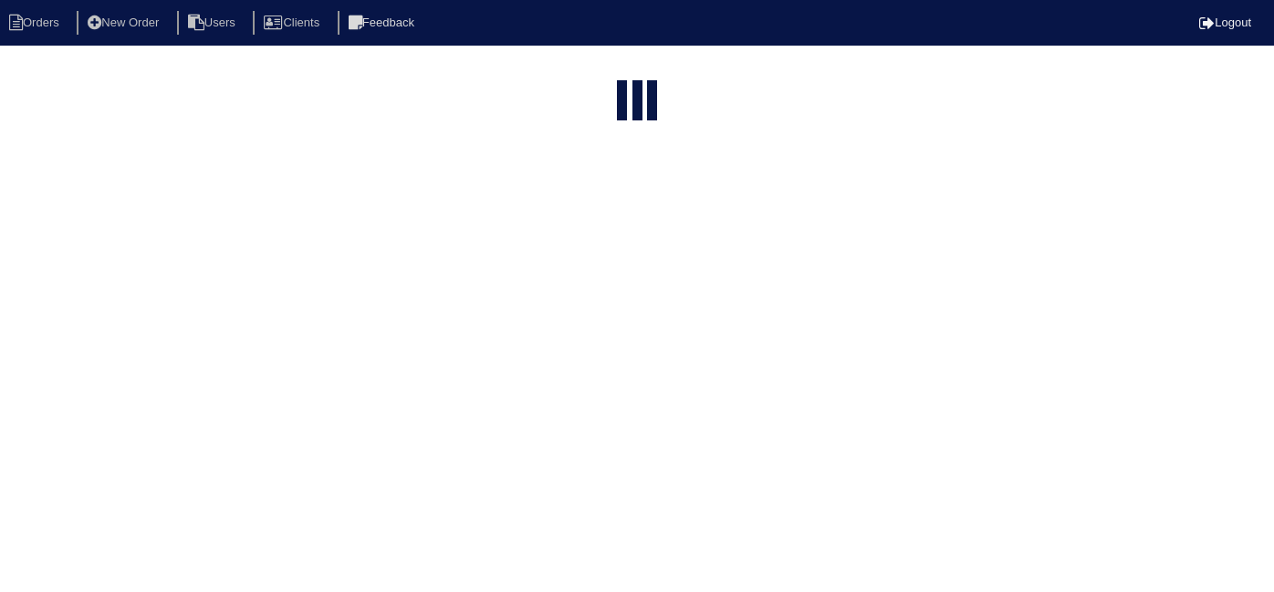
select select "15"
type input "225 PR"
